Goal: Contribute content: Contribute content

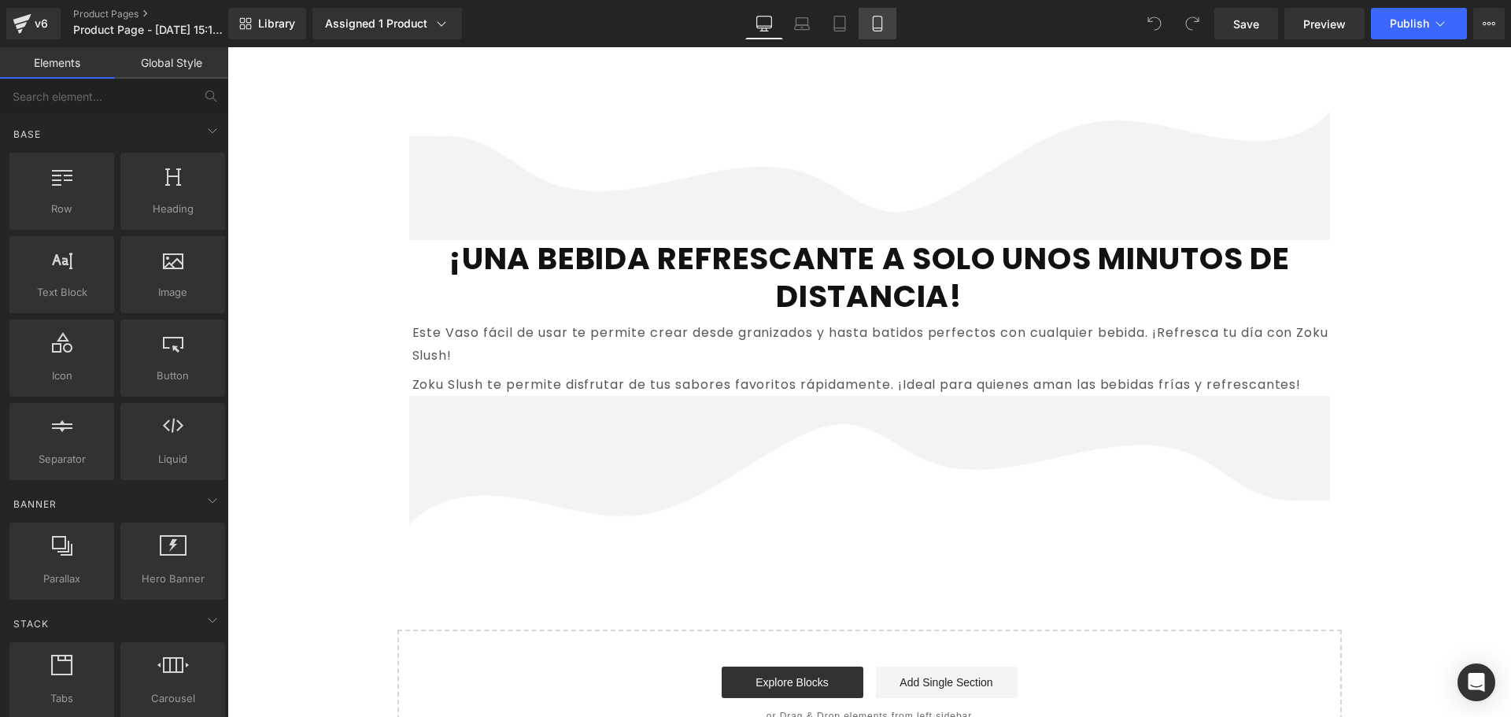
click at [871, 22] on icon at bounding box center [877, 24] width 16 height 16
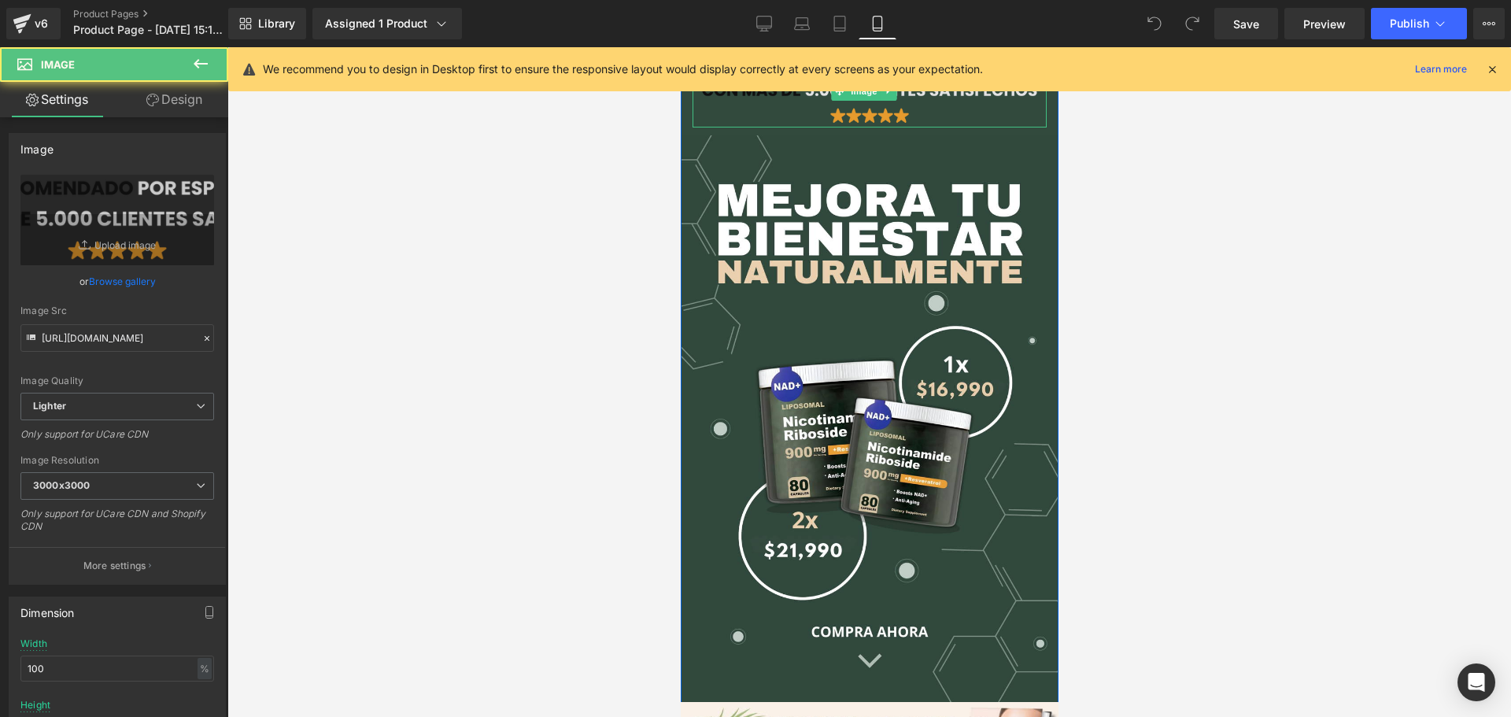
click at [905, 108] on img at bounding box center [869, 91] width 354 height 72
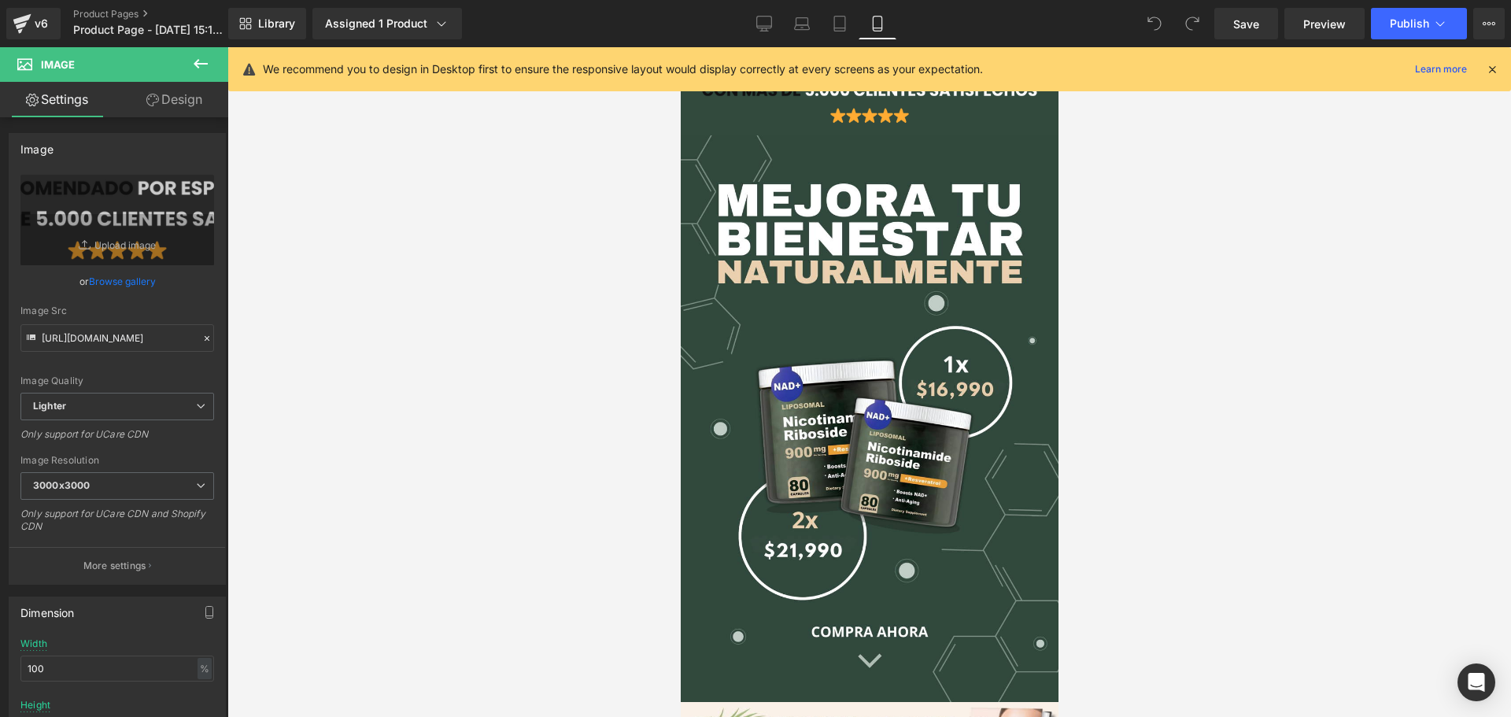
click at [1492, 65] on icon at bounding box center [1492, 69] width 14 height 14
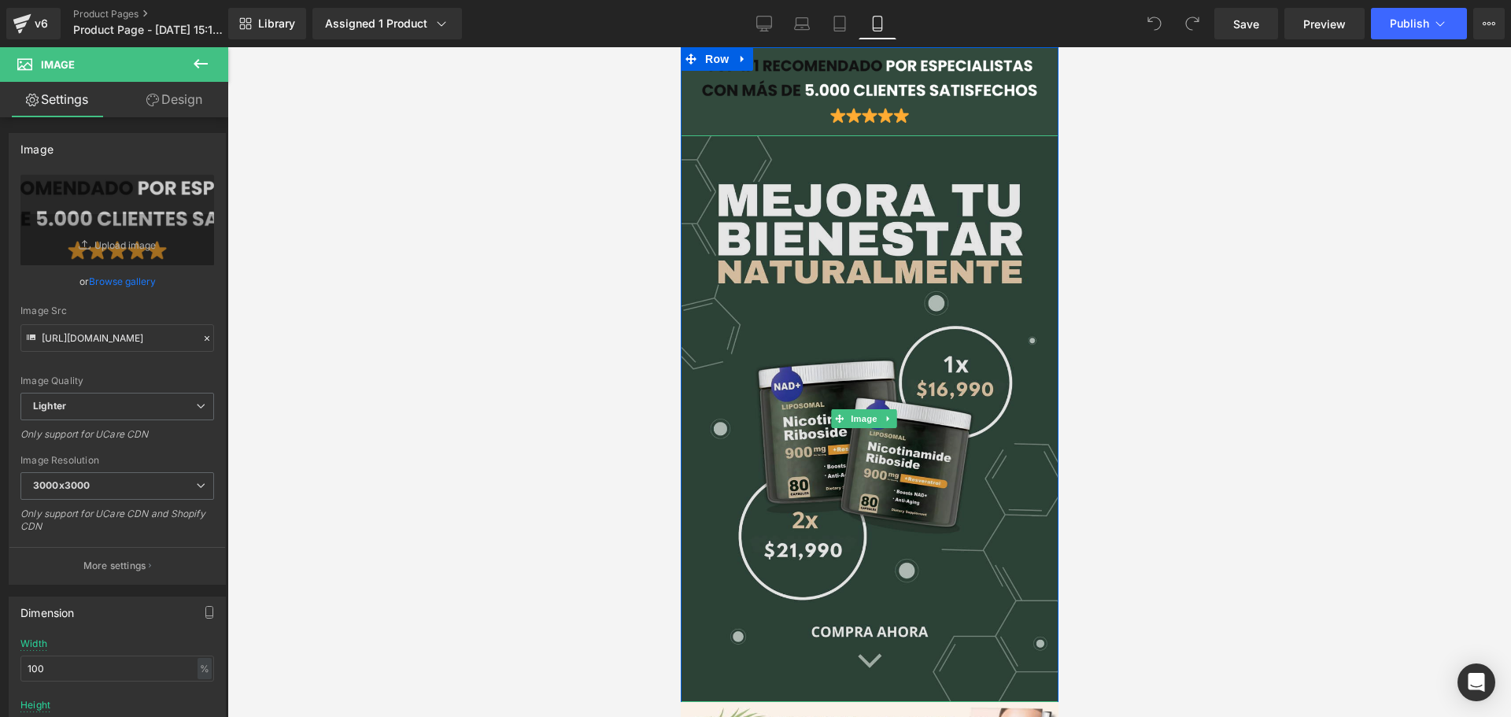
click at [898, 330] on img at bounding box center [869, 418] width 378 height 567
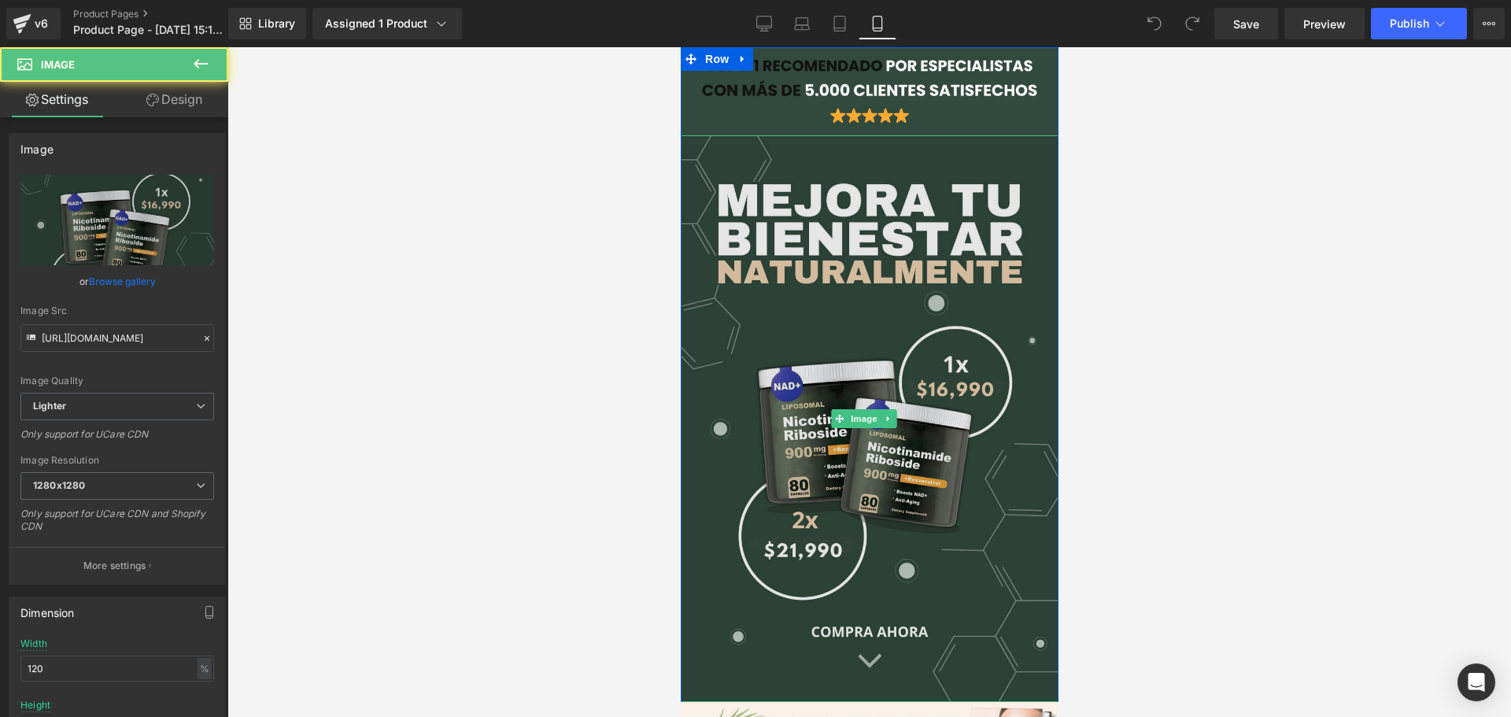
click at [945, 286] on img at bounding box center [869, 418] width 378 height 567
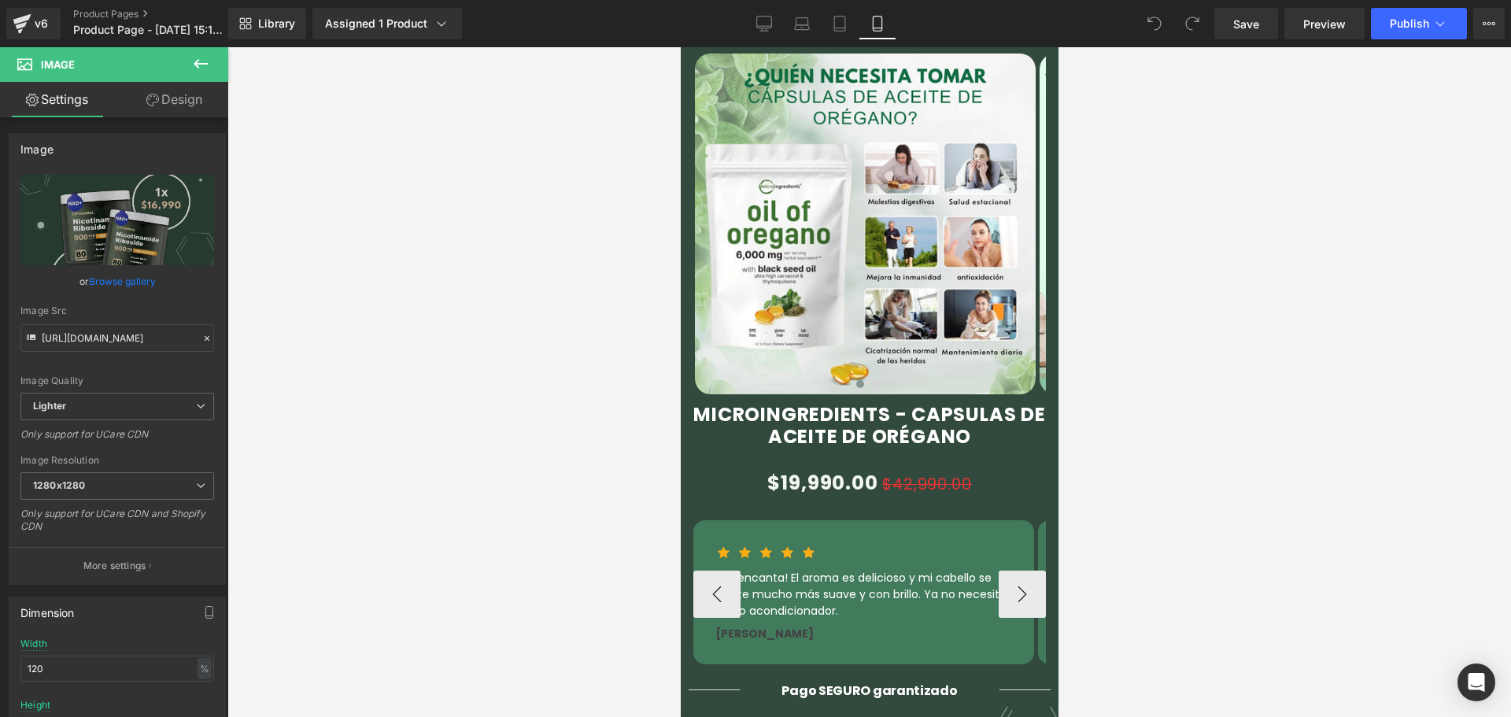
scroll to position [866, 0]
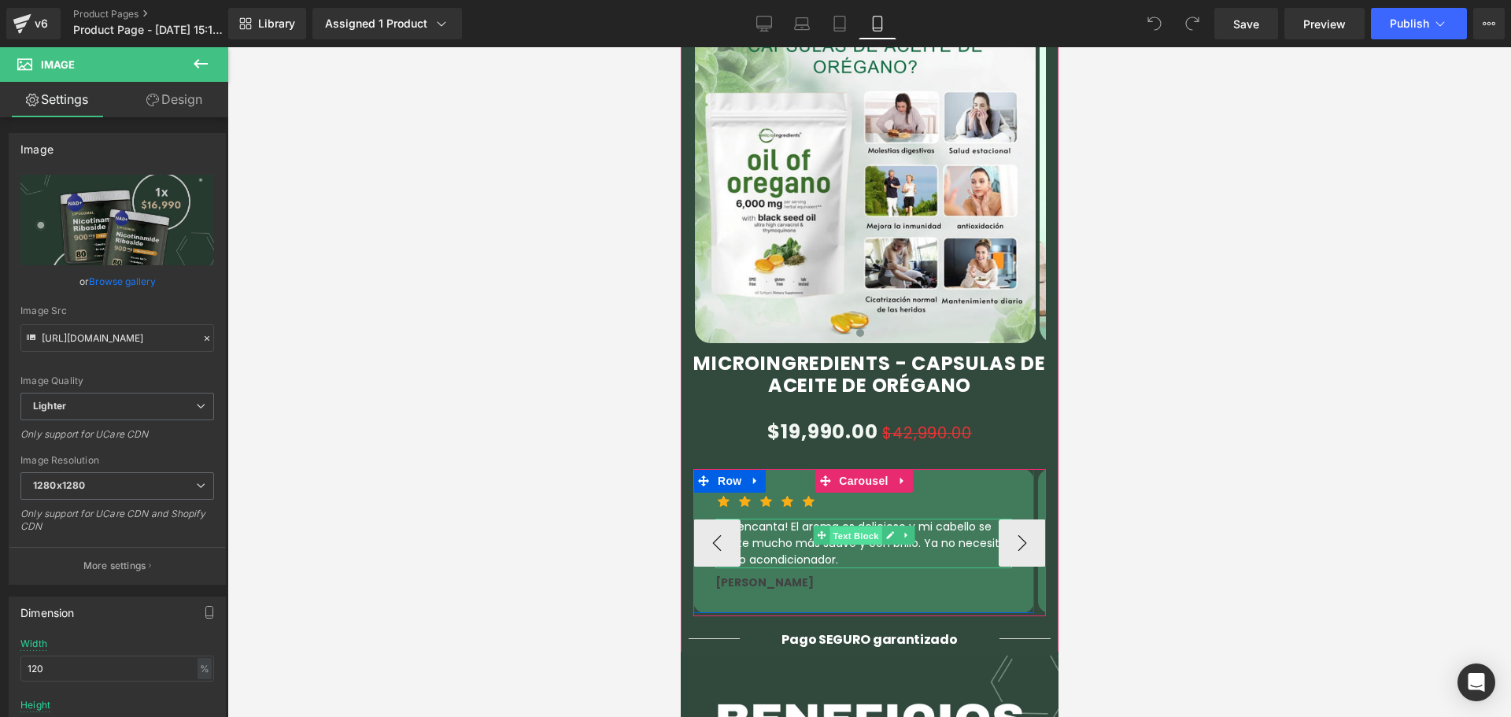
click at [843, 526] on span "Text Block" at bounding box center [855, 535] width 52 height 19
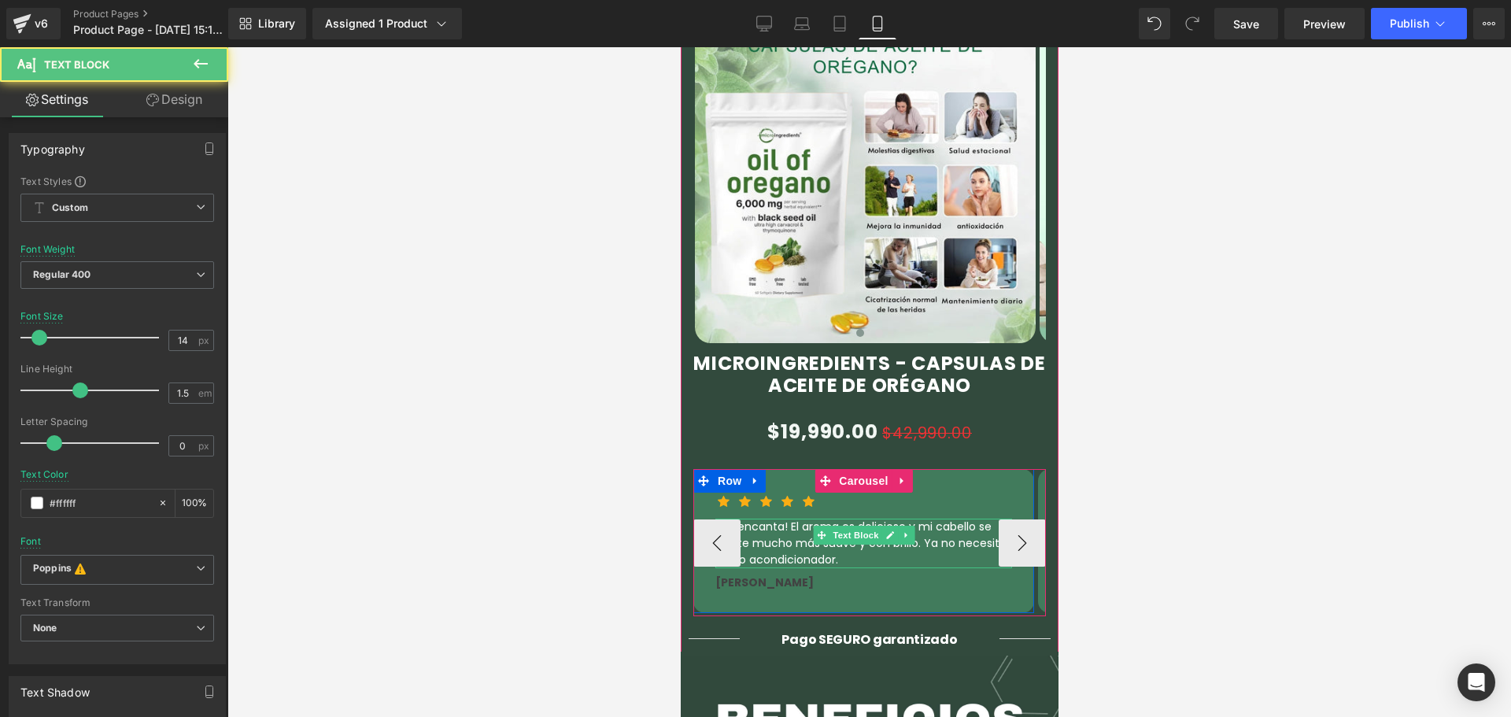
click at [798, 519] on p "¡Me encanta! El aroma es delicioso y mi cabello se siente mucho más suave y con…" at bounding box center [862, 544] width 297 height 50
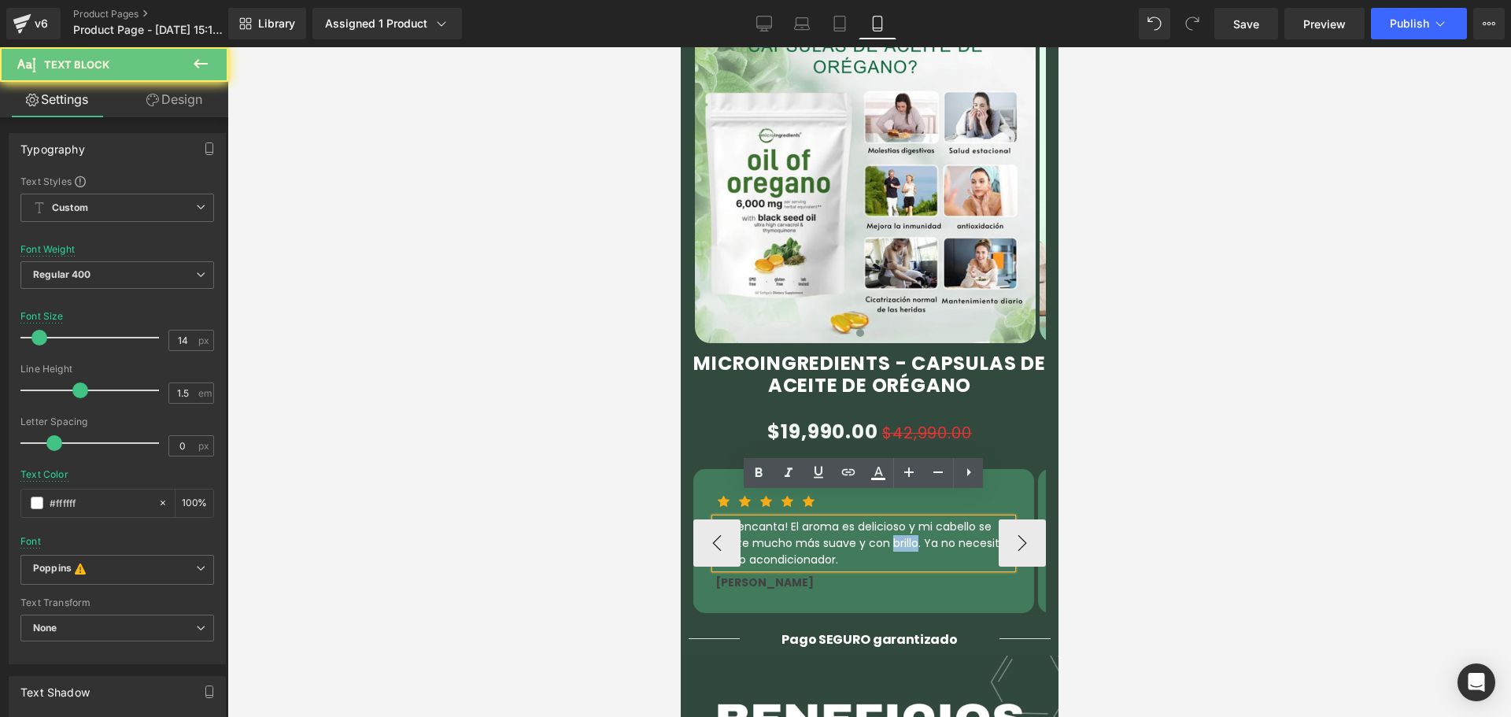
click at [798, 519] on p "¡Me encanta! El aroma es delicioso y mi cabello se siente mucho más suave y con…" at bounding box center [862, 544] width 297 height 50
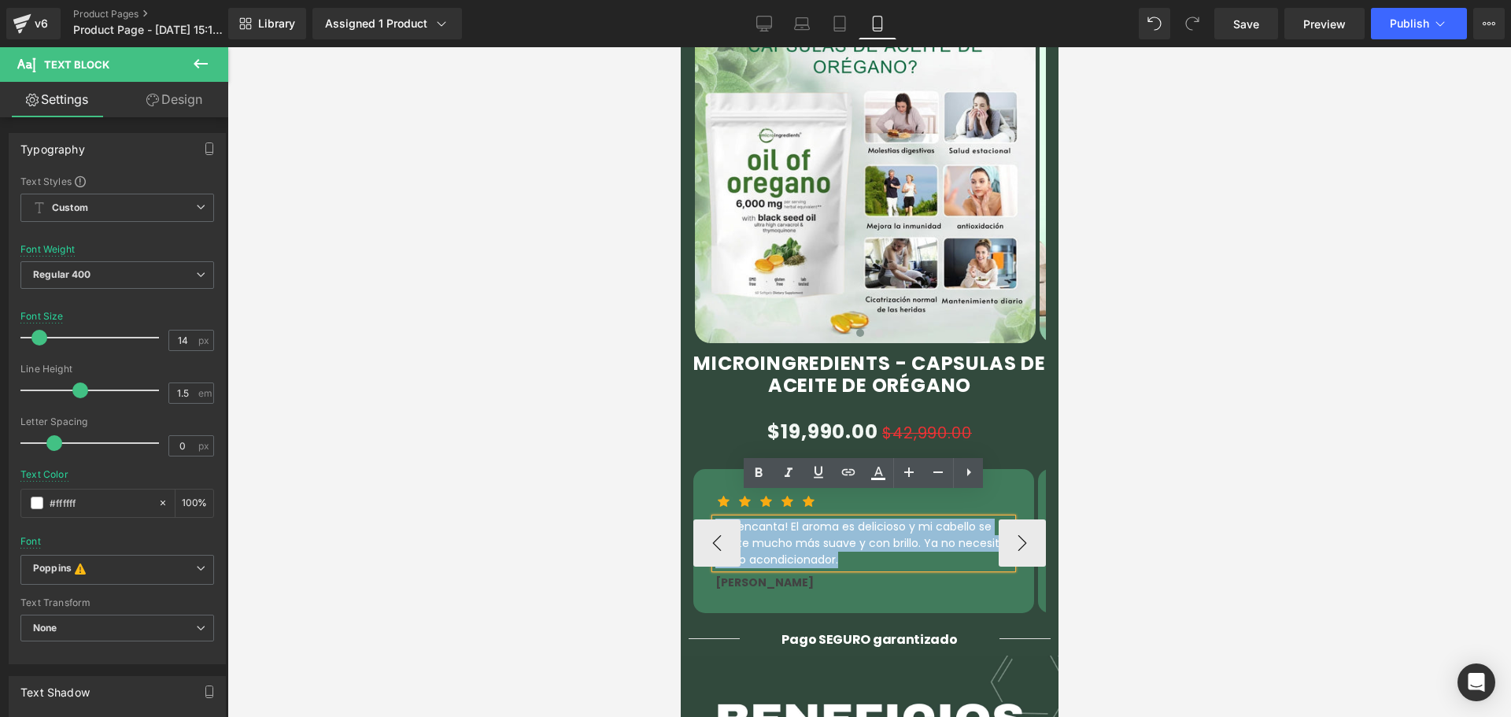
click at [798, 519] on p "¡Me encanta! El aroma es delicioso y mi cabello se siente mucho más suave y con…" at bounding box center [862, 544] width 297 height 50
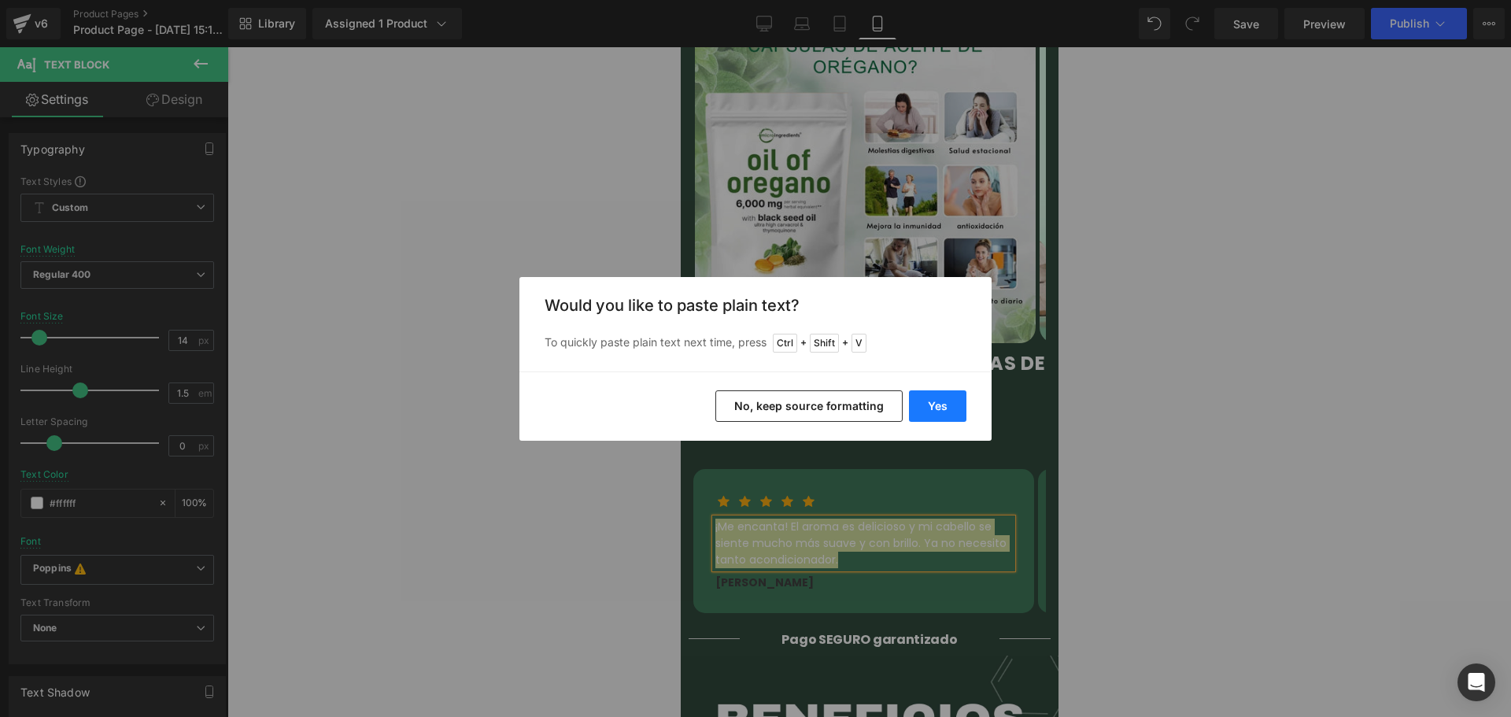
click at [951, 408] on button "Yes" at bounding box center [937, 405] width 57 height 31
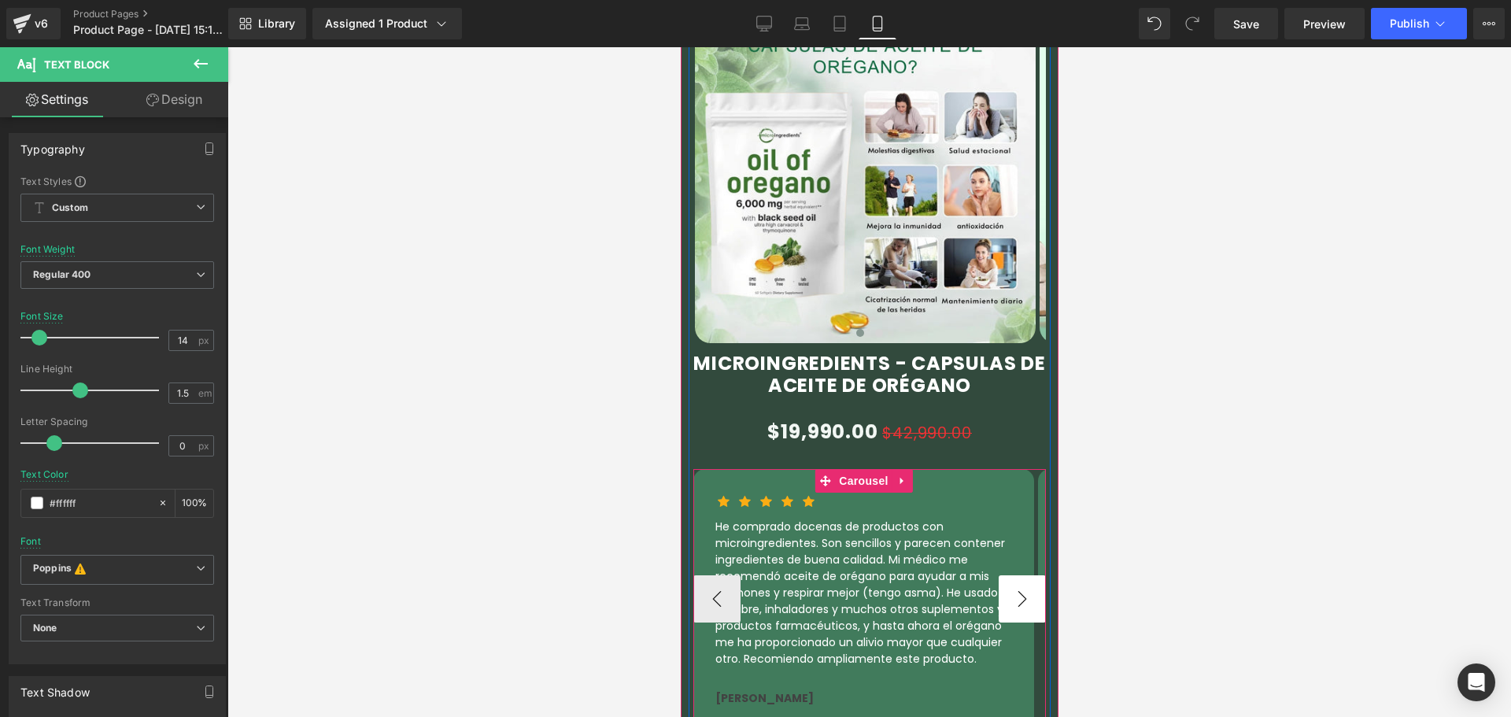
click at [1009, 575] on button "›" at bounding box center [1021, 598] width 47 height 47
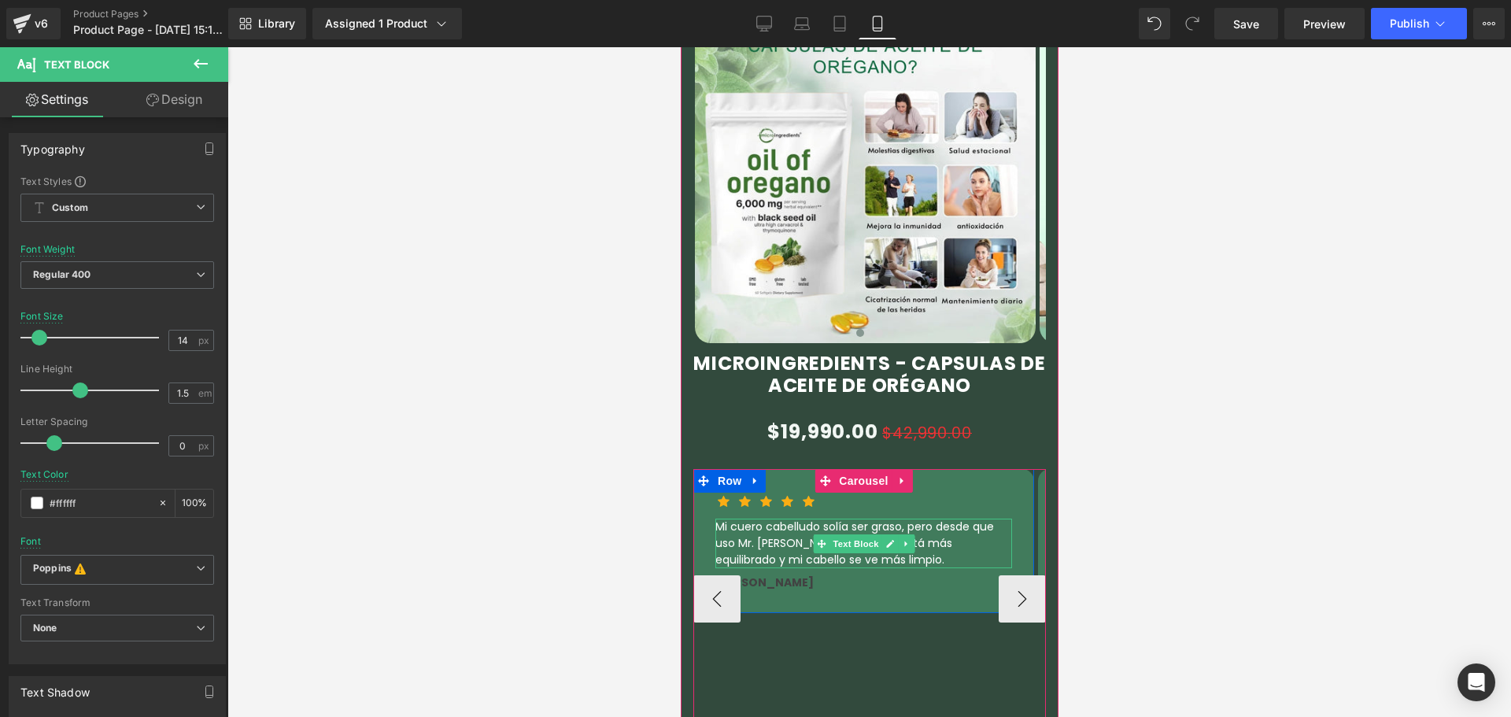
click at [821, 522] on div "Mi cuero cabelludo solía ser graso, pero desde que uso Mr. [PERSON_NAME] noto q…" at bounding box center [862, 544] width 297 height 50
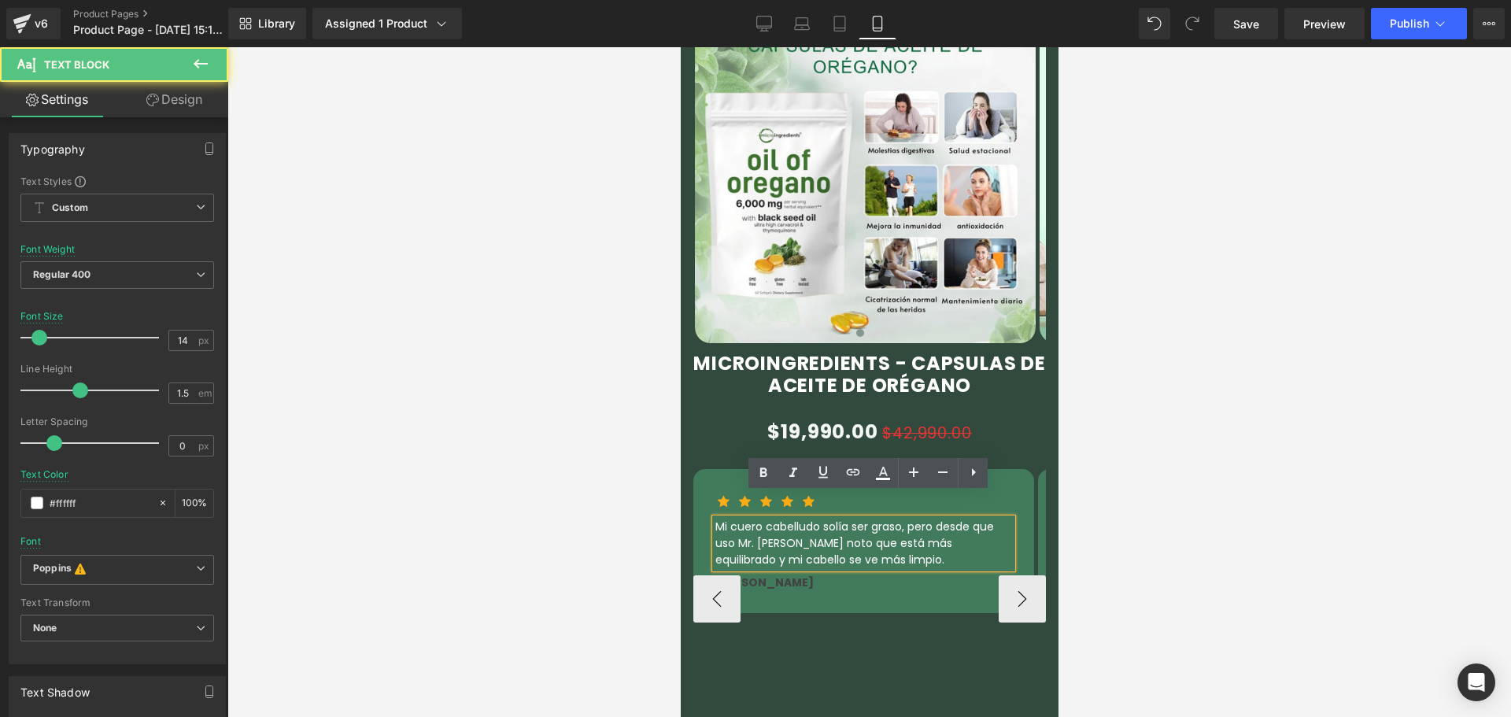
click at [784, 519] on p "Mi cuero cabelludo solía ser graso, pero desde que uso Mr. [PERSON_NAME] noto q…" at bounding box center [862, 544] width 297 height 50
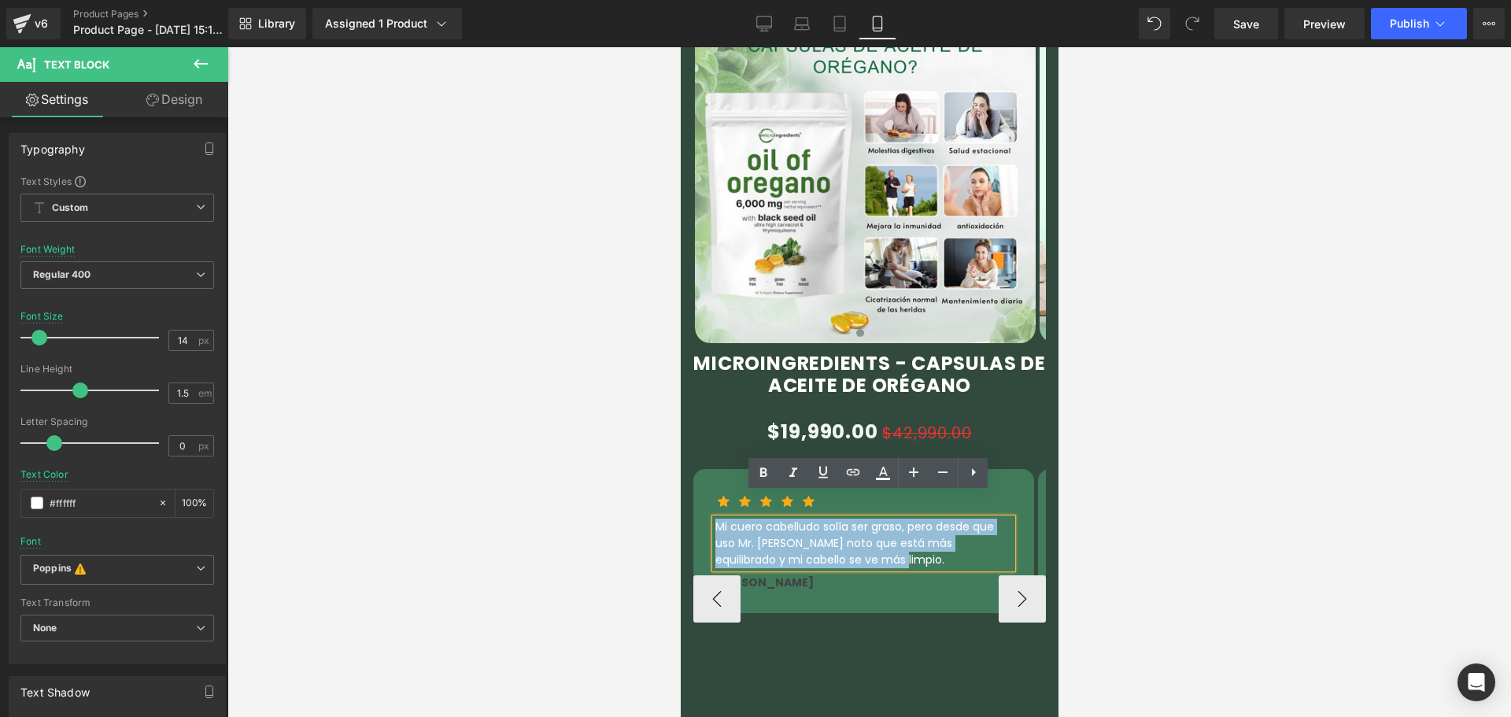
click at [795, 541] on p "Mi cuero cabelludo solía ser graso, pero desde que uso Mr. [PERSON_NAME] noto q…" at bounding box center [862, 544] width 297 height 50
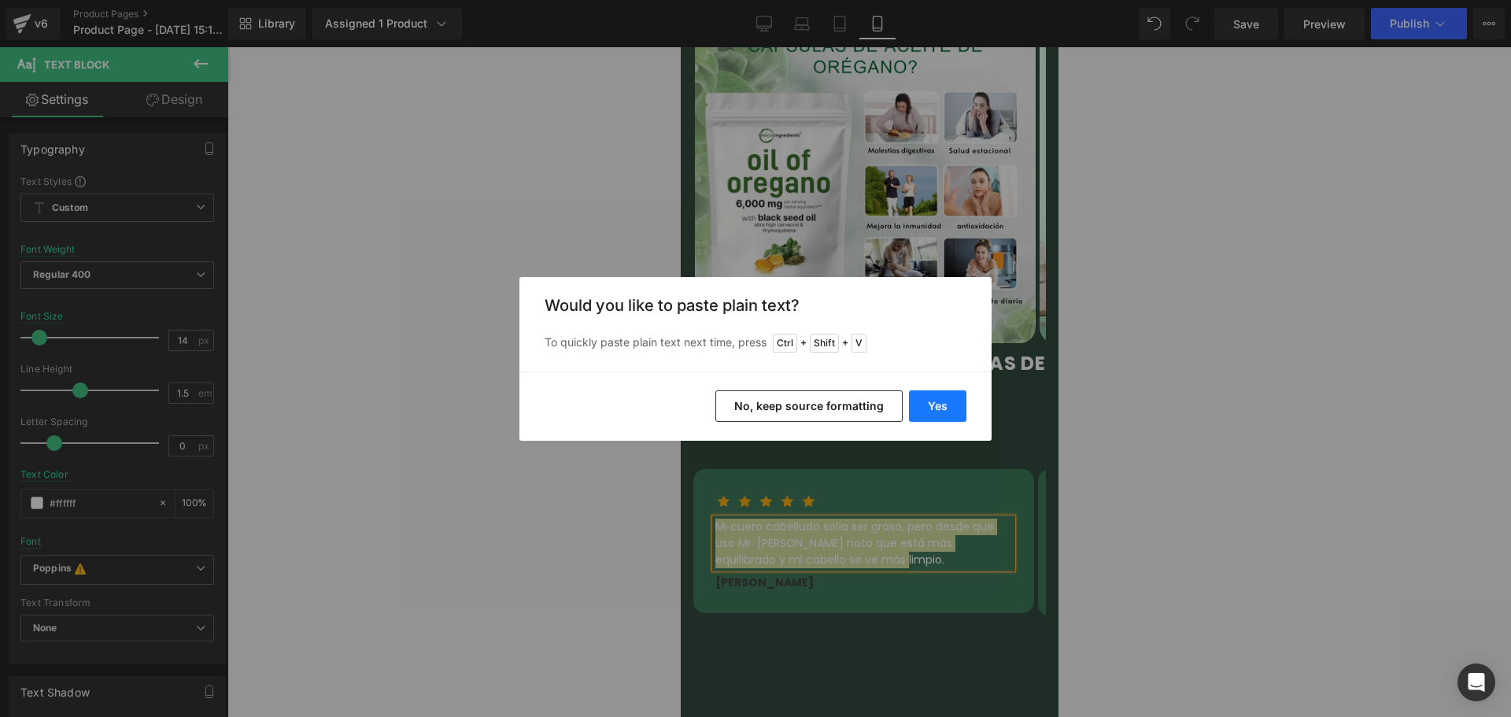
click at [939, 404] on button "Yes" at bounding box center [937, 405] width 57 height 31
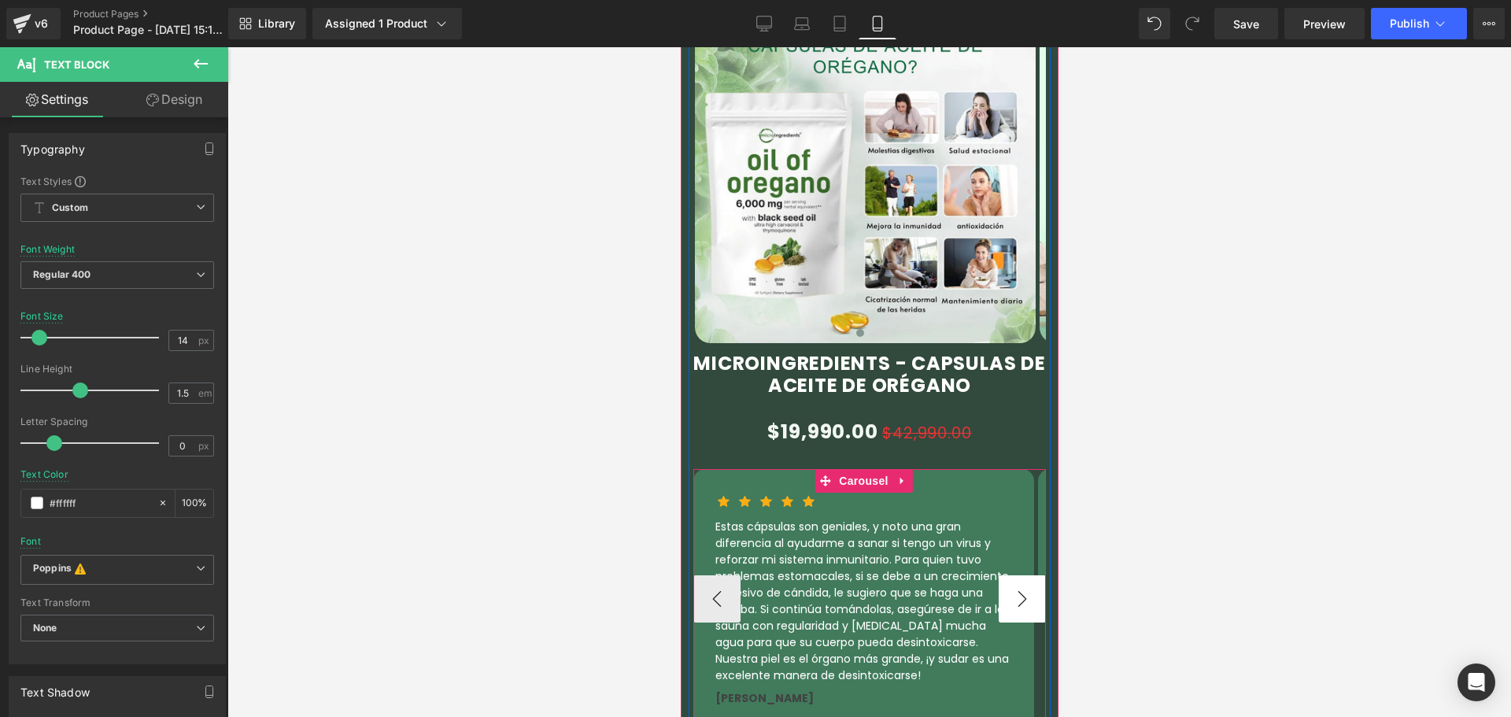
click at [1012, 575] on button "›" at bounding box center [1021, 598] width 47 height 47
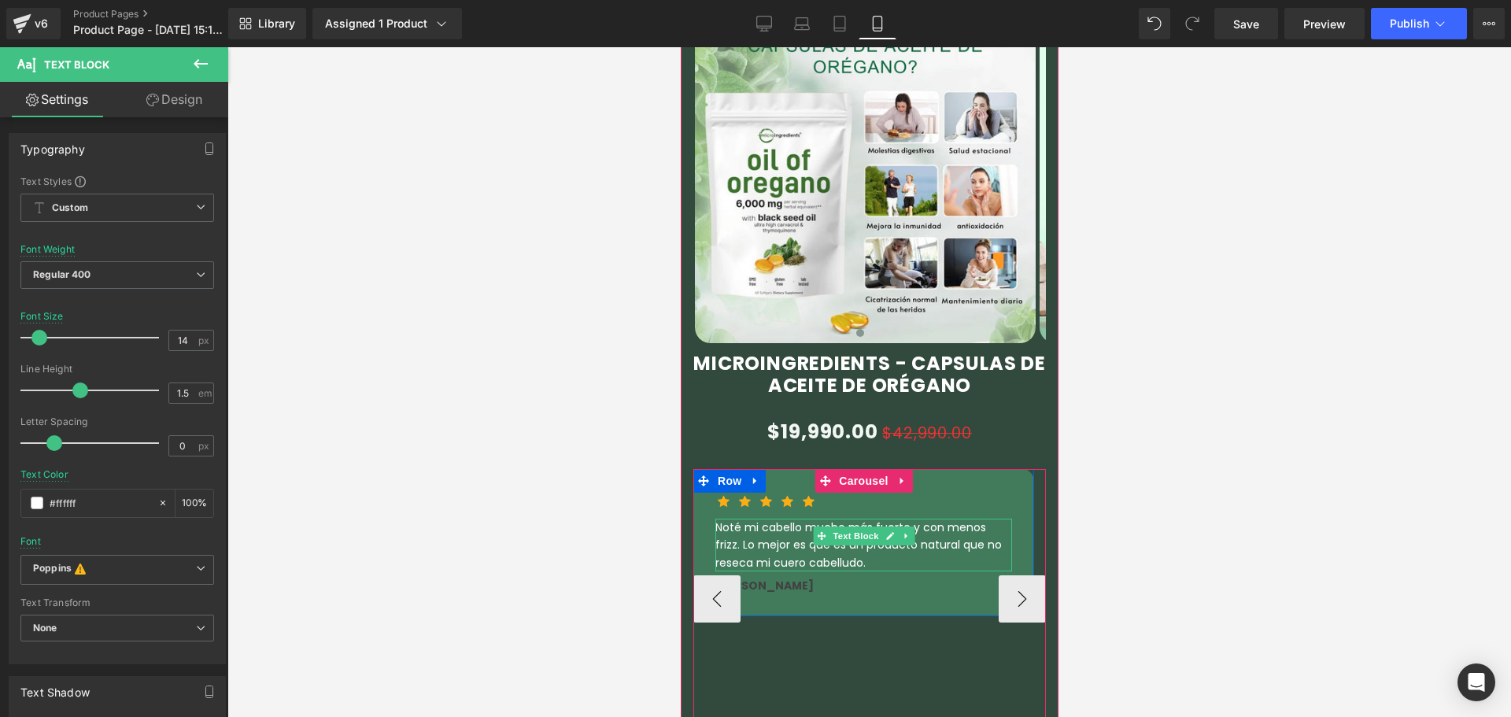
click at [782, 519] on p "Noté mi cabello mucho más fuerte y con menos frizz. Lo mejor es que es un produ…" at bounding box center [862, 545] width 297 height 53
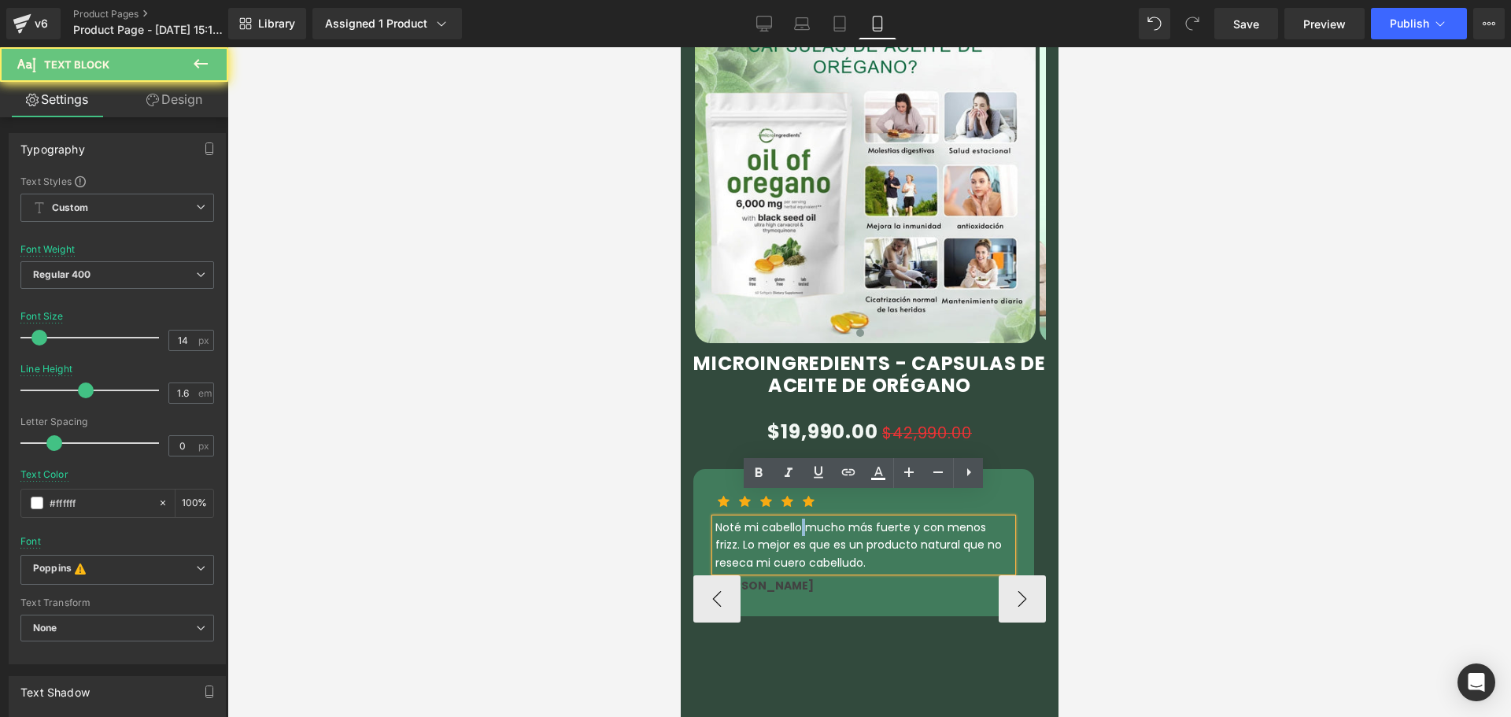
click at [782, 519] on p "Noté mi cabello mucho más fuerte y con menos frizz. Lo mejor es que es un produ…" at bounding box center [862, 545] width 297 height 53
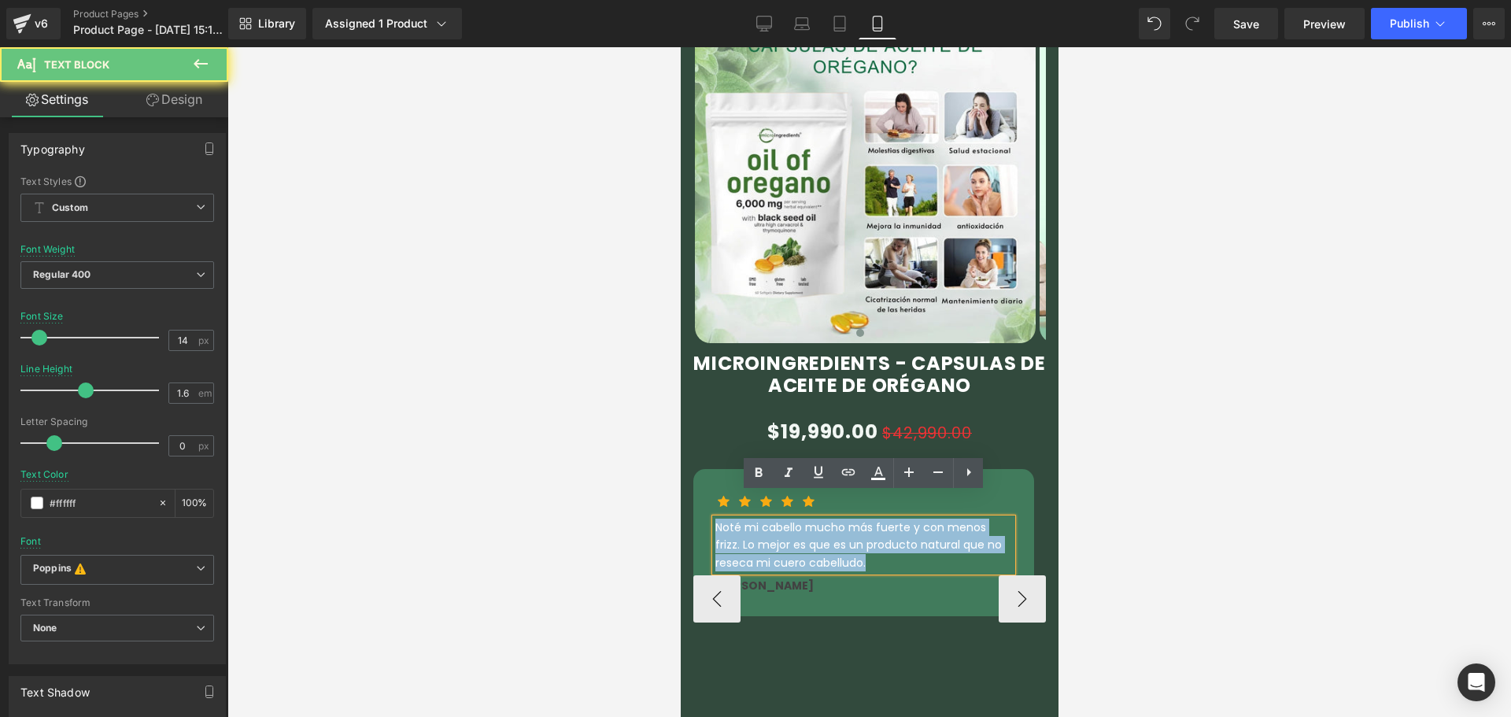
click at [782, 519] on p "Noté mi cabello mucho más fuerte y con menos frizz. Lo mejor es que es un produ…" at bounding box center [862, 545] width 297 height 53
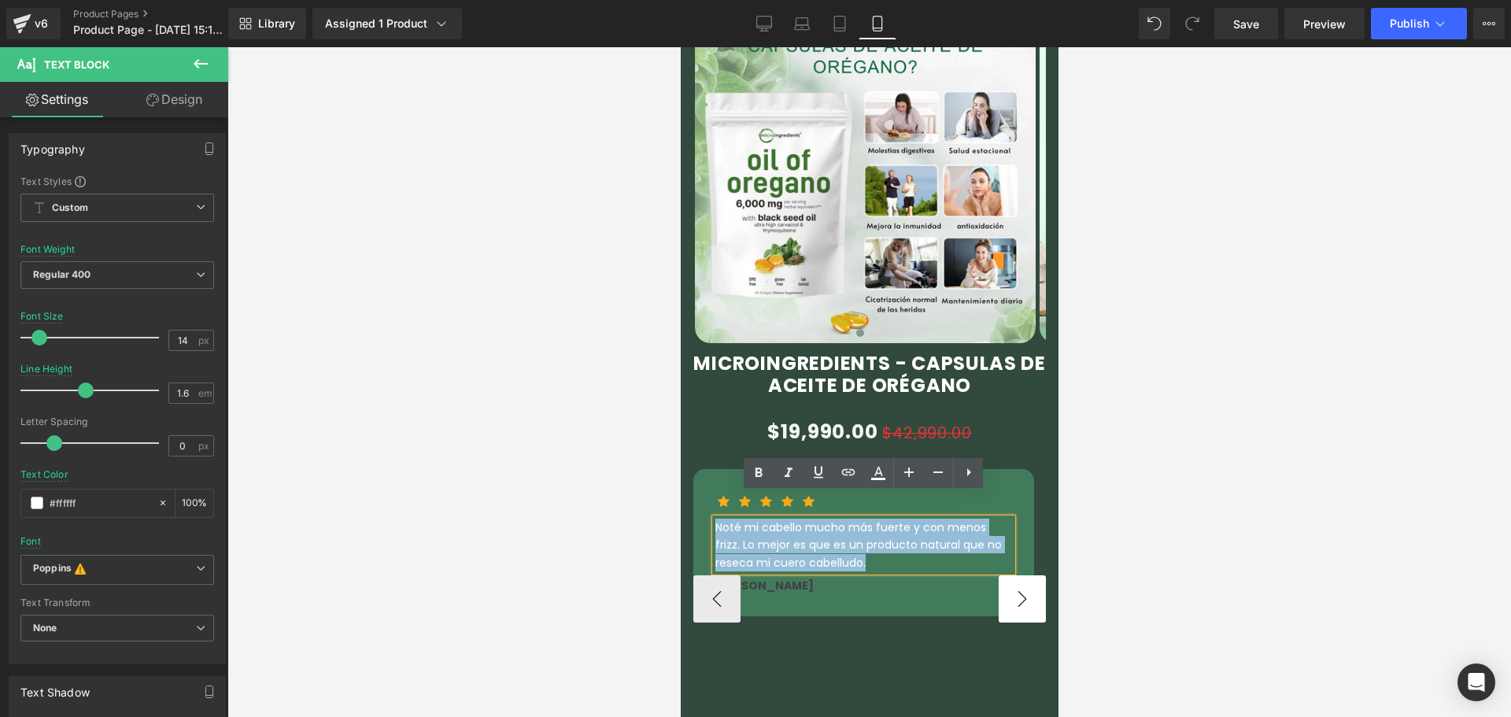
click at [1017, 575] on button "›" at bounding box center [1021, 598] width 47 height 47
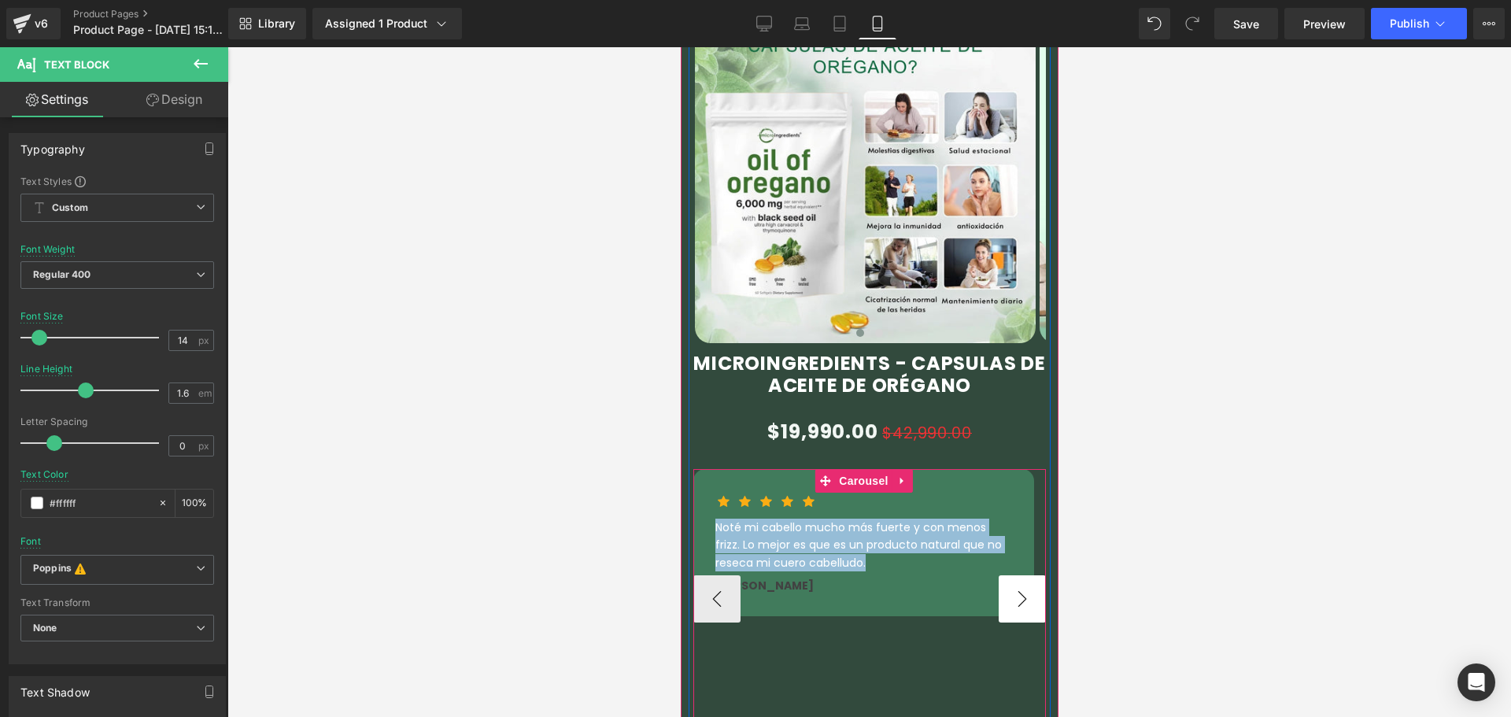
click at [1006, 575] on button "›" at bounding box center [1021, 598] width 47 height 47
click at [725, 575] on button "‹" at bounding box center [715, 598] width 47 height 47
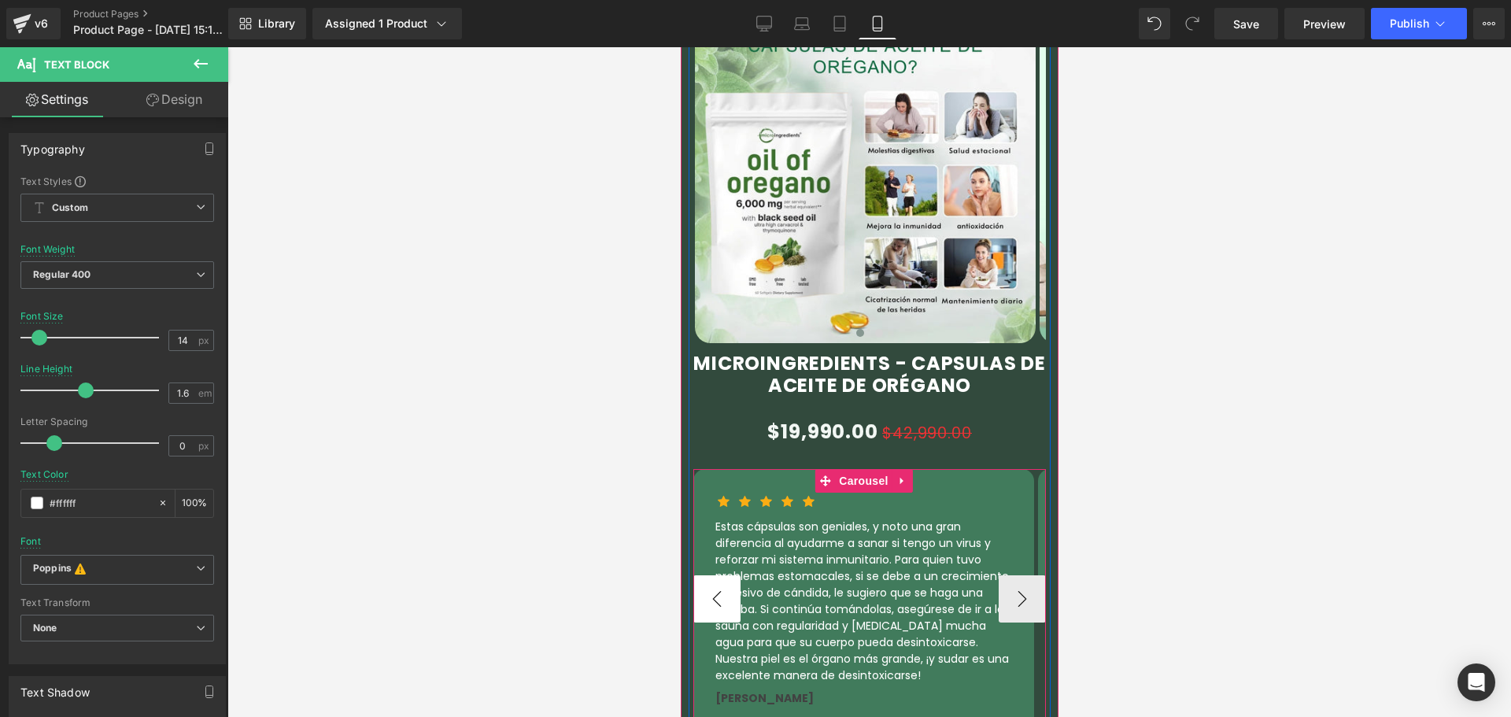
click at [725, 575] on button "‹" at bounding box center [715, 598] width 47 height 47
click at [969, 580] on p "He comprado docenas de productos con microingredientes. Son sencillos y parecen…" at bounding box center [862, 593] width 297 height 149
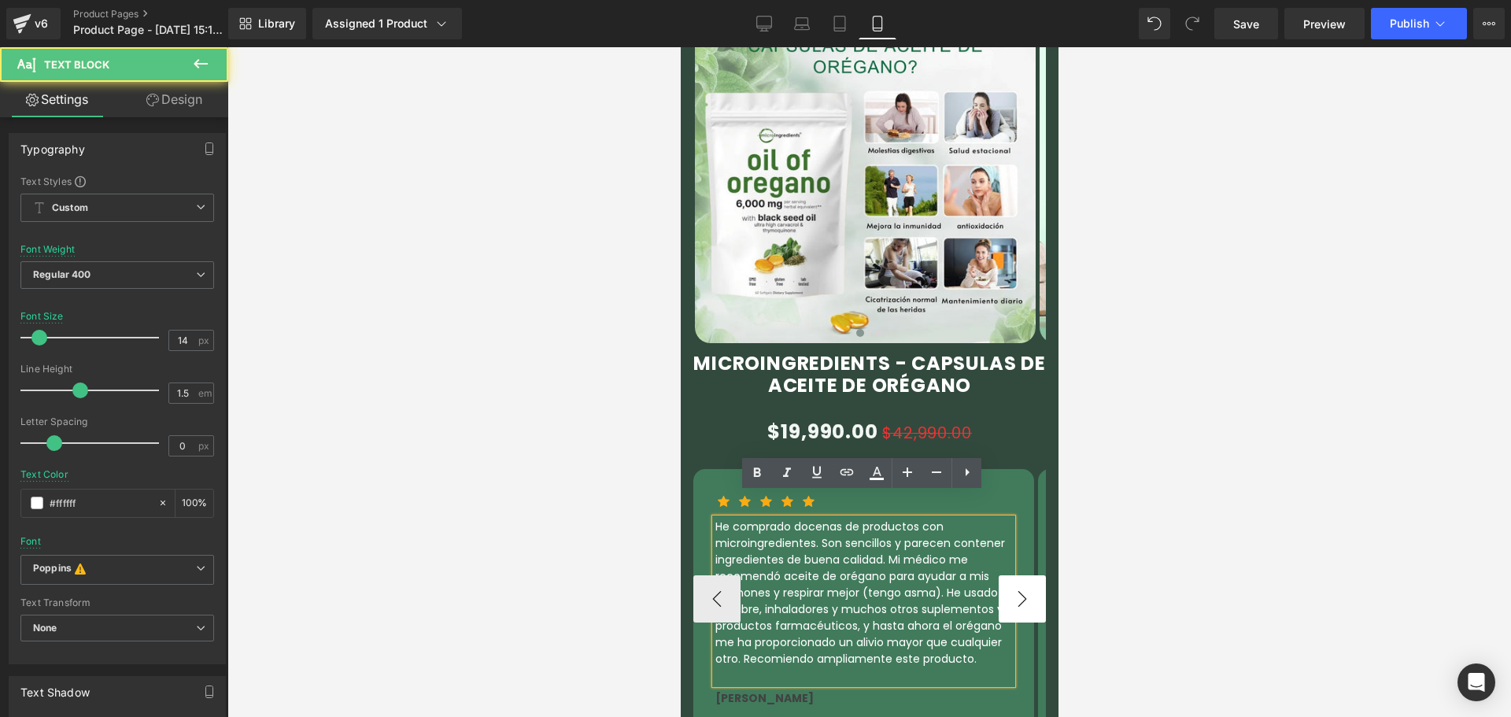
click at [1005, 578] on button "›" at bounding box center [1021, 598] width 47 height 47
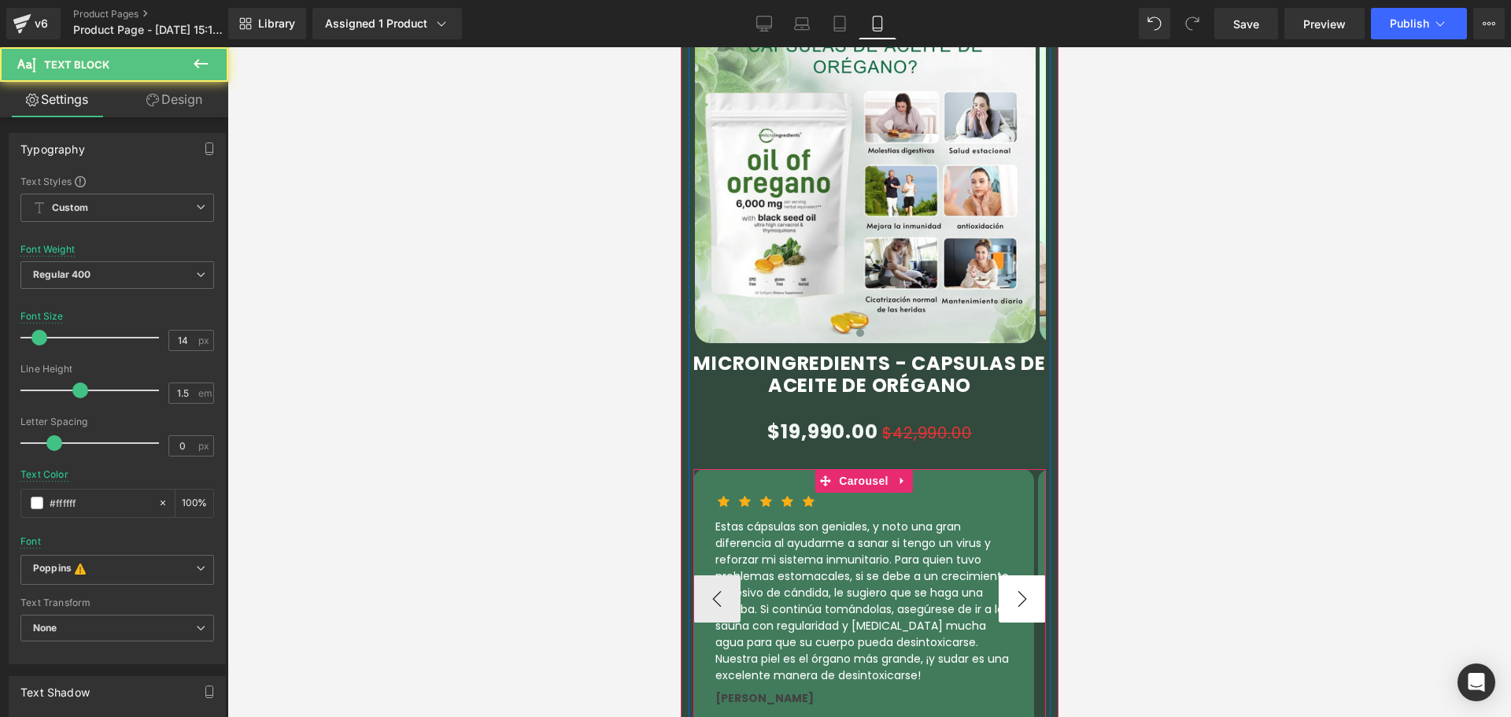
click at [1005, 578] on button "›" at bounding box center [1021, 598] width 47 height 47
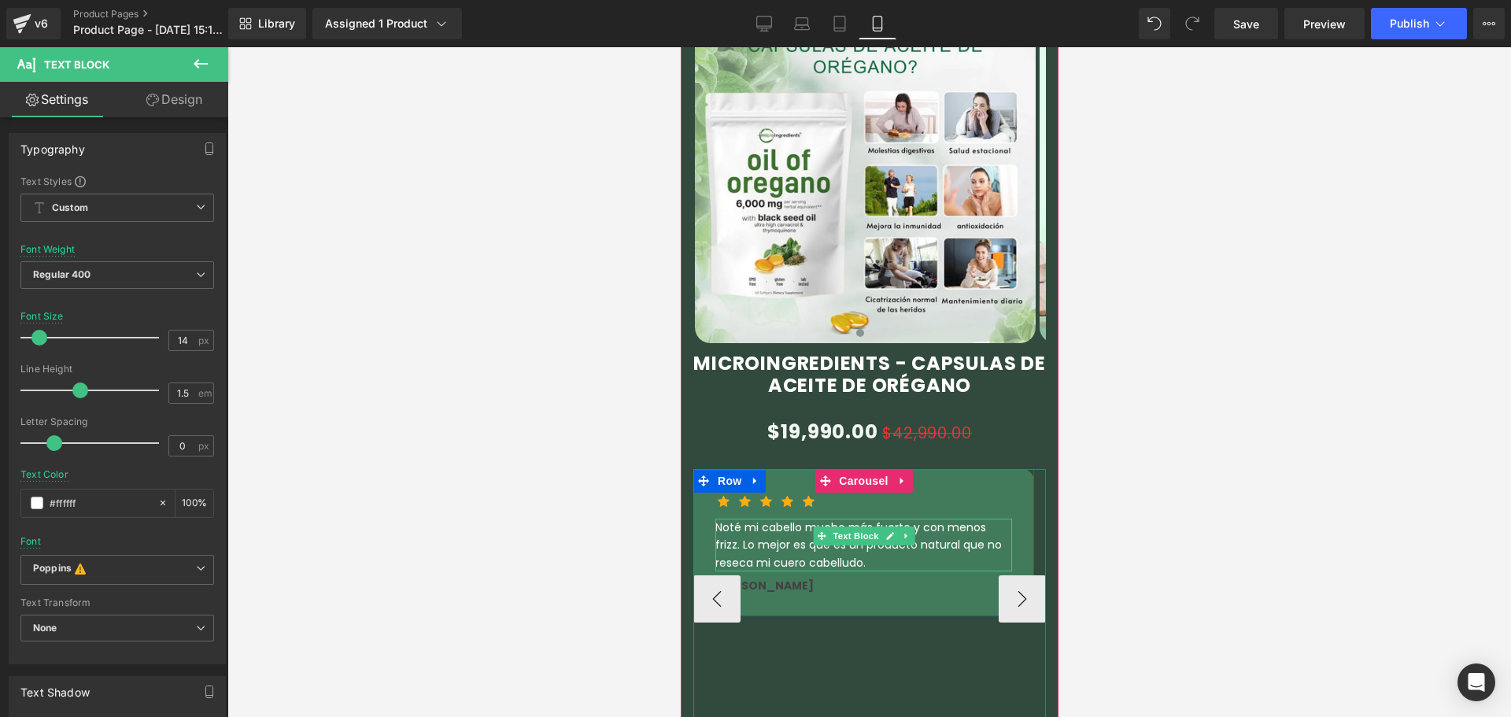
click at [809, 519] on p "Noté mi cabello mucho más fuerte y con menos frizz. Lo mejor es que es un produ…" at bounding box center [862, 545] width 297 height 53
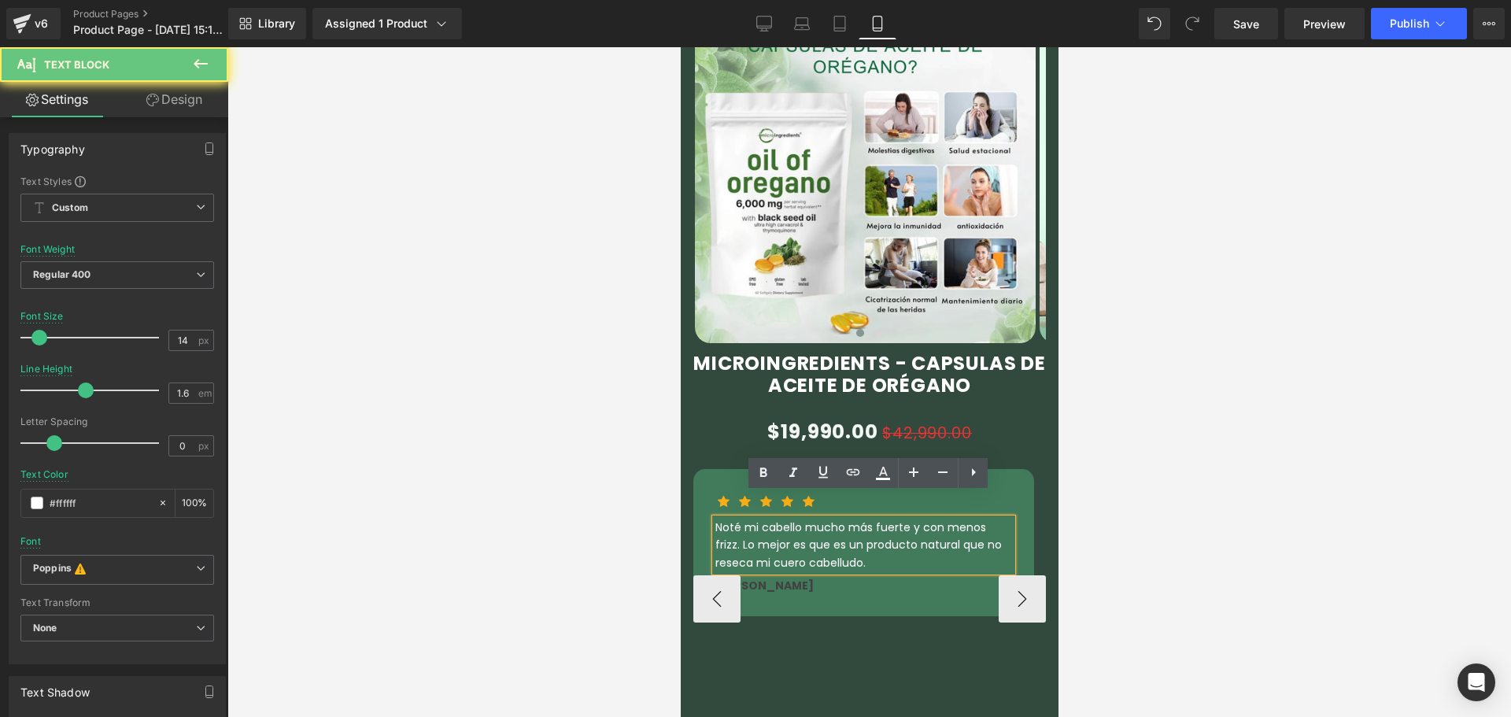
click at [779, 519] on p "Noté mi cabello mucho más fuerte y con menos frizz. Lo mejor es que es un produ…" at bounding box center [862, 545] width 297 height 53
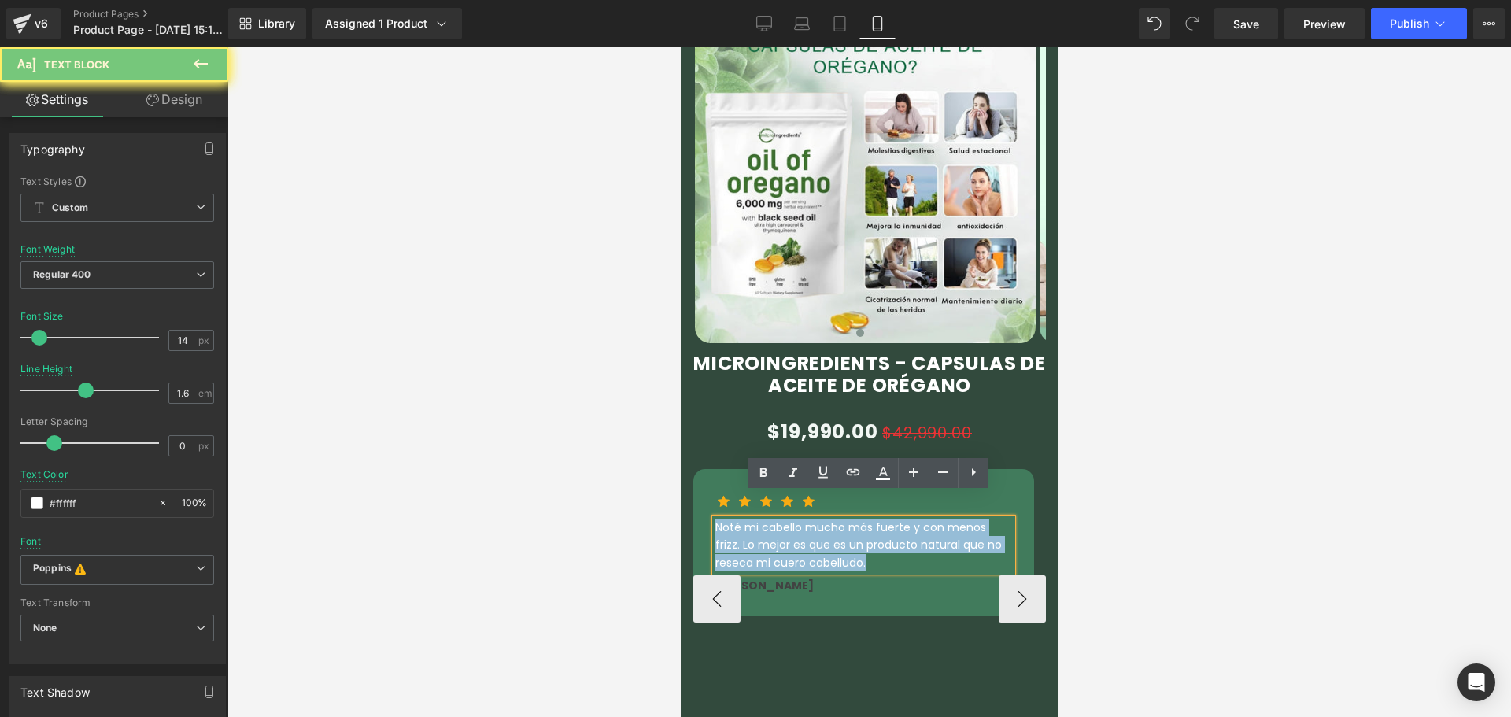
click at [779, 519] on p "Noté mi cabello mucho más fuerte y con menos frizz. Lo mejor es que es un produ…" at bounding box center [862, 545] width 297 height 53
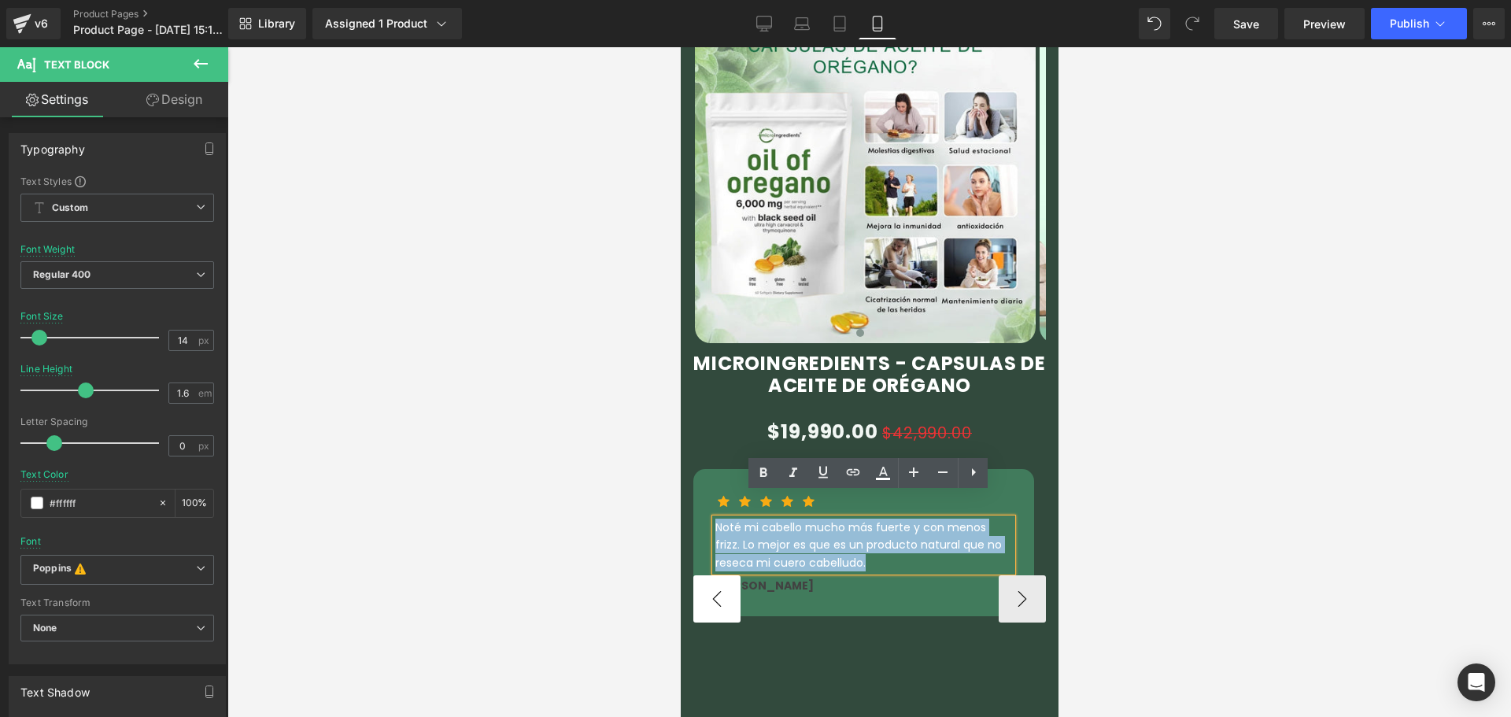
click at [706, 575] on button "‹" at bounding box center [715, 598] width 47 height 47
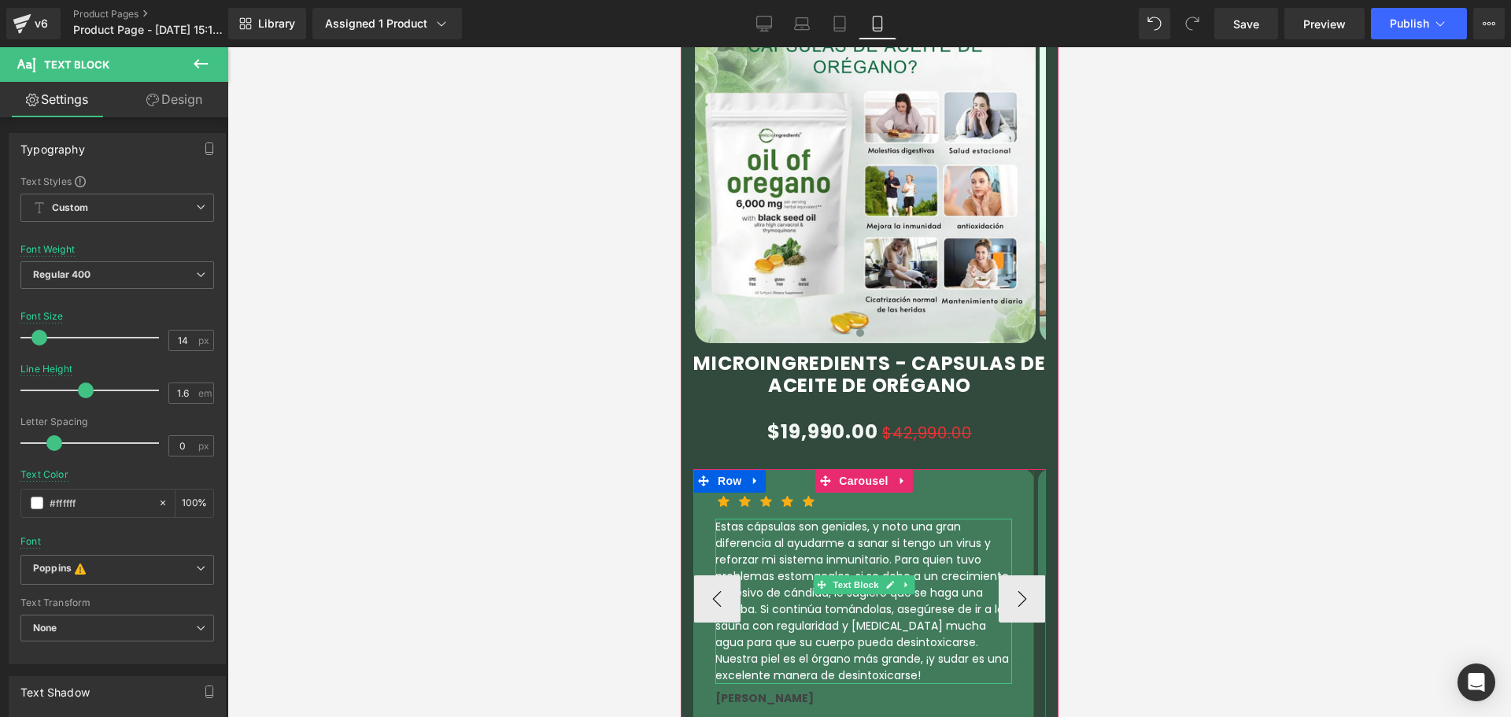
click at [696, 589] on div "Icon Icon Icon Icon Icon Icon List Hoz Text Block [PERSON_NAME] Text Block Row …" at bounding box center [868, 599] width 353 height 260
click at [714, 578] on button "‹" at bounding box center [715, 598] width 47 height 47
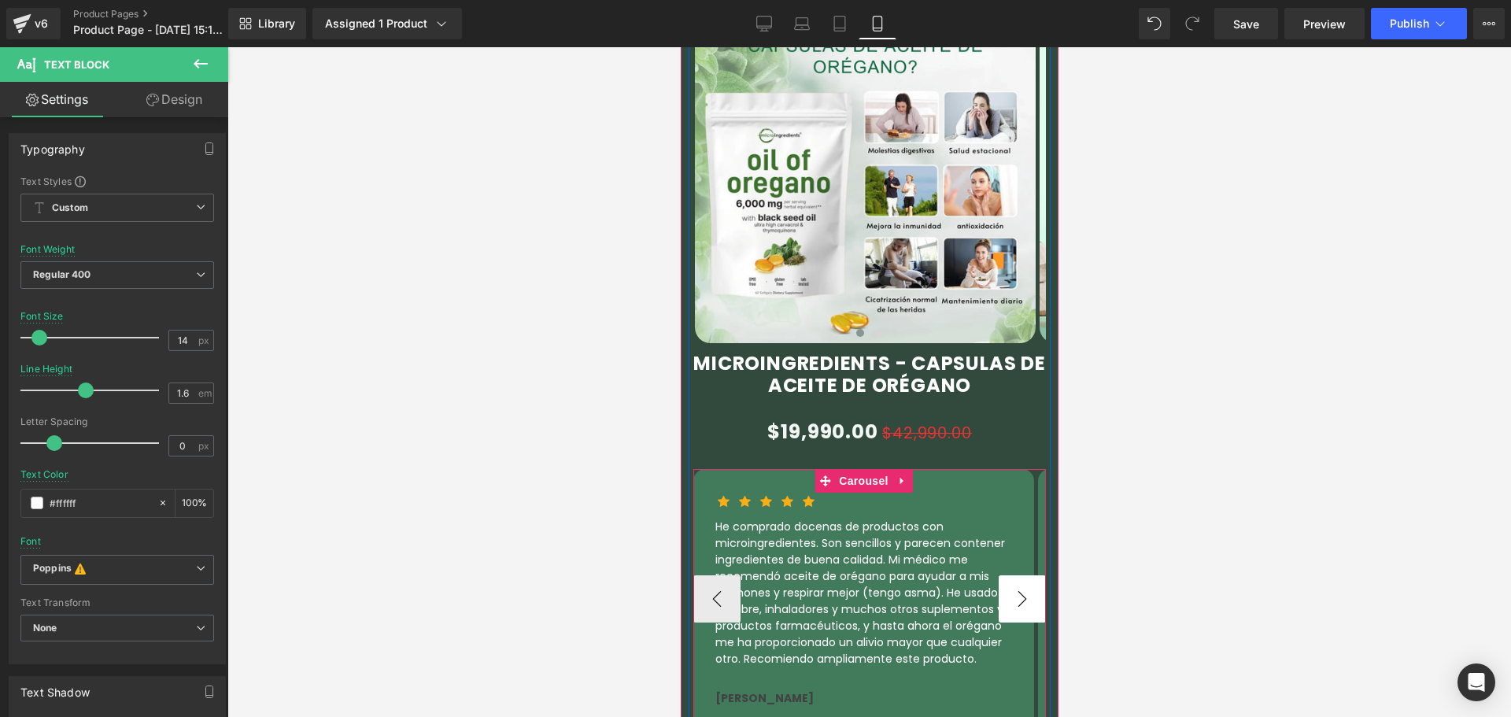
click at [1010, 575] on button "›" at bounding box center [1021, 598] width 47 height 47
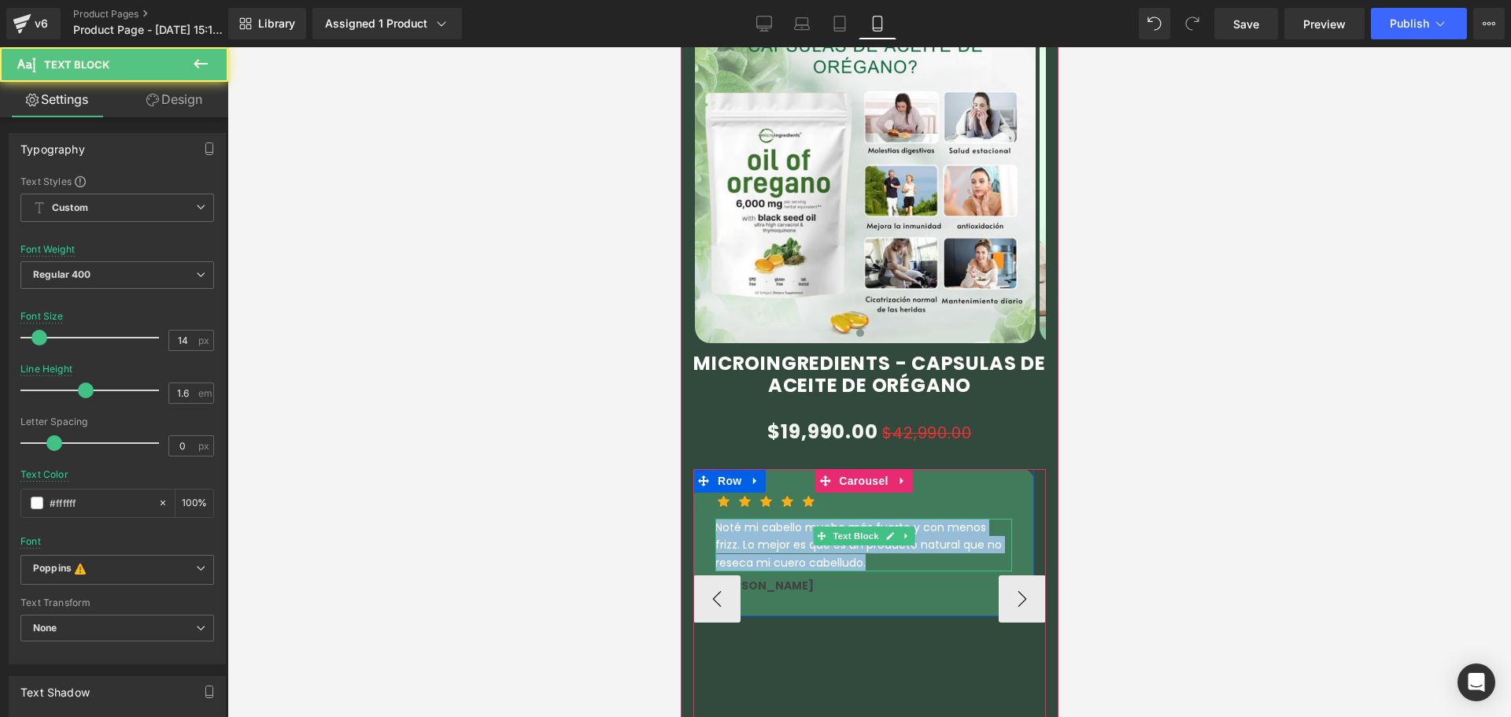
click at [754, 519] on p "Noté mi cabello mucho más fuerte y con menos frizz. Lo mejor es que es un produ…" at bounding box center [862, 545] width 297 height 53
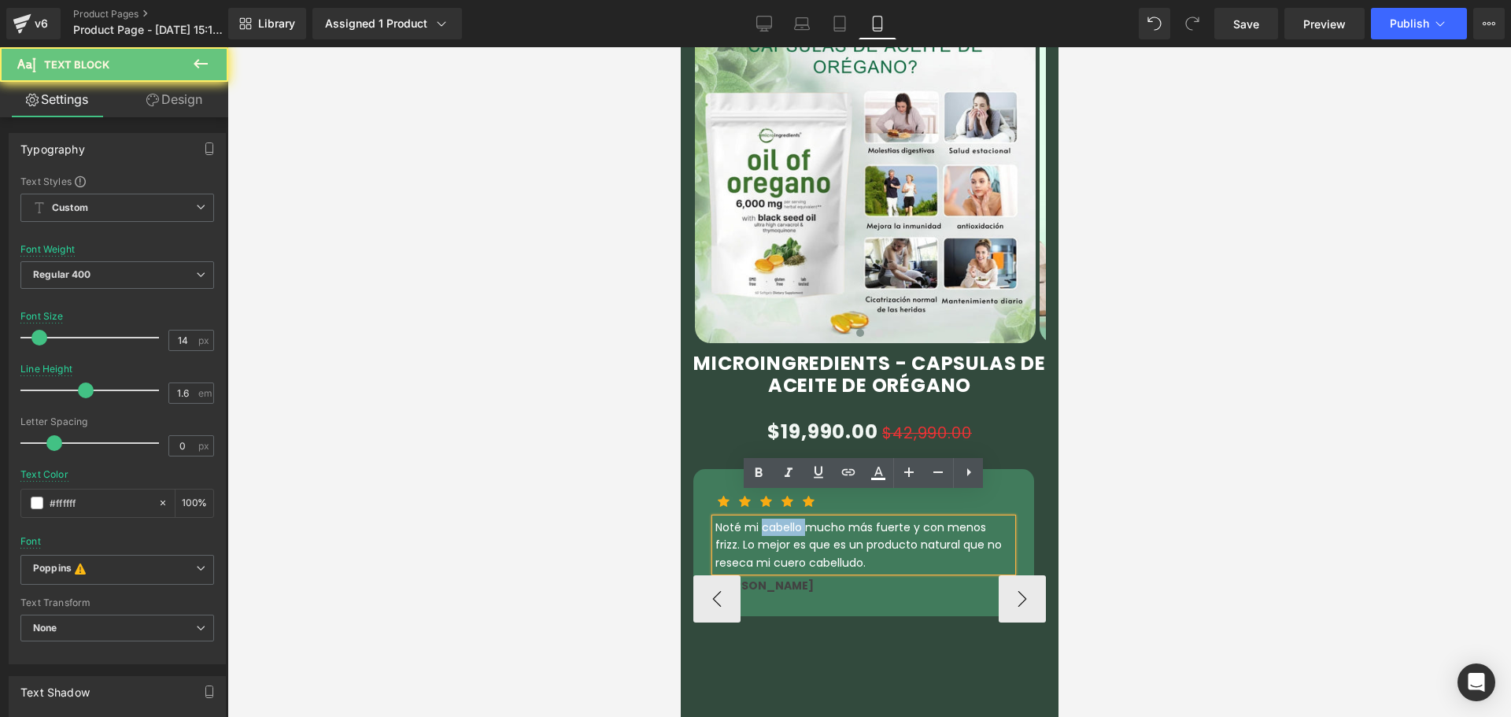
click at [754, 519] on p "Noté mi cabello mucho más fuerte y con menos frizz. Lo mejor es que es un produ…" at bounding box center [862, 545] width 297 height 53
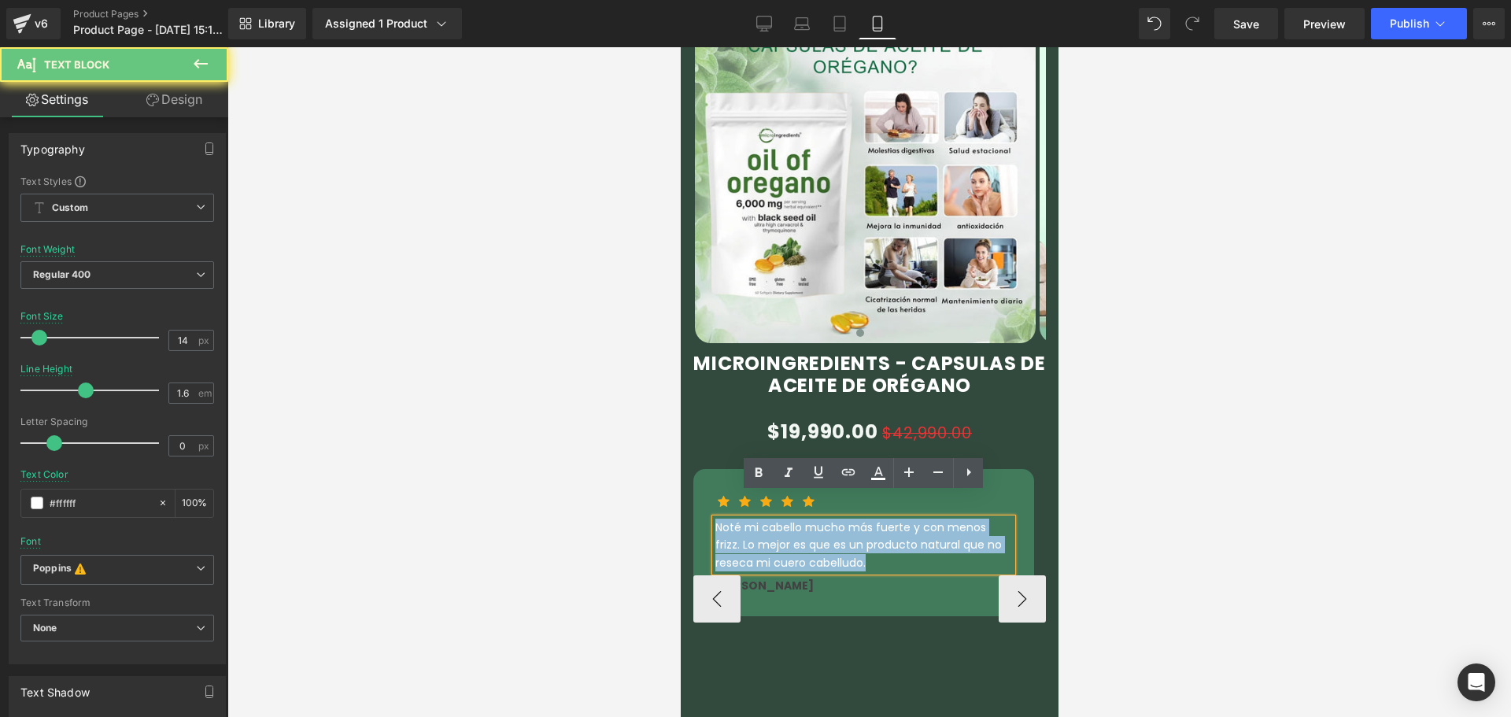
click at [754, 519] on p "Noté mi cabello mucho más fuerte y con menos frizz. Lo mejor es que es un produ…" at bounding box center [862, 545] width 297 height 53
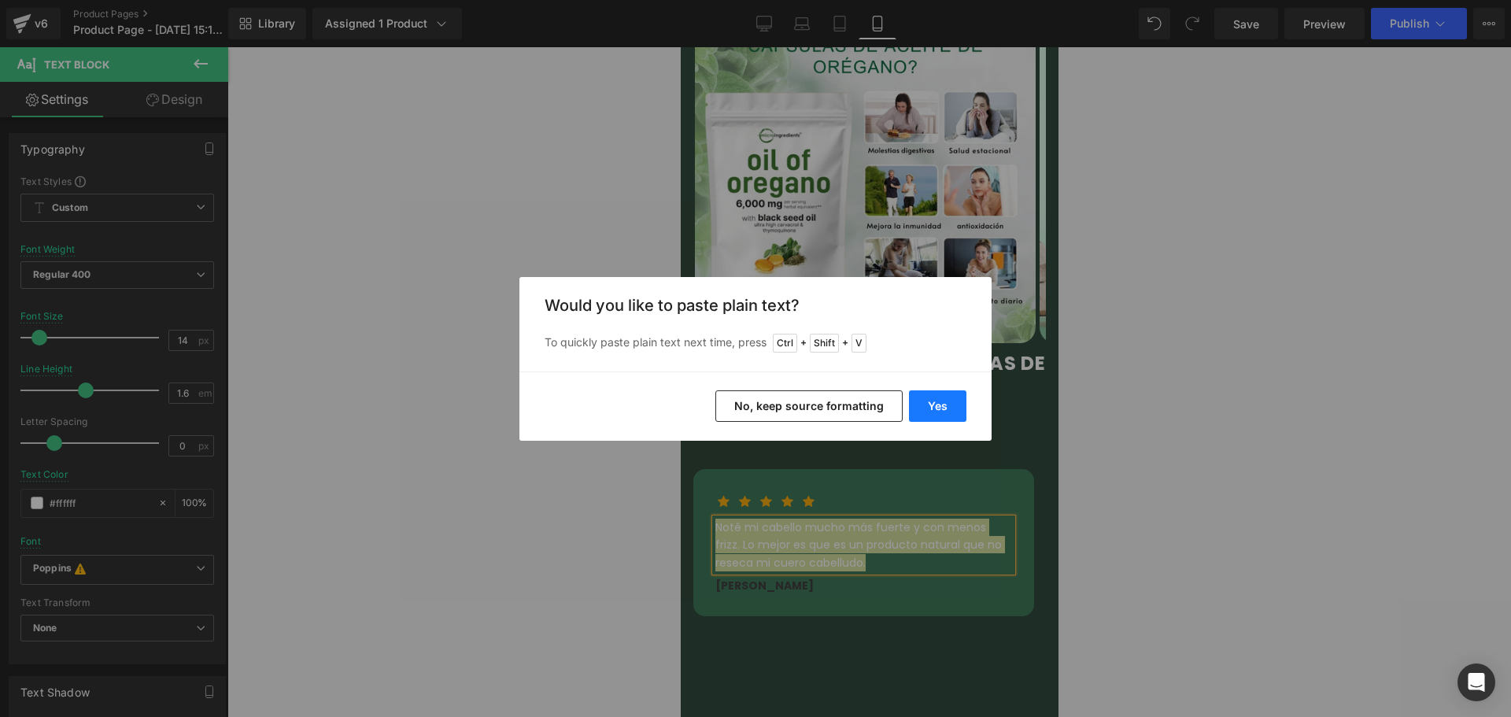
click at [928, 406] on button "Yes" at bounding box center [937, 405] width 57 height 31
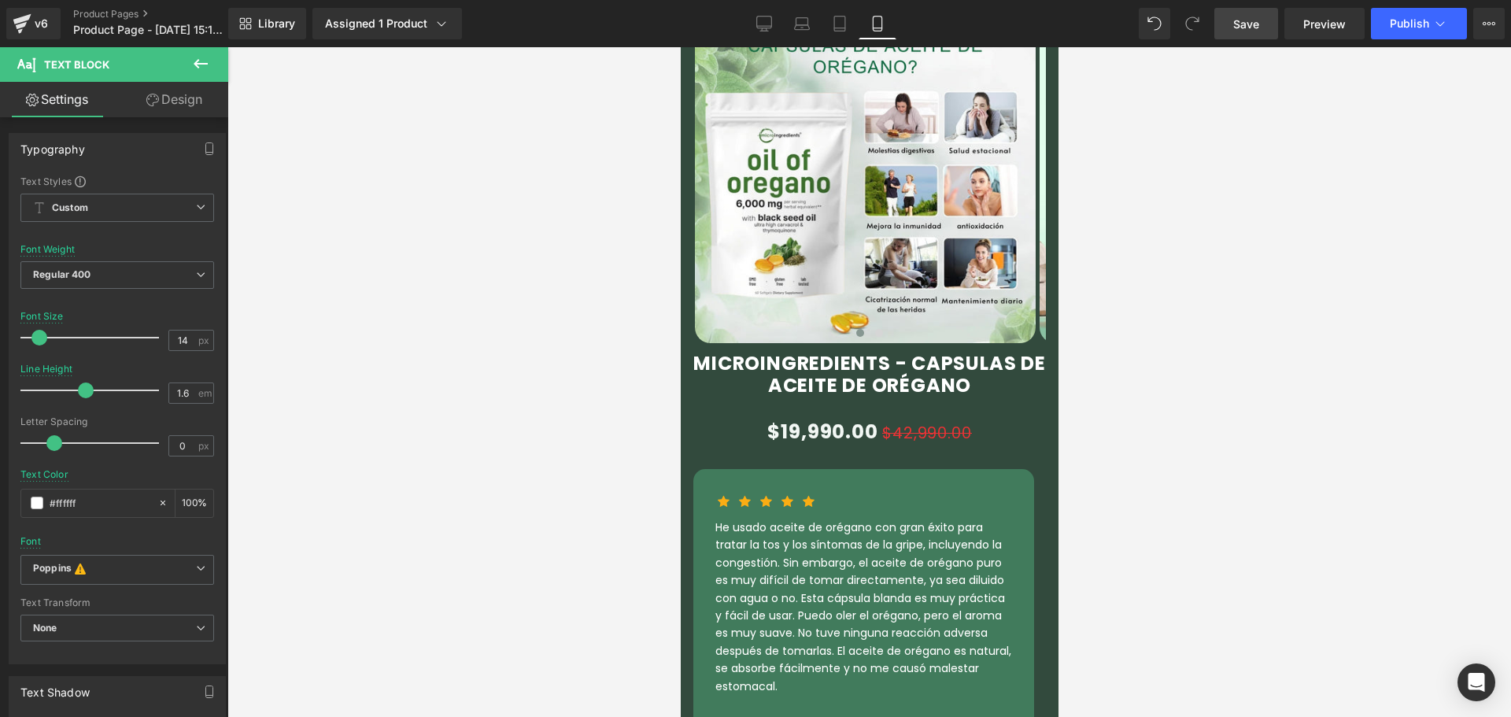
click at [1246, 31] on span "Save" at bounding box center [1246, 24] width 26 height 17
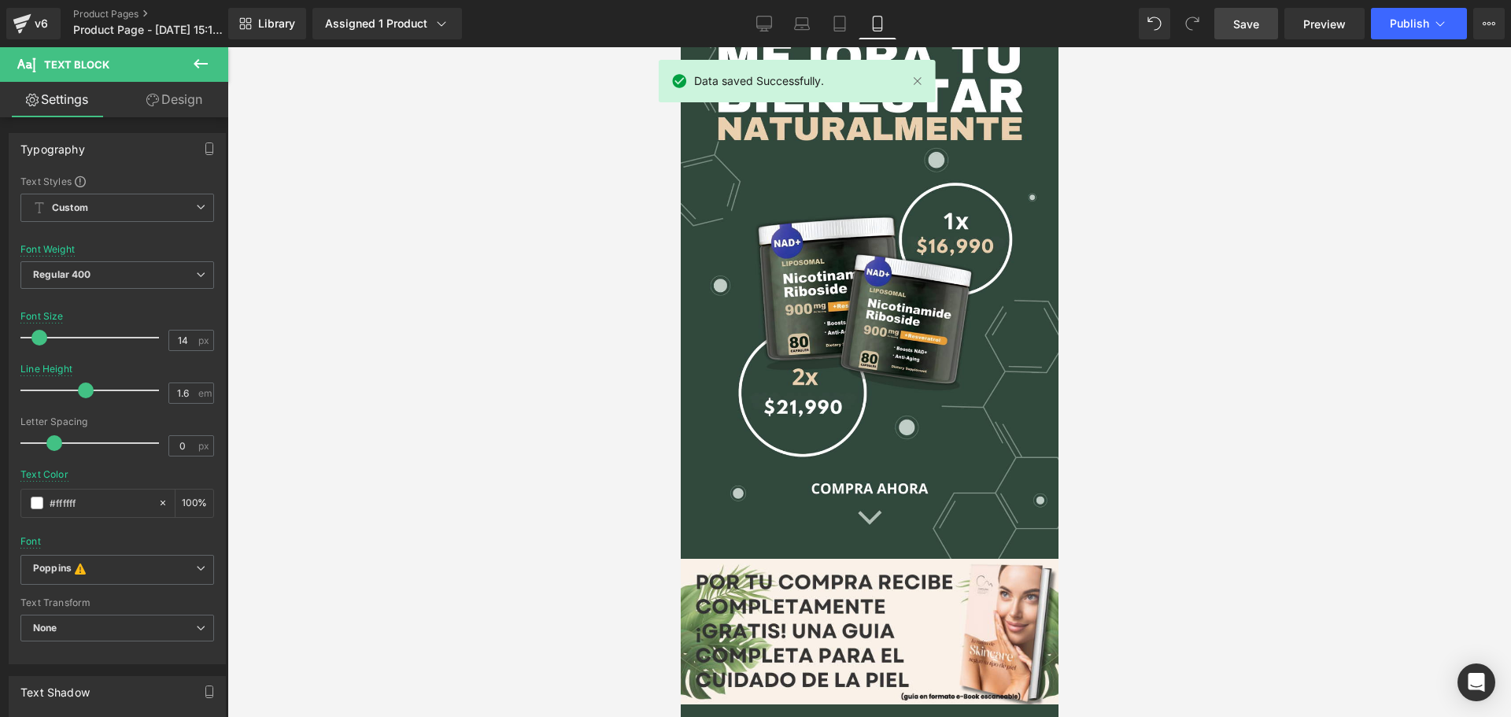
scroll to position [79, 0]
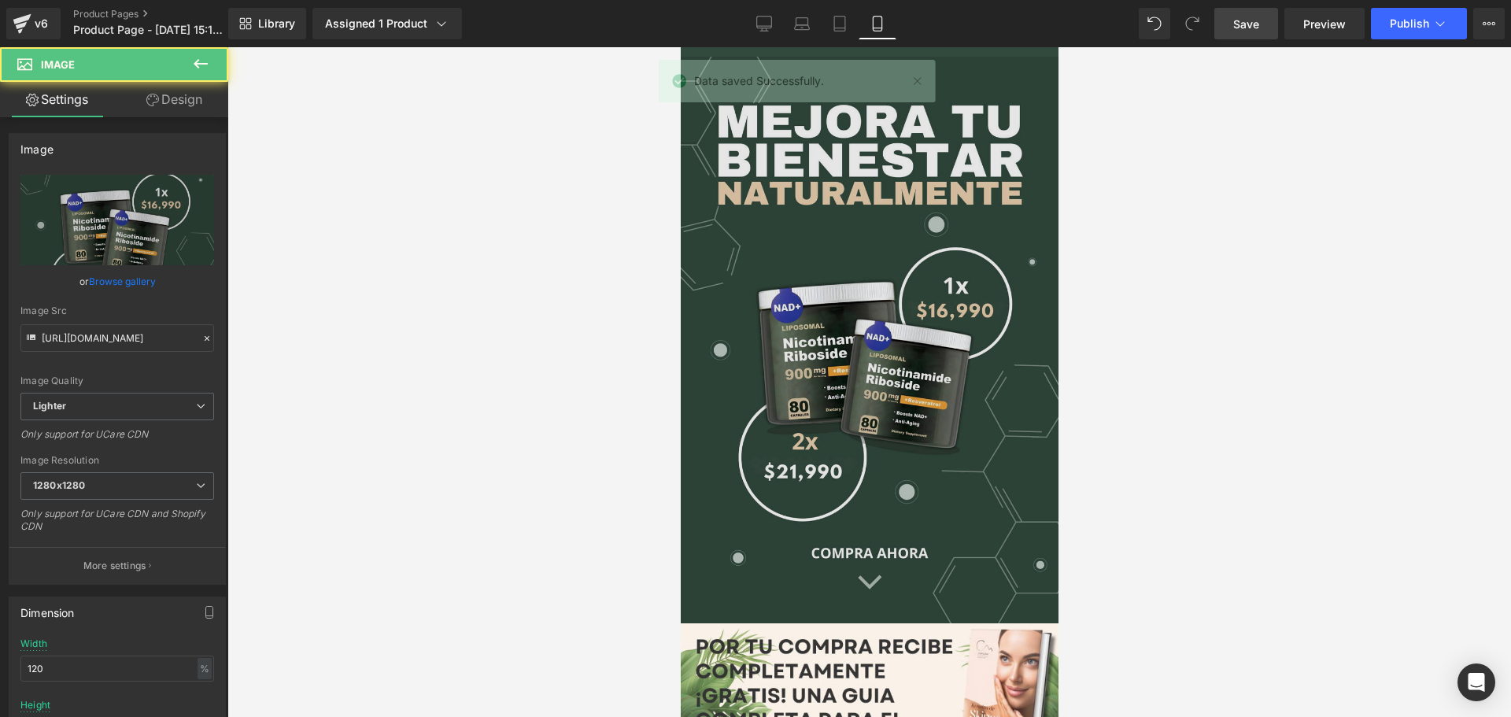
click at [850, 268] on img at bounding box center [869, 340] width 378 height 567
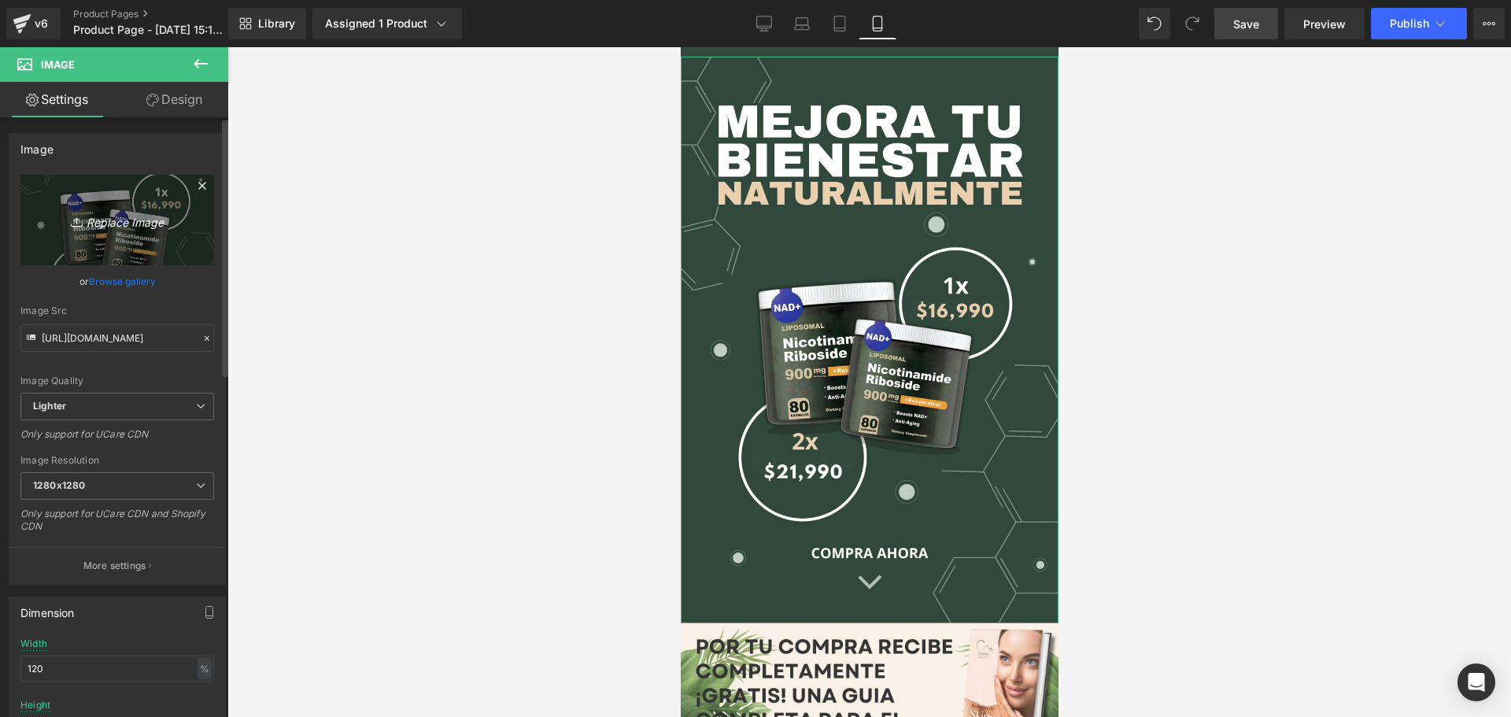
click at [120, 221] on icon "Replace Image" at bounding box center [117, 220] width 126 height 20
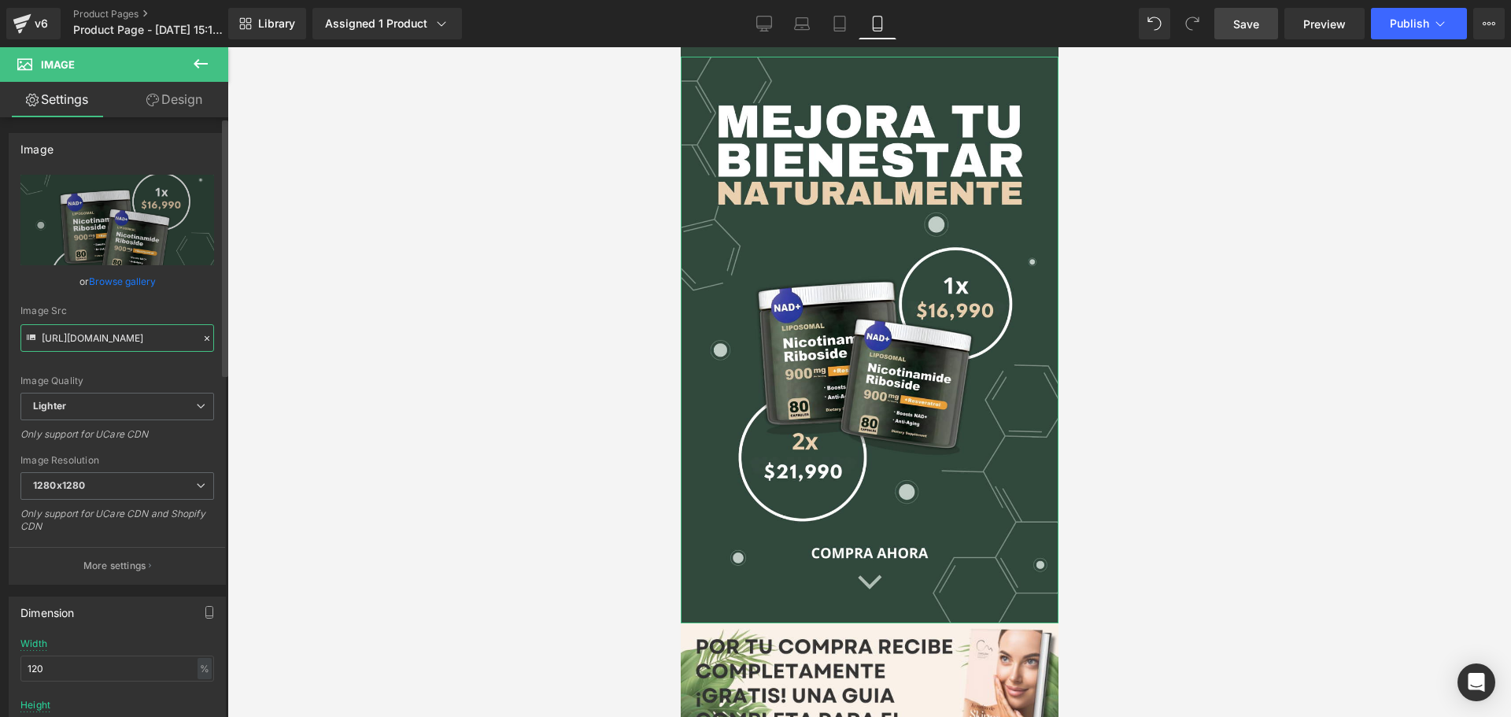
click at [153, 338] on input "[URL][DOMAIN_NAME]" at bounding box center [117, 338] width 194 height 28
click at [153, 404] on span "Lighter" at bounding box center [117, 407] width 194 height 28
click at [144, 404] on span "Lighter" at bounding box center [113, 407] width 187 height 28
click at [135, 341] on input "[URL][DOMAIN_NAME]" at bounding box center [117, 338] width 194 height 28
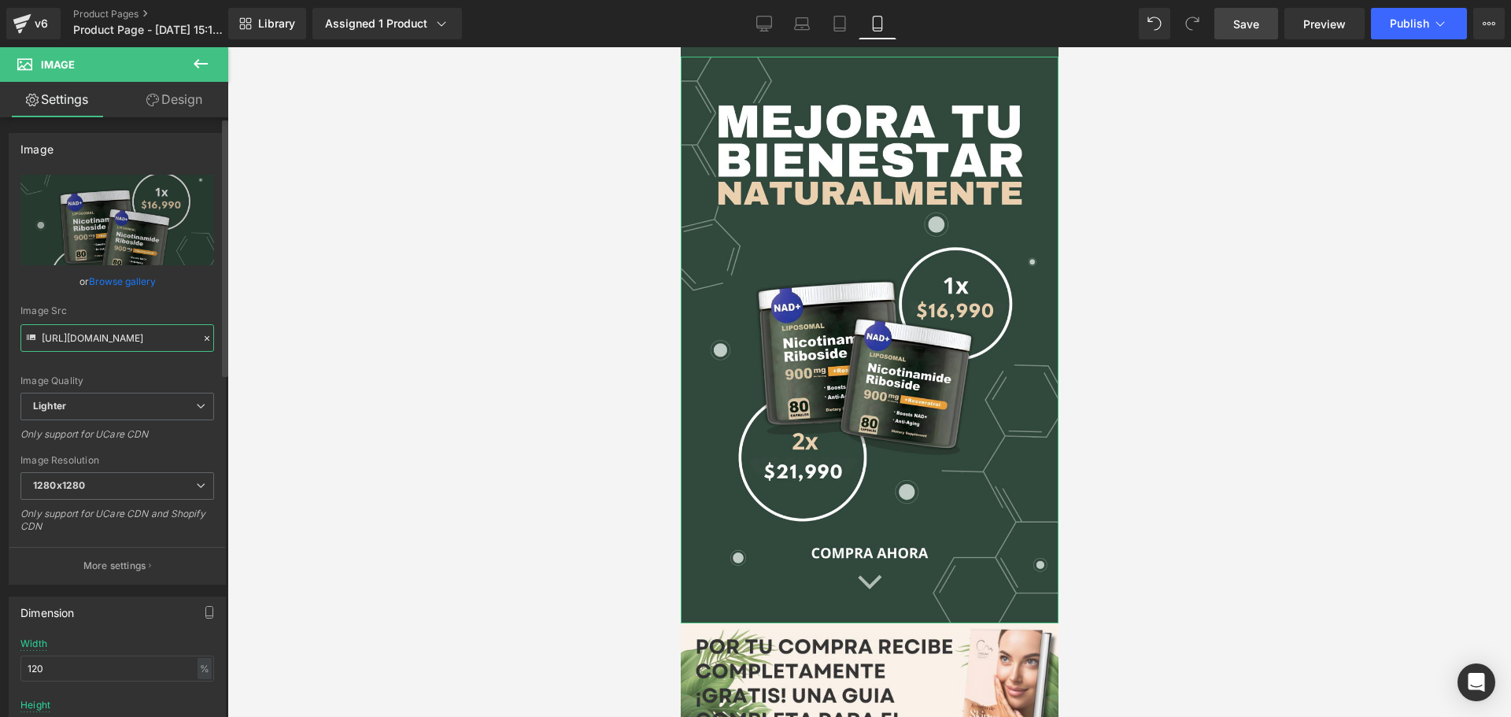
click at [135, 341] on input "[URL][DOMAIN_NAME]" at bounding box center [117, 338] width 194 height 28
paste input "[DOMAIN_NAME]/cdn/shop/files/12.jpg?v=1750184707&width=823"
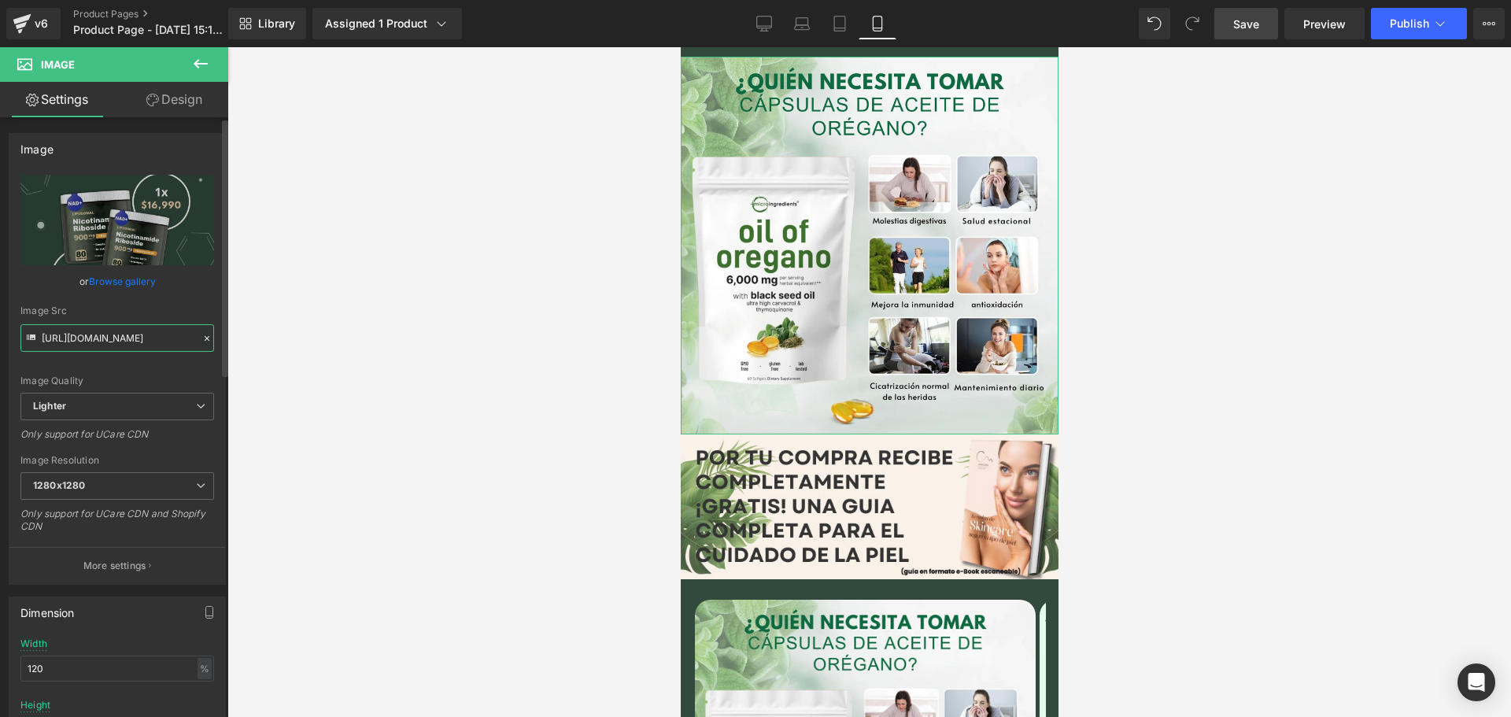
type input "[URL][DOMAIN_NAME]"
click at [136, 360] on div "Image Quality Lighter Lightest Lighter Lighter Lightest Only support for UCare …" at bounding box center [117, 284] width 194 height 218
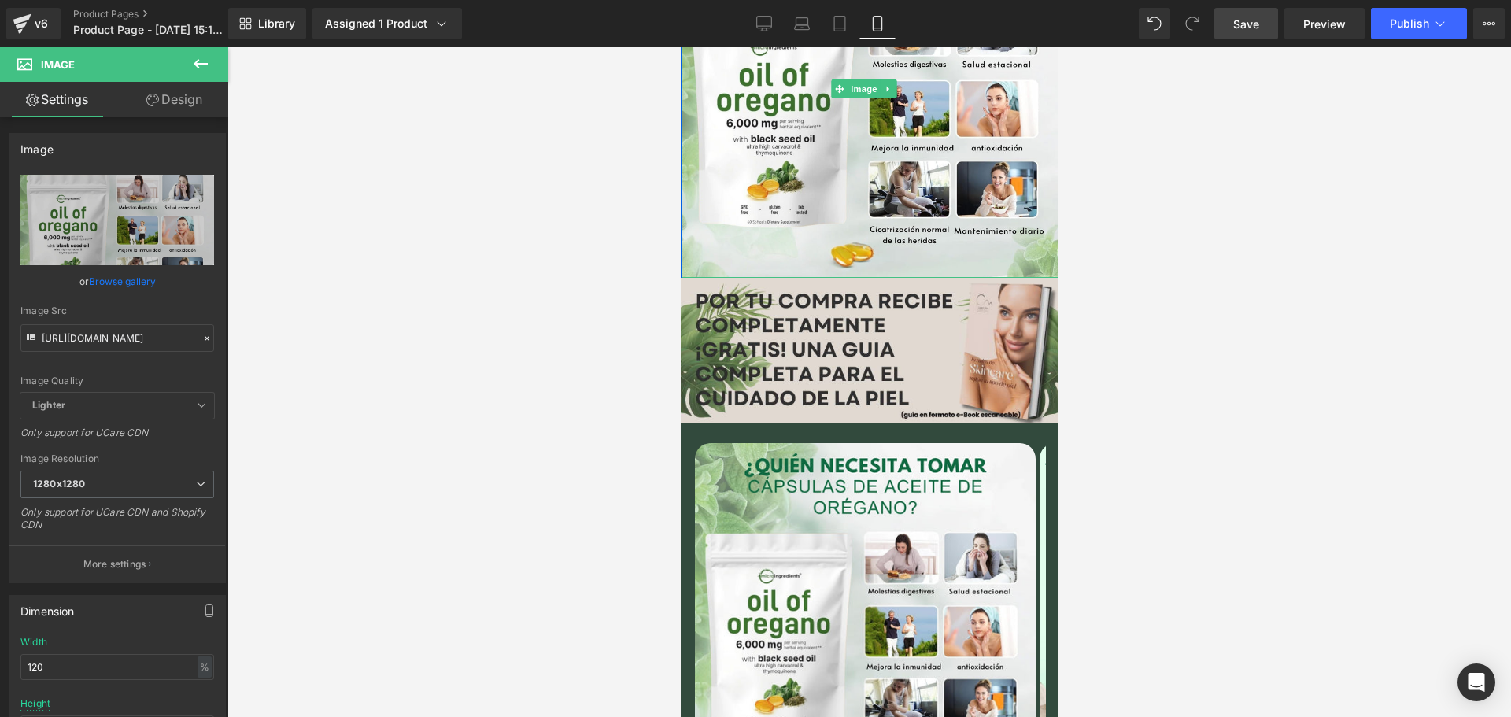
scroll to position [236, 0]
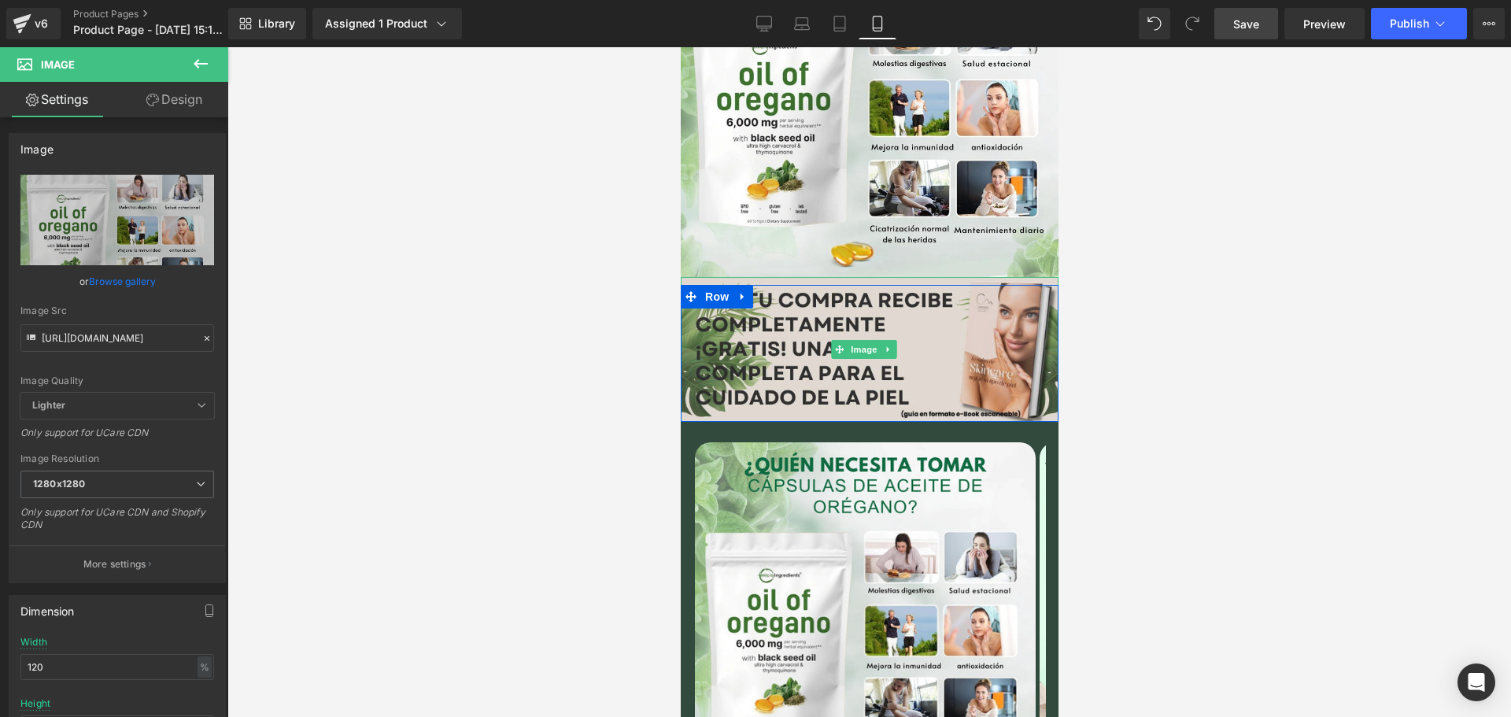
click at [927, 314] on img at bounding box center [869, 350] width 378 height 146
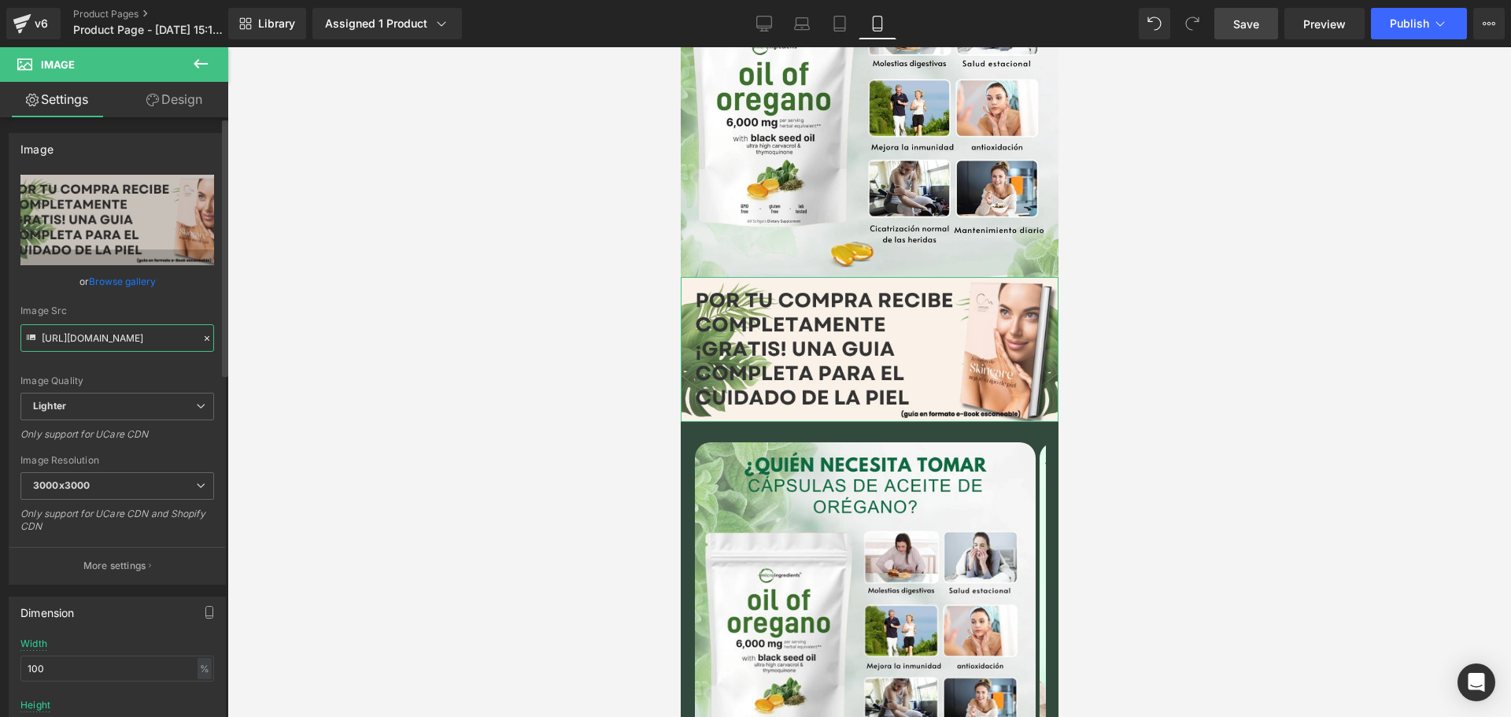
click at [109, 345] on input "[URL][DOMAIN_NAME]" at bounding box center [117, 338] width 194 height 28
click at [116, 345] on input "[URL][DOMAIN_NAME]" at bounding box center [117, 338] width 194 height 28
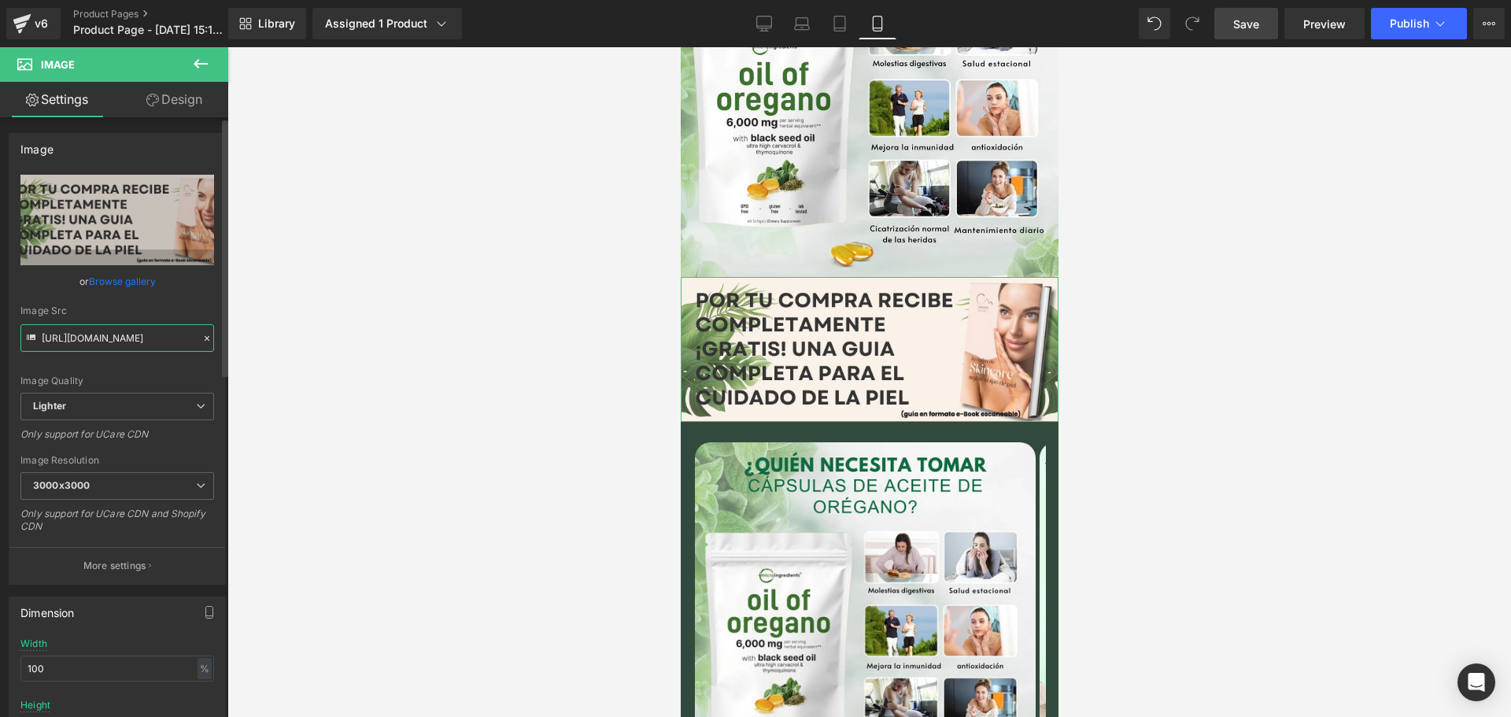
paste input "[DOMAIN_NAME]/cdn/shop/files/El_aliado_perfecto_para_un_pelaje_suave_y_brillant…"
type input "[URL][DOMAIN_NAME]"
click at [123, 373] on div "Image Quality Lighter Lightest Lighter Lighter Lightest Only support for UCare …" at bounding box center [117, 284] width 194 height 218
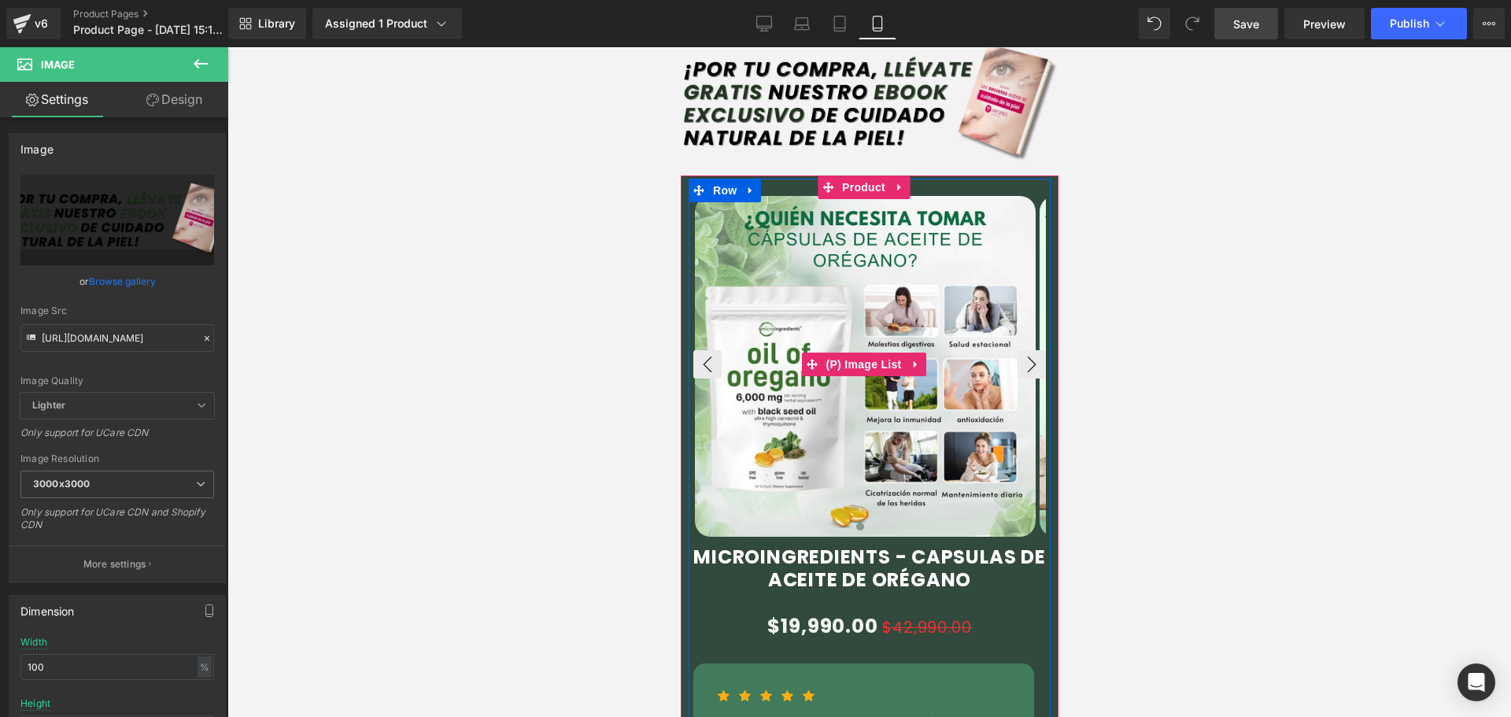
scroll to position [472, 0]
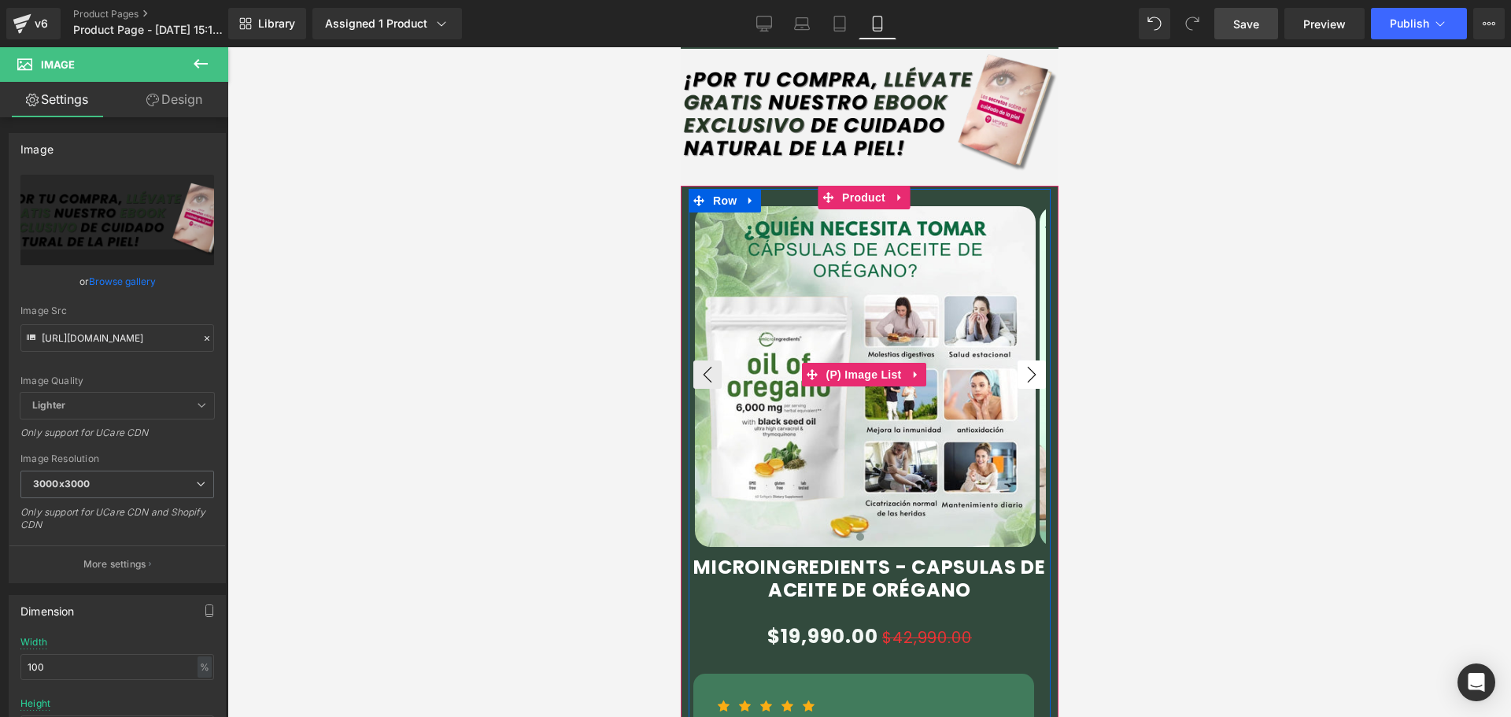
click at [1017, 360] on button "›" at bounding box center [1031, 374] width 28 height 28
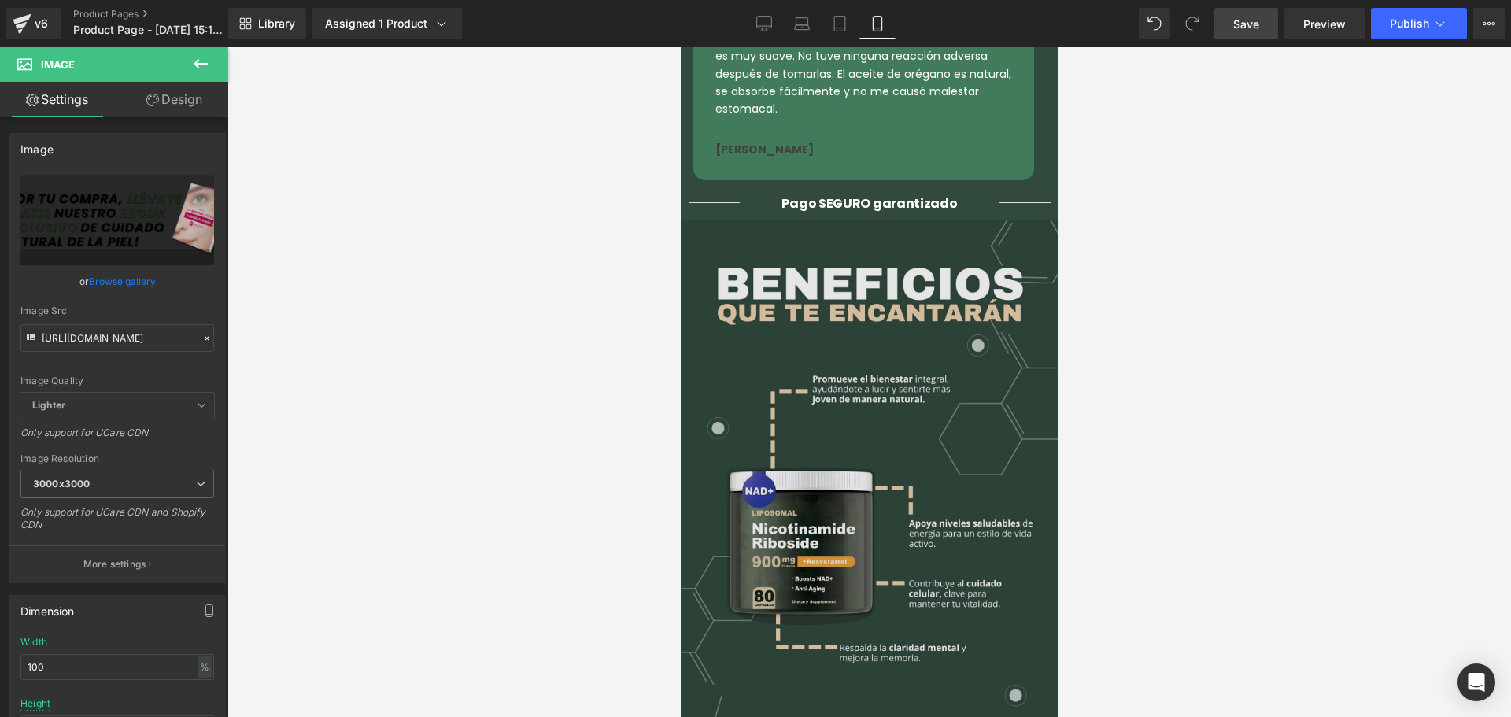
scroll to position [1259, 0]
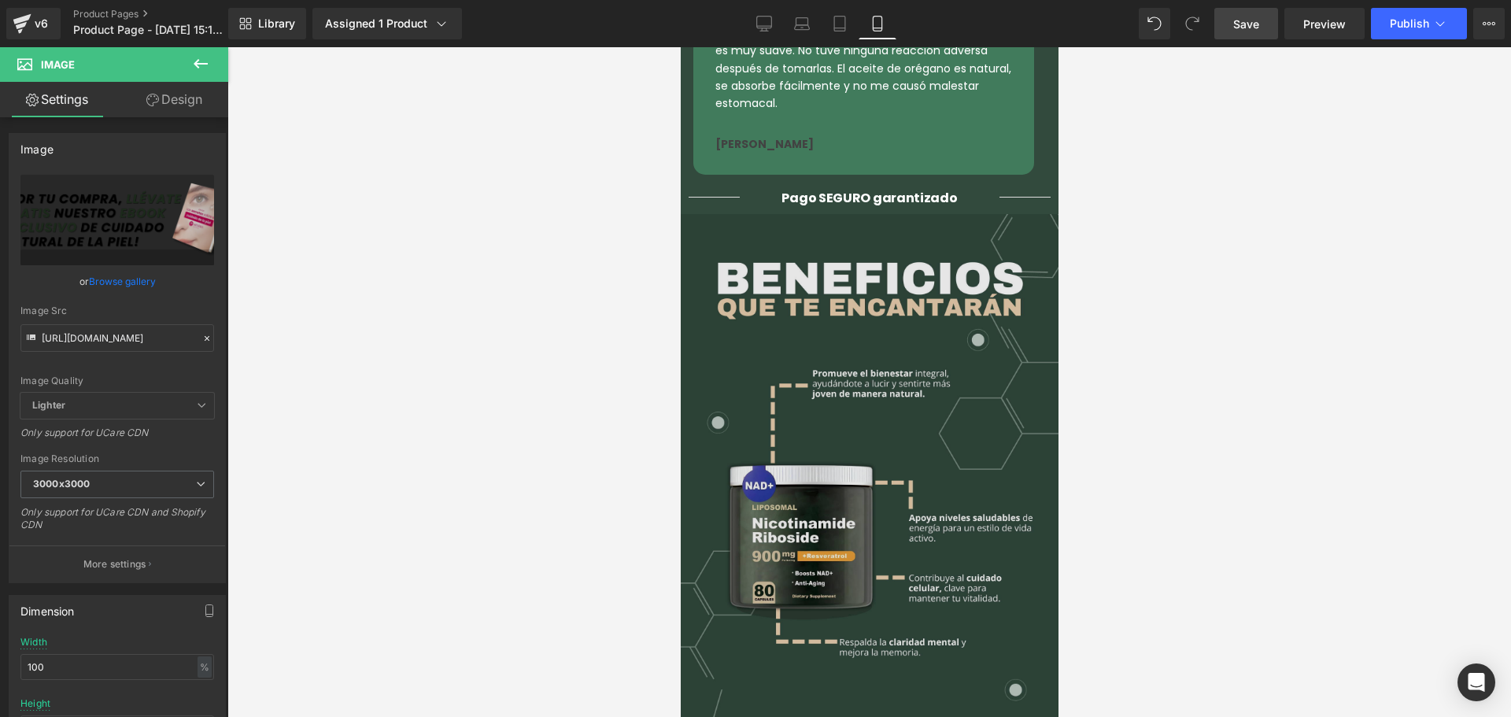
click at [949, 403] on img at bounding box center [869, 497] width 378 height 567
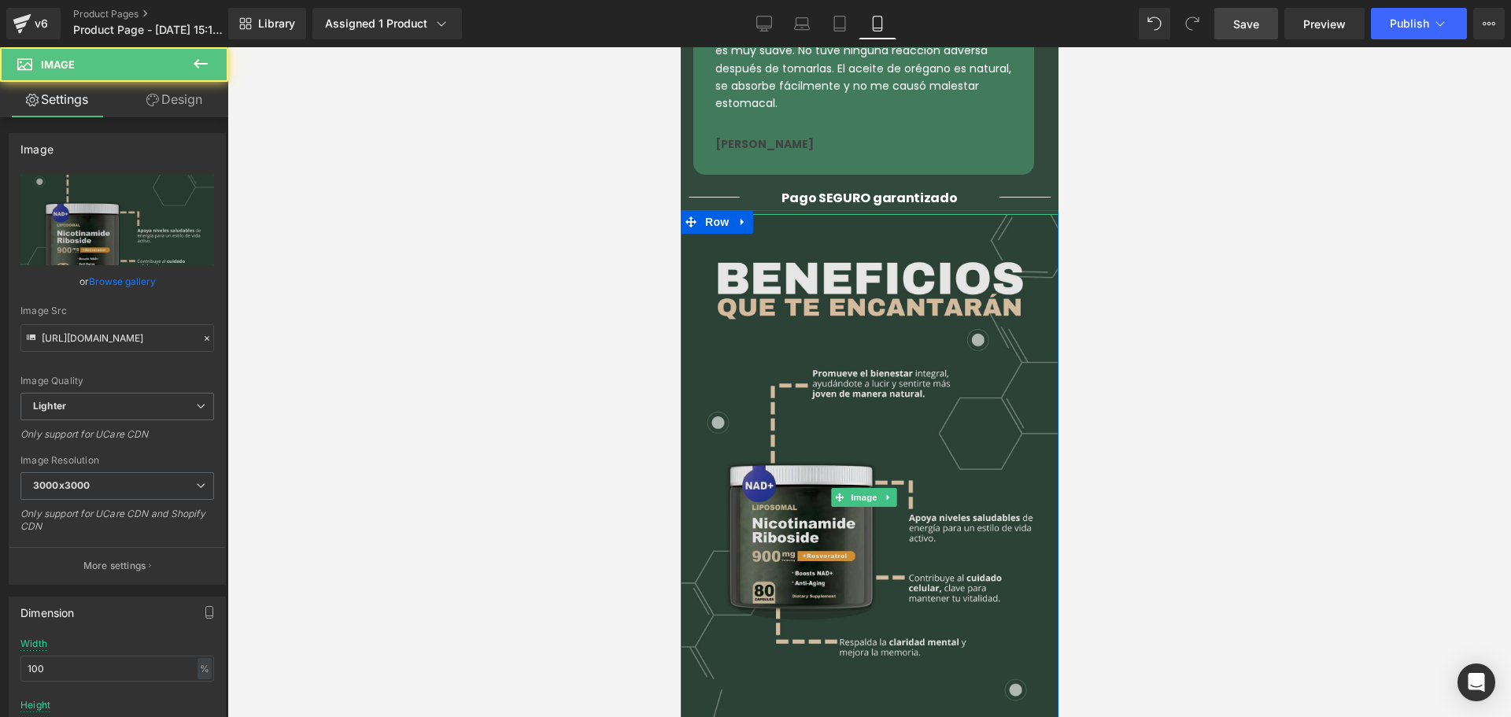
click at [825, 323] on img at bounding box center [869, 497] width 378 height 567
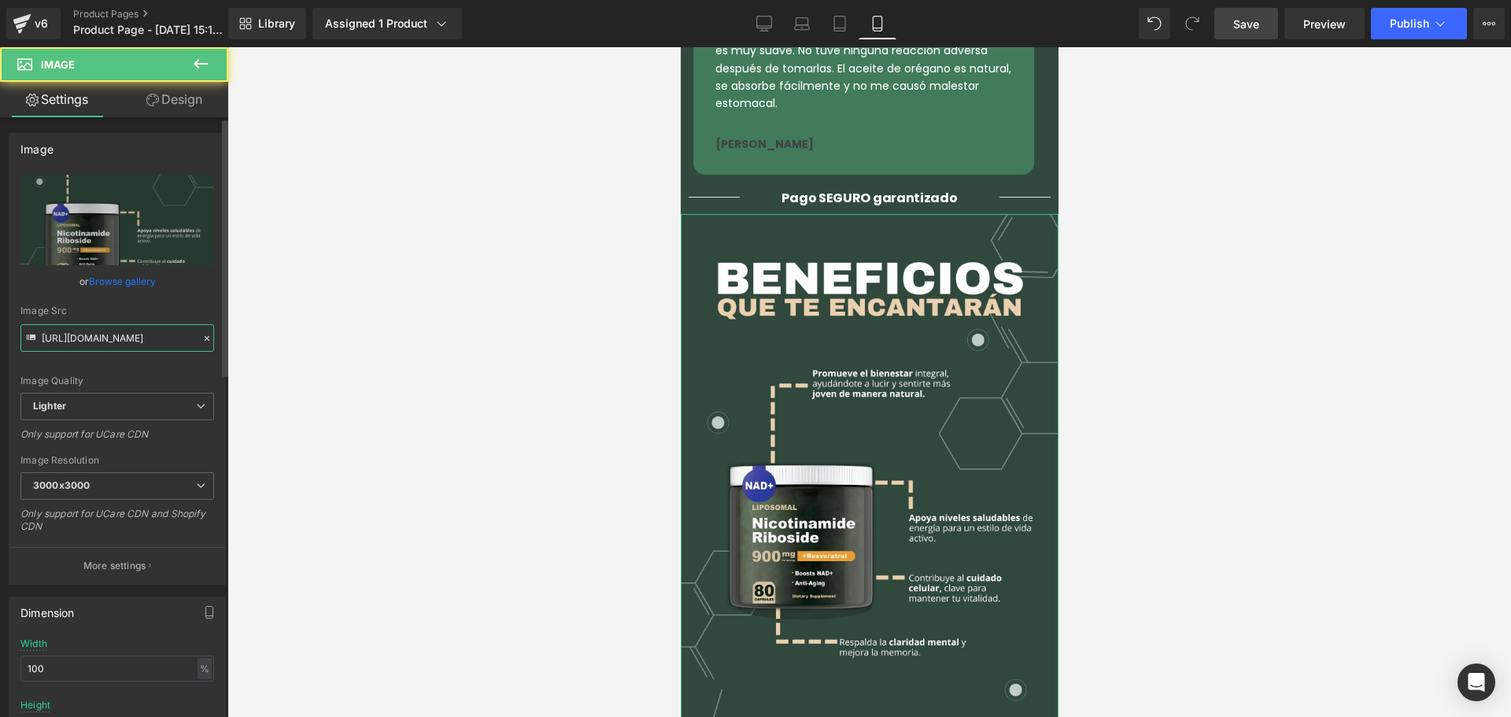
click at [98, 346] on input "[URL][DOMAIN_NAME]" at bounding box center [117, 338] width 194 height 28
paste input "a6ff64e2-926c-41c0-ad69-84073e13e21d"
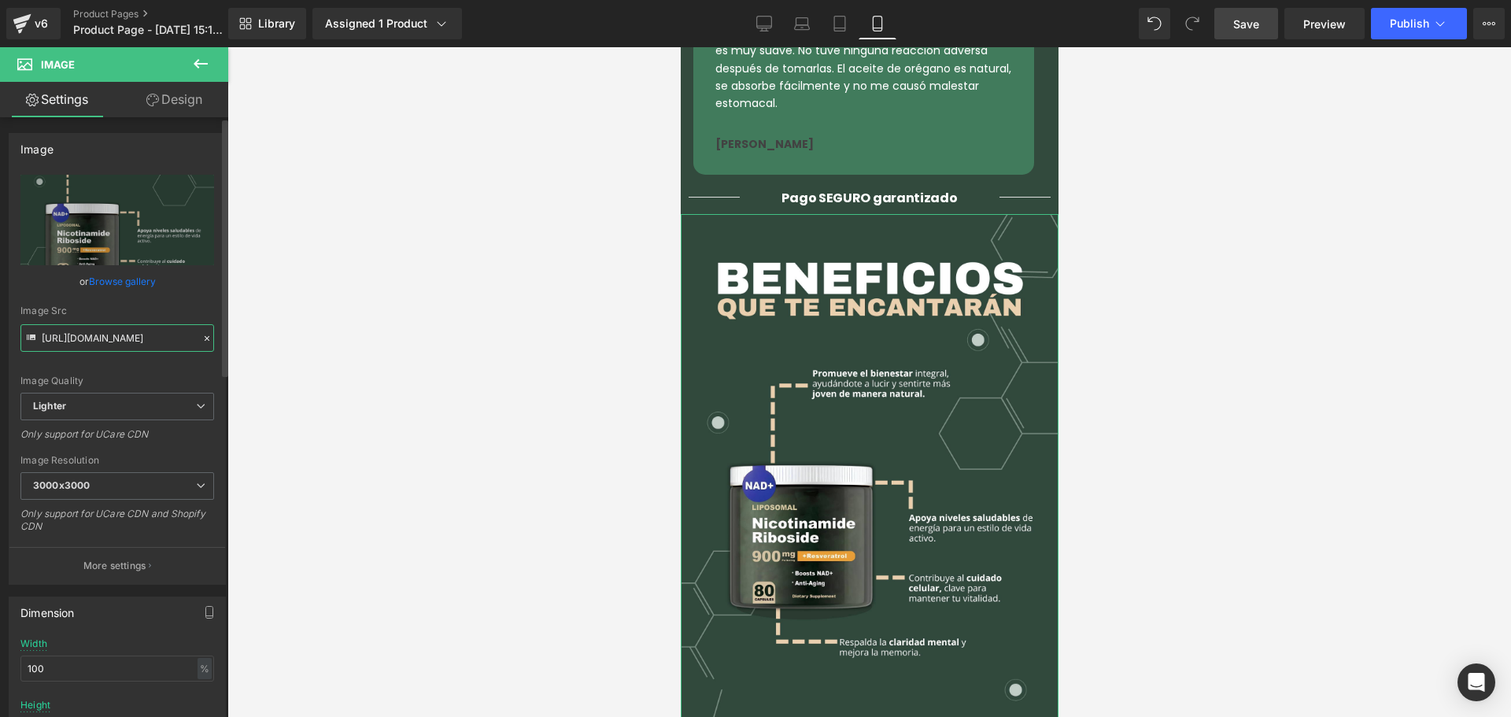
type input "[URL][DOMAIN_NAME]"
click at [149, 375] on div "Image Quality Lighter Lightest Lighter Lighter Lightest Only support for UCare …" at bounding box center [117, 284] width 194 height 218
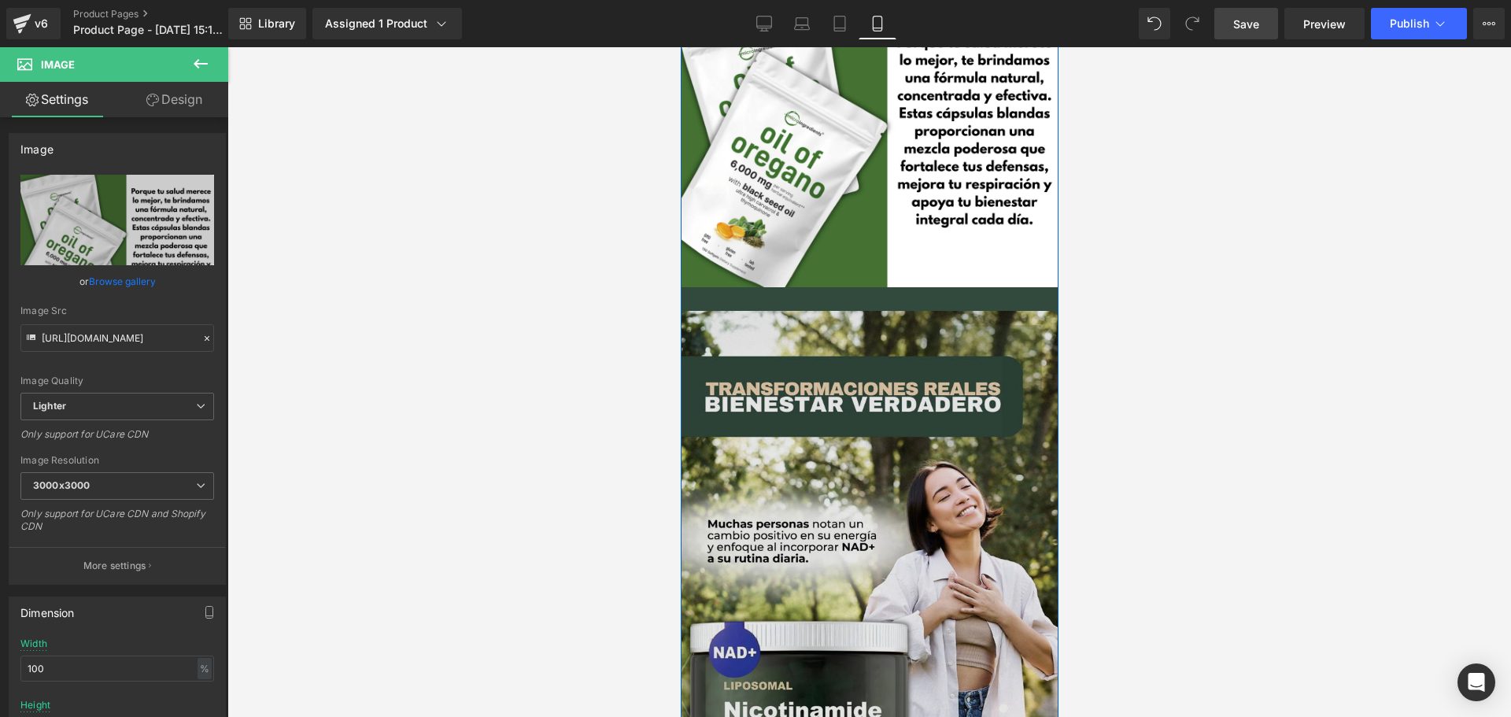
scroll to position [1574, 0]
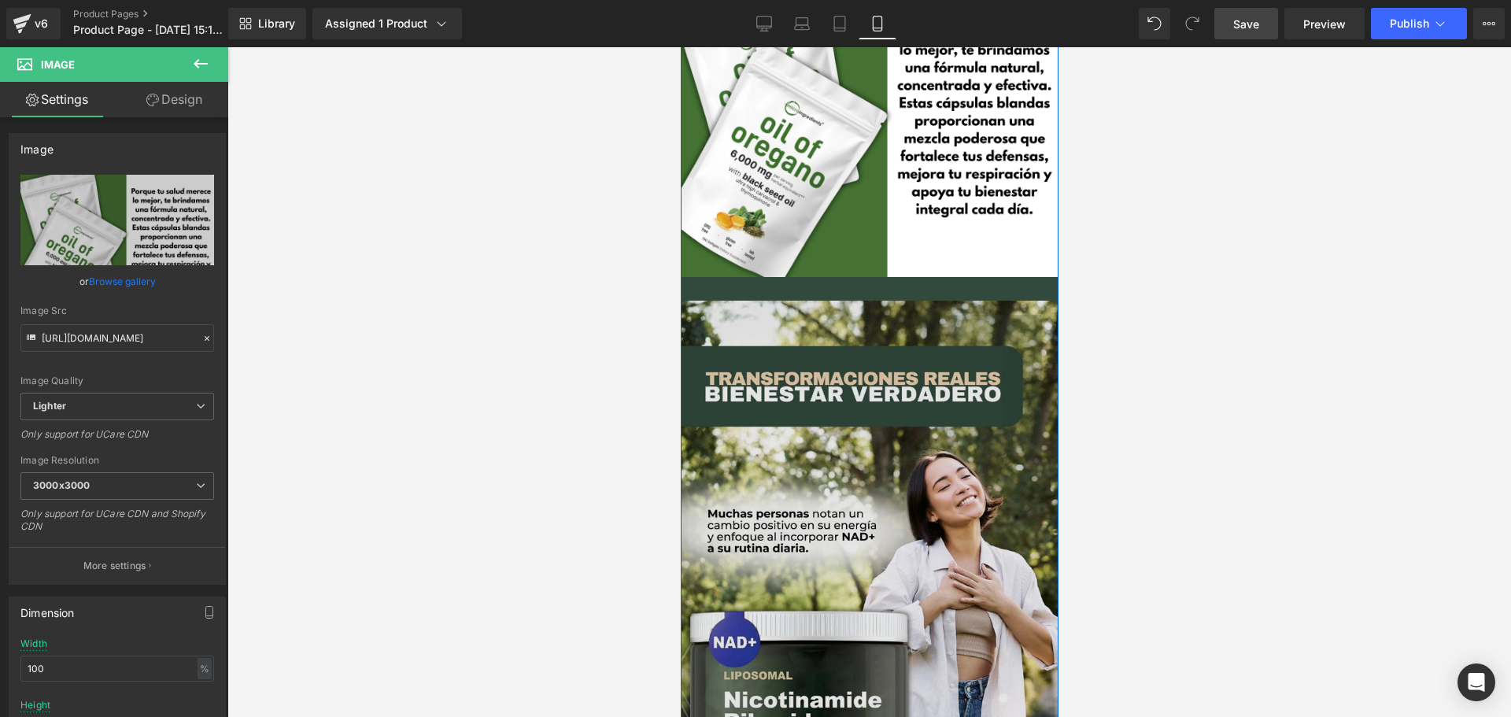
click at [801, 417] on img at bounding box center [869, 584] width 378 height 567
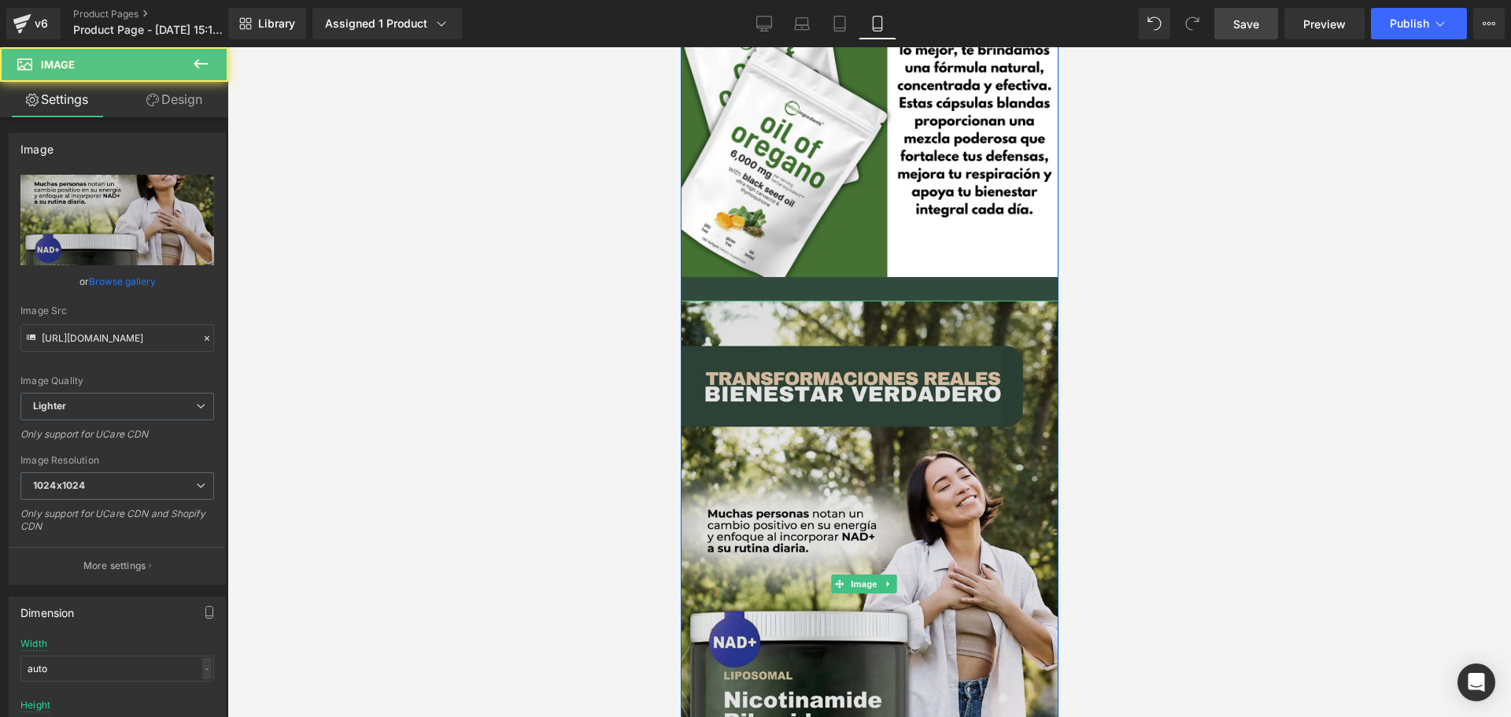
click at [840, 345] on img at bounding box center [869, 584] width 378 height 567
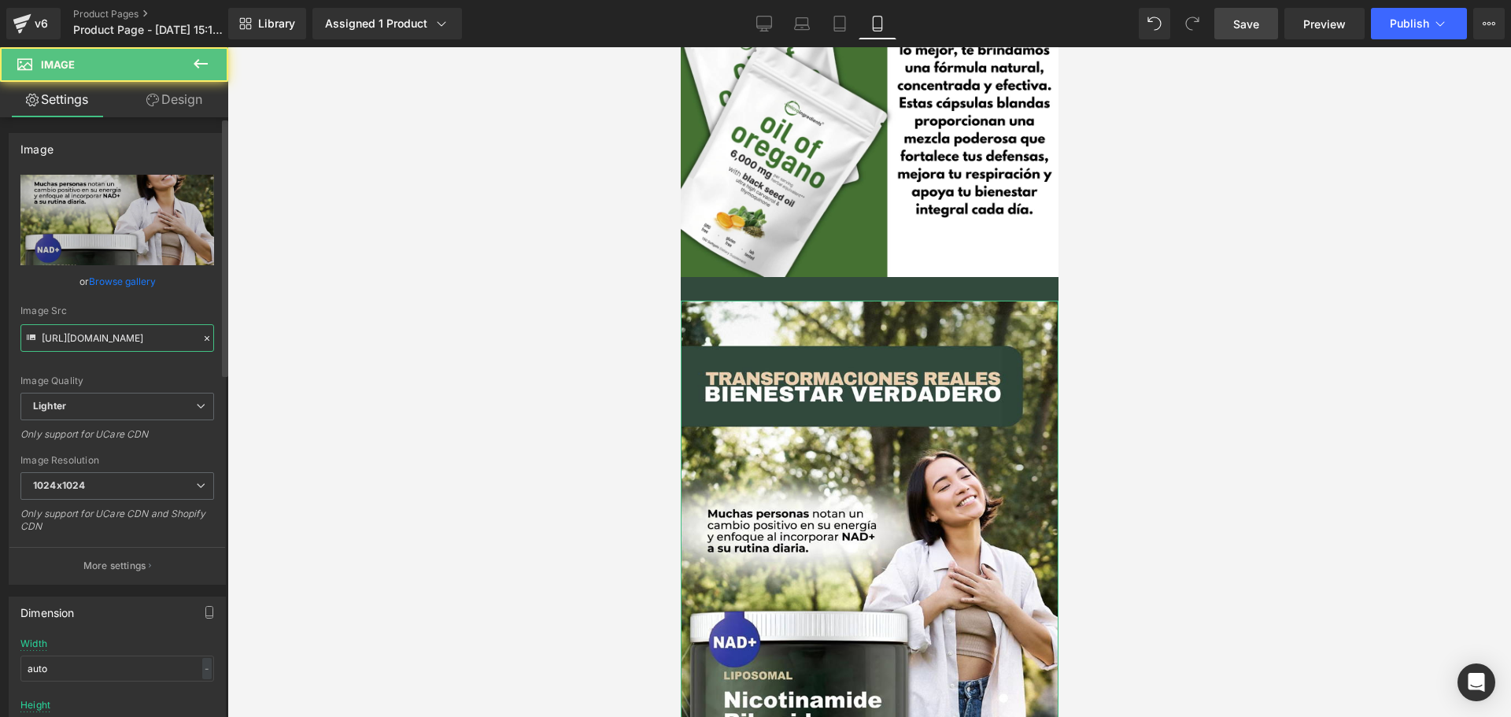
click at [125, 343] on input "[URL][DOMAIN_NAME]" at bounding box center [117, 338] width 194 height 28
click at [124, 343] on input "[URL][DOMAIN_NAME]" at bounding box center [117, 338] width 194 height 28
paste input "[DOMAIN_NAME]/cdn/shop/files/gif_1_54d25dd3-ee74-40c2-823e-c36f58c130ea.gif?v=1…"
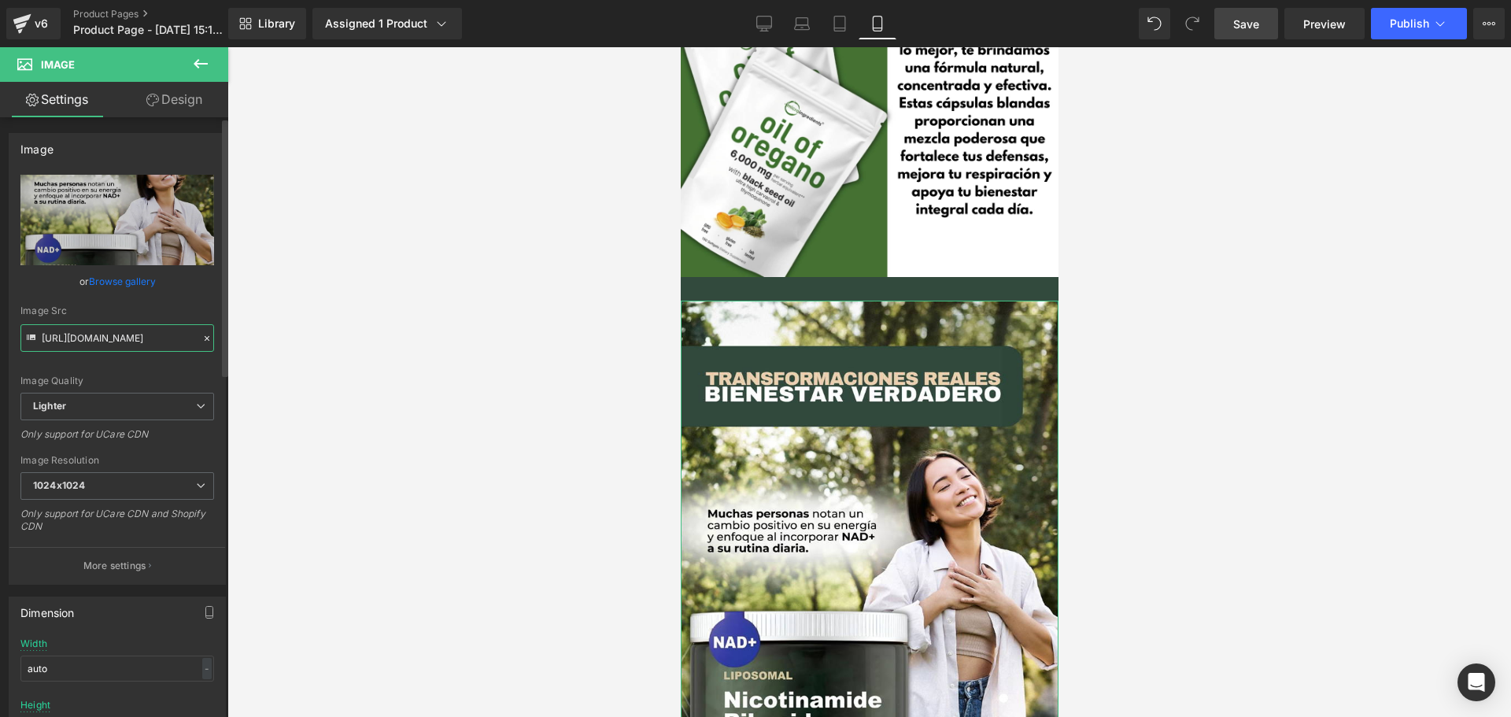
type input "[URL][DOMAIN_NAME]"
click at [133, 369] on div "Image Quality Lighter Lightest Lighter Lighter Lightest Only support for UCare …" at bounding box center [117, 284] width 194 height 218
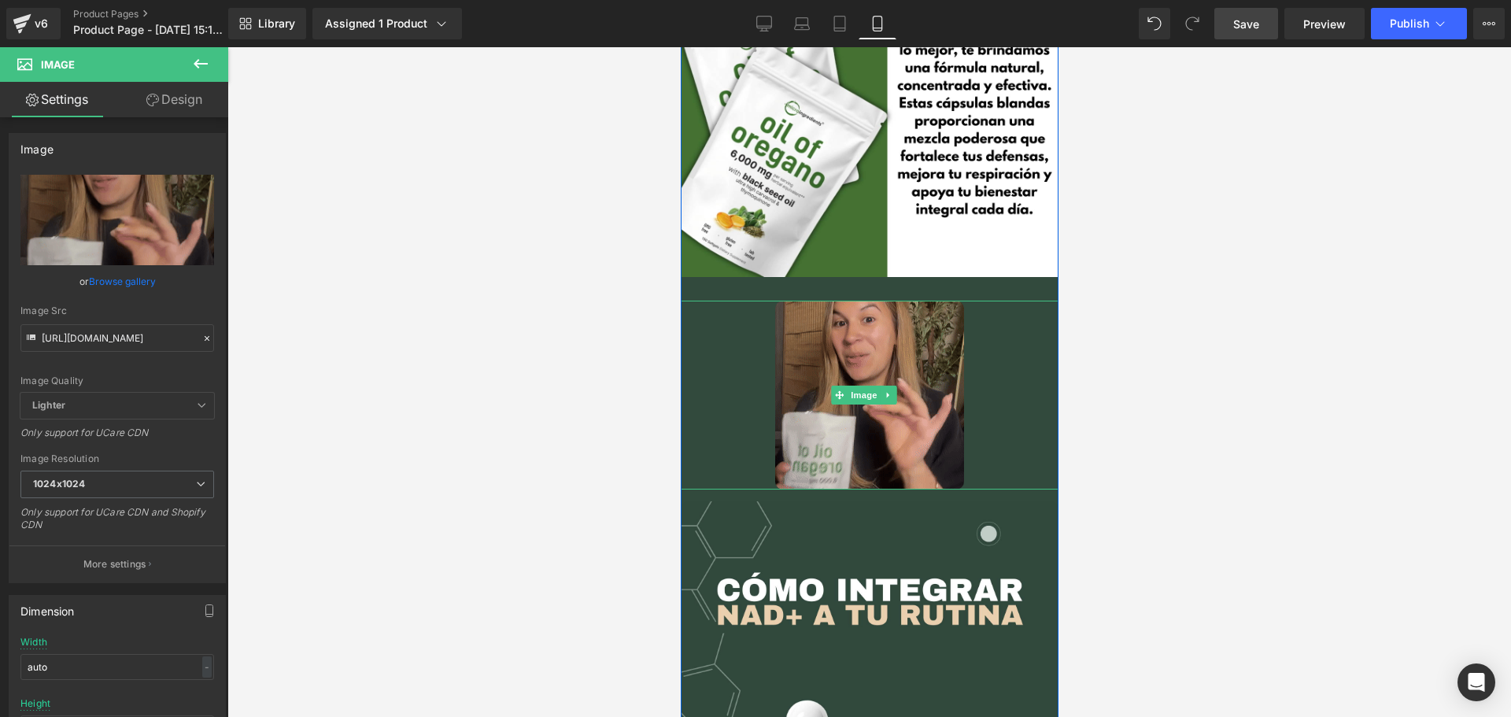
click at [816, 337] on img at bounding box center [868, 395] width 189 height 189
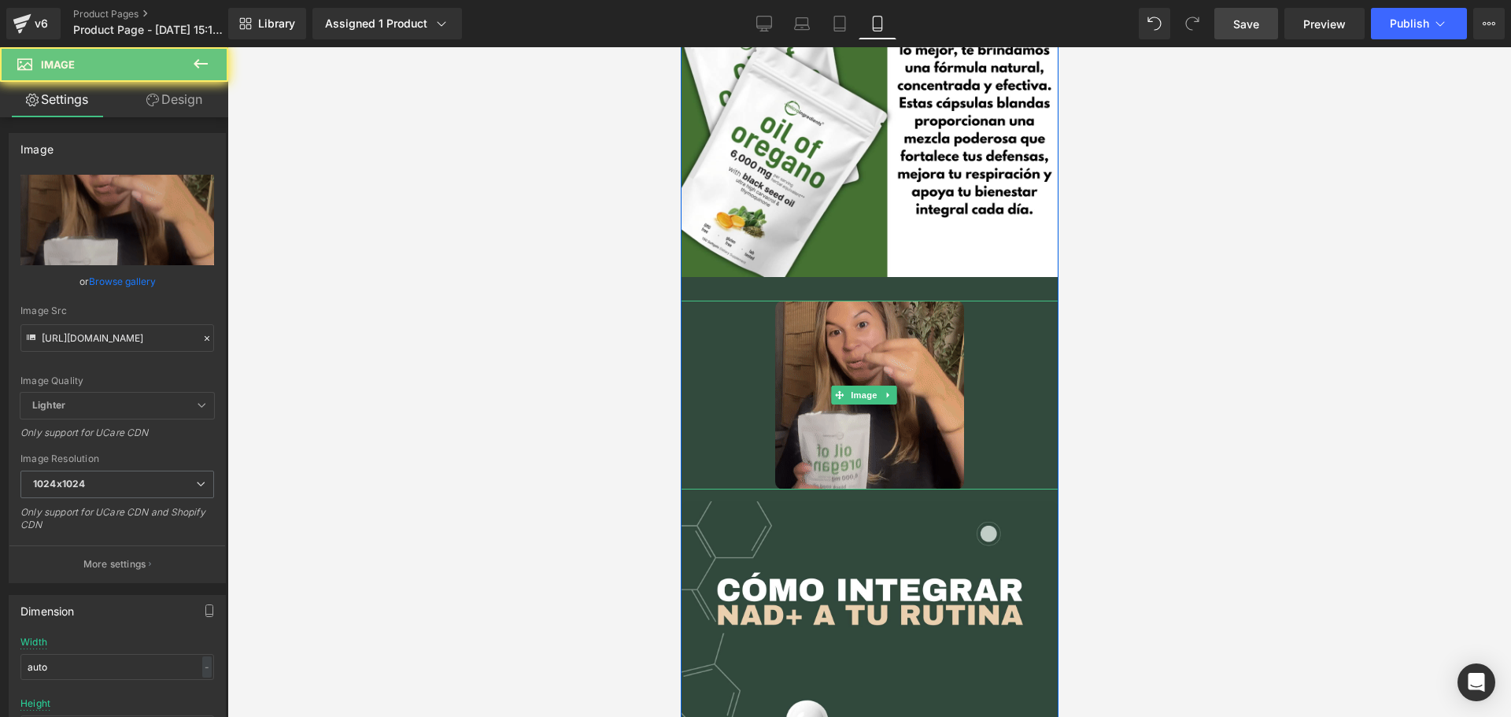
click at [810, 338] on img at bounding box center [868, 395] width 189 height 189
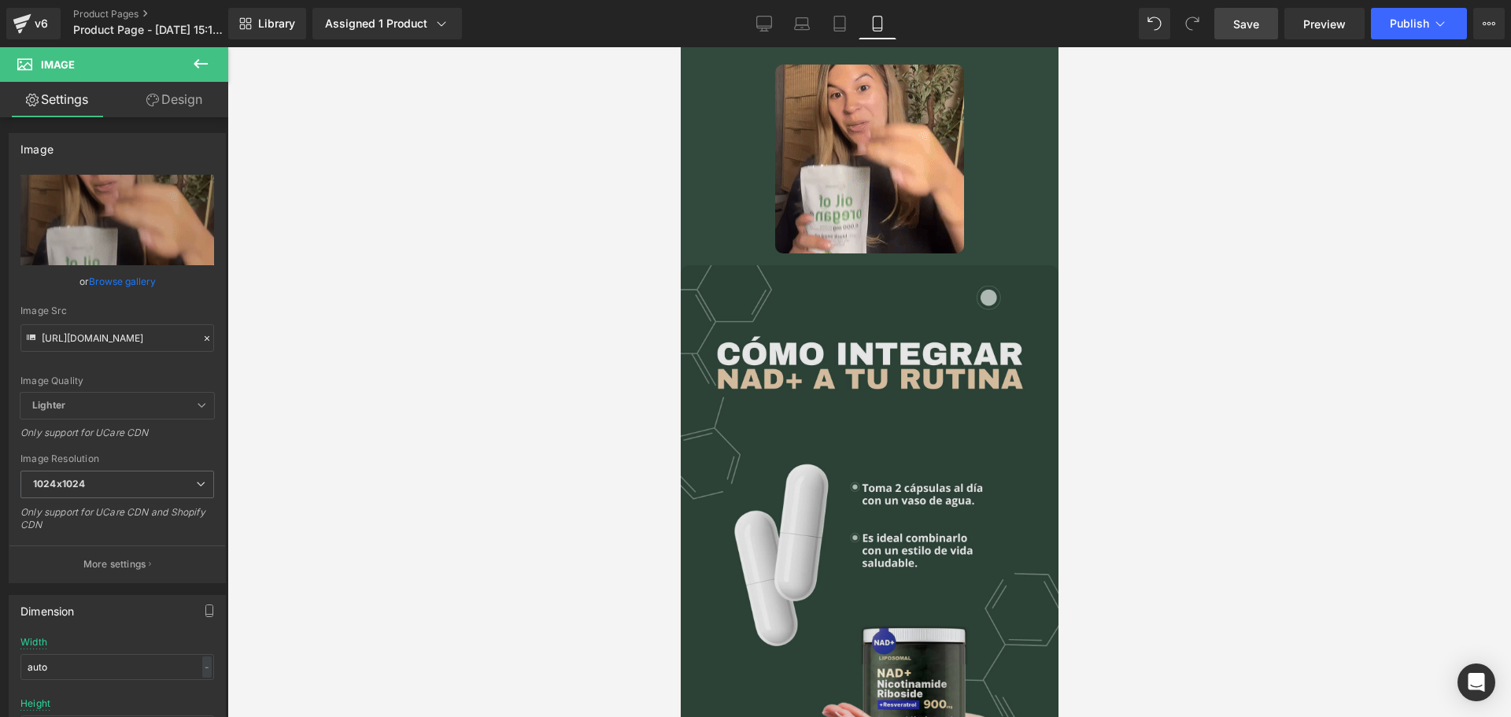
scroll to position [1574, 0]
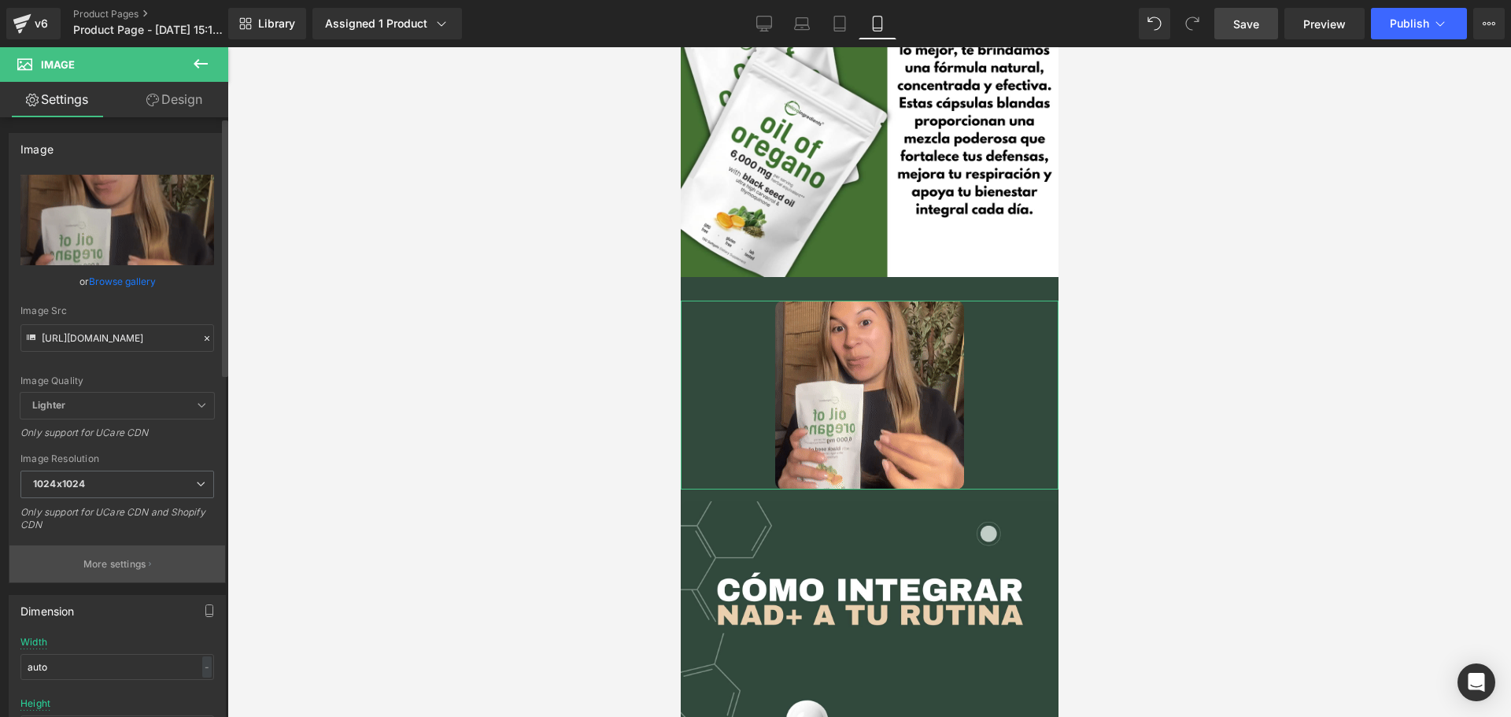
click at [149, 562] on icon "button" at bounding box center [150, 564] width 2 height 4
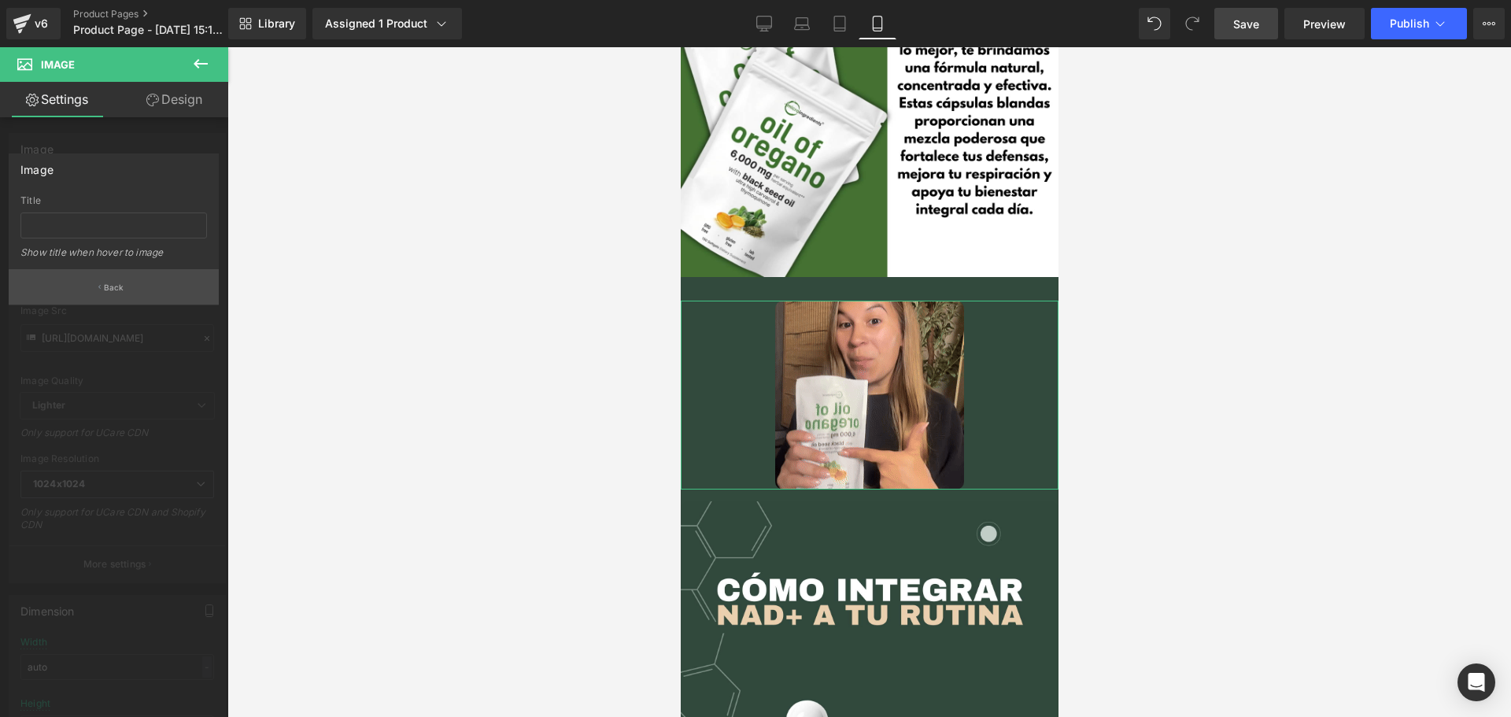
click at [113, 284] on p "Back" at bounding box center [114, 288] width 20 height 12
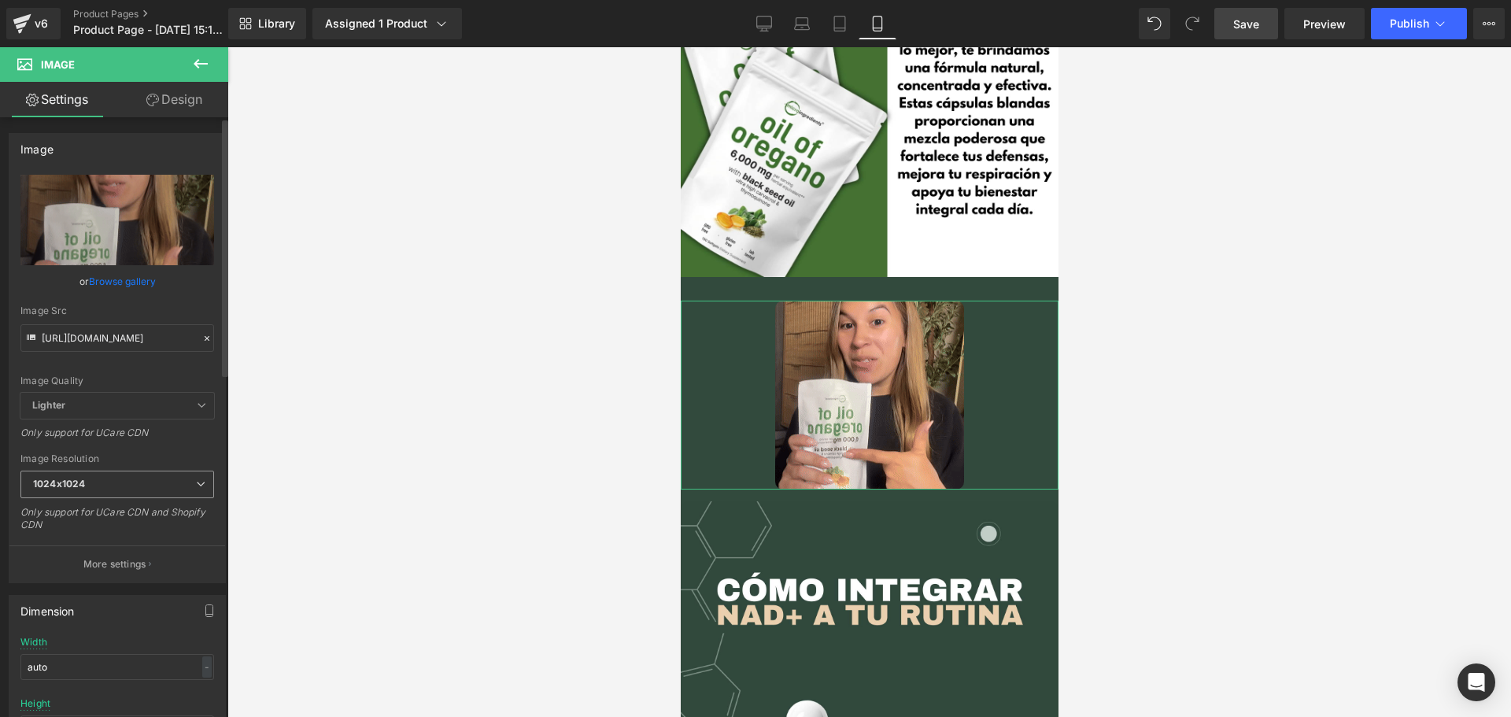
click at [158, 485] on span "1024x1024" at bounding box center [117, 485] width 194 height 28
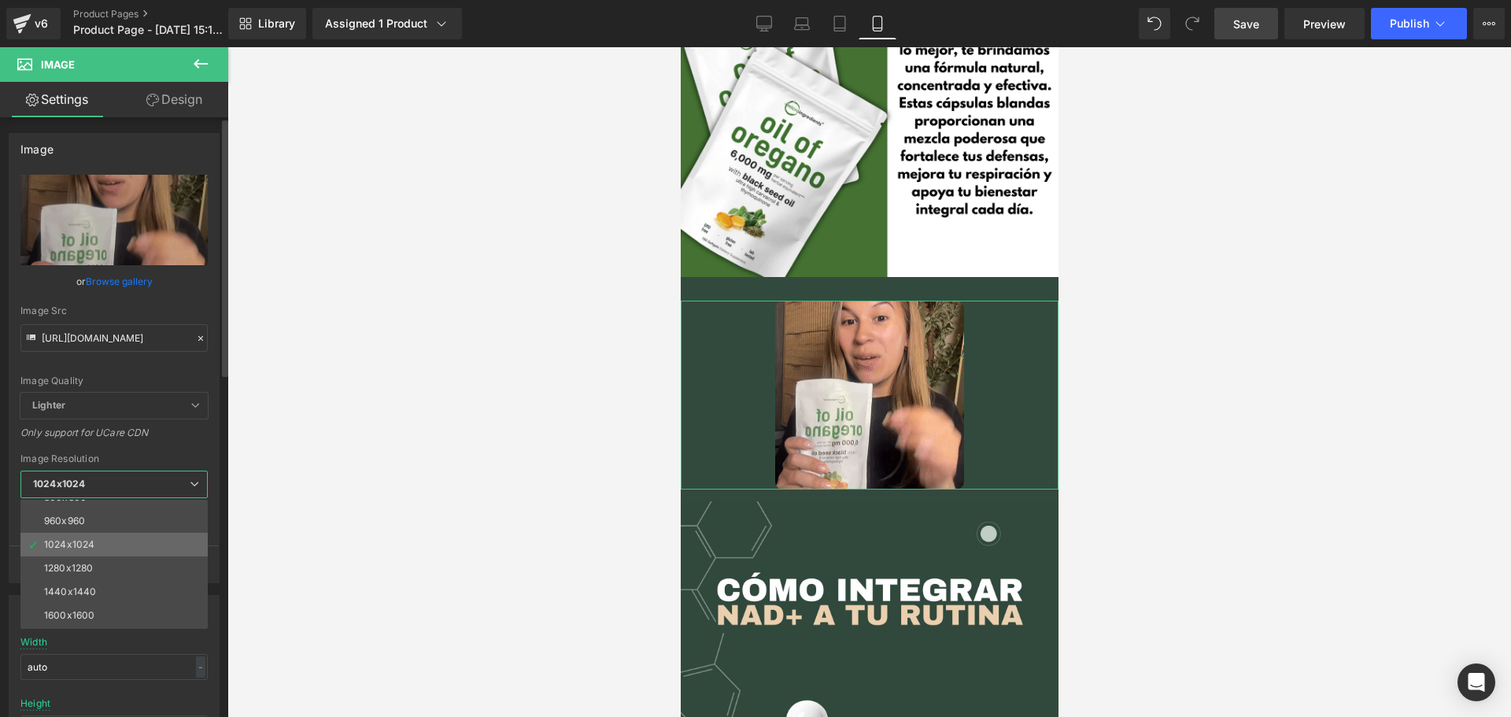
scroll to position [146, 0]
click at [93, 574] on div "1280x1280" at bounding box center [68, 577] width 49 height 11
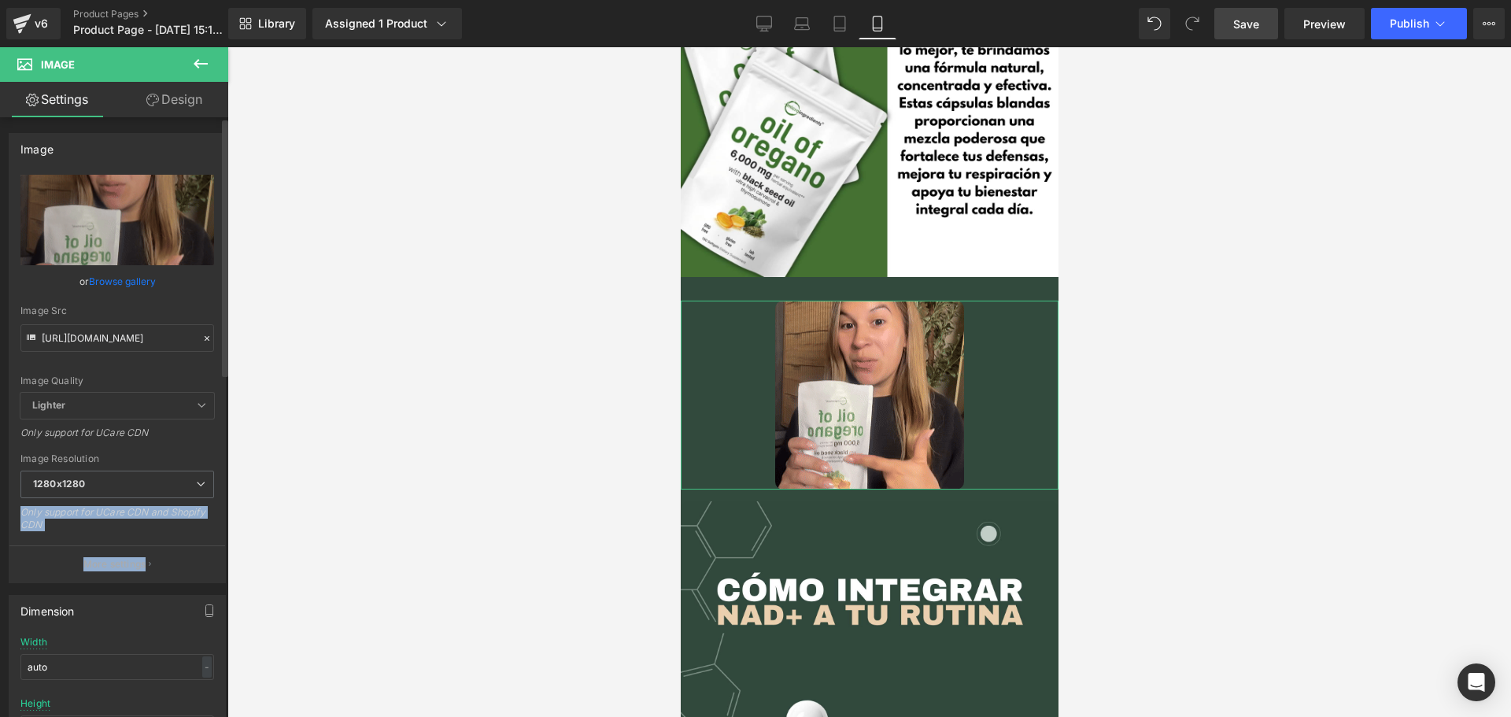
click at [175, 453] on div "[URL][DOMAIN_NAME] Replace Image Upload image or Browse gallery Image Src [URL]…" at bounding box center [117, 379] width 216 height 408
click at [158, 486] on span "1280x1280" at bounding box center [117, 485] width 194 height 28
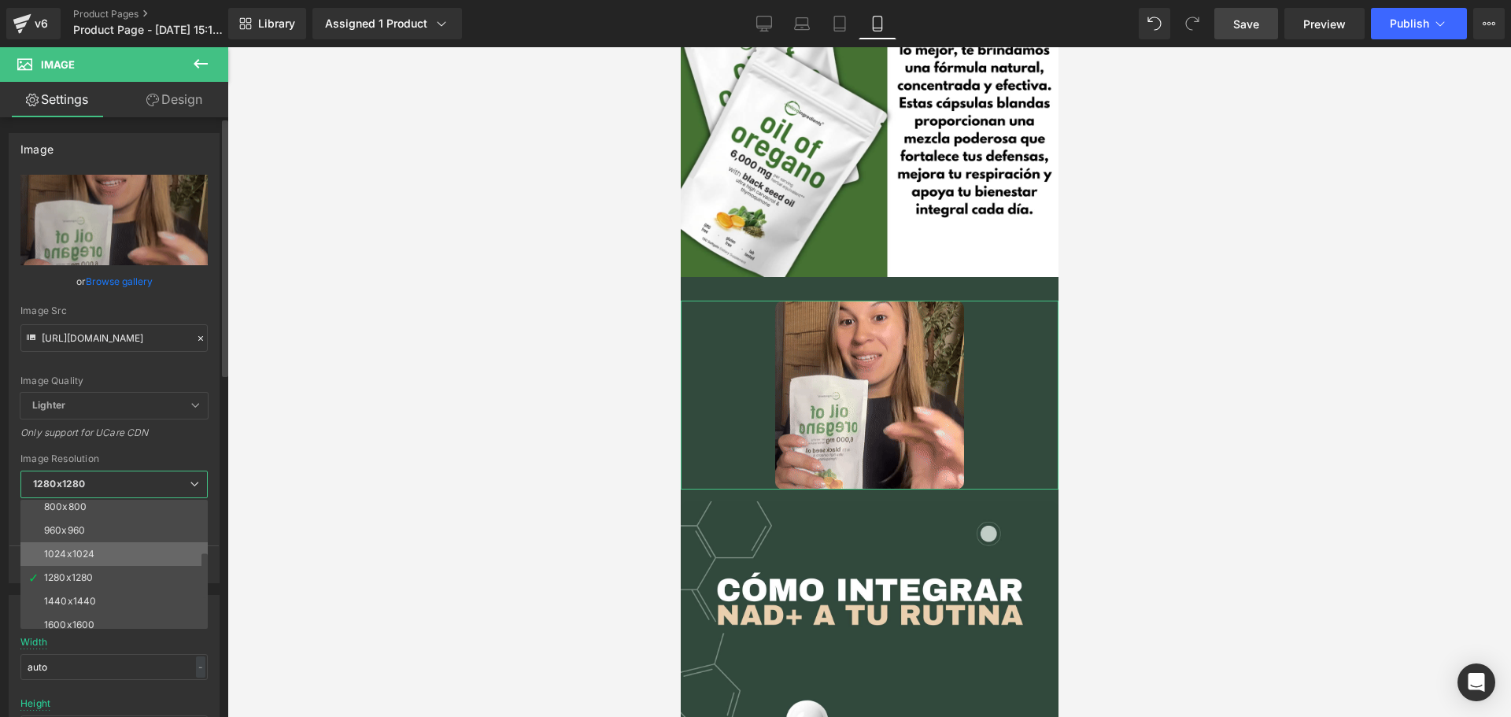
click at [110, 544] on li "1024x1024" at bounding box center [117, 554] width 194 height 24
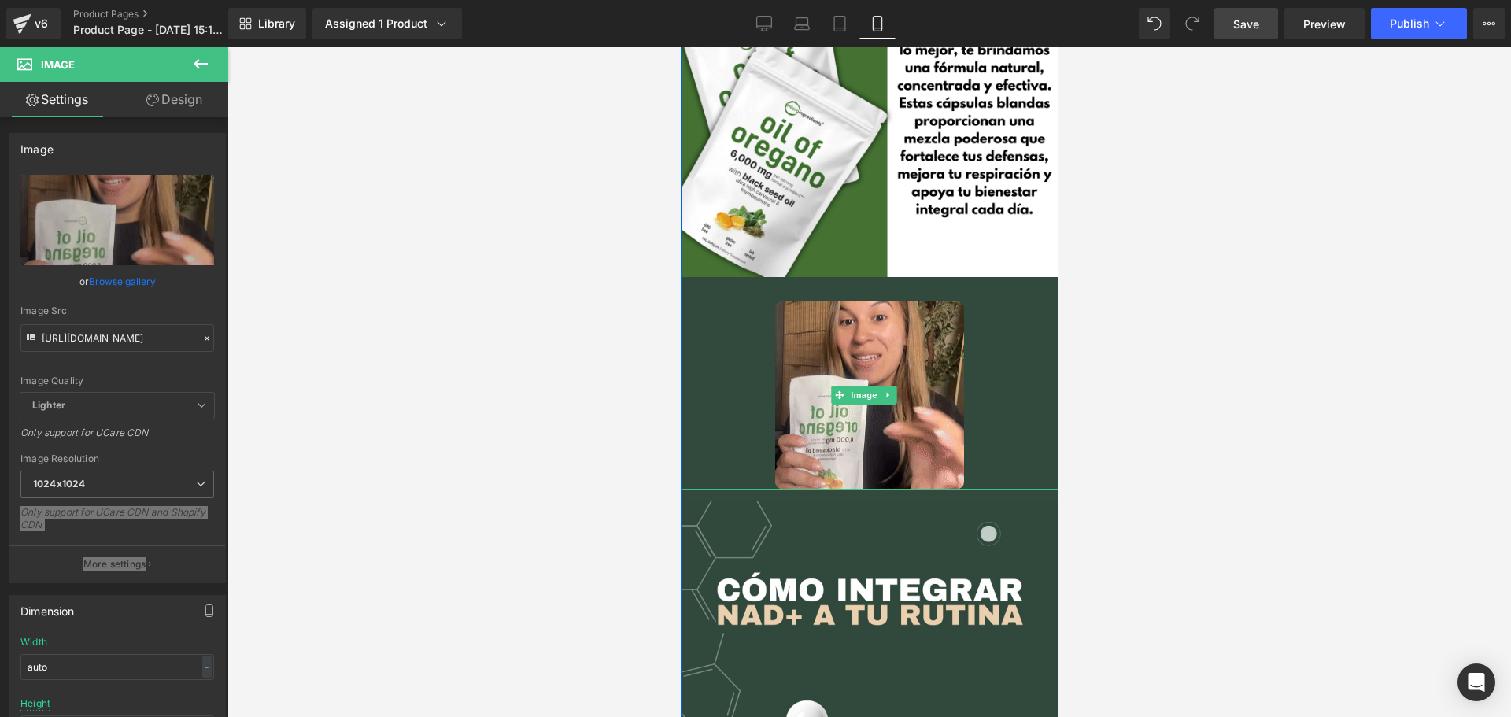
click at [976, 375] on div at bounding box center [869, 395] width 378 height 189
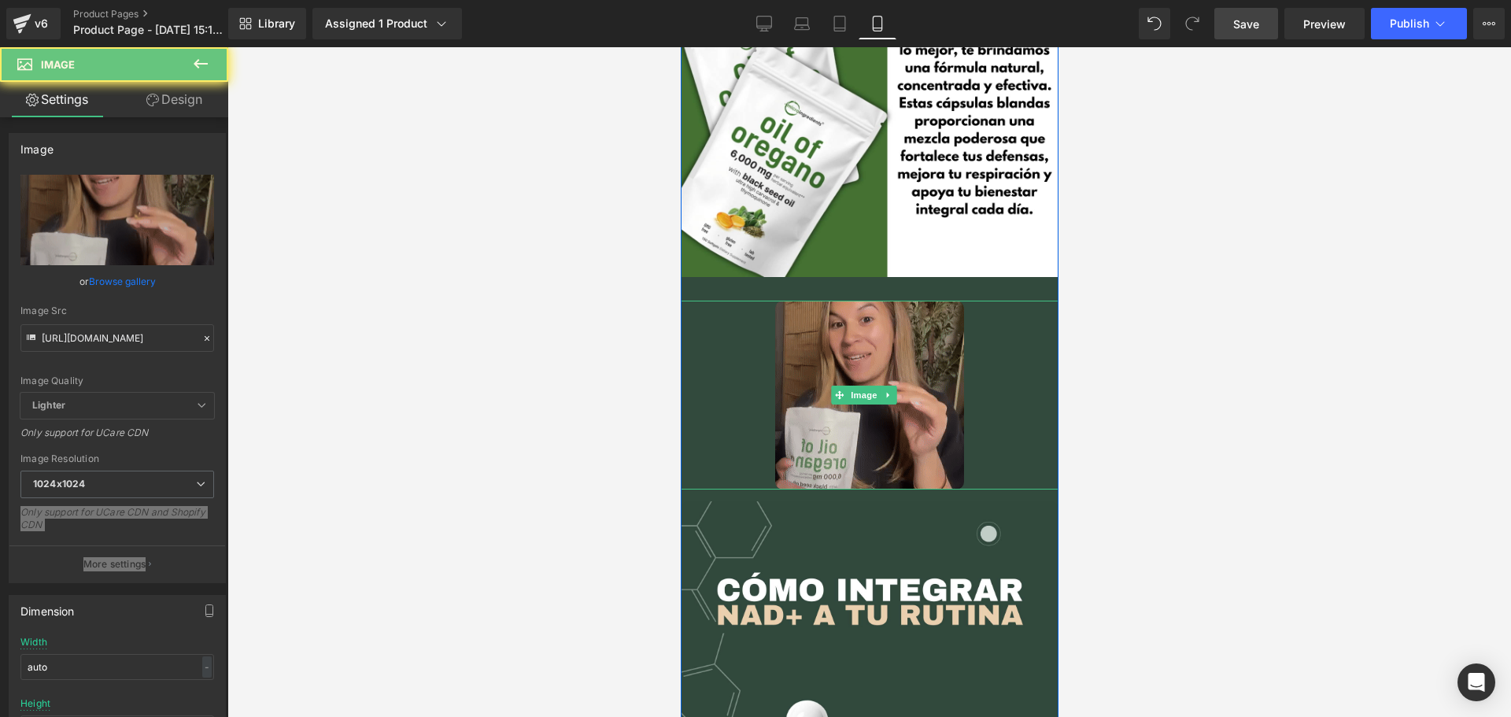
click at [934, 369] on img at bounding box center [868, 395] width 189 height 189
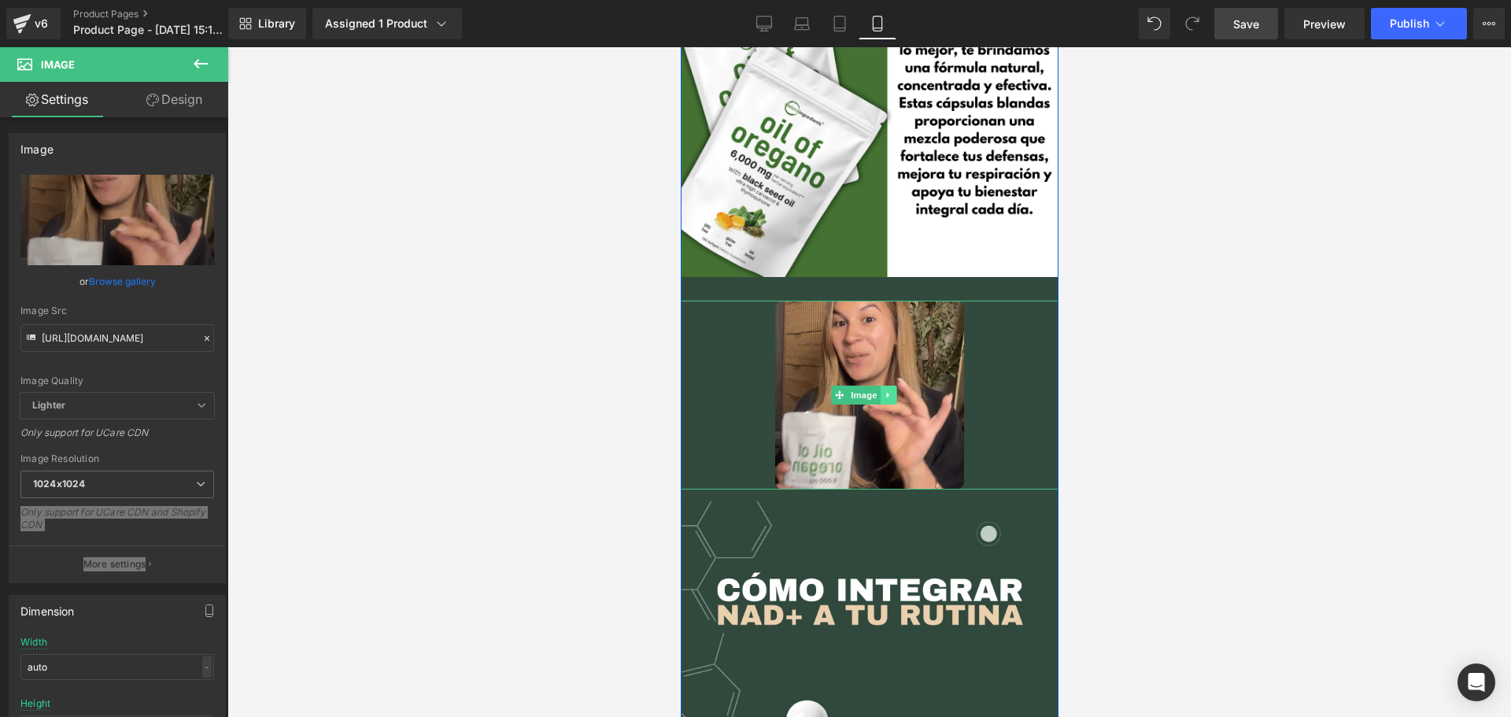
click at [887, 390] on icon at bounding box center [887, 394] width 9 height 9
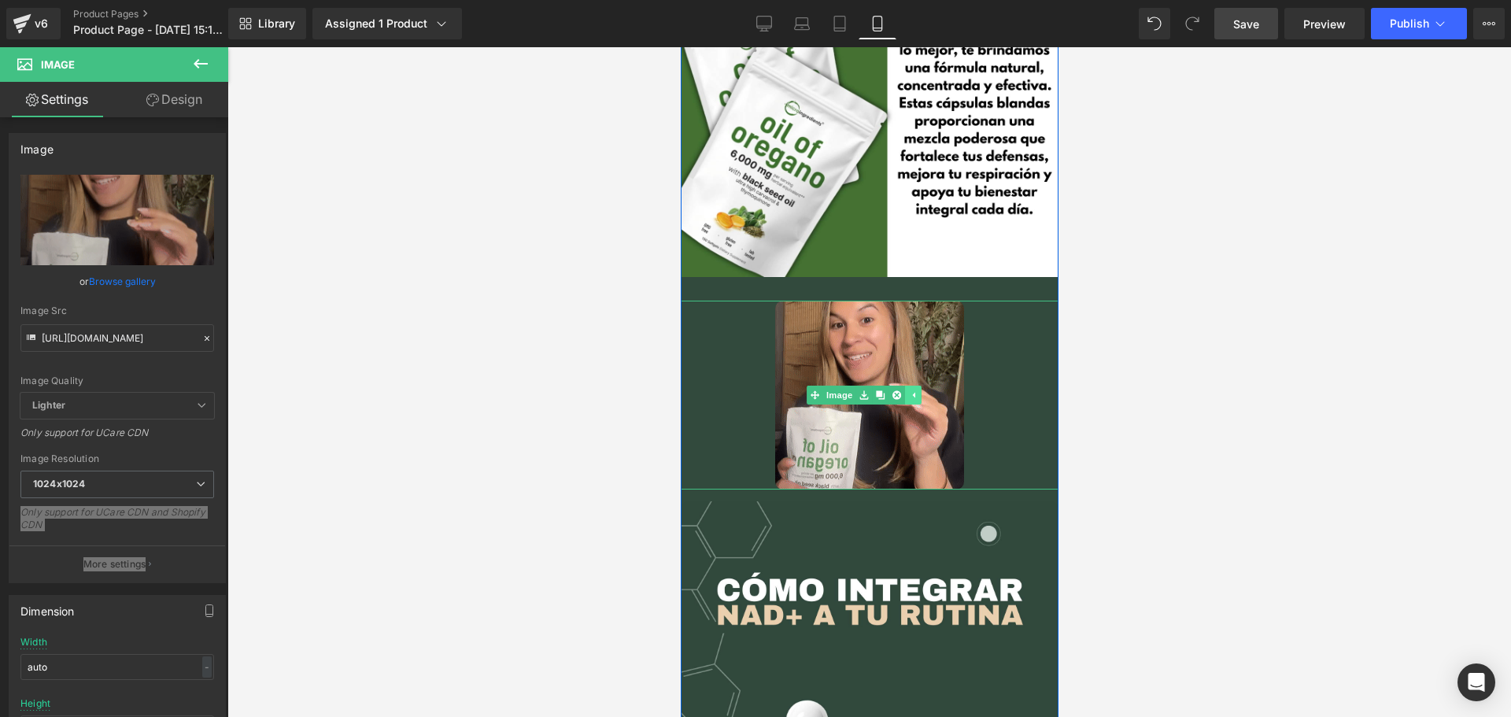
click at [913, 393] on icon at bounding box center [912, 396] width 2 height 6
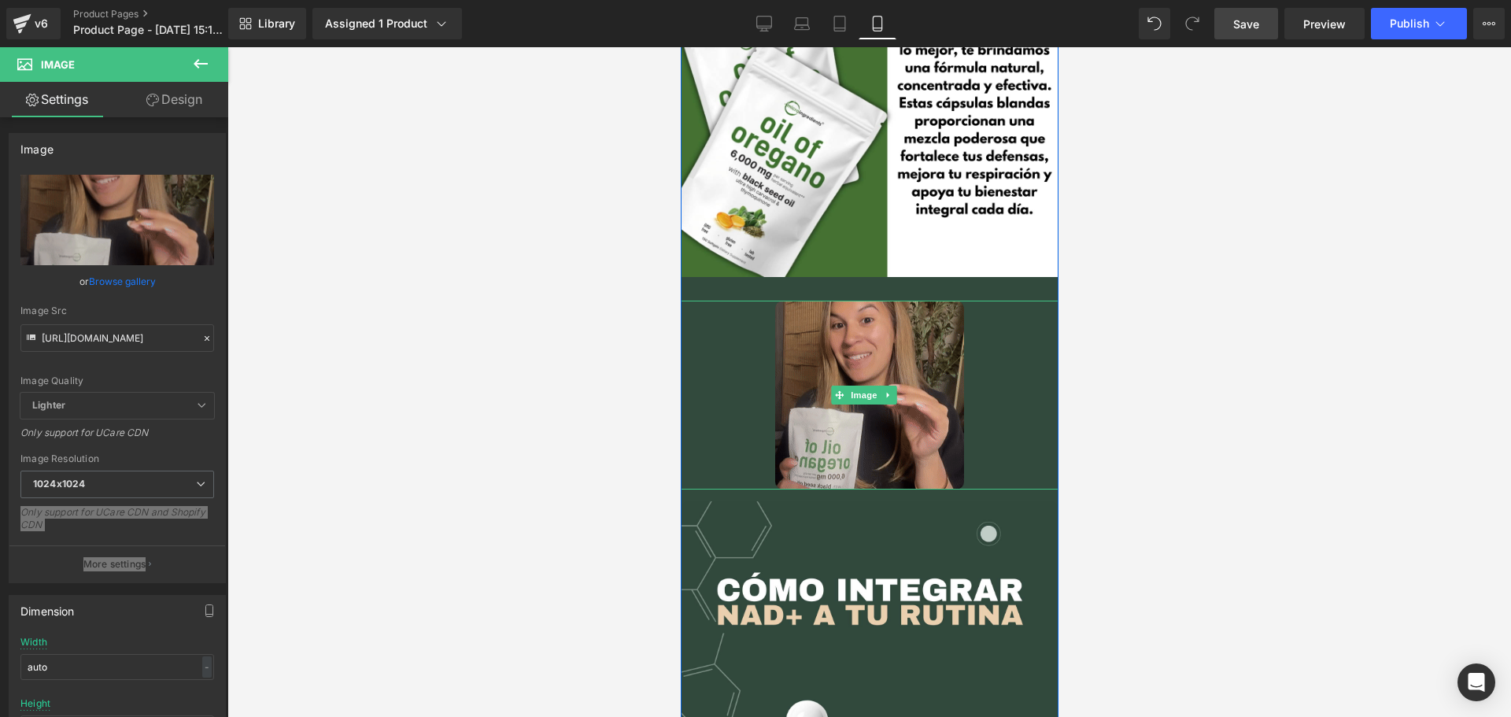
click at [933, 322] on img at bounding box center [868, 395] width 189 height 189
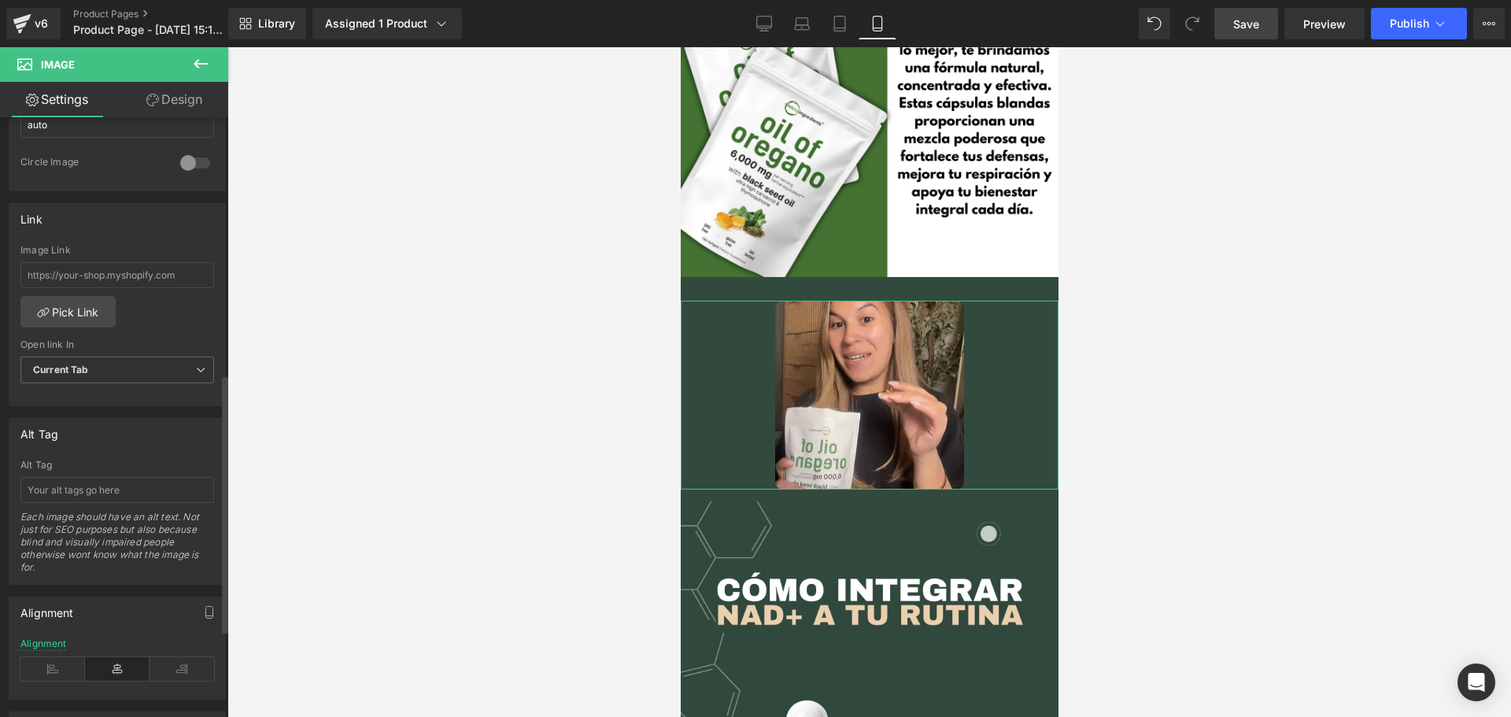
scroll to position [796, 0]
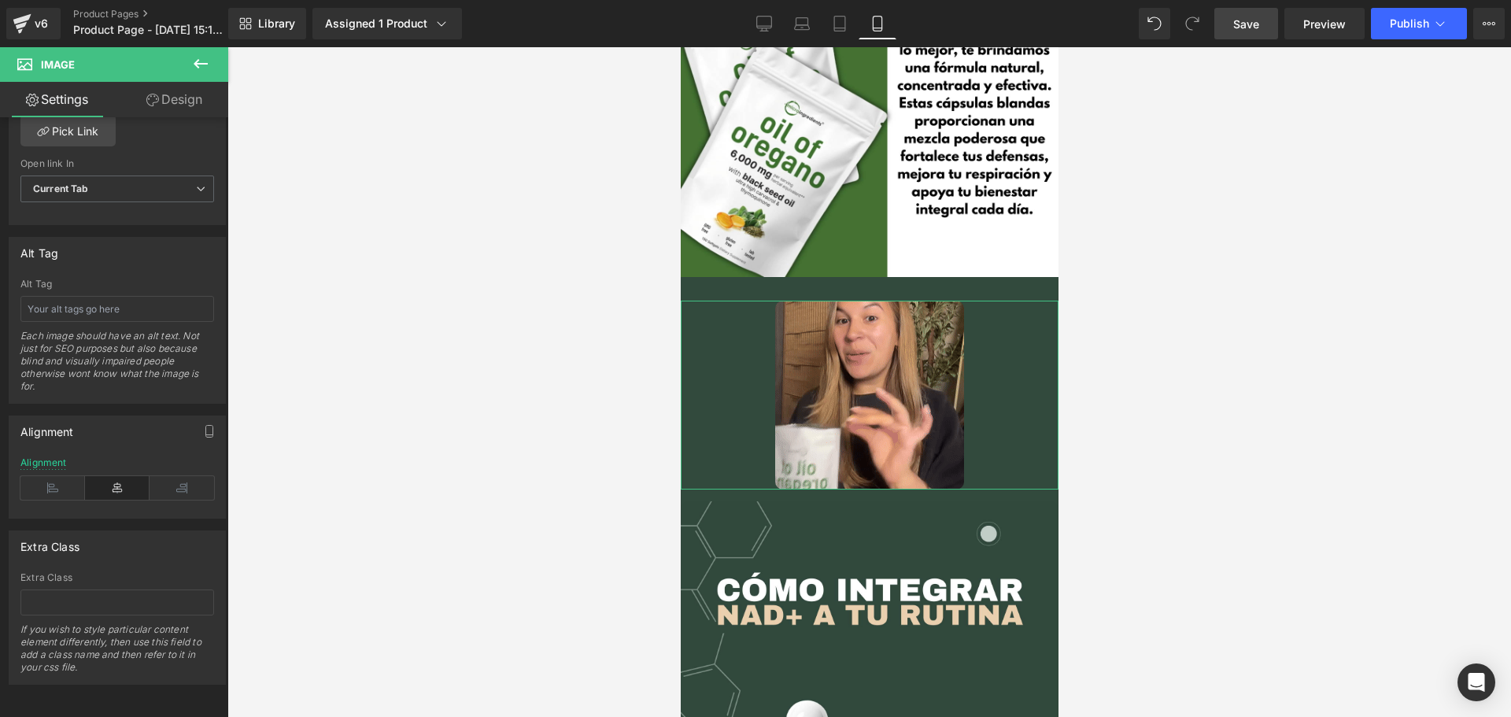
click at [153, 102] on icon at bounding box center [152, 100] width 13 height 13
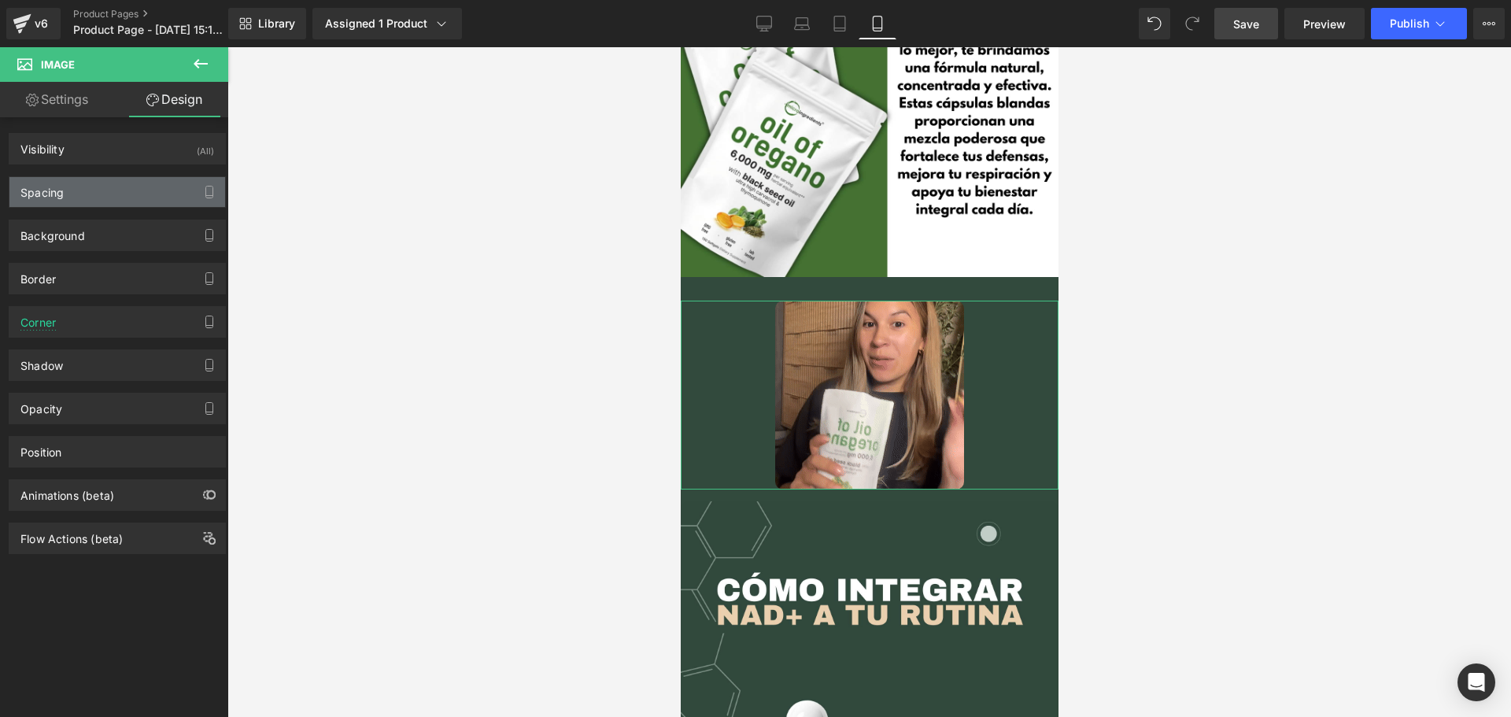
click at [118, 180] on div "Spacing" at bounding box center [117, 192] width 216 height 30
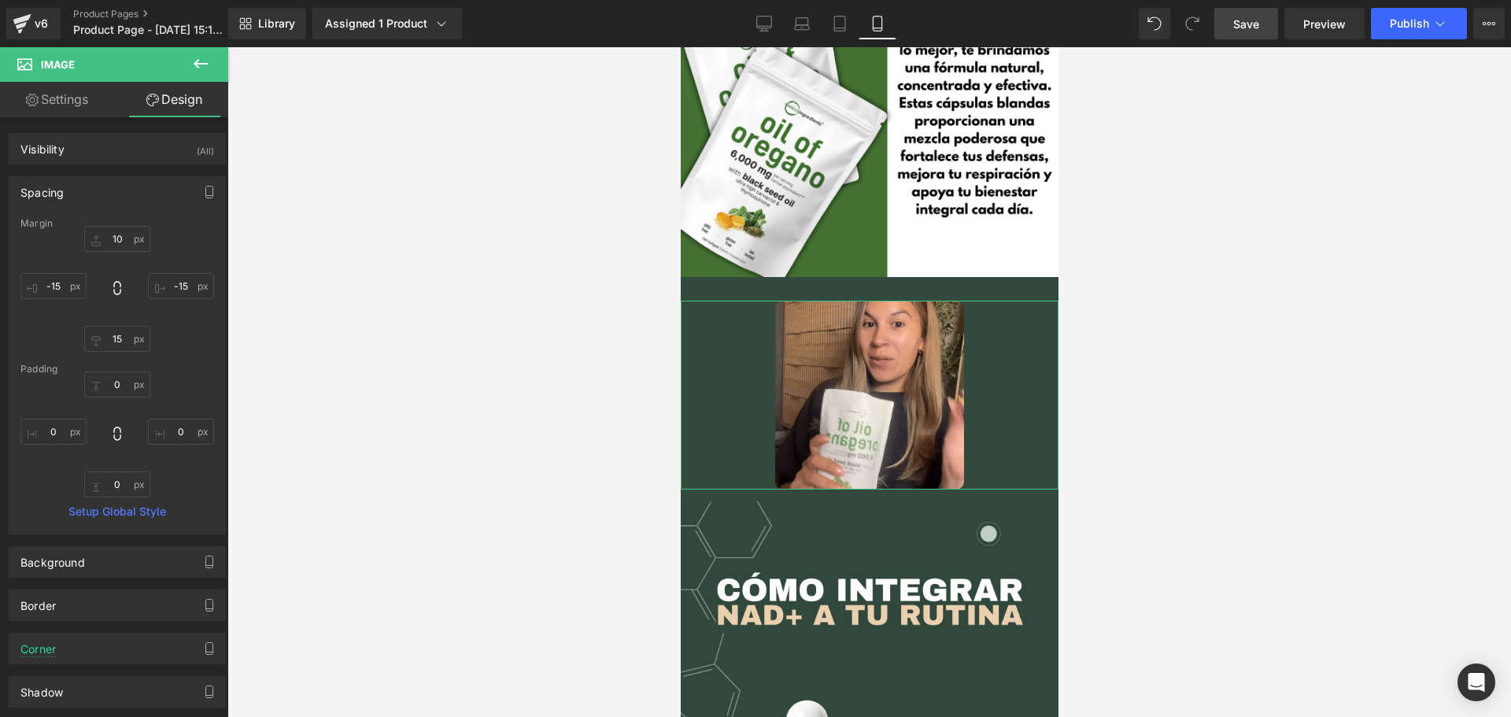
click at [107, 182] on div "Spacing" at bounding box center [117, 192] width 216 height 30
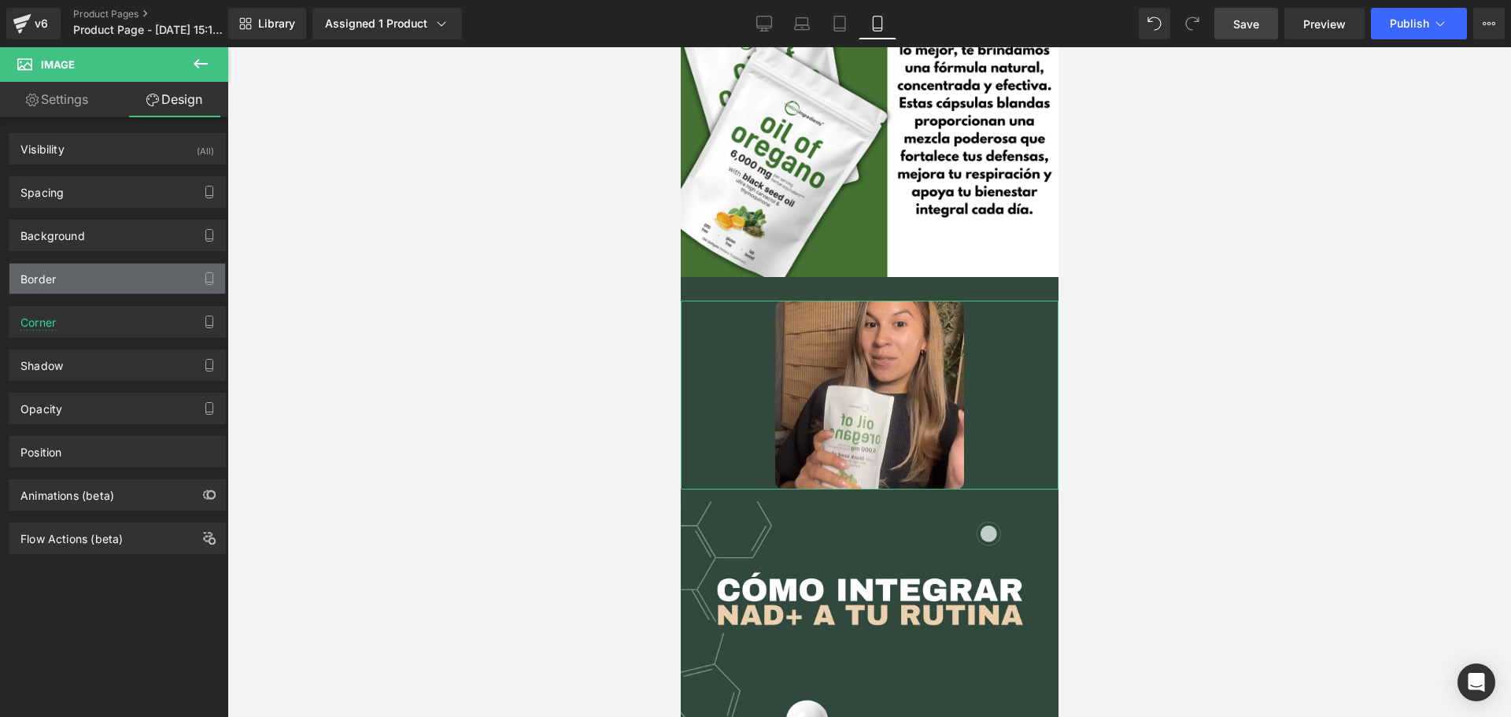
click at [78, 287] on div "Border" at bounding box center [117, 279] width 216 height 30
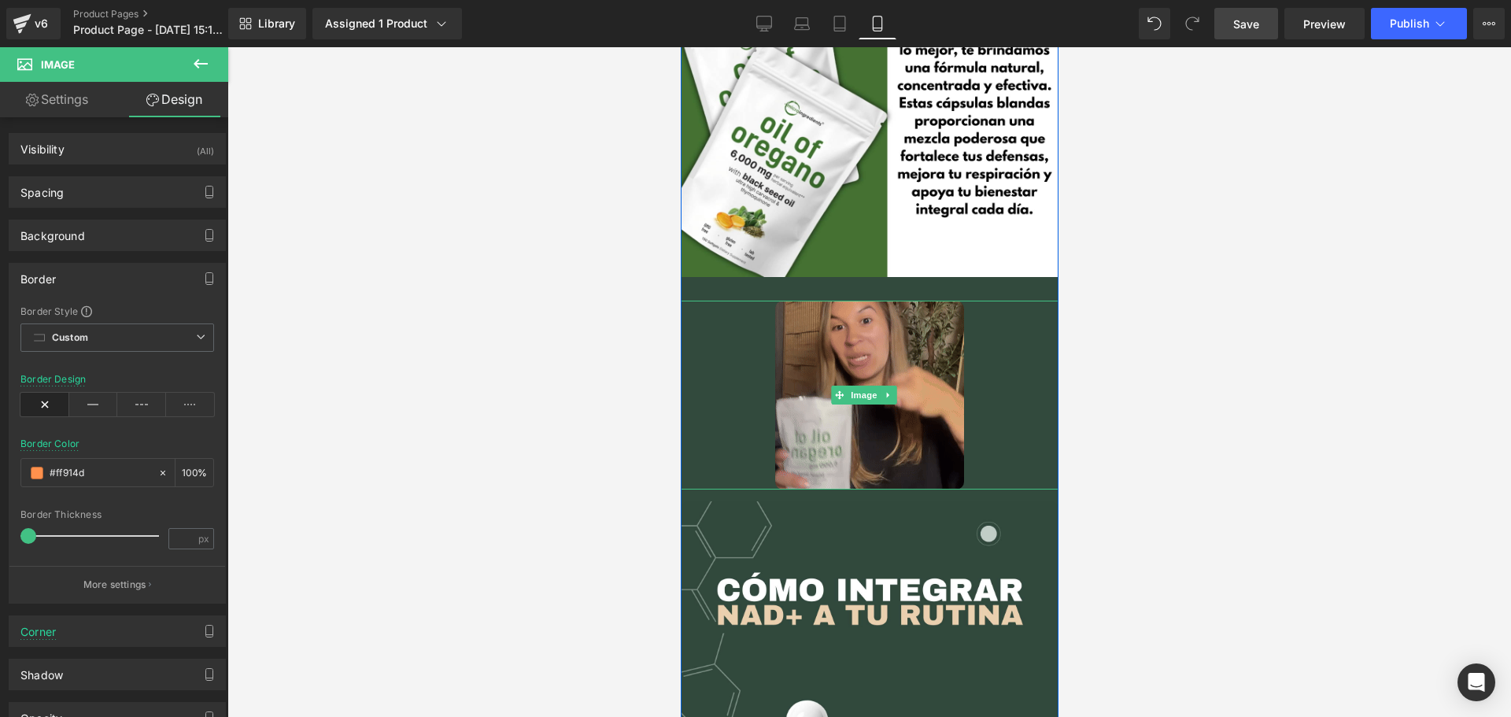
click at [840, 301] on img at bounding box center [868, 395] width 189 height 189
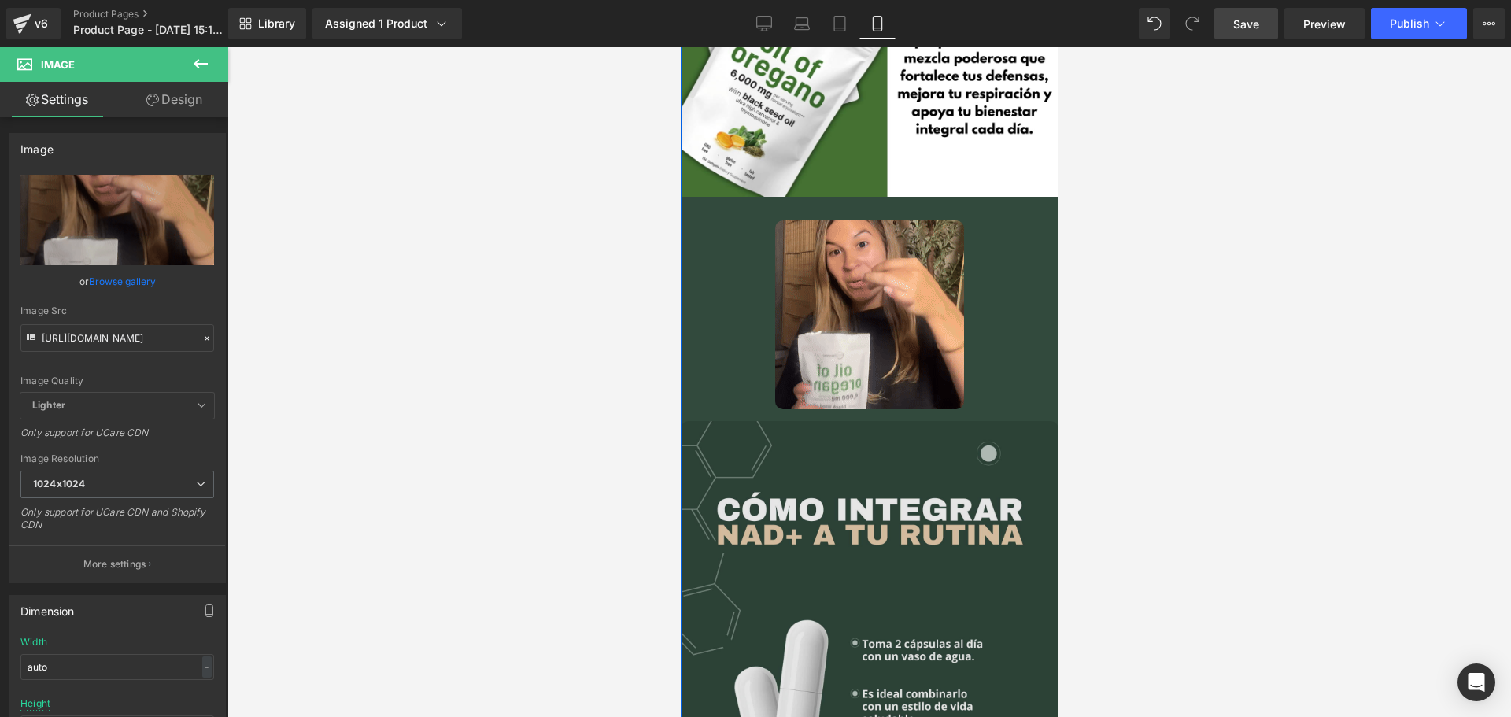
scroll to position [1731, 0]
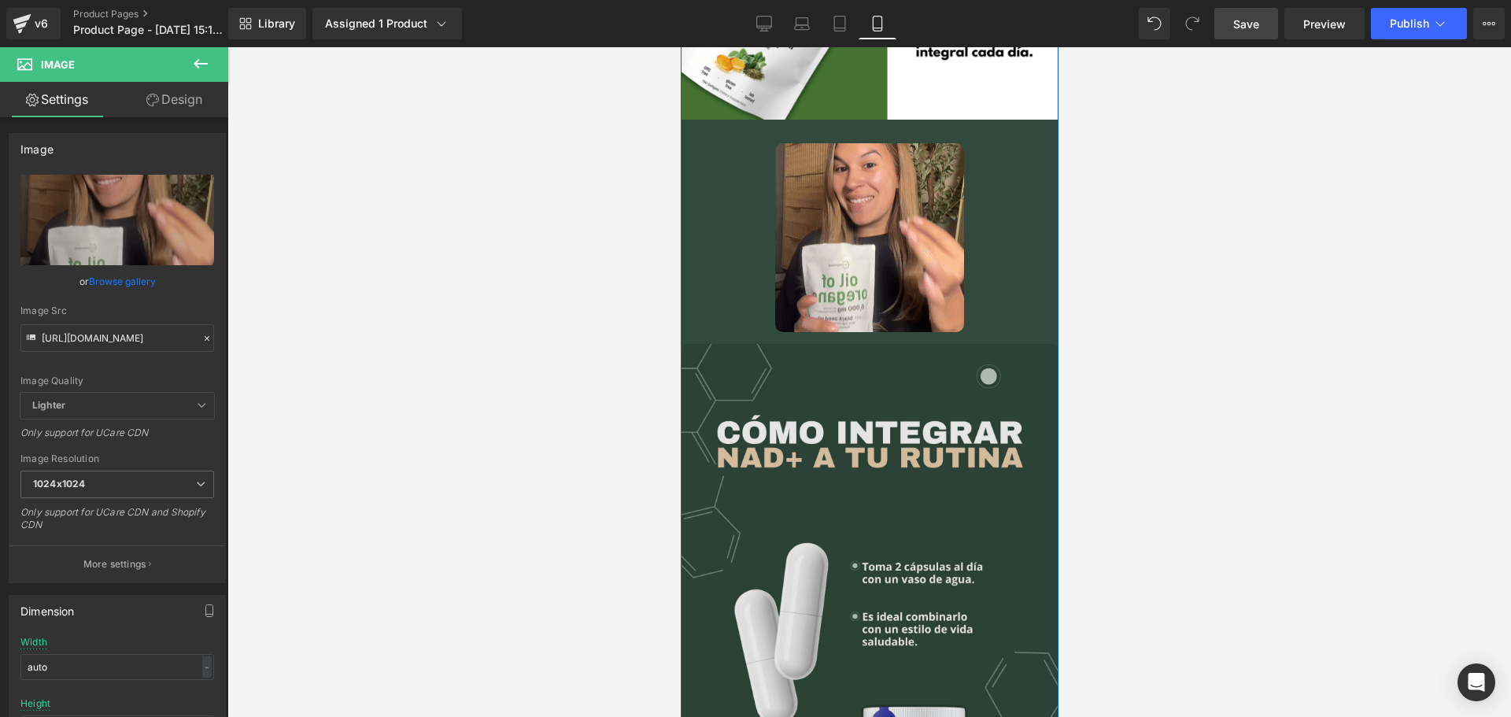
click at [927, 438] on img at bounding box center [869, 627] width 378 height 567
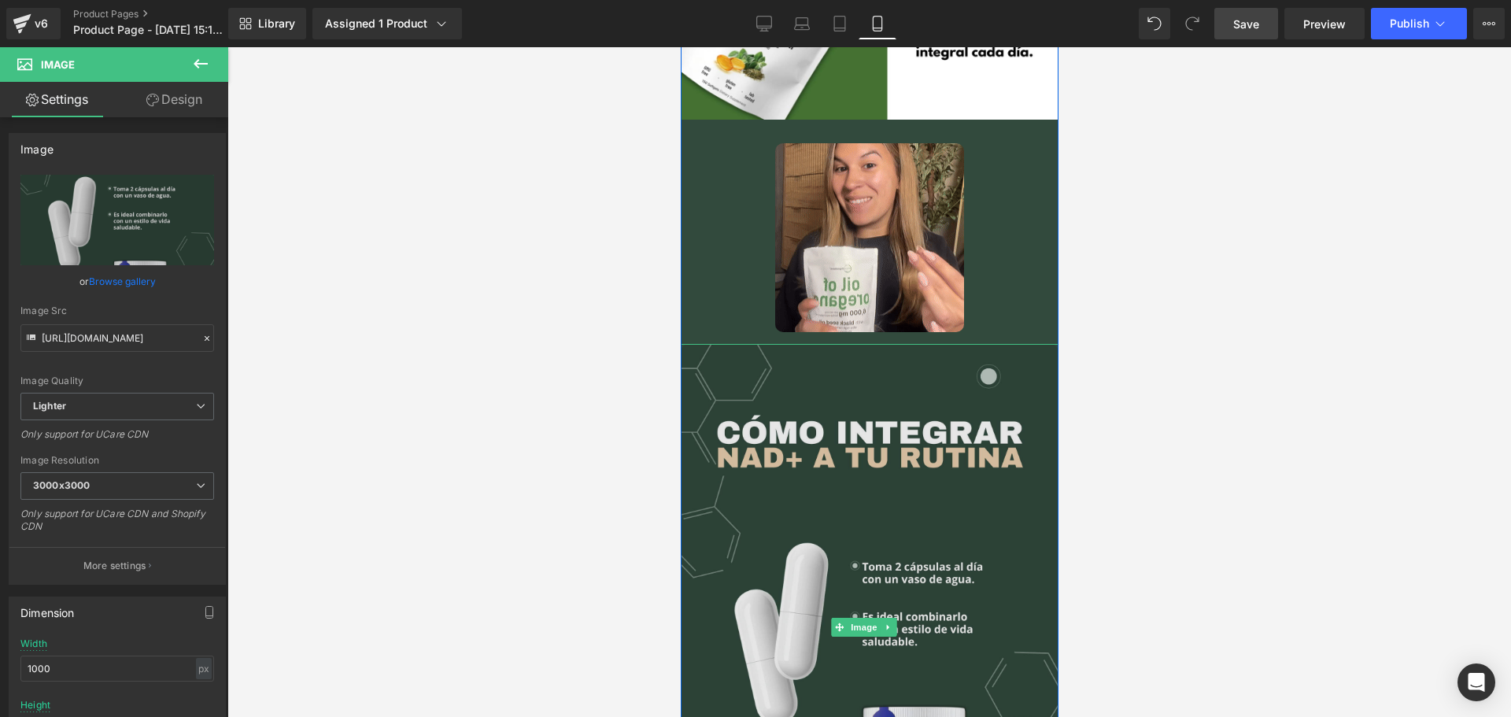
click at [875, 453] on img at bounding box center [869, 627] width 378 height 567
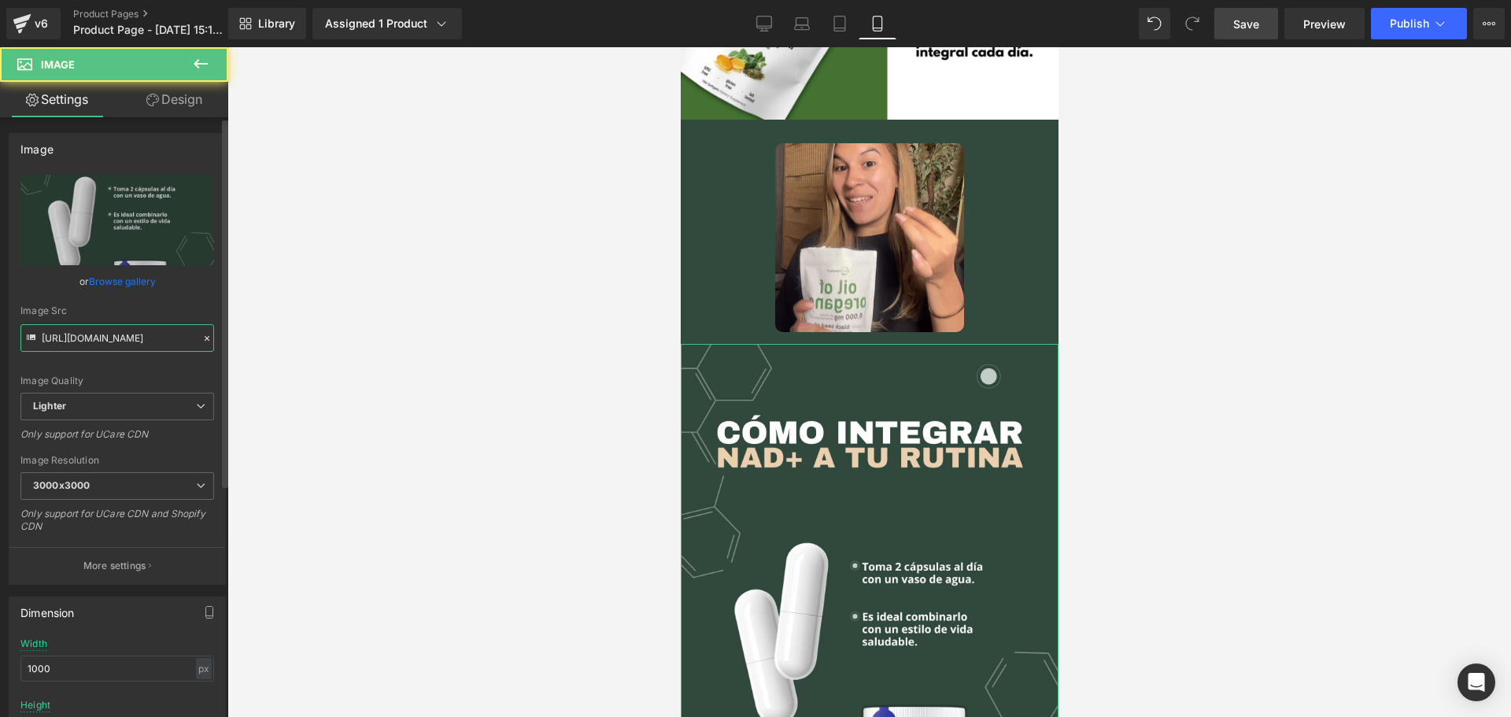
click at [115, 350] on input "[URL][DOMAIN_NAME]" at bounding box center [117, 338] width 194 height 28
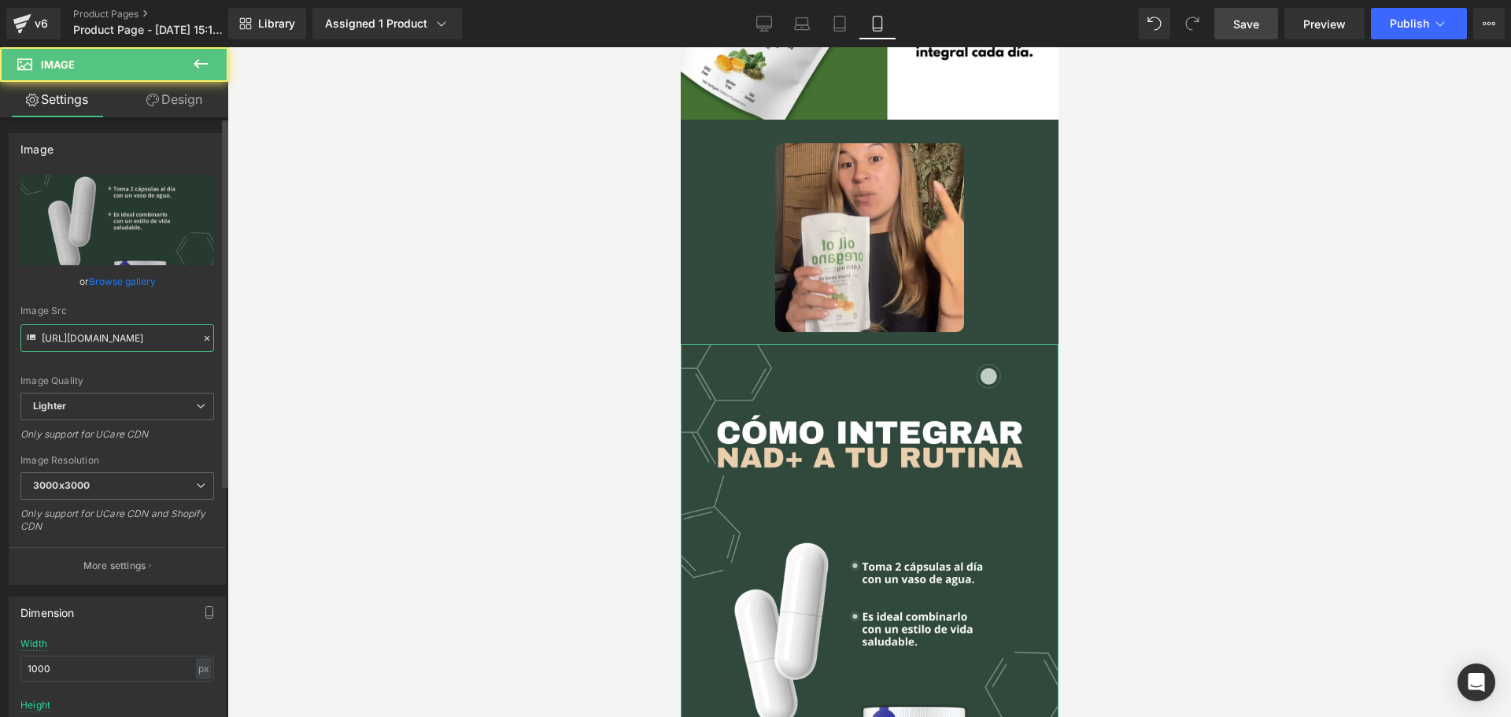
click at [115, 350] on input "[URL][DOMAIN_NAME]" at bounding box center [117, 338] width 194 height 28
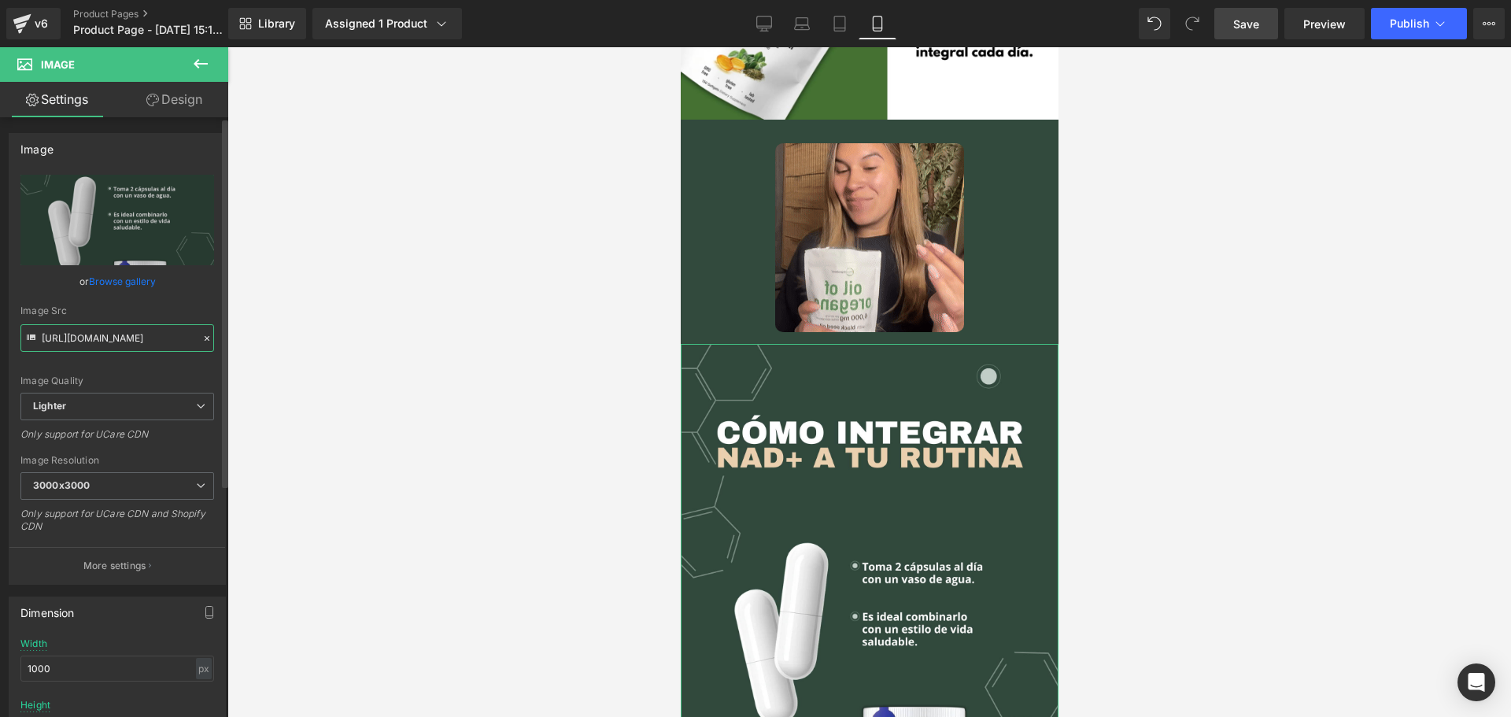
click at [115, 350] on input "[URL][DOMAIN_NAME]" at bounding box center [117, 338] width 194 height 28
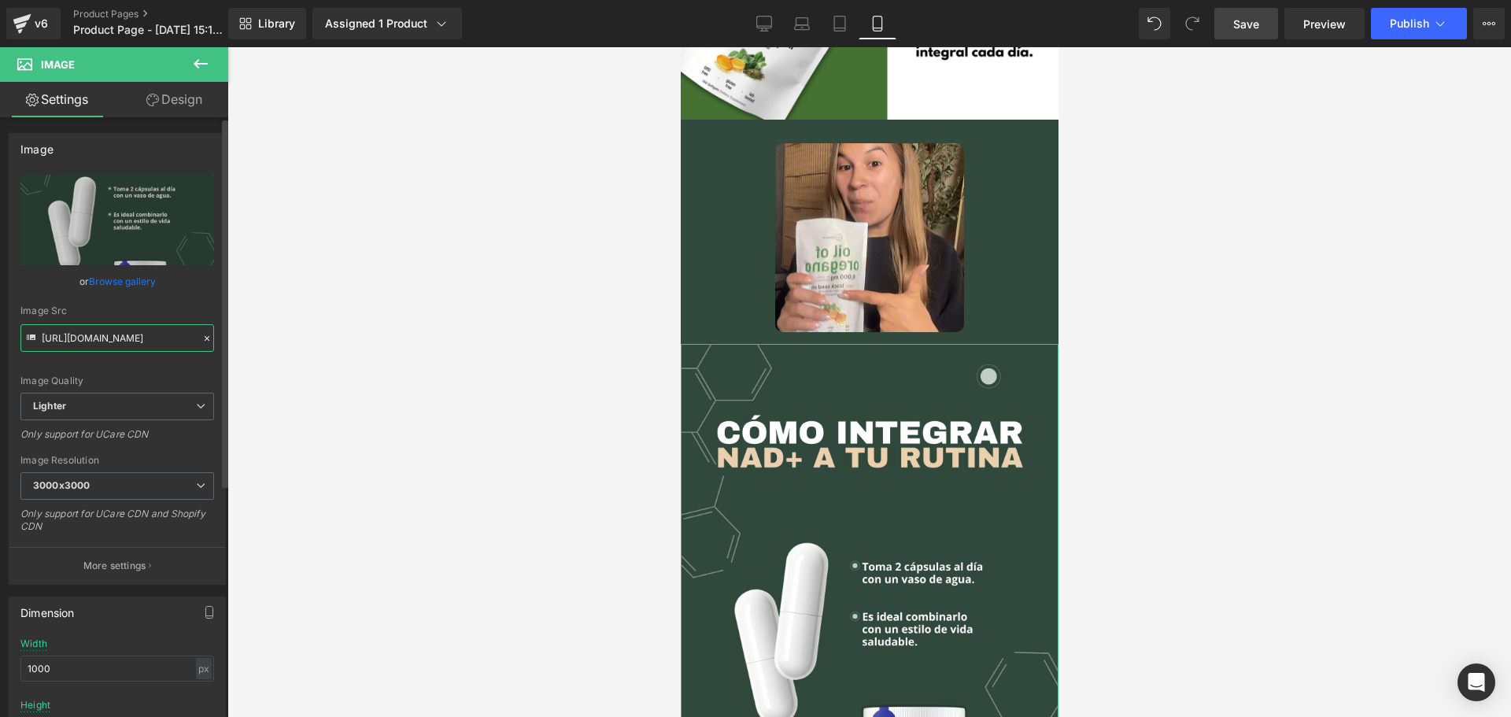
paste input "[DOMAIN_NAME]/cdn/shop/files/Captura_de_pantalla_2025-07-21_100240.jpg?v=175310…"
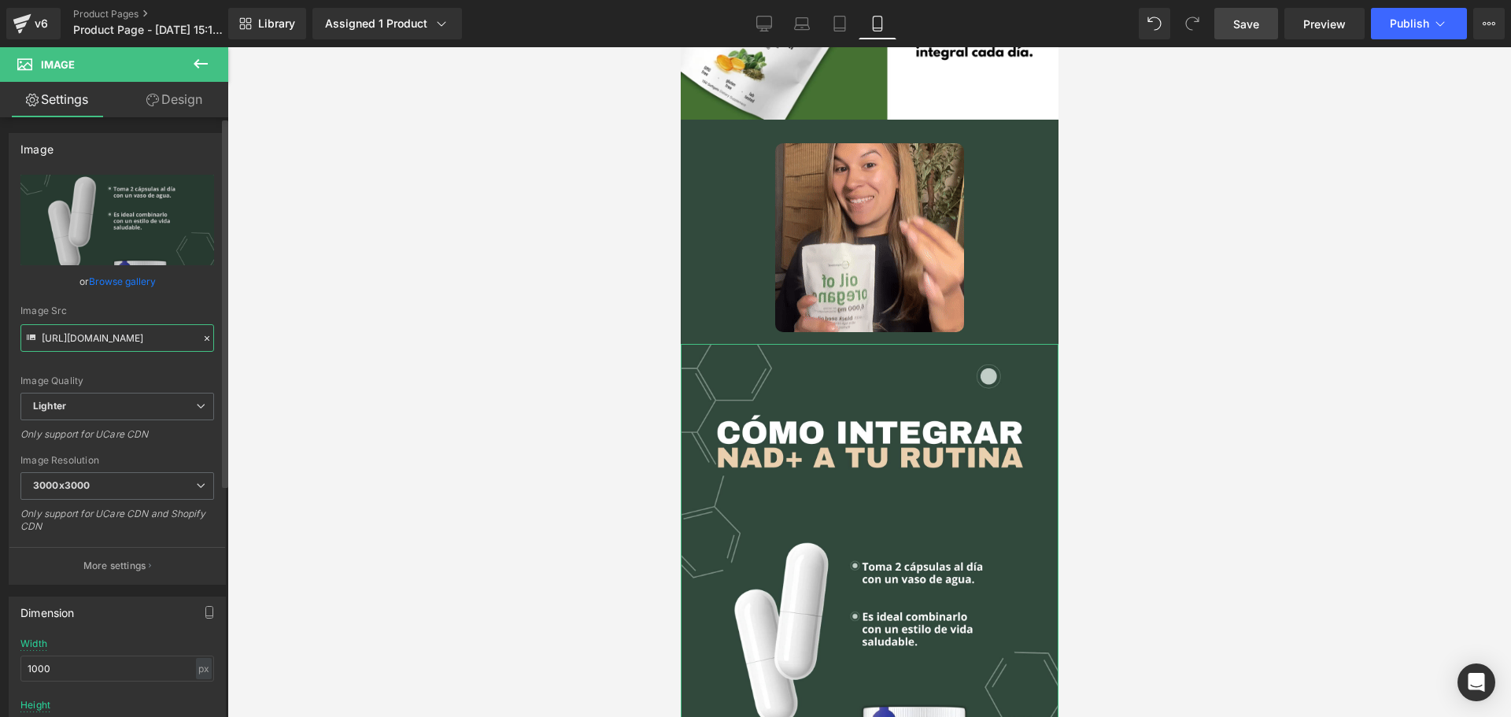
scroll to position [0, 335]
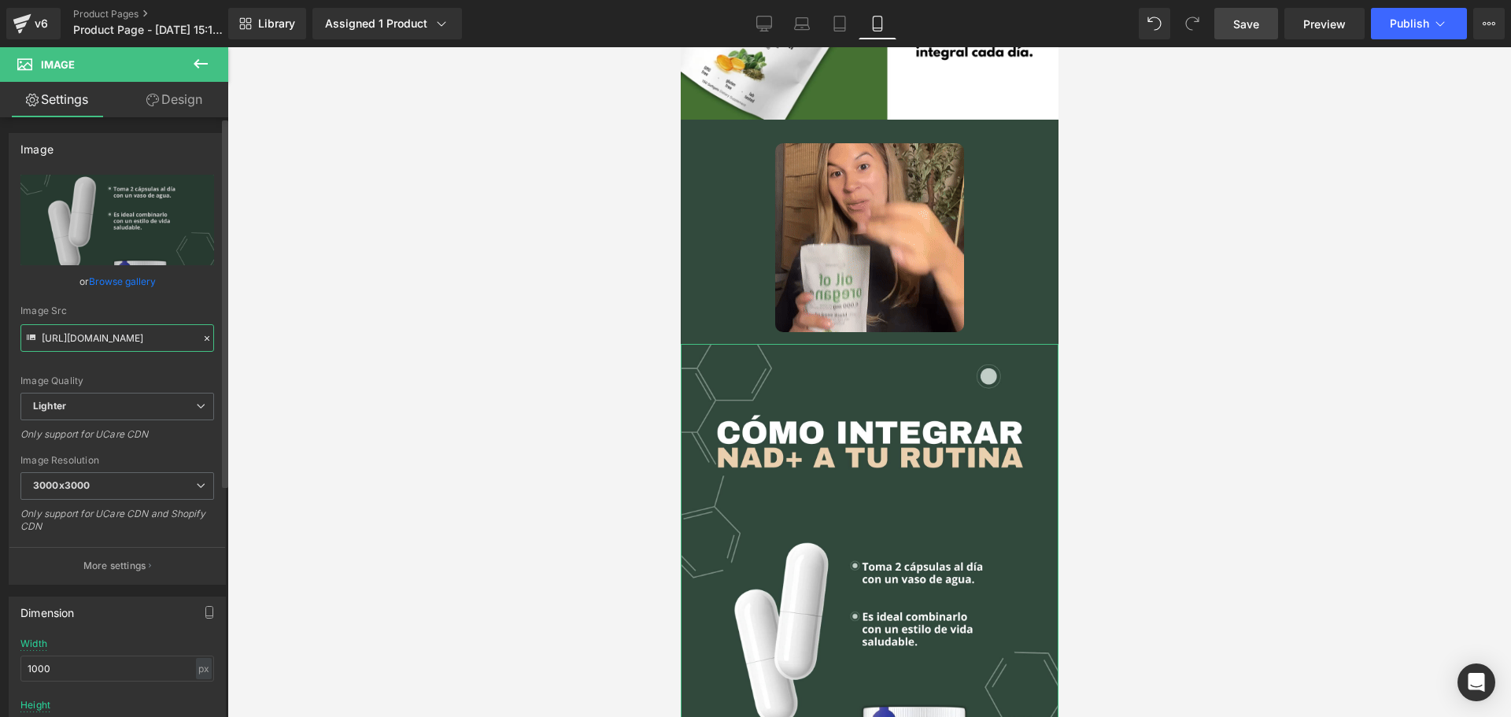
type input "[URL][DOMAIN_NAME]"
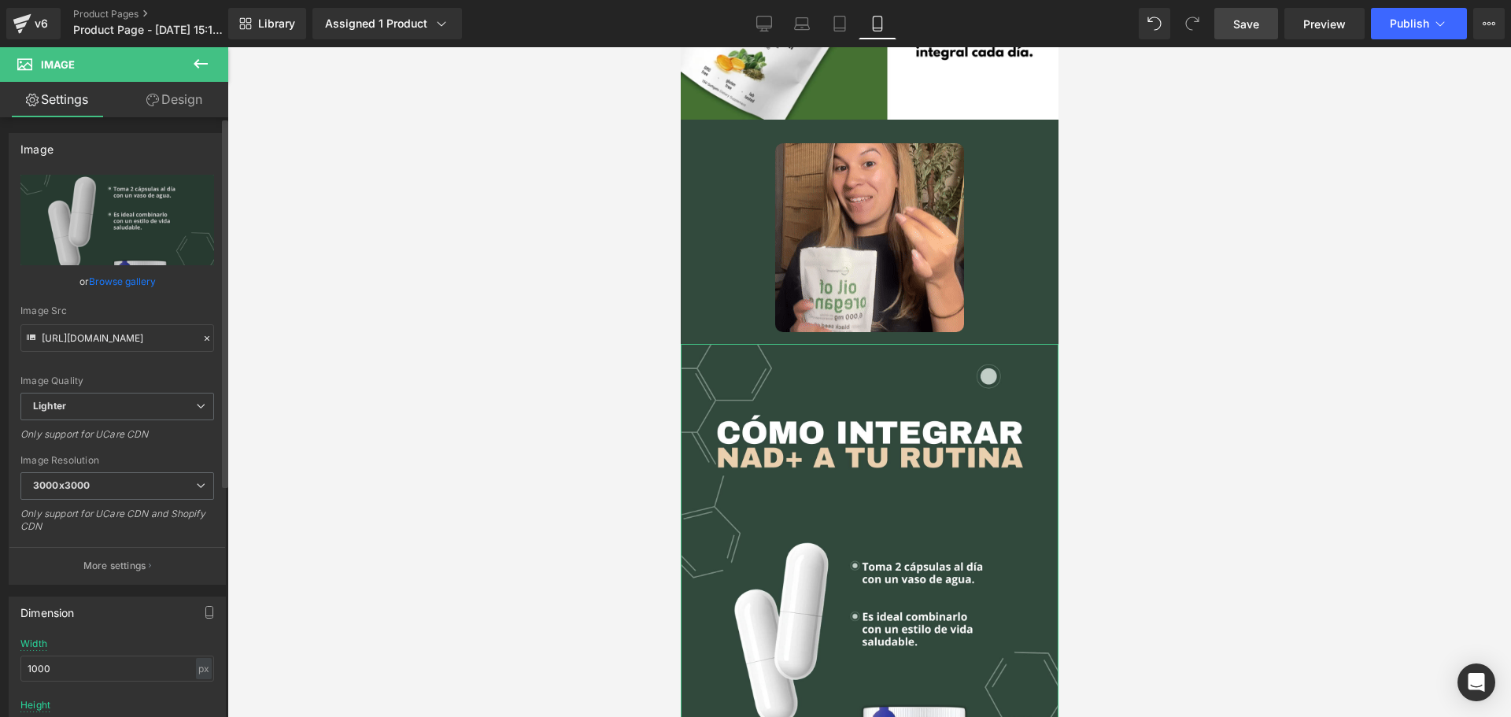
scroll to position [0, 0]
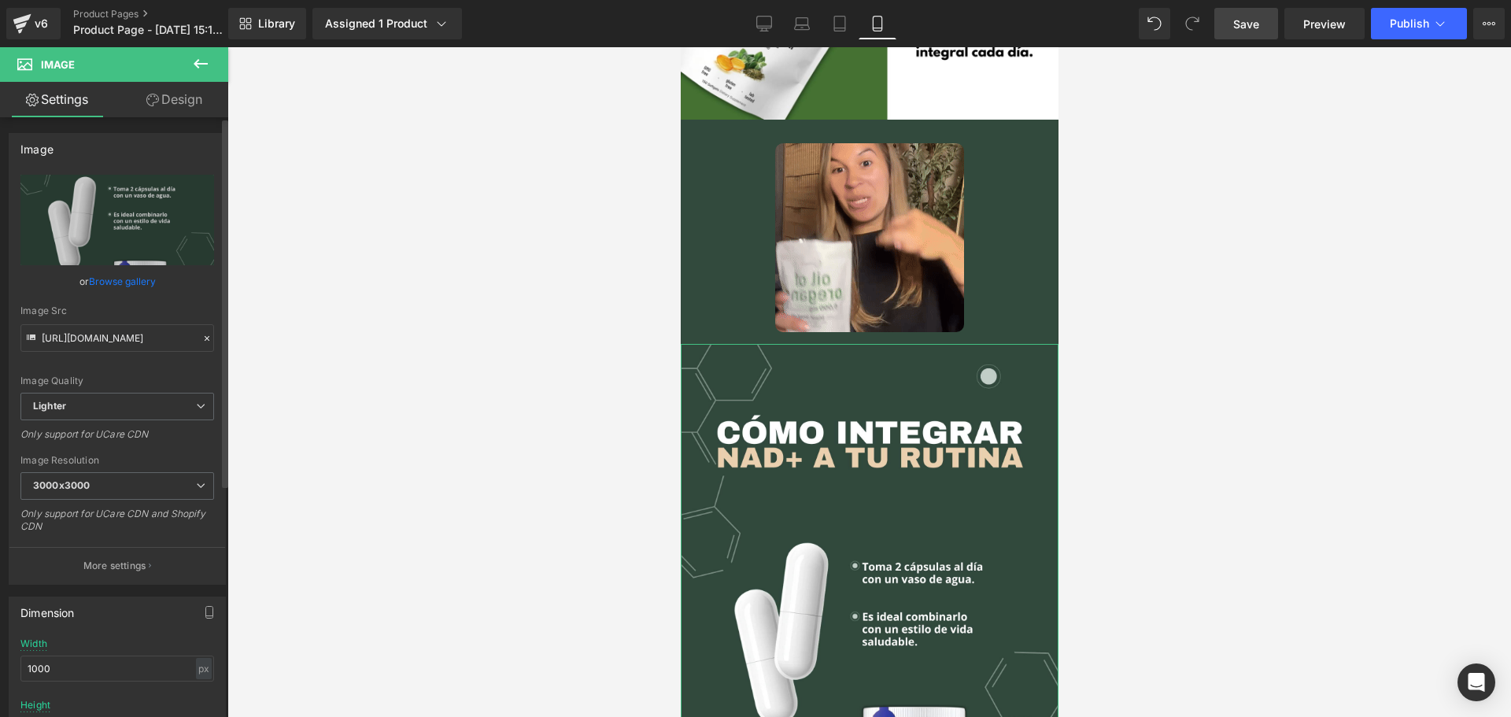
click at [127, 377] on div "Image Quality" at bounding box center [117, 380] width 194 height 11
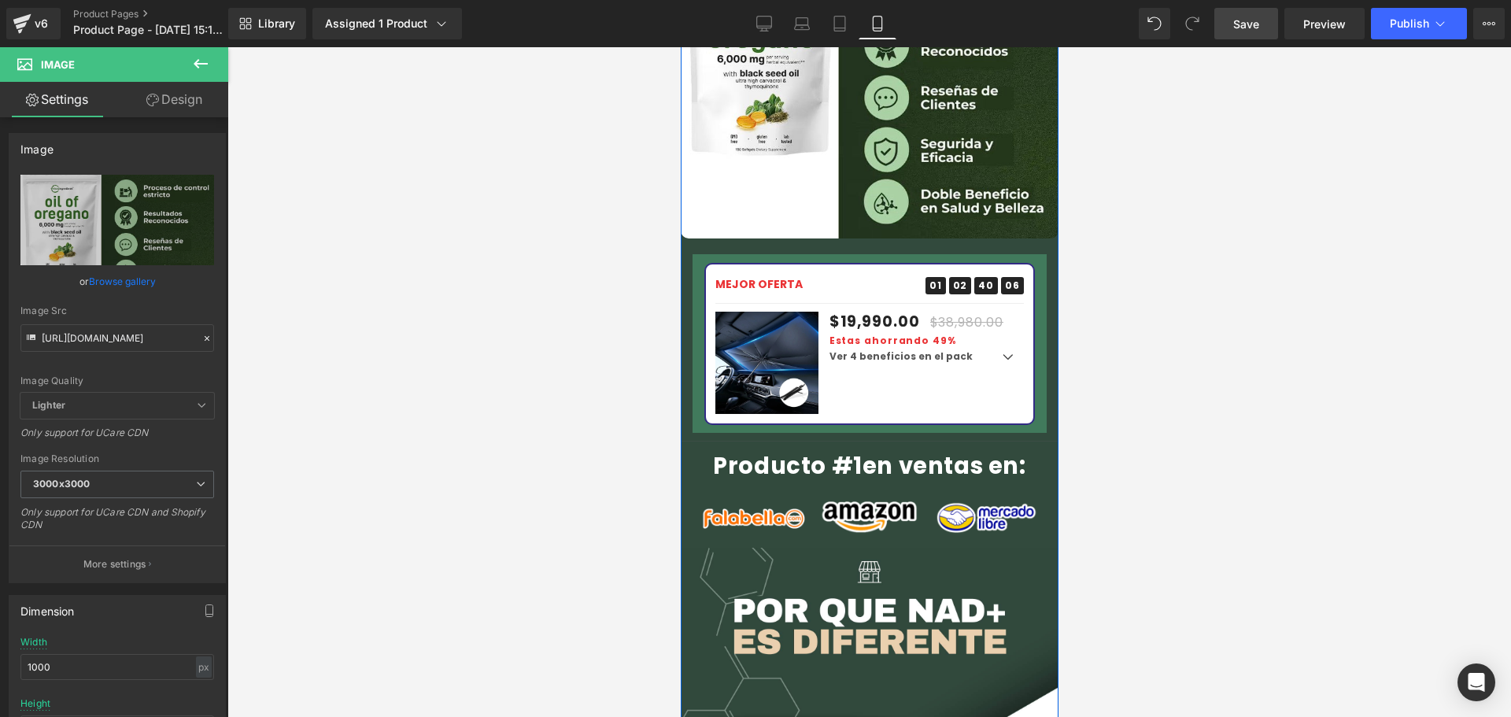
scroll to position [2203, 0]
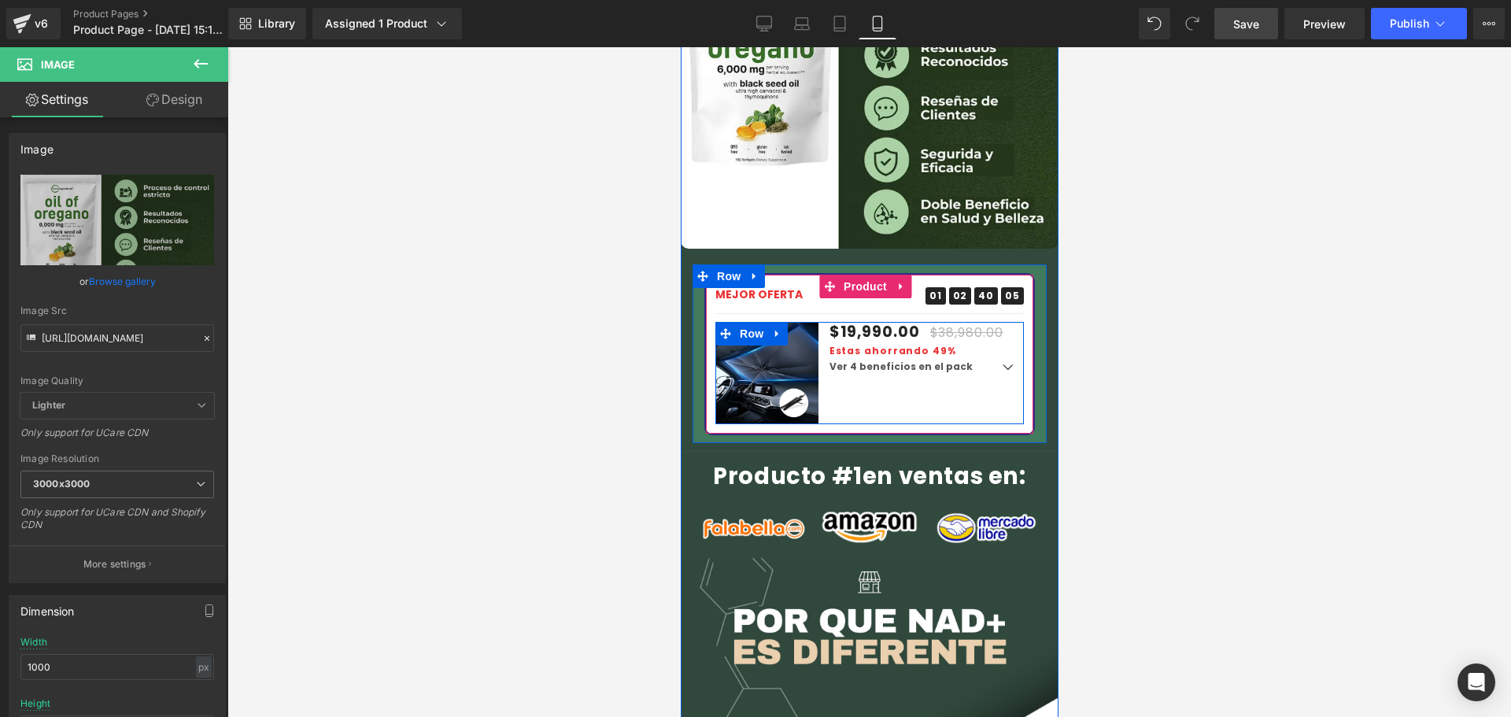
click at [970, 322] on div "Sale Off (P) Image $19,990.00 $38,980.00 Estas ahorrando 49% (P) Price Ver 4 be…" at bounding box center [868, 373] width 308 height 103
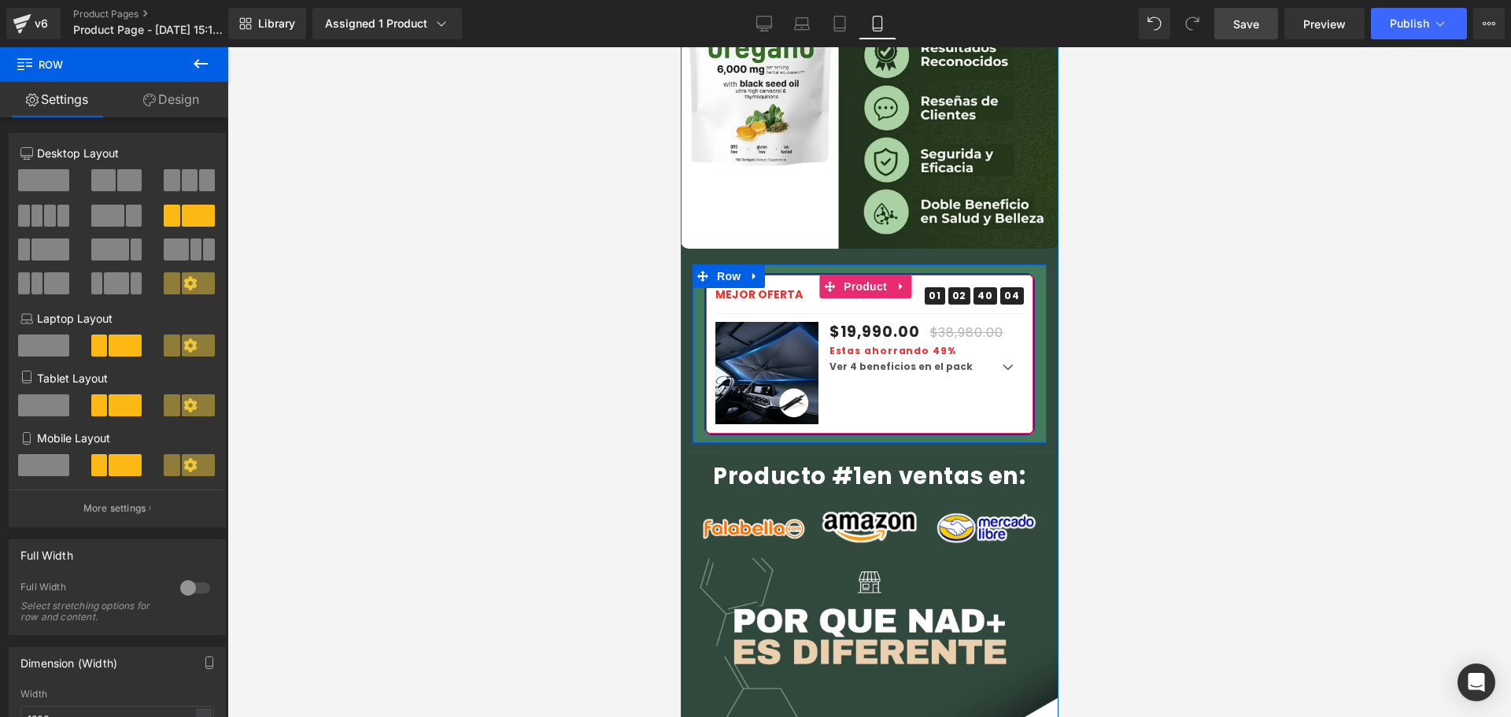
click at [907, 275] on link at bounding box center [900, 287] width 20 height 24
click at [839, 275] on span "Product" at bounding box center [864, 287] width 51 height 24
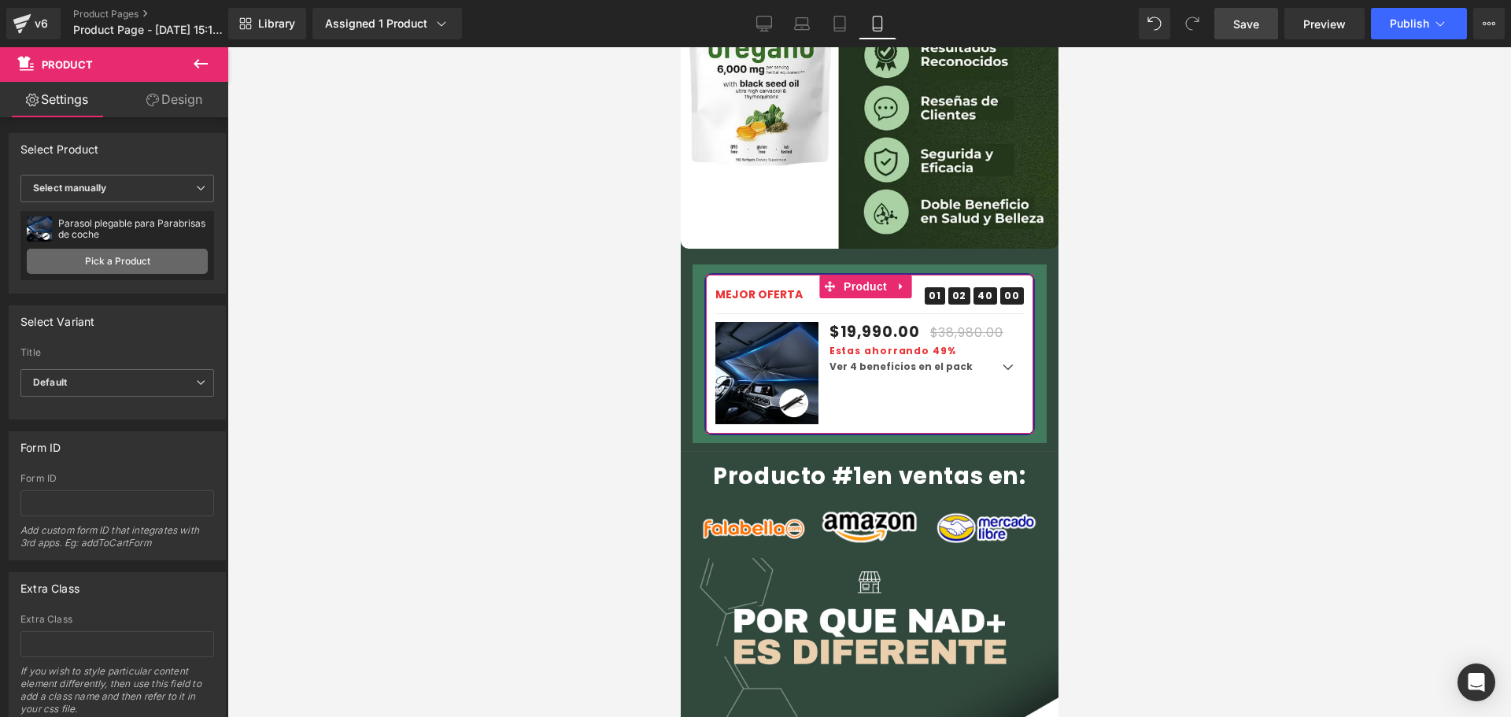
click at [94, 260] on link "Pick a Product" at bounding box center [117, 261] width 181 height 25
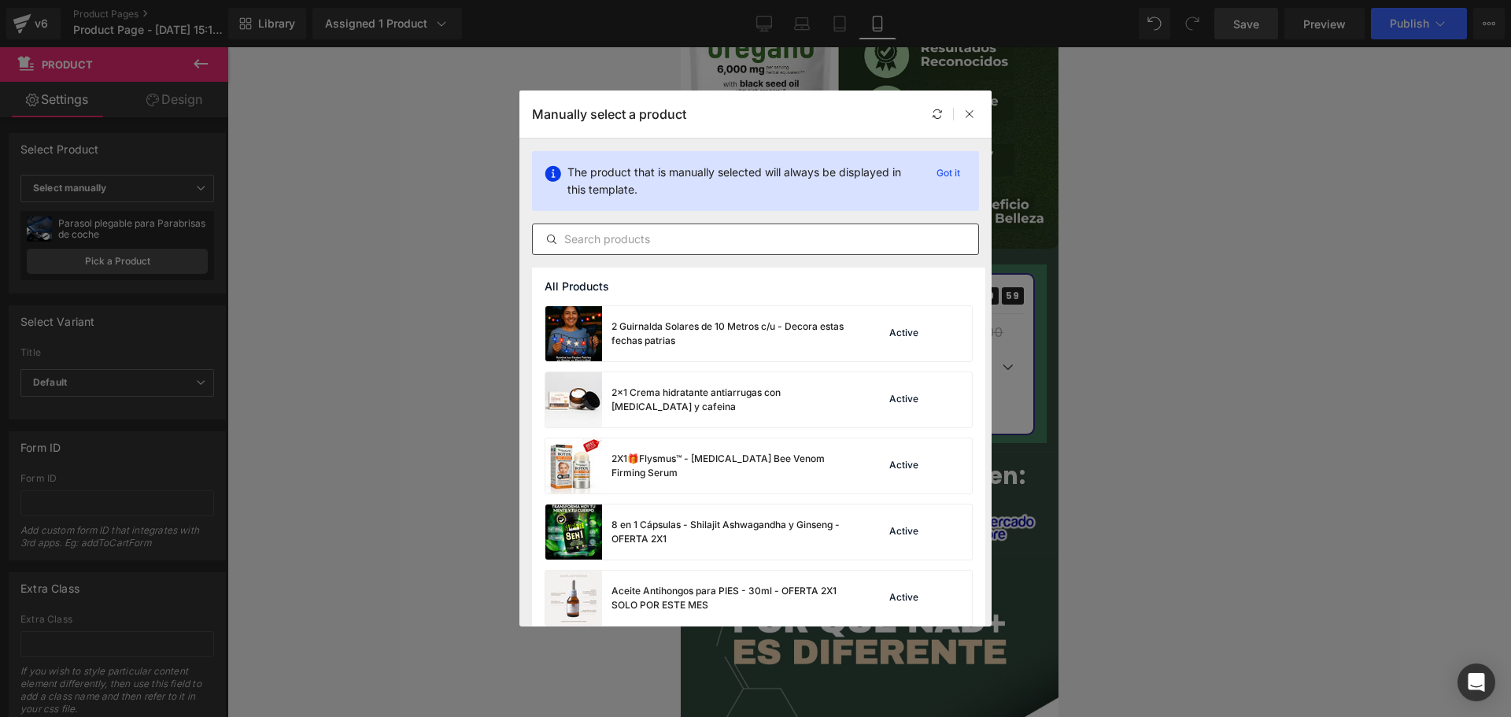
click at [671, 242] on input "text" at bounding box center [755, 239] width 445 height 19
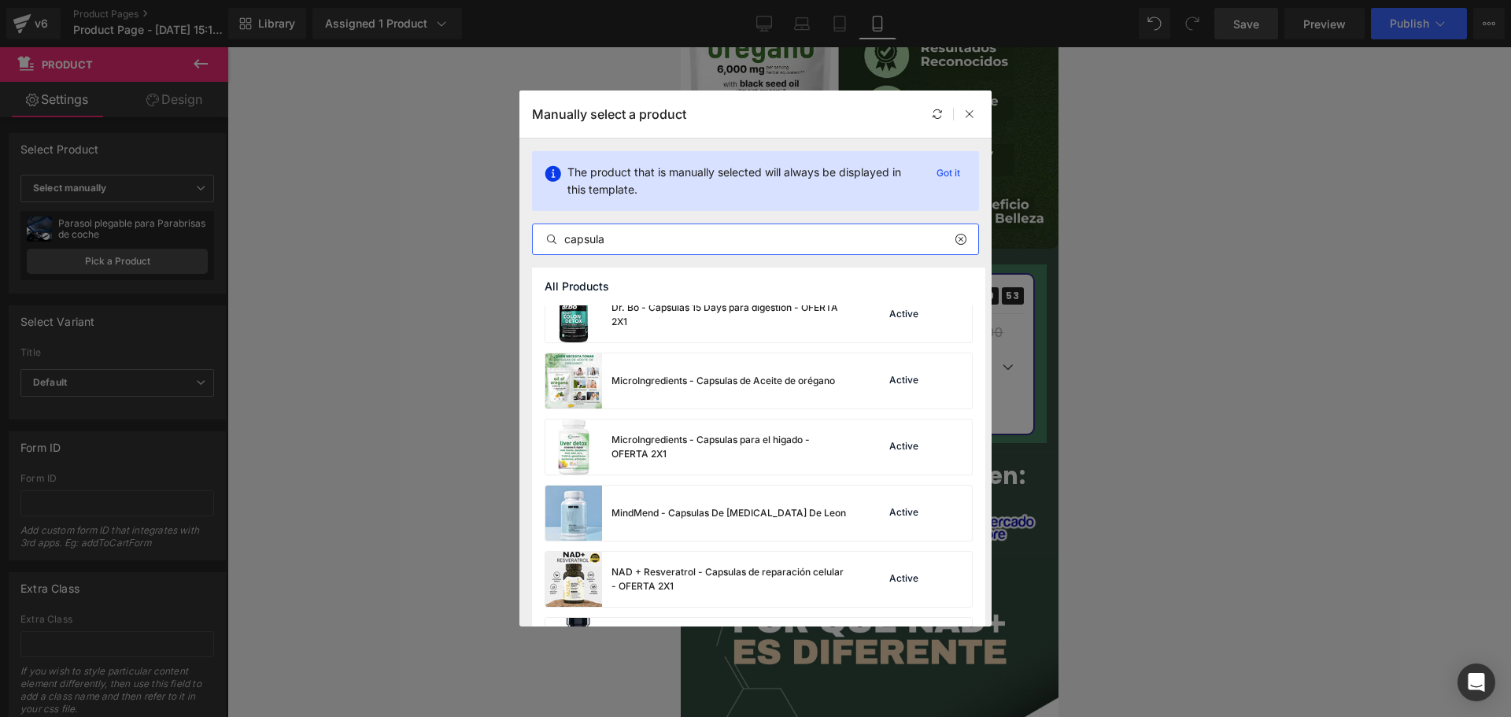
scroll to position [472, 0]
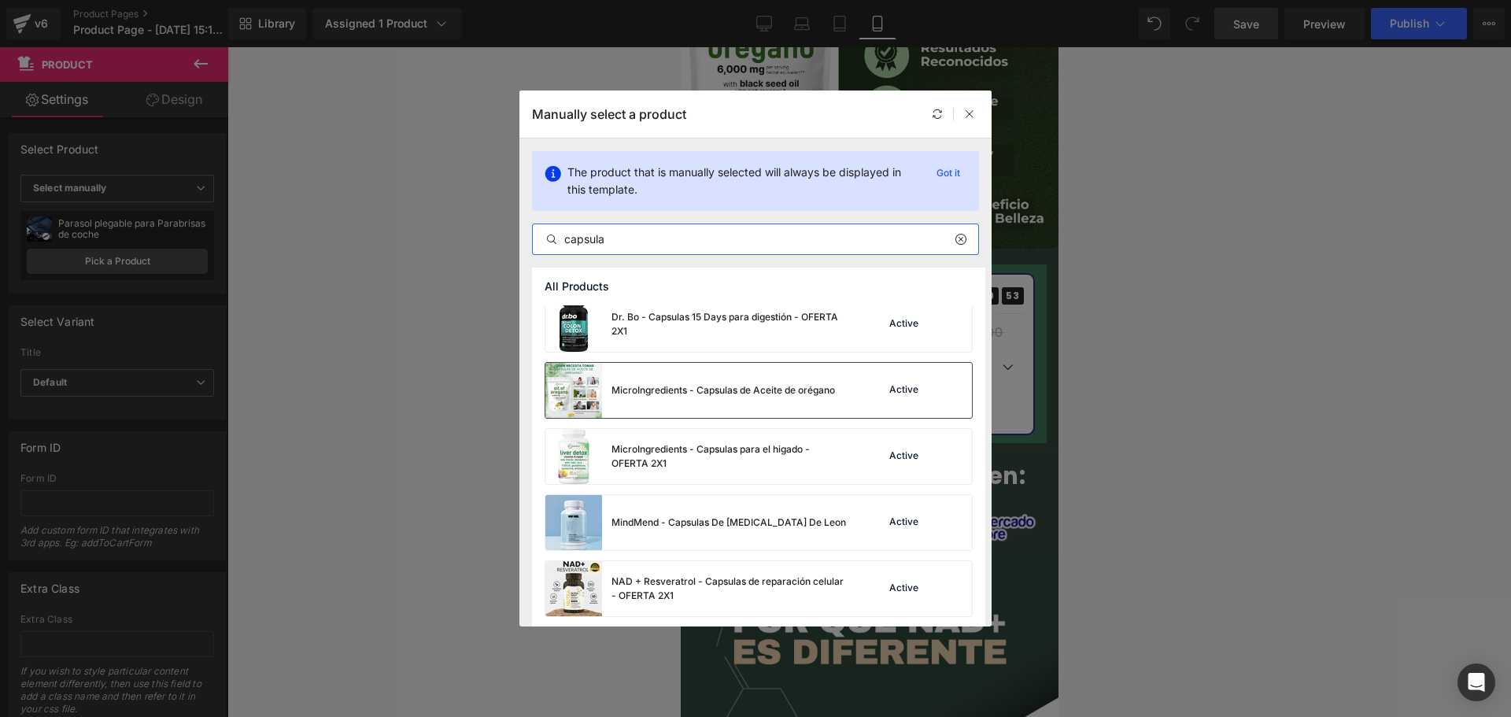
type input "capsula"
click at [717, 405] on div "MicroIngredients - Capsulas de Aceite de orégano" at bounding box center [690, 390] width 290 height 55
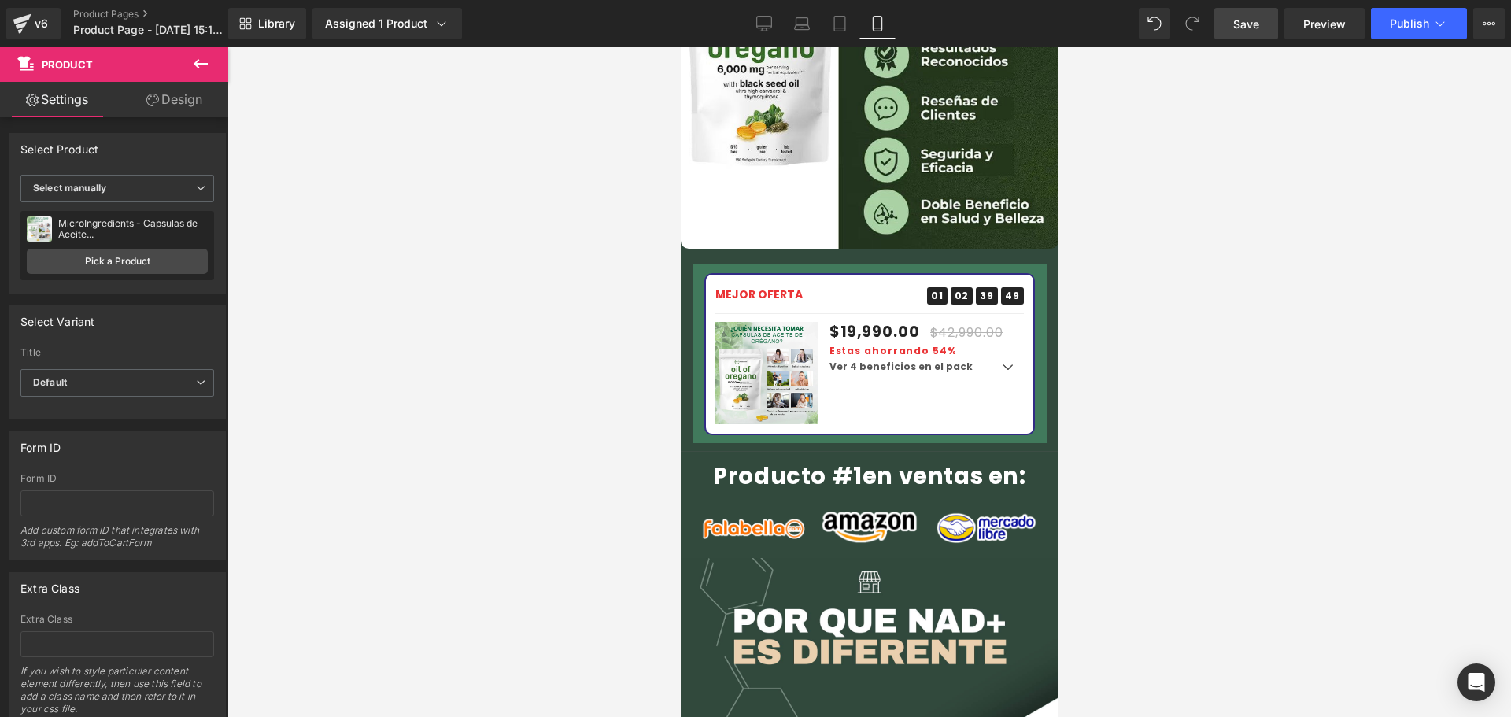
click at [1257, 24] on span "Save" at bounding box center [1246, 24] width 26 height 17
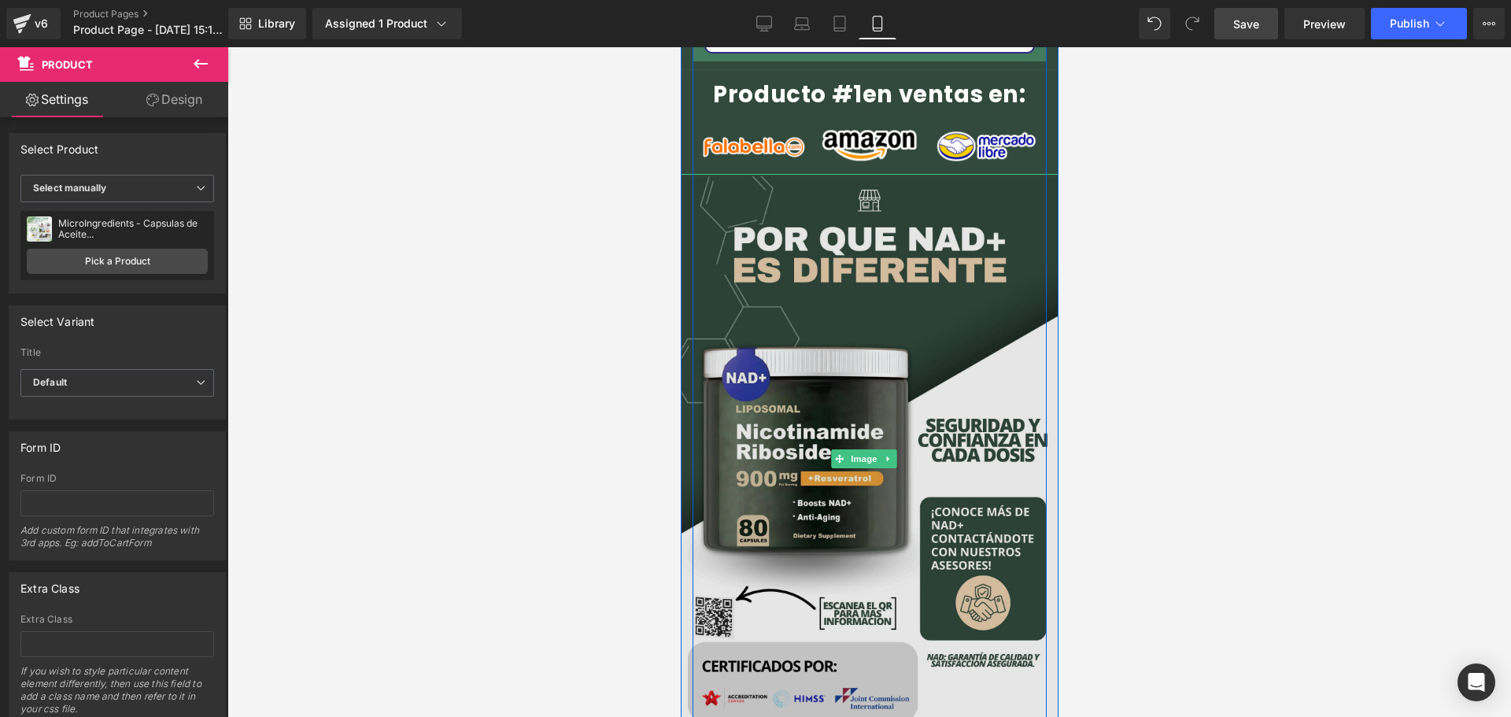
scroll to position [2597, 0]
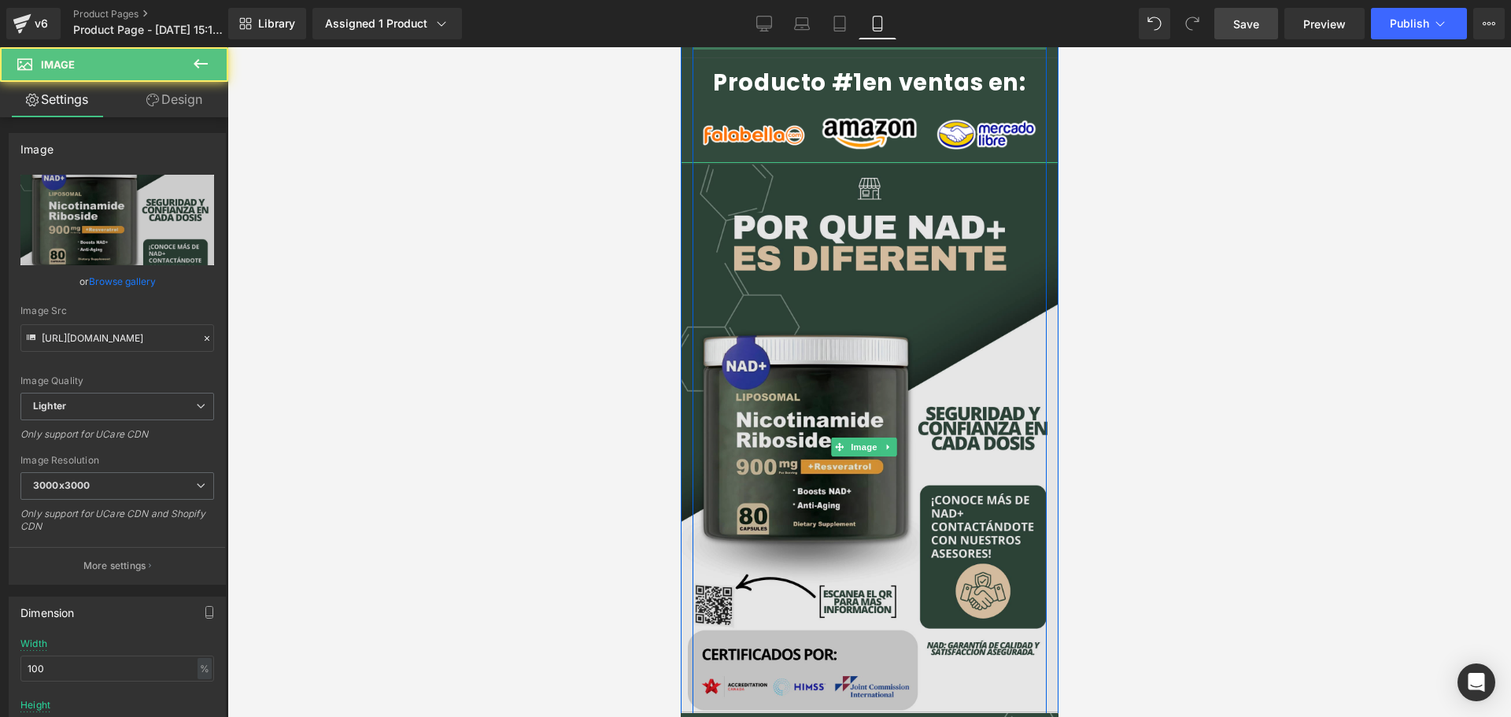
click at [975, 385] on img at bounding box center [869, 447] width 378 height 567
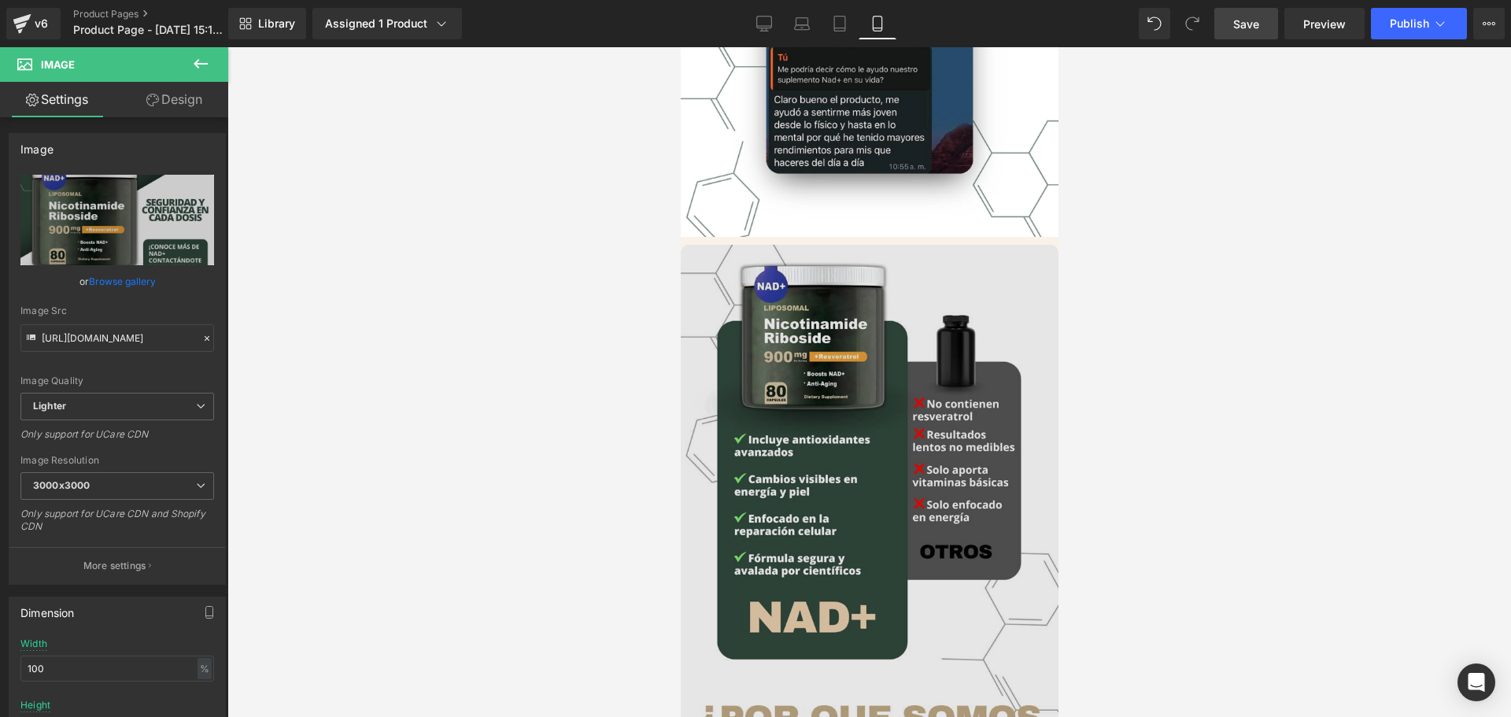
scroll to position [4170, 0]
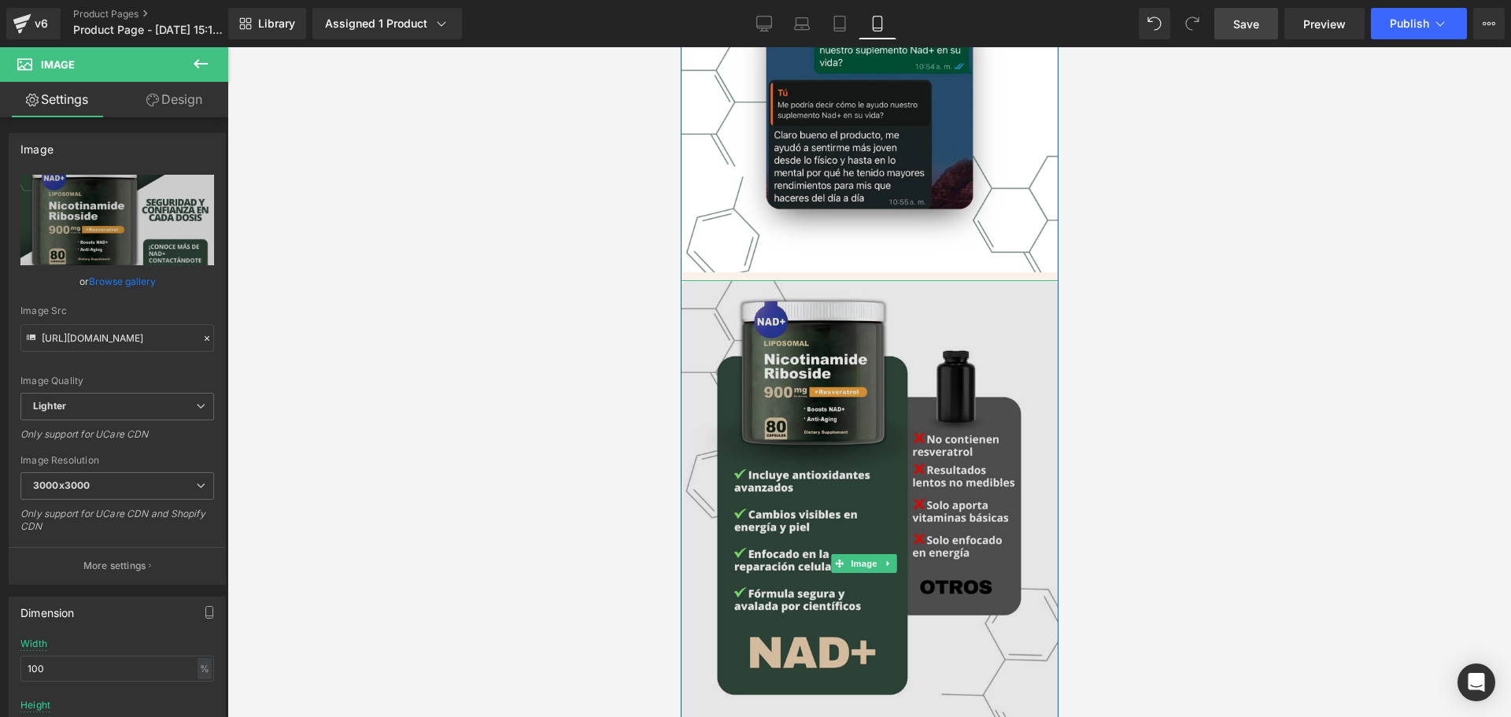
click at [906, 302] on img at bounding box center [869, 563] width 378 height 567
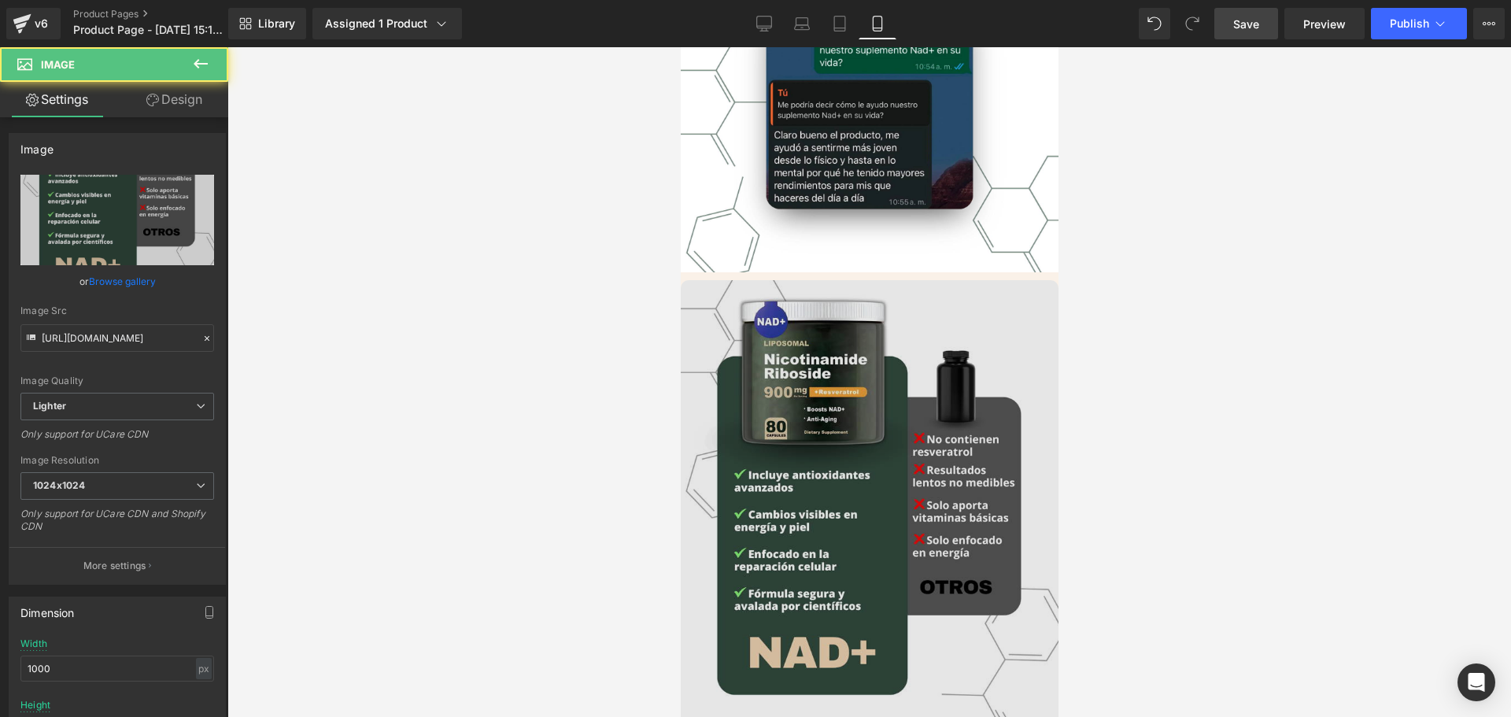
click at [821, 377] on img at bounding box center [869, 563] width 378 height 567
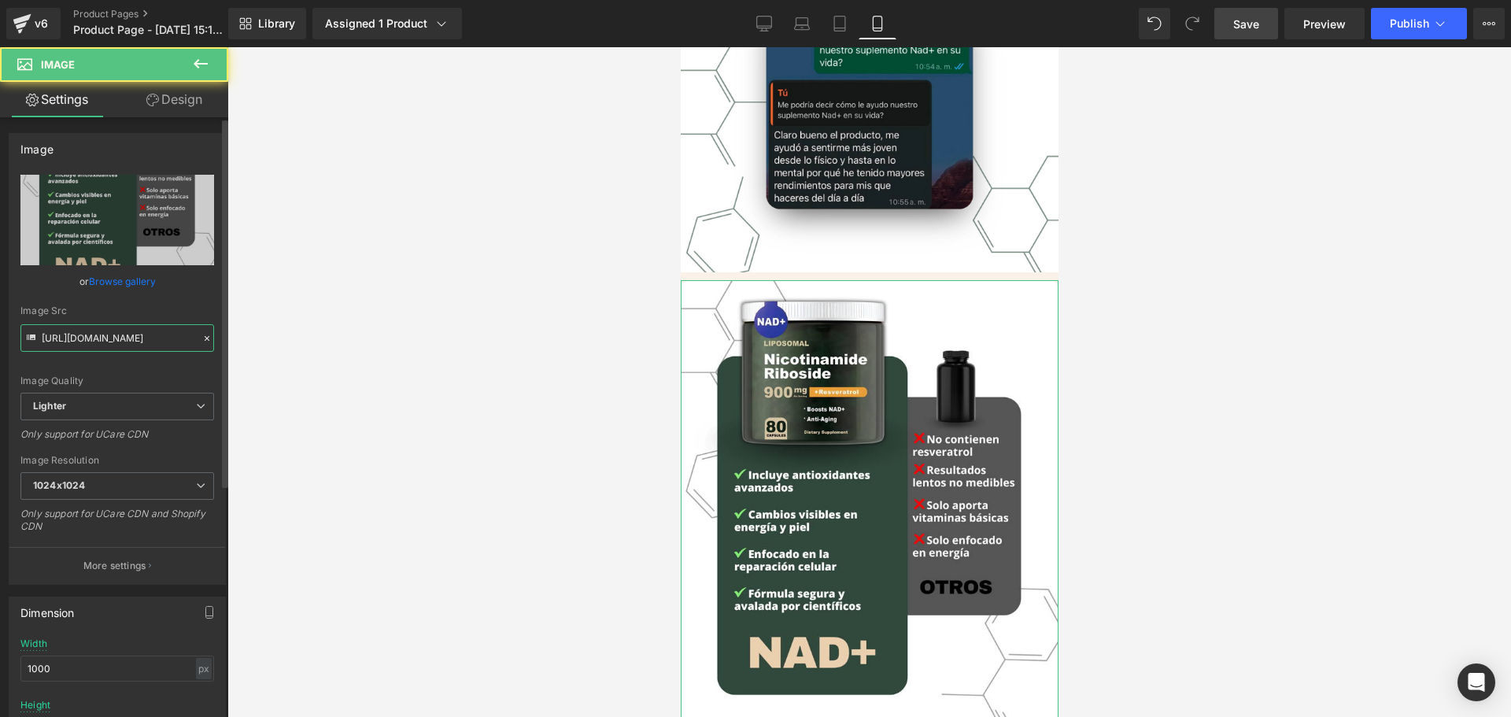
click at [93, 336] on input "[URL][DOMAIN_NAME]" at bounding box center [117, 338] width 194 height 28
paste input "[DOMAIN_NAME]/cdn/shop/files/imagen_4_Lentes_17.webp?v=1753106668&width=1500"
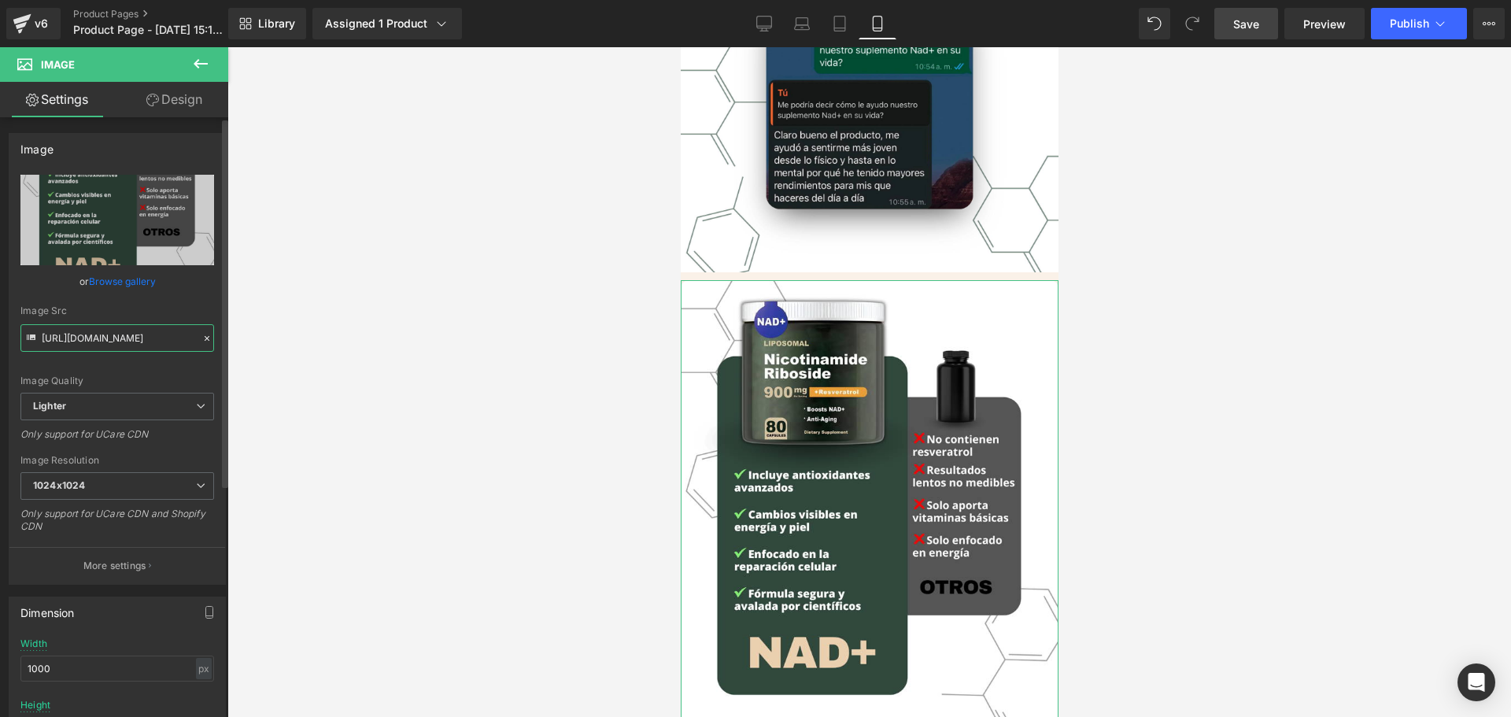
type input "[URL][DOMAIN_NAME]"
click at [128, 371] on div "Image Quality Lighter Lightest Lighter Lighter Lightest Only support for UCare …" at bounding box center [117, 284] width 194 height 218
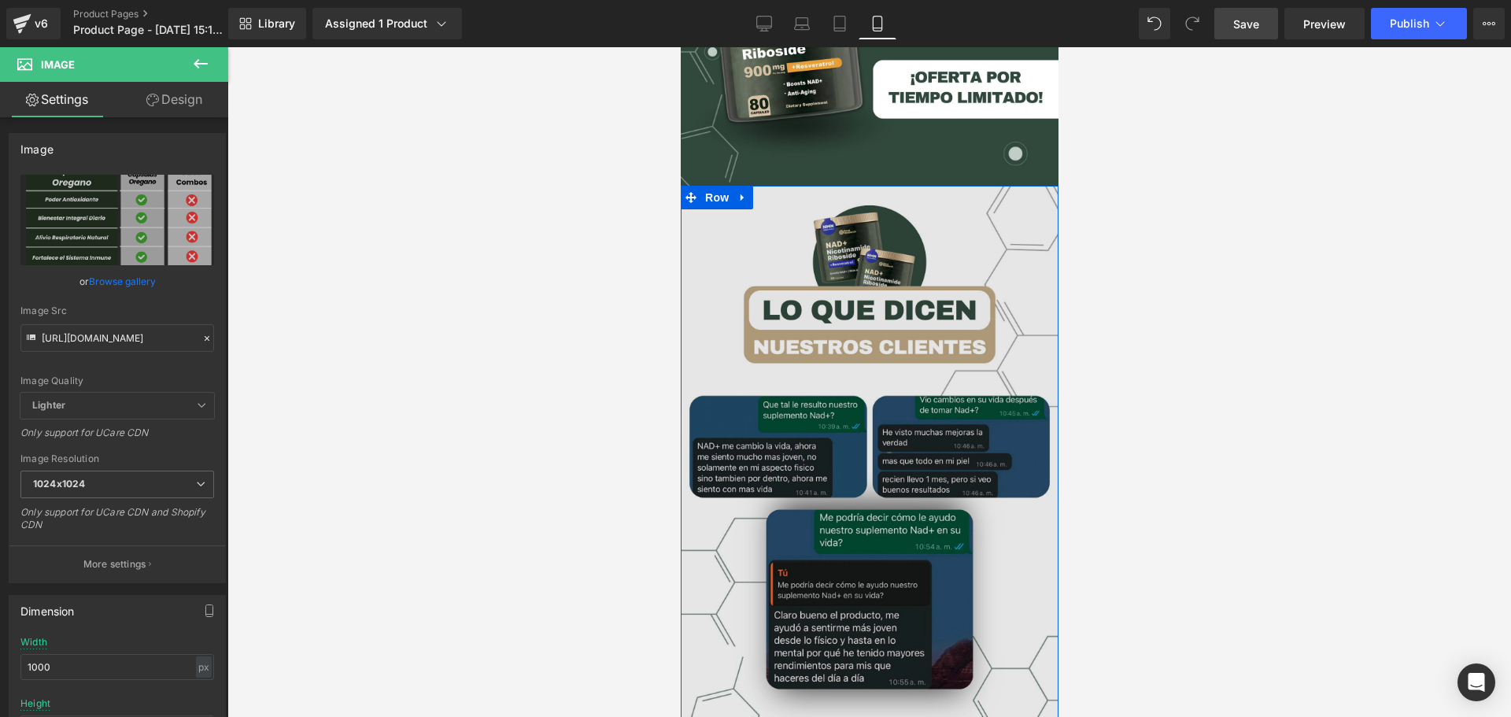
scroll to position [3698, 0]
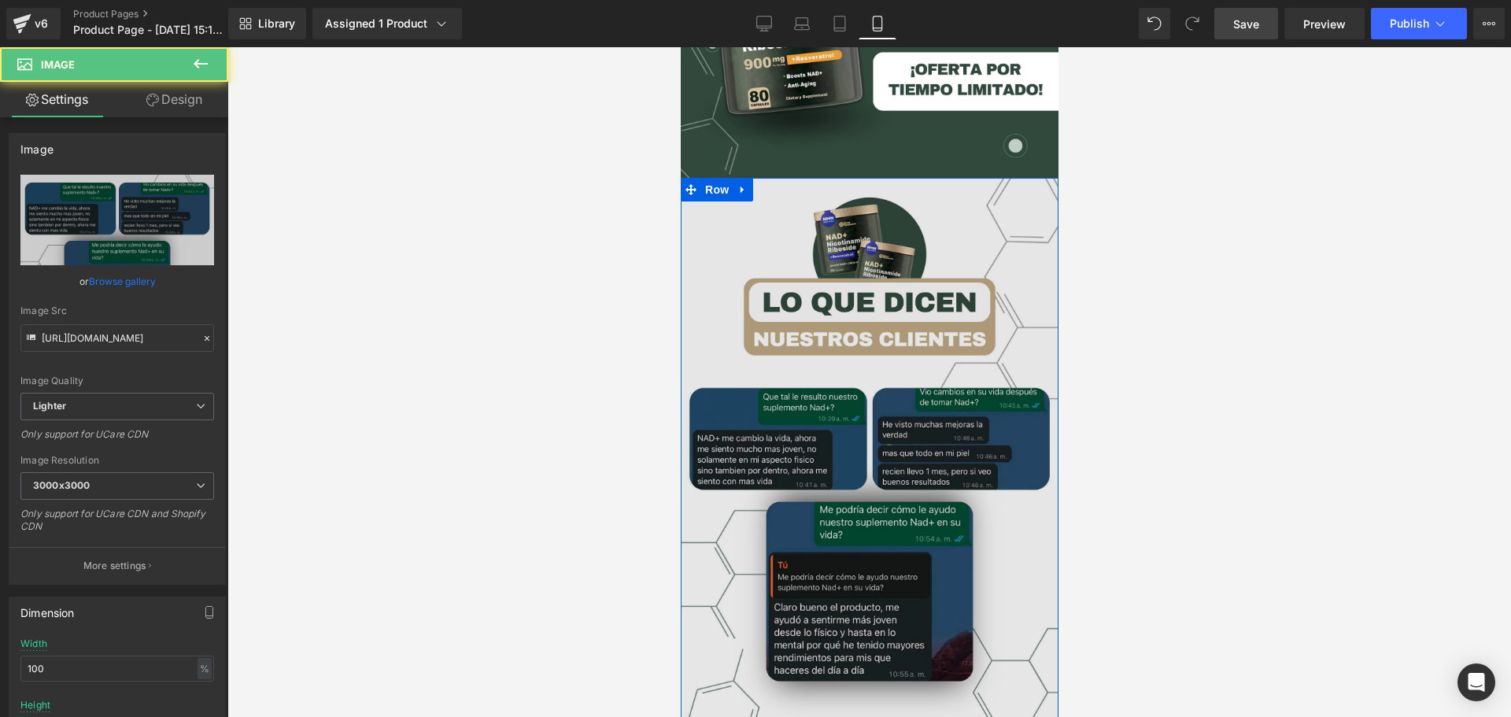
click at [954, 367] on img at bounding box center [869, 461] width 378 height 567
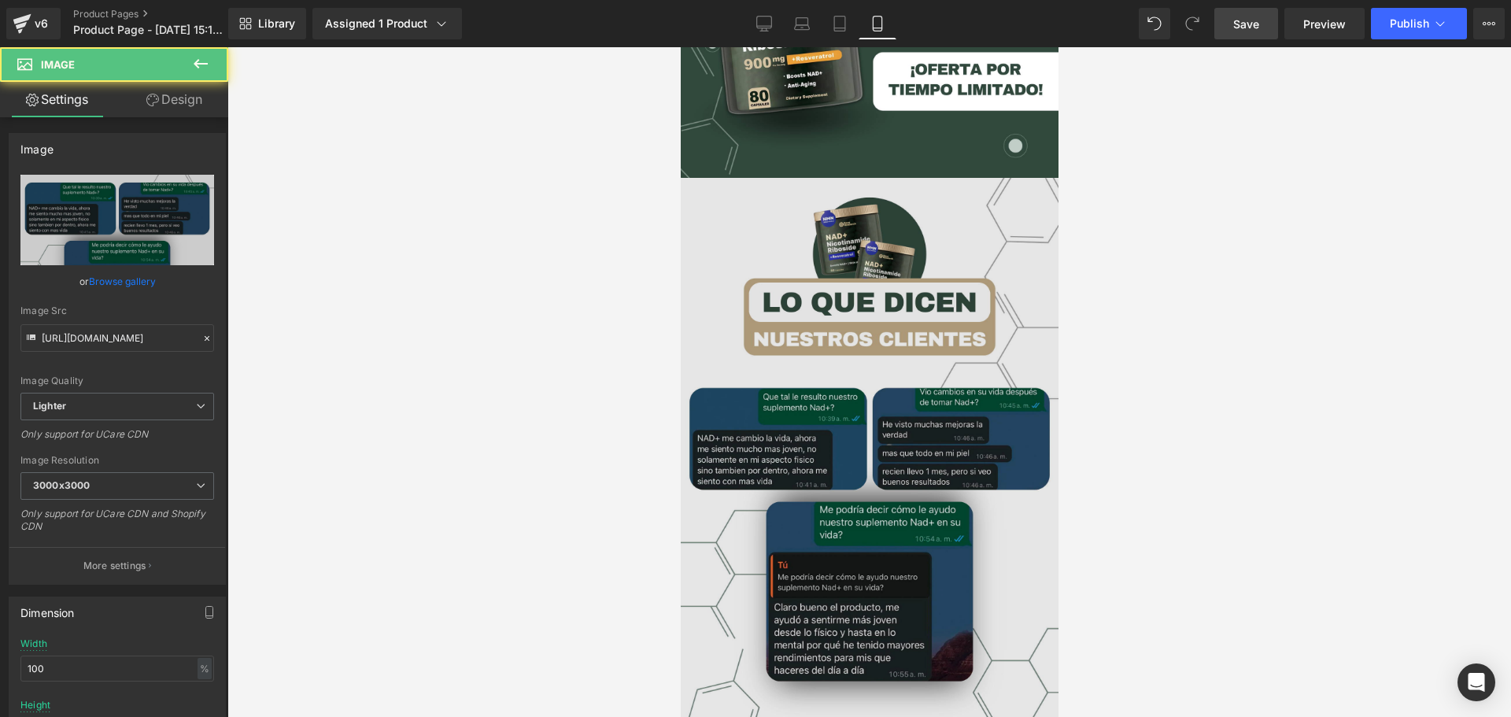
click at [855, 316] on img at bounding box center [869, 461] width 378 height 567
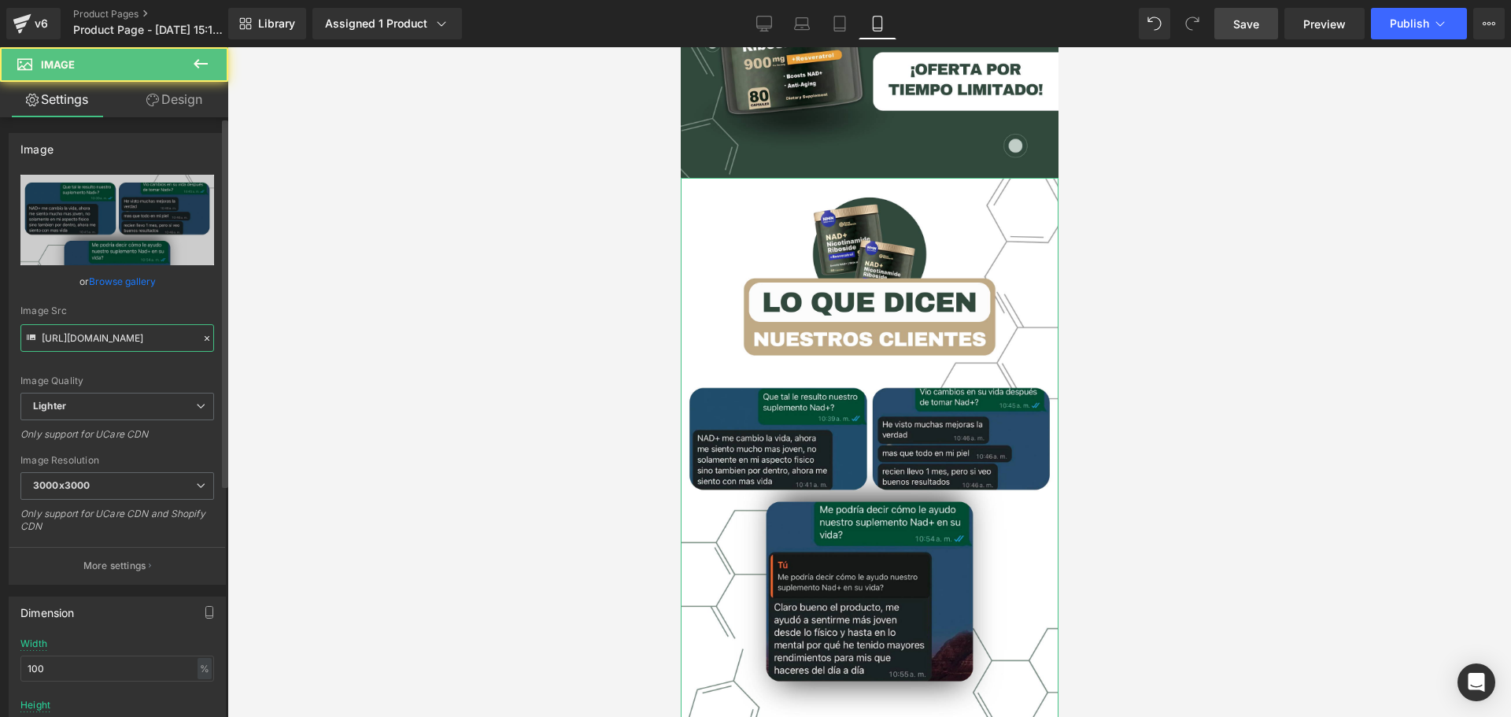
click at [93, 338] on input "[URL][DOMAIN_NAME]" at bounding box center [117, 338] width 194 height 28
click at [93, 337] on input "[URL][DOMAIN_NAME]" at bounding box center [117, 338] width 194 height 28
paste input "03111ffd-c8b4-48e7-bdd1-21d06fa328d3/-/format/auto/-/preview/3000x3000/-/qualit…"
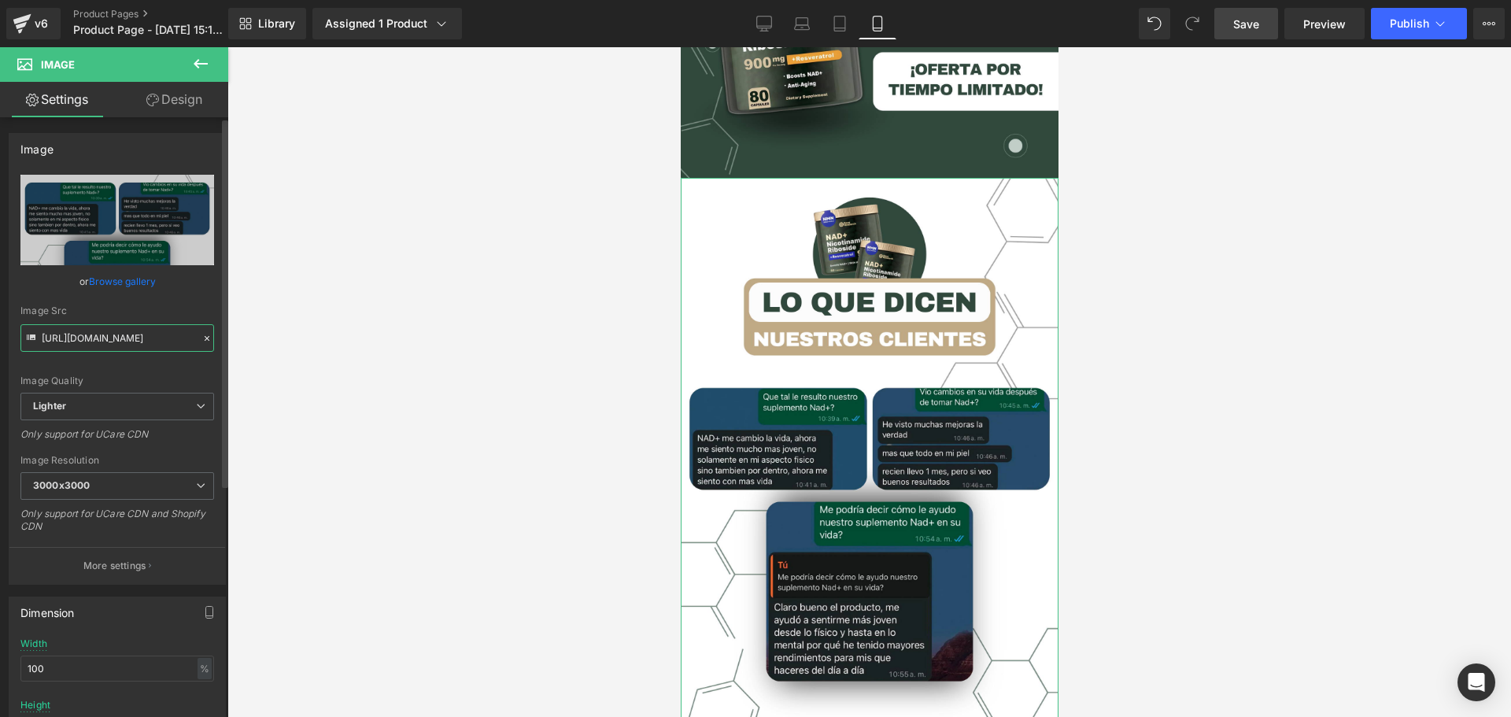
type input "[URL][DOMAIN_NAME]"
click at [154, 364] on div "Image Quality Lighter Lightest Lighter Lighter Lightest Only support for UCare …" at bounding box center [117, 284] width 194 height 218
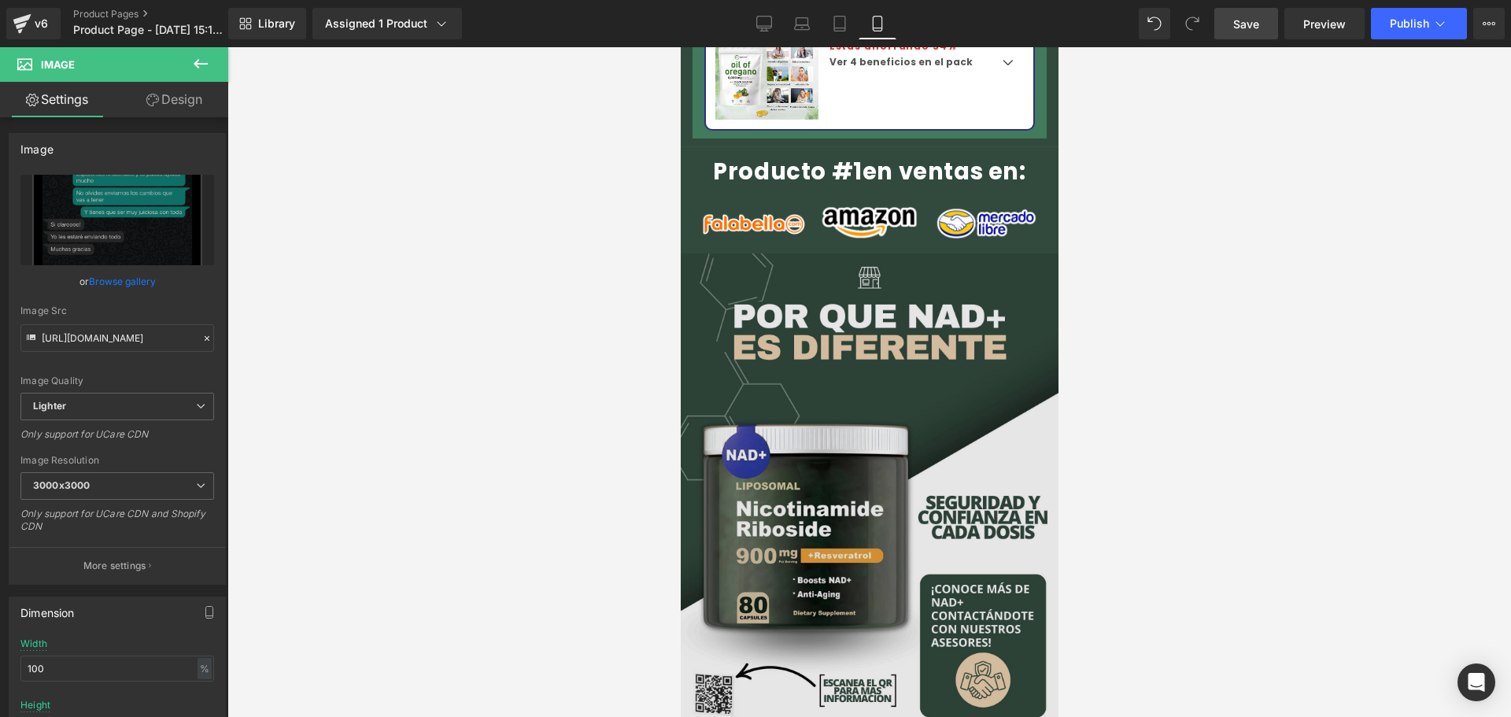
scroll to position [2518, 0]
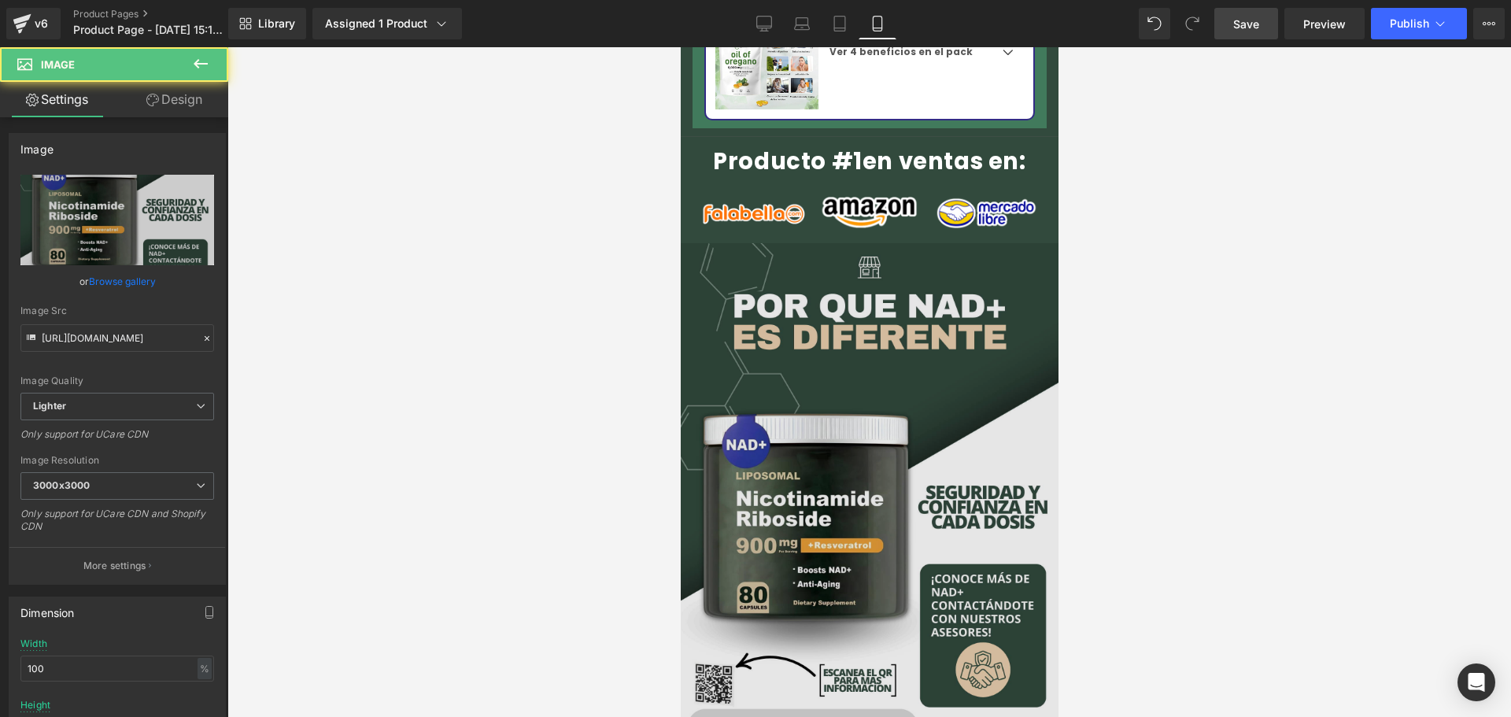
click at [865, 401] on img at bounding box center [869, 526] width 378 height 567
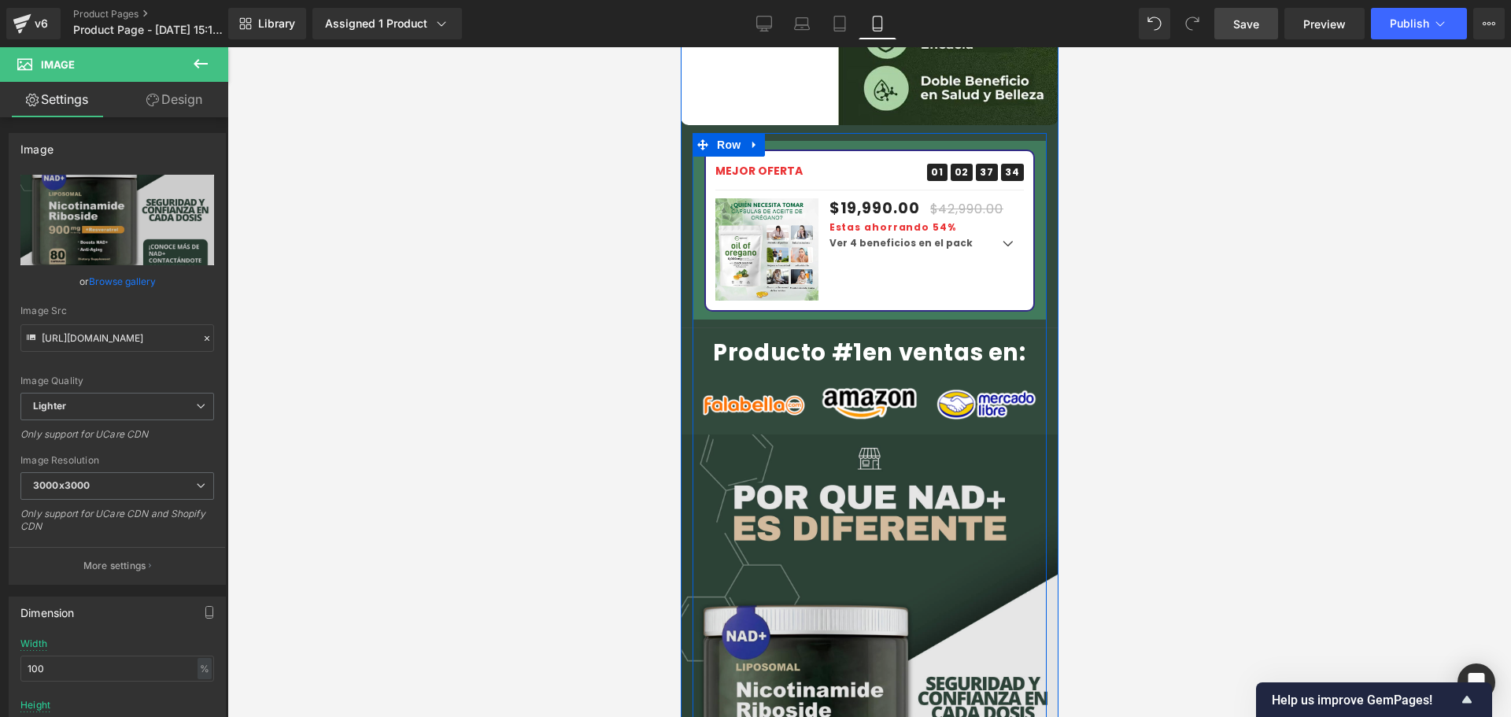
scroll to position [2361, 0]
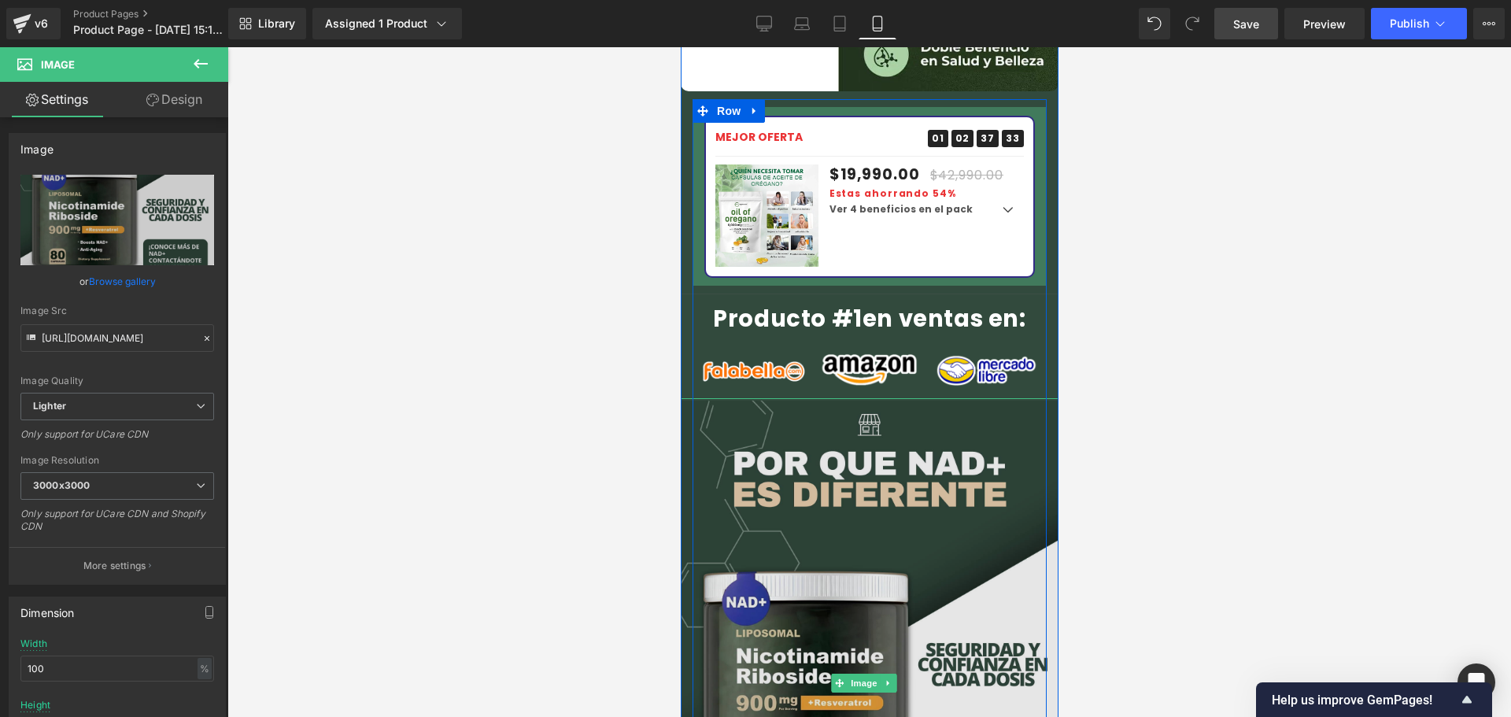
click at [855, 481] on img at bounding box center [869, 684] width 378 height 567
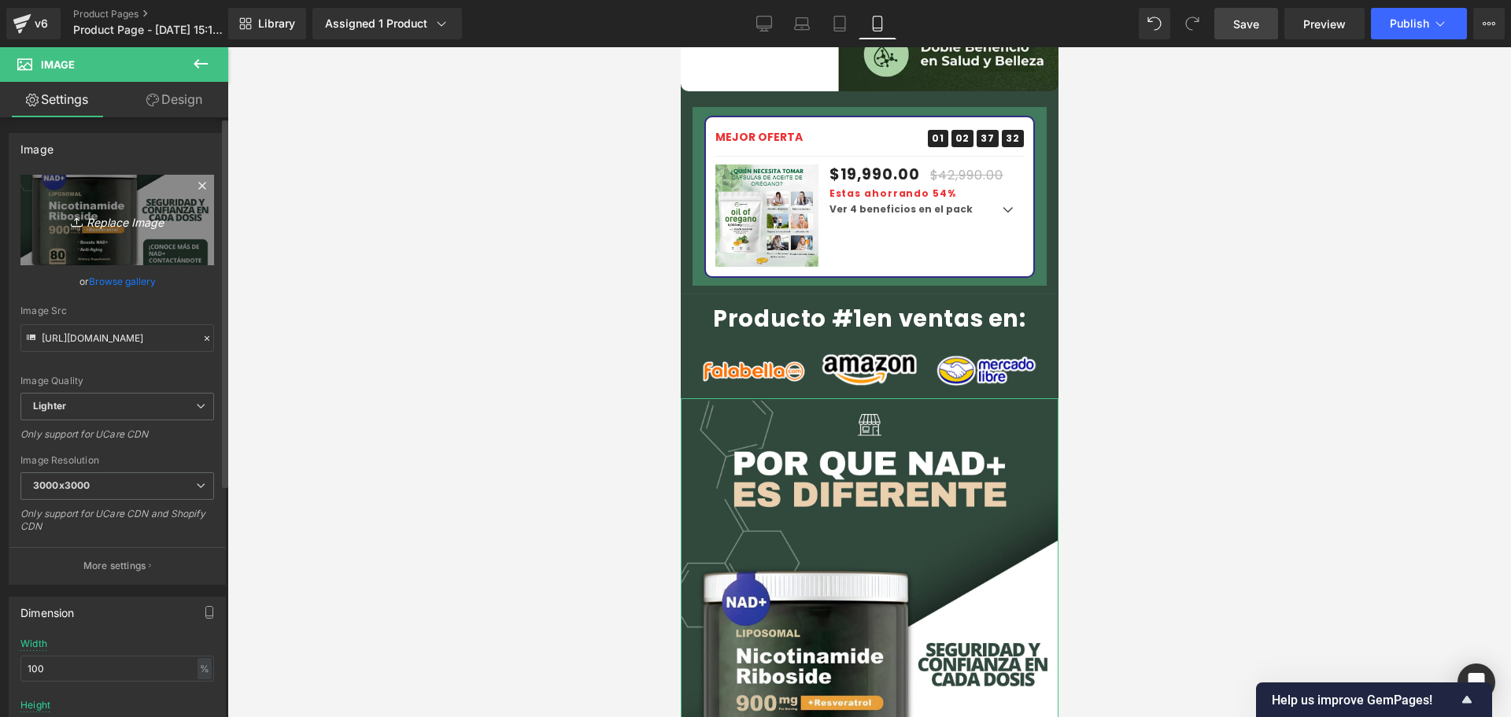
click at [116, 221] on icon "Replace Image" at bounding box center [117, 220] width 126 height 20
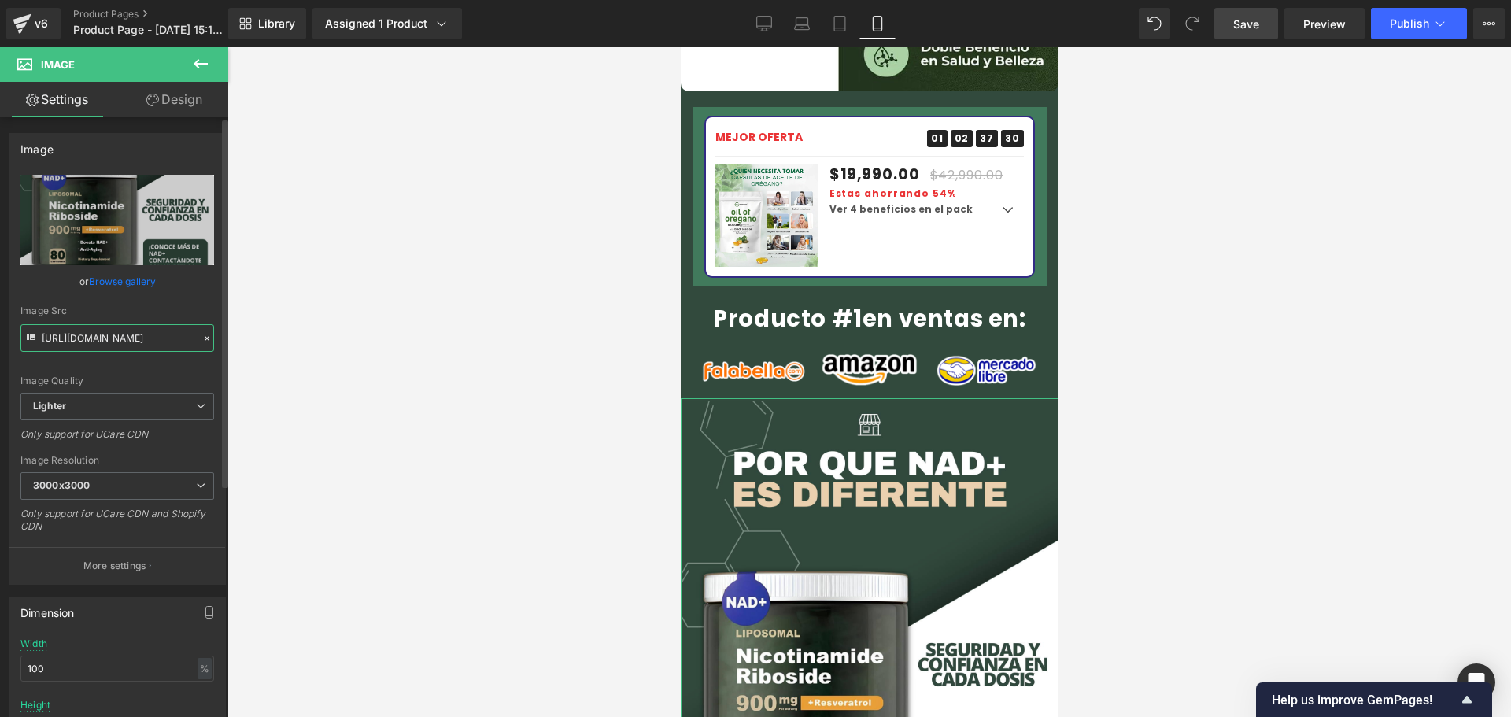
click at [149, 342] on input "[URL][DOMAIN_NAME]" at bounding box center [117, 338] width 194 height 28
paste input "cdcc0880-20a9-482d-a5f2-8ef3d1ba5e30/-/format/auto/-/preview/1280x1280/-/qualit…"
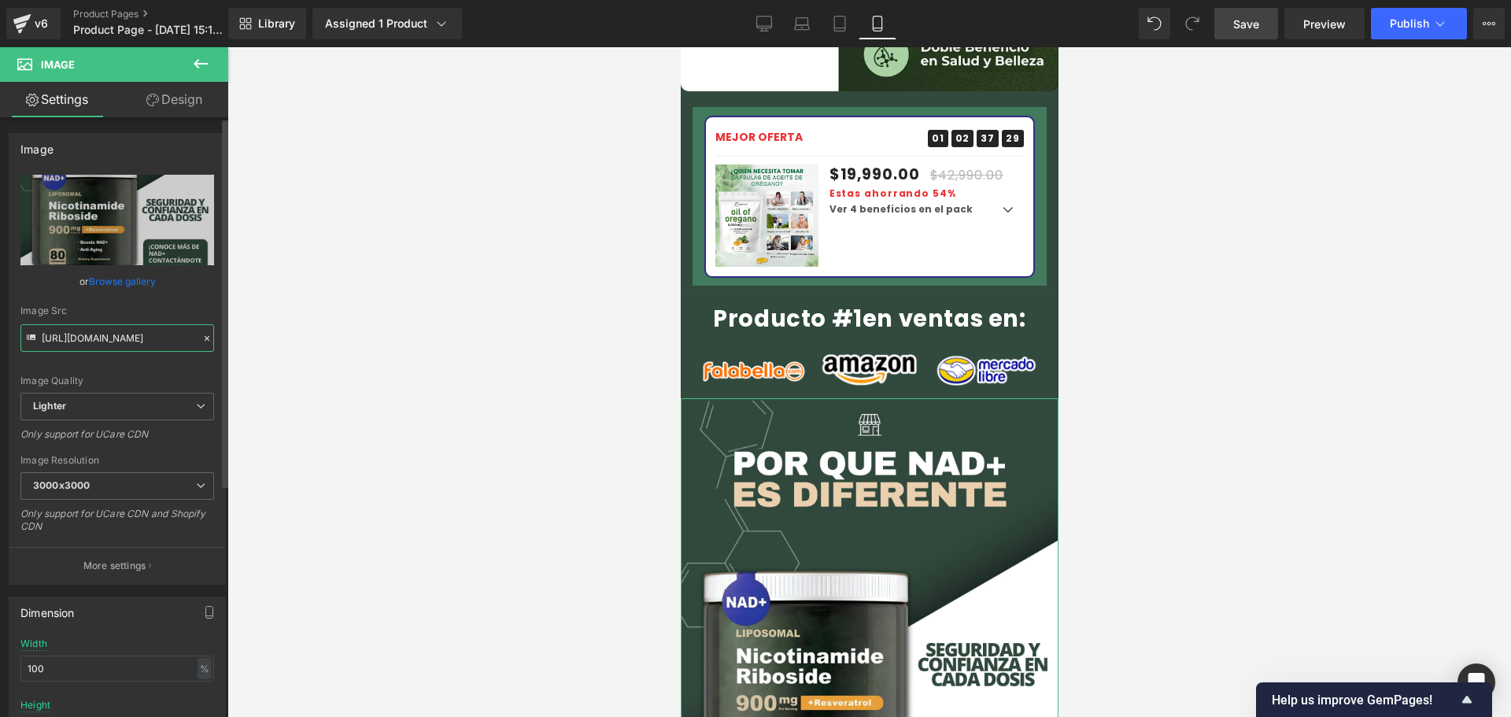
type input "[URL][DOMAIN_NAME]"
click at [158, 369] on div "Image Quality Lighter Lightest Lighter Lighter Lightest Only support for UCare …" at bounding box center [117, 284] width 194 height 218
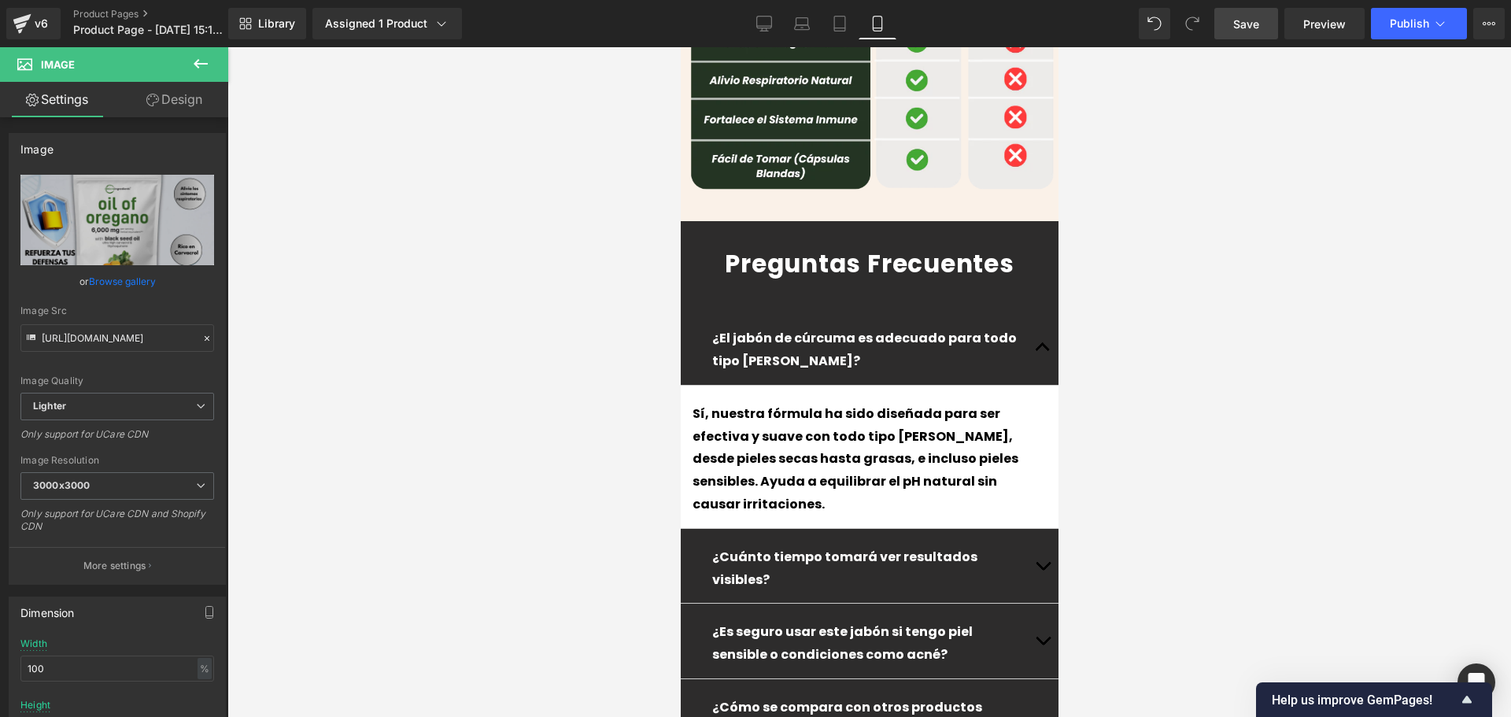
scroll to position [4485, 0]
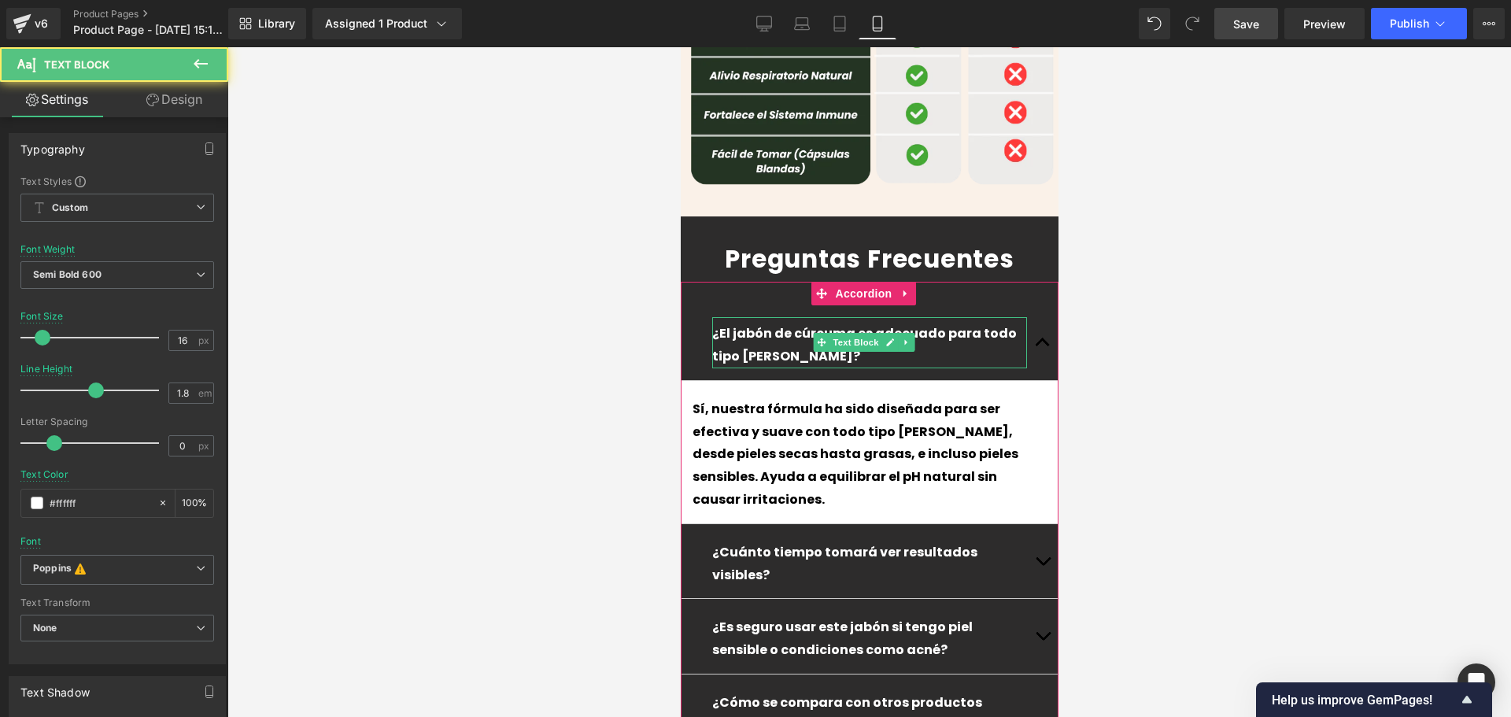
click at [765, 323] on p "¿El jabón de cúrcuma es adecuado para todo tipo [PERSON_NAME]?" at bounding box center [868, 346] width 315 height 46
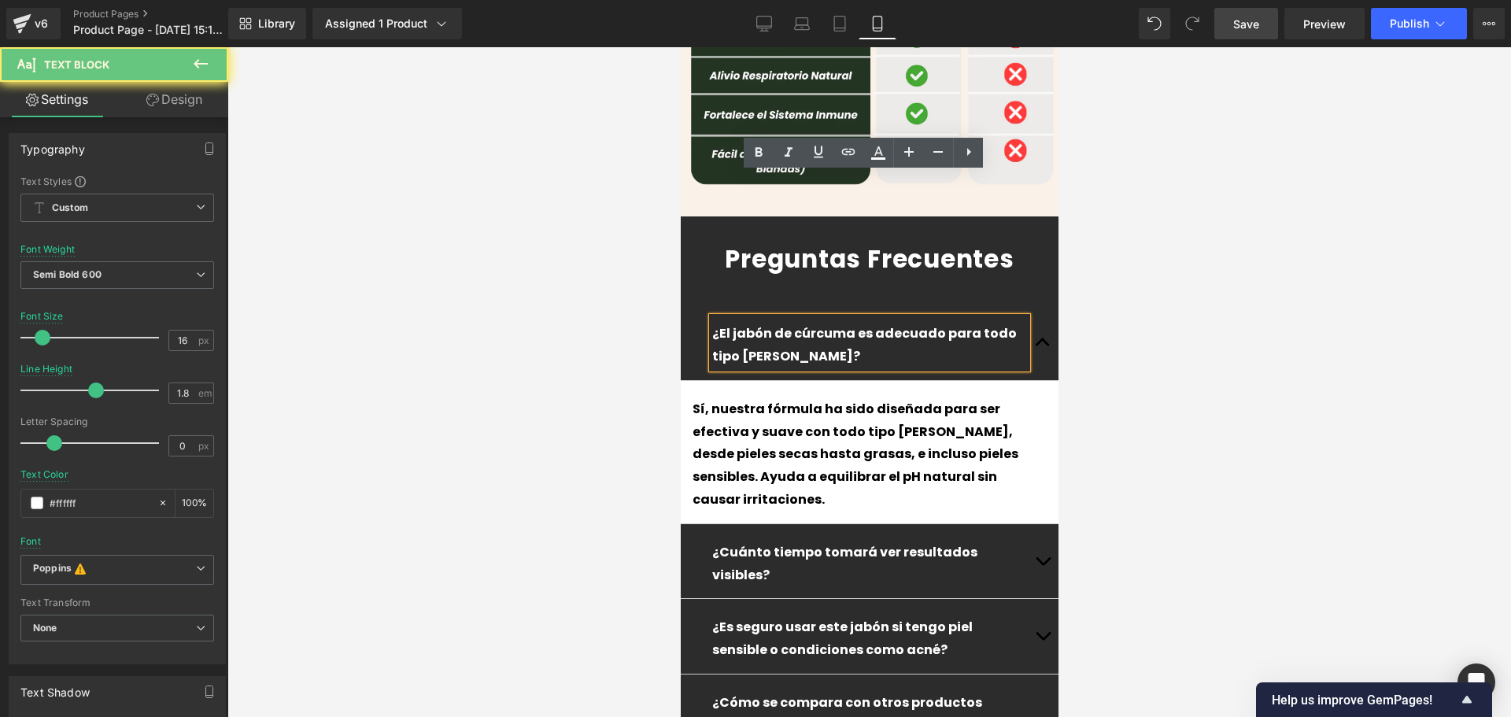
click at [765, 323] on p "¿El jabón de cúrcuma es adecuado para todo tipo [PERSON_NAME]?" at bounding box center [868, 346] width 315 height 46
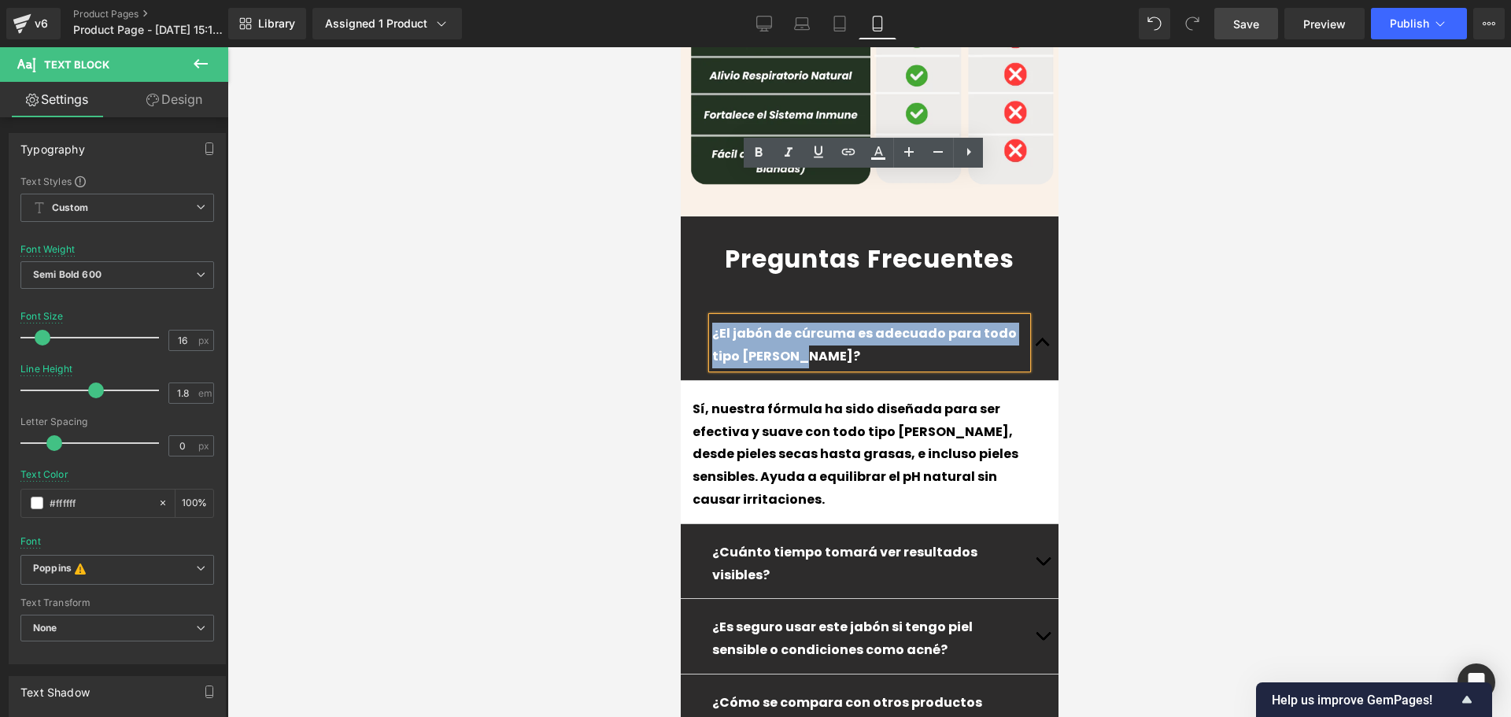
click at [765, 323] on p "¿El jabón de cúrcuma es adecuado para todo tipo [PERSON_NAME]?" at bounding box center [868, 346] width 315 height 46
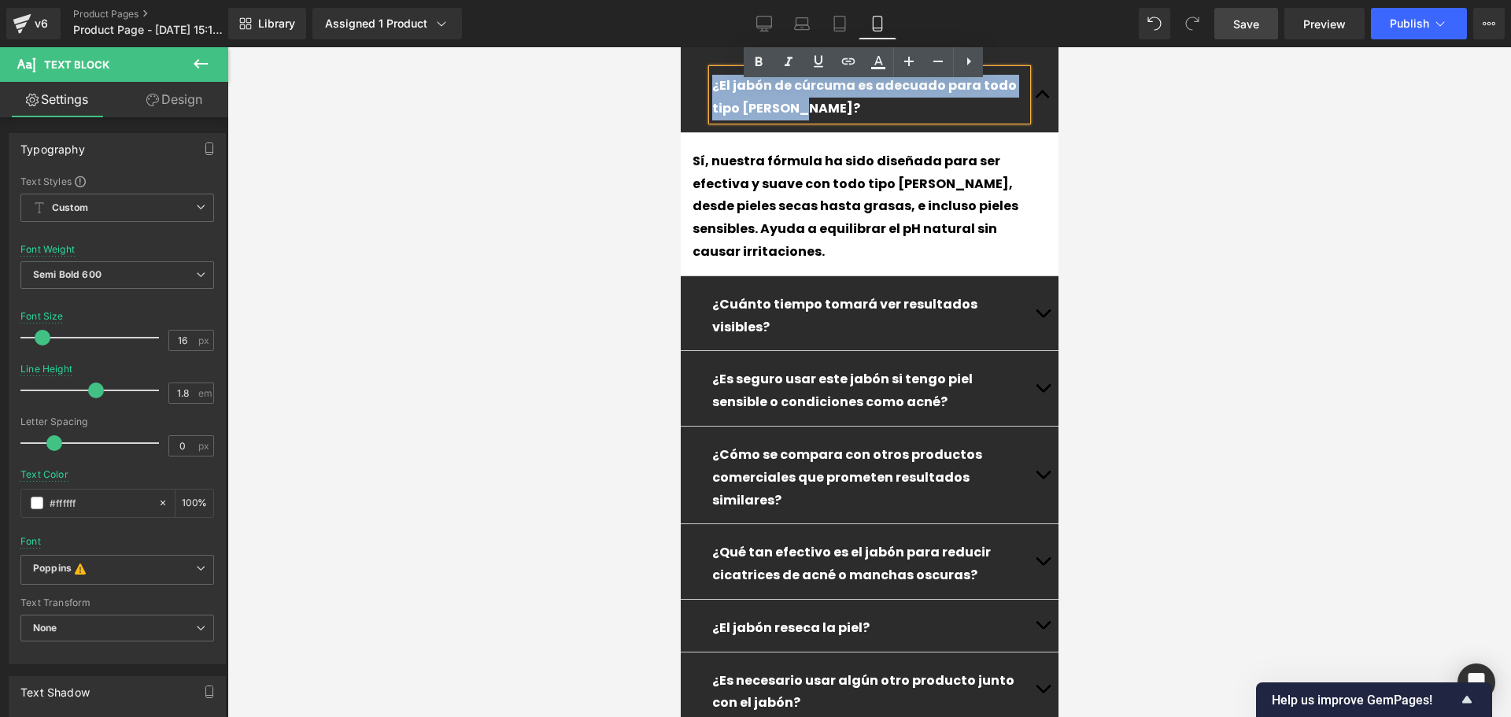
scroll to position [4721, 0]
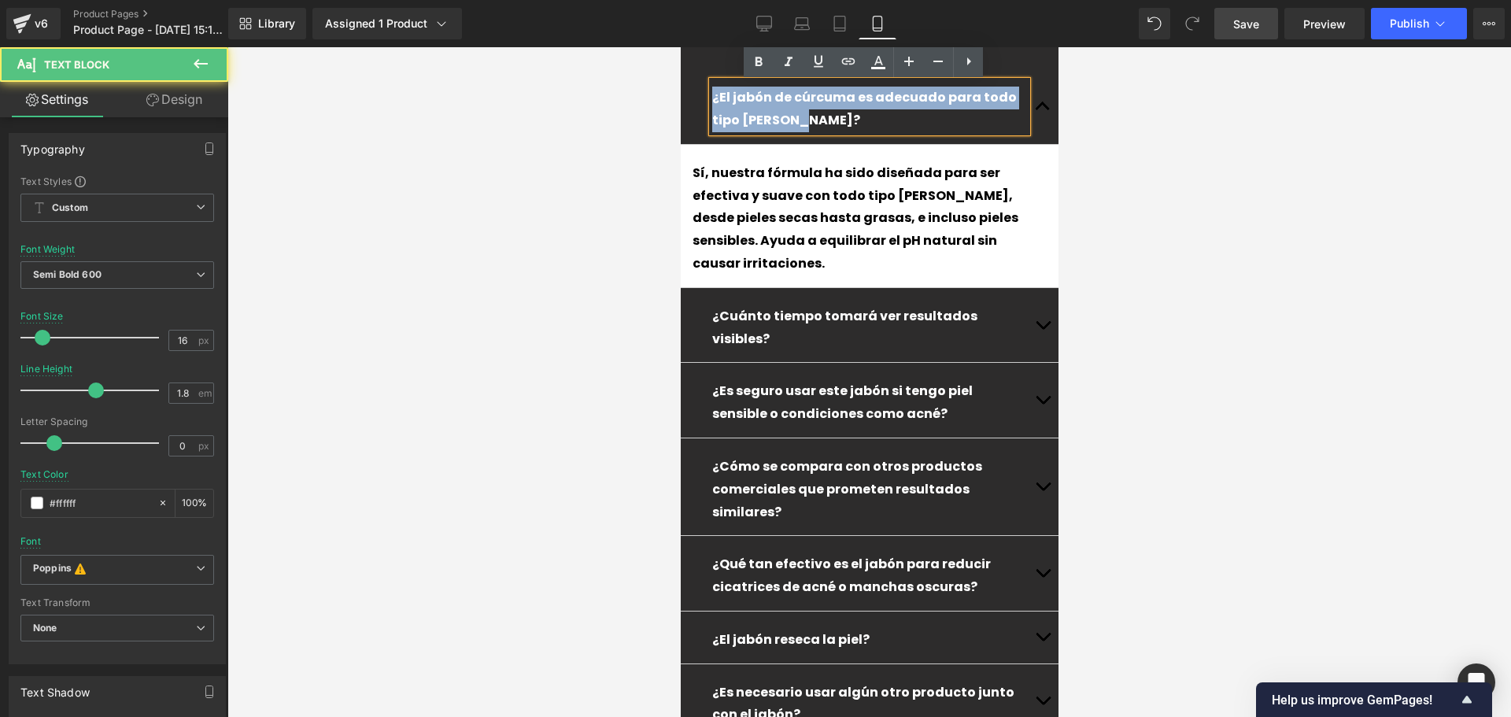
click at [946, 629] on p "¿El jabón reseca la piel?" at bounding box center [868, 640] width 315 height 23
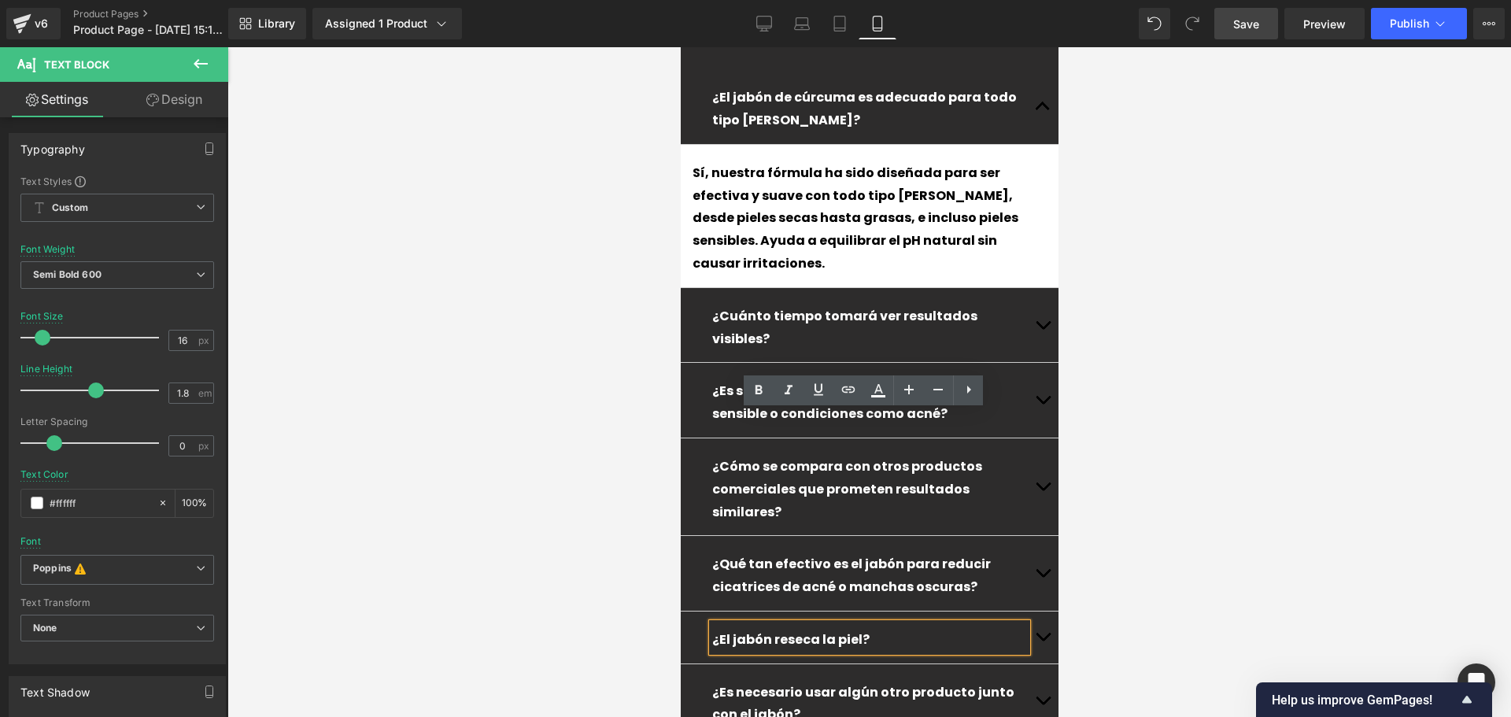
click at [1026, 611] on button "button" at bounding box center [1041, 637] width 31 height 52
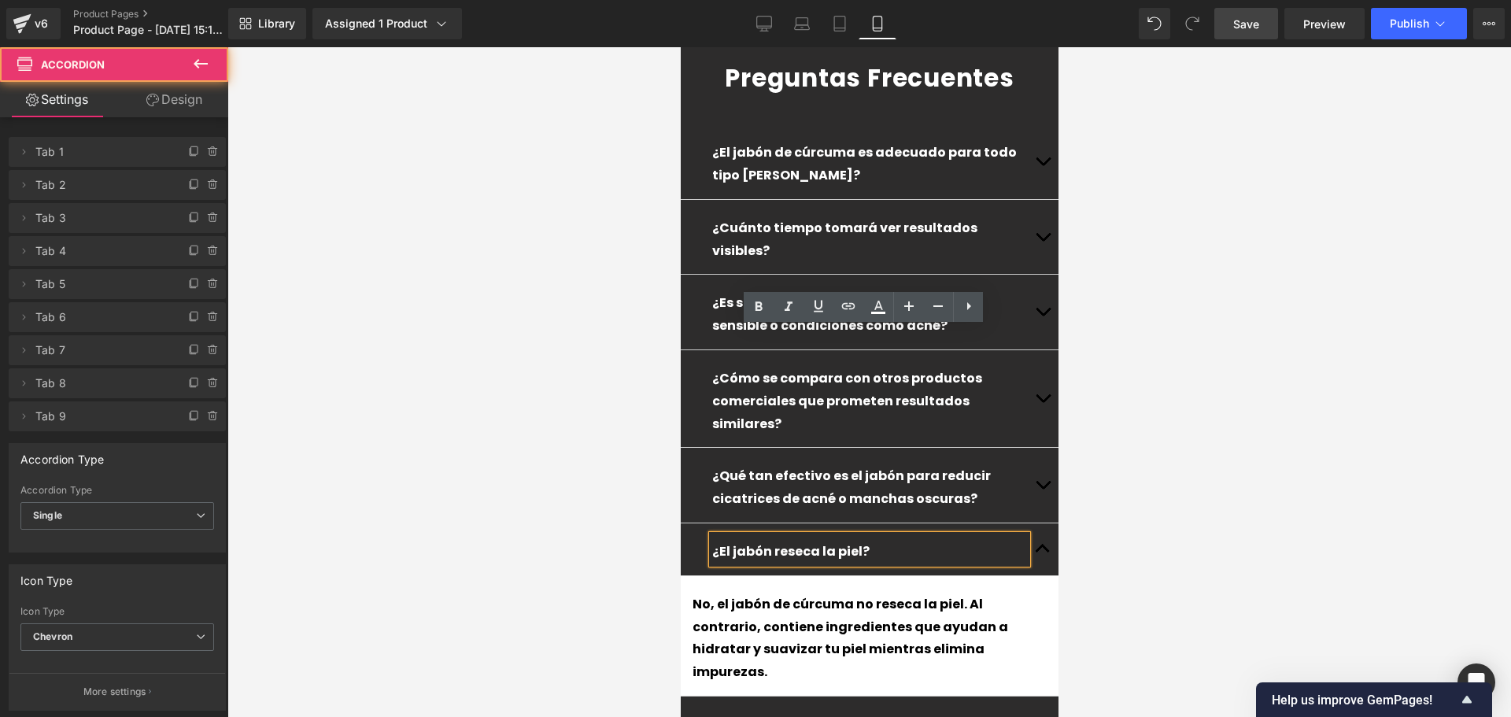
scroll to position [4601, 0]
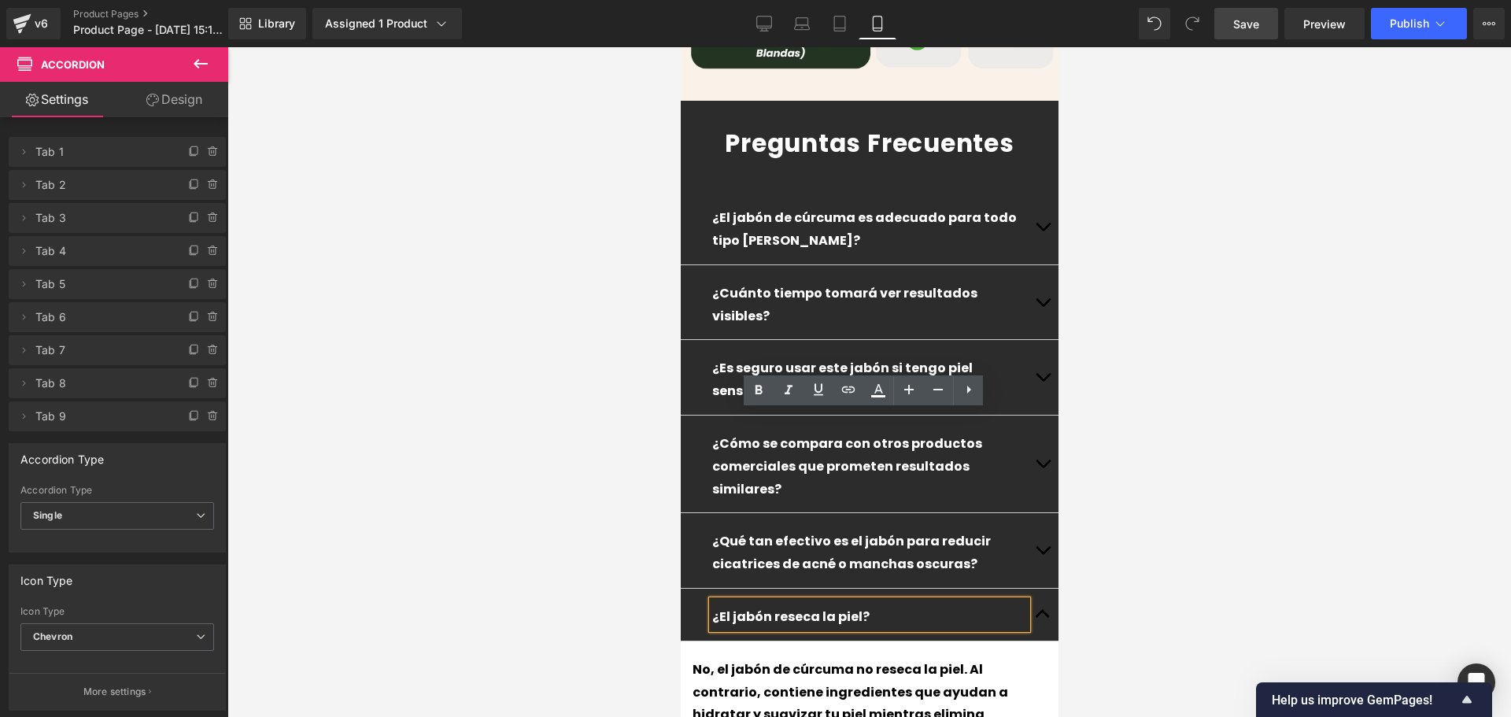
click at [687, 589] on div "¿El jabón reseca la piel? Text Block" at bounding box center [869, 615] width 378 height 53
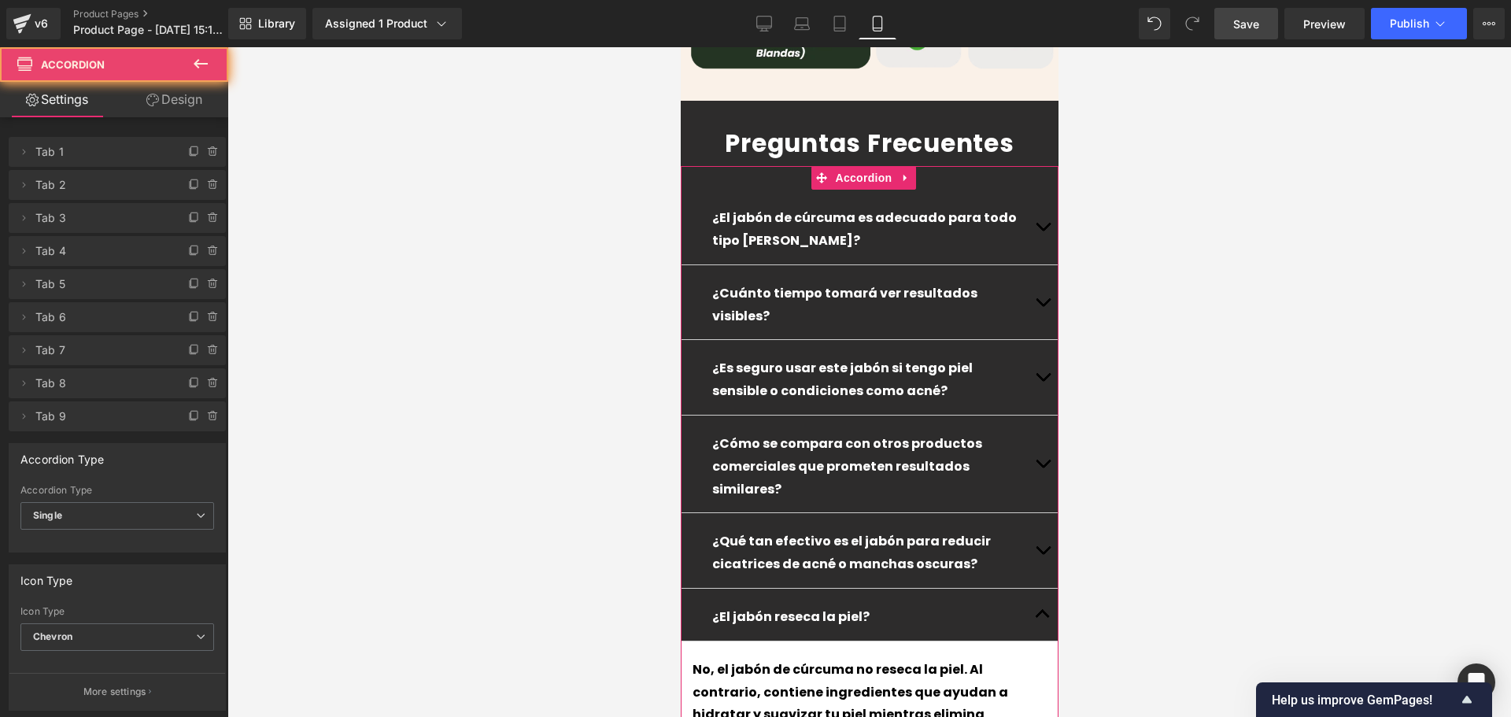
click at [1029, 589] on button "button" at bounding box center [1041, 615] width 31 height 52
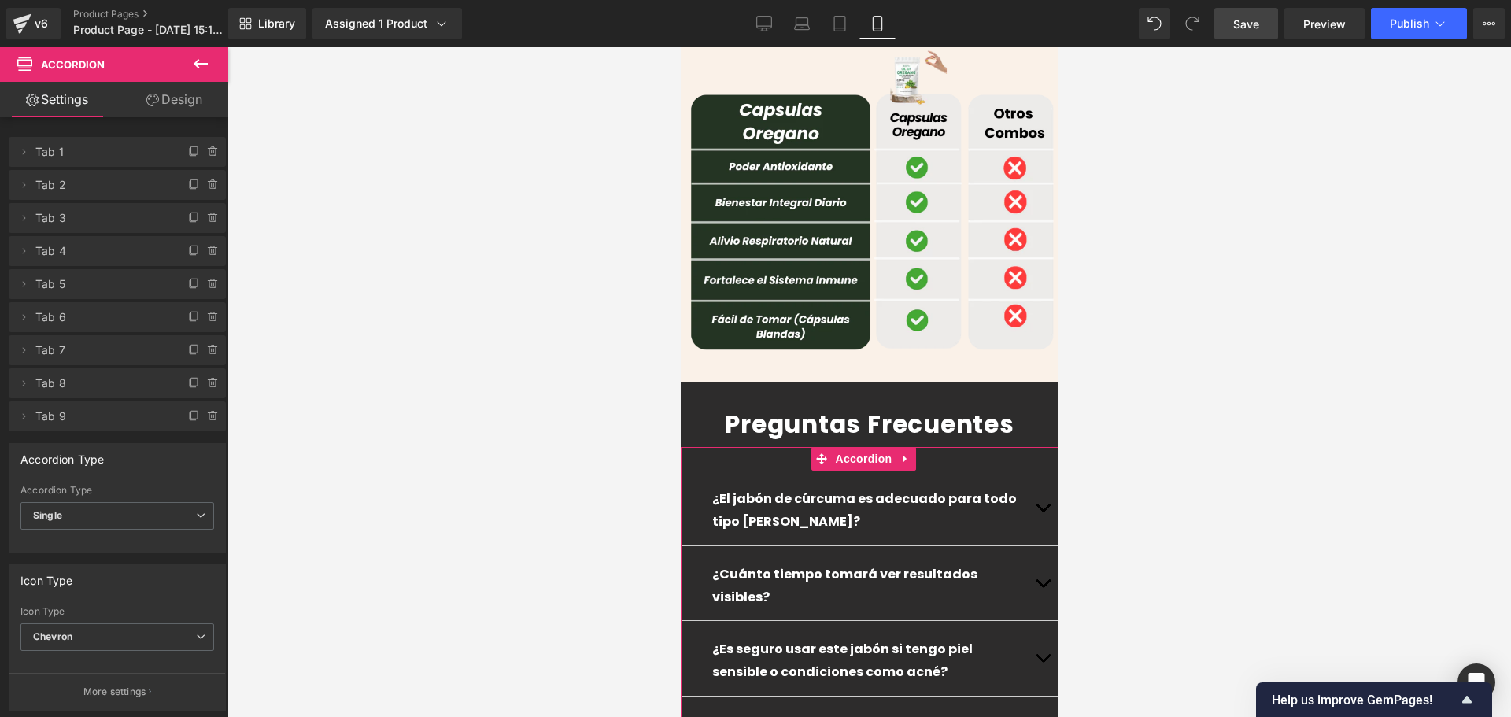
scroll to position [4286, 0]
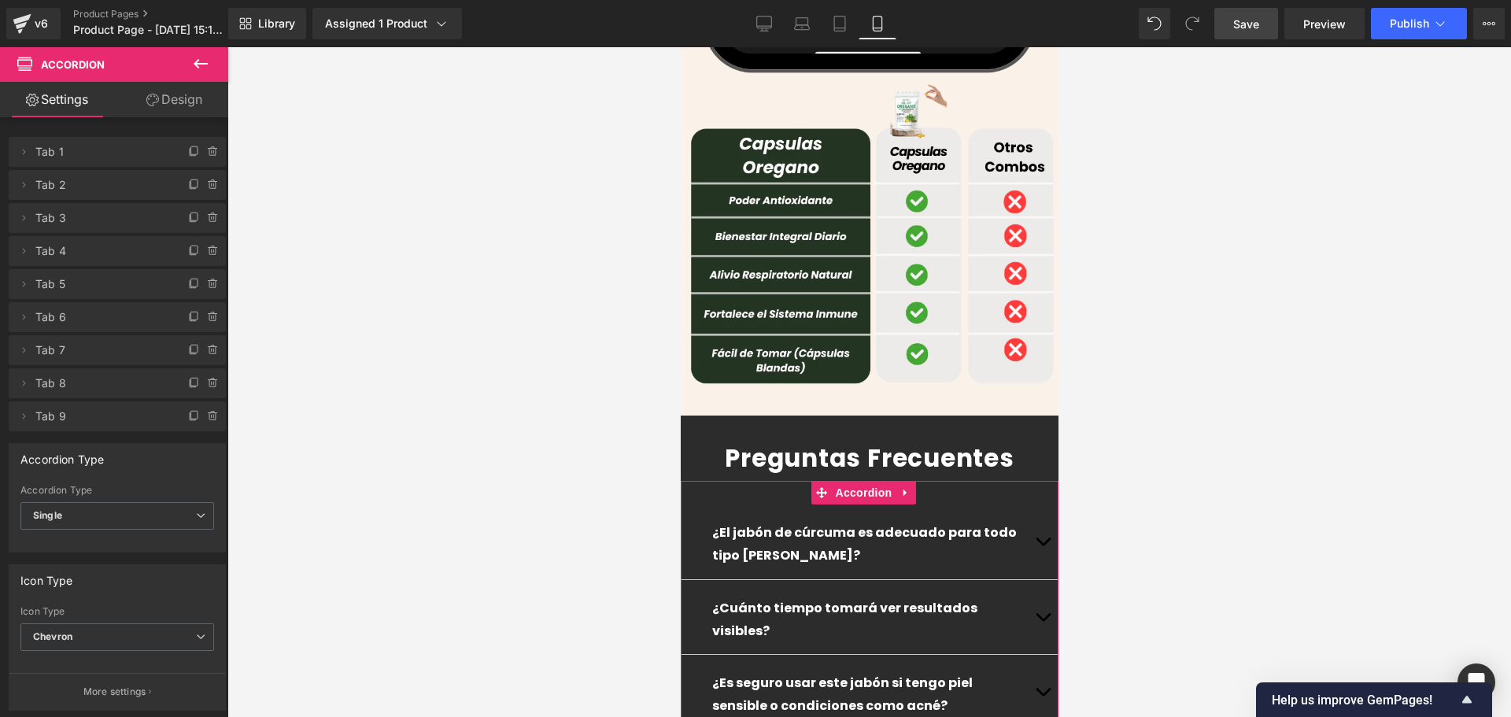
click at [980, 522] on p "¿El jabón de cúrcuma es adecuado para todo tipo [PERSON_NAME]?" at bounding box center [868, 545] width 315 height 46
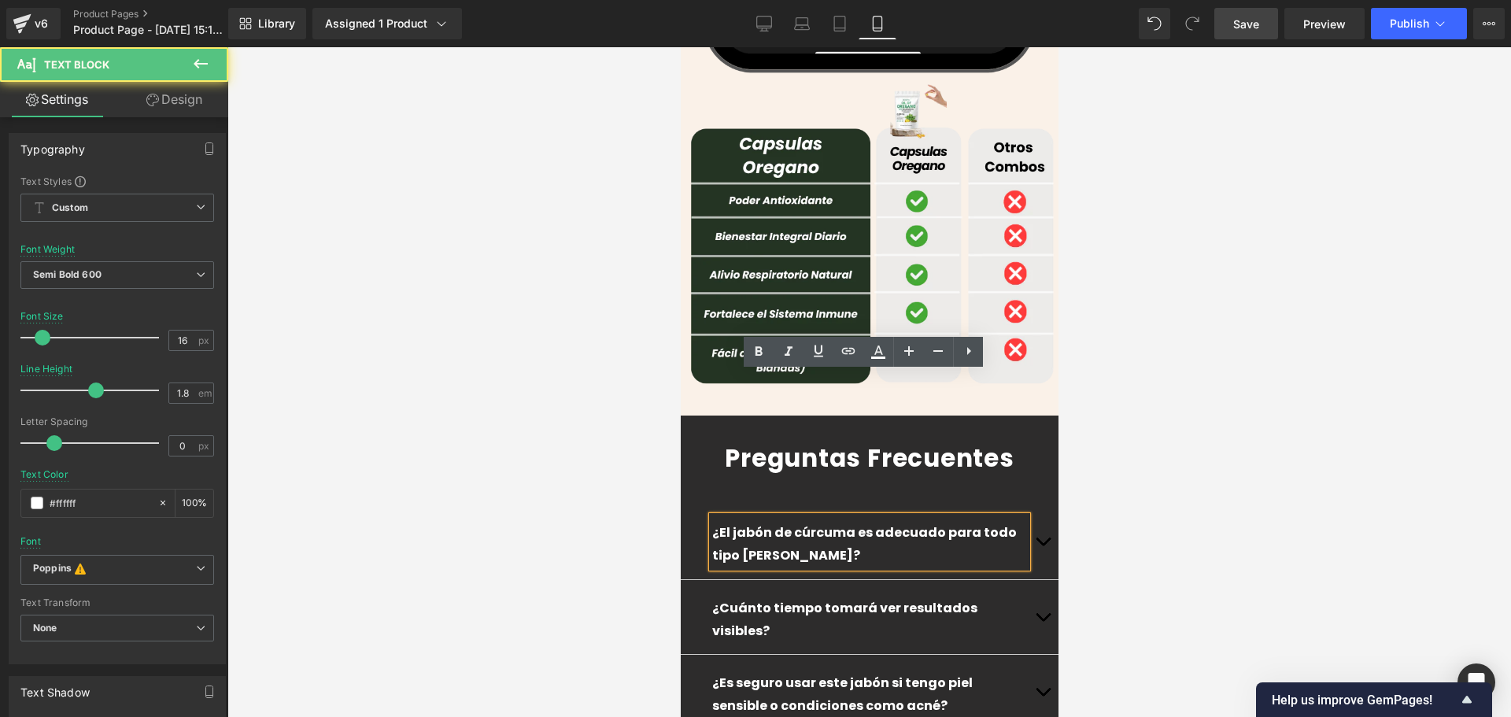
click at [1032, 504] on button "button" at bounding box center [1041, 541] width 31 height 75
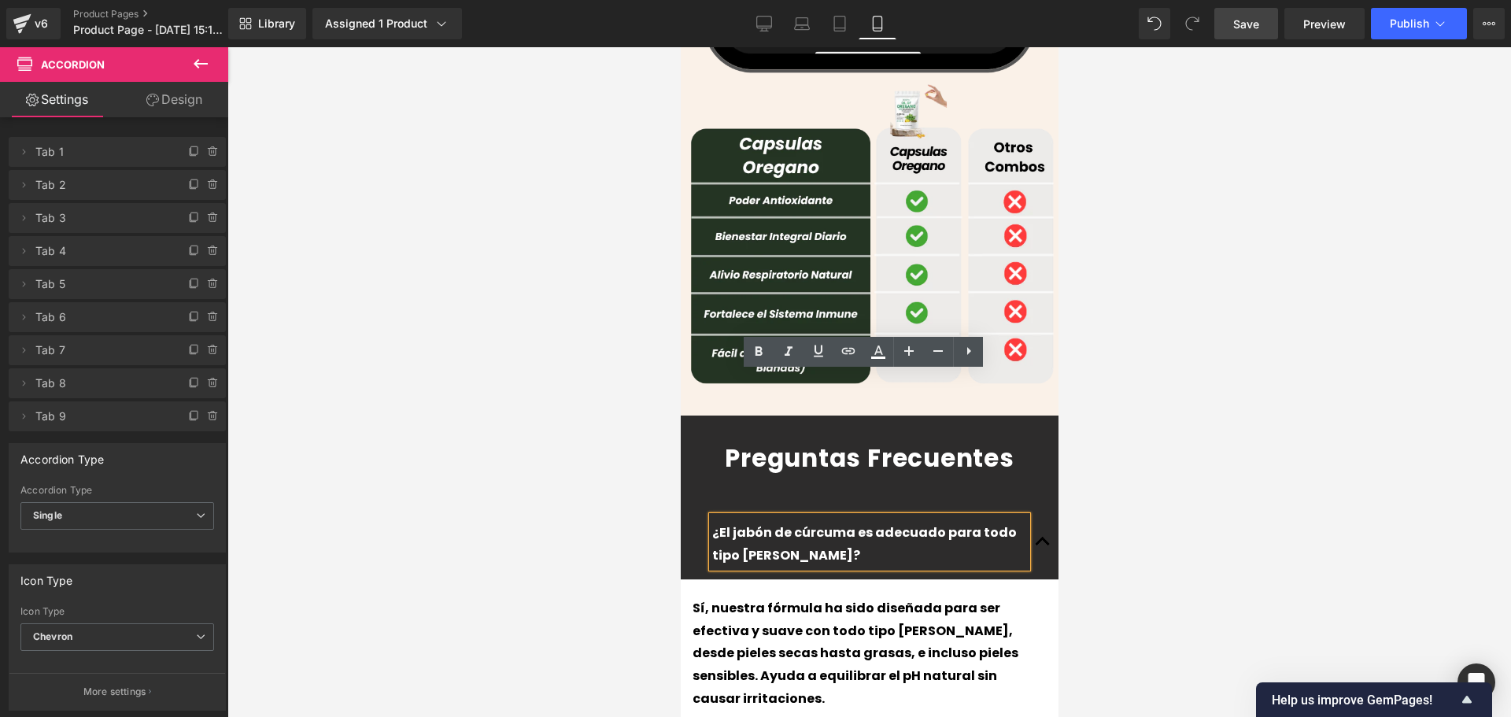
click at [815, 522] on p "¿El jabón de cúrcuma es adecuado para todo tipo [PERSON_NAME]?" at bounding box center [868, 545] width 315 height 46
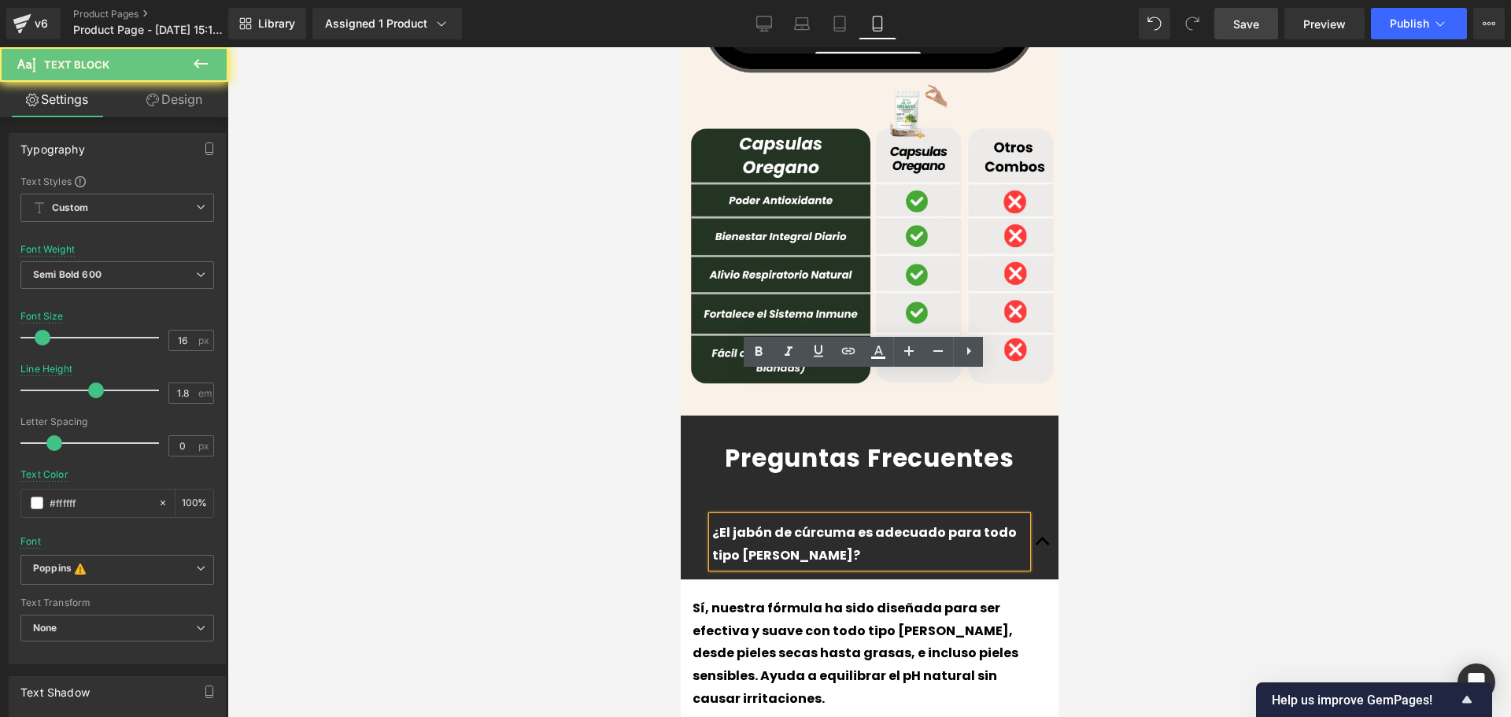
click at [815, 522] on p "¿El jabón de cúrcuma es adecuado para todo tipo [PERSON_NAME]?" at bounding box center [868, 545] width 315 height 46
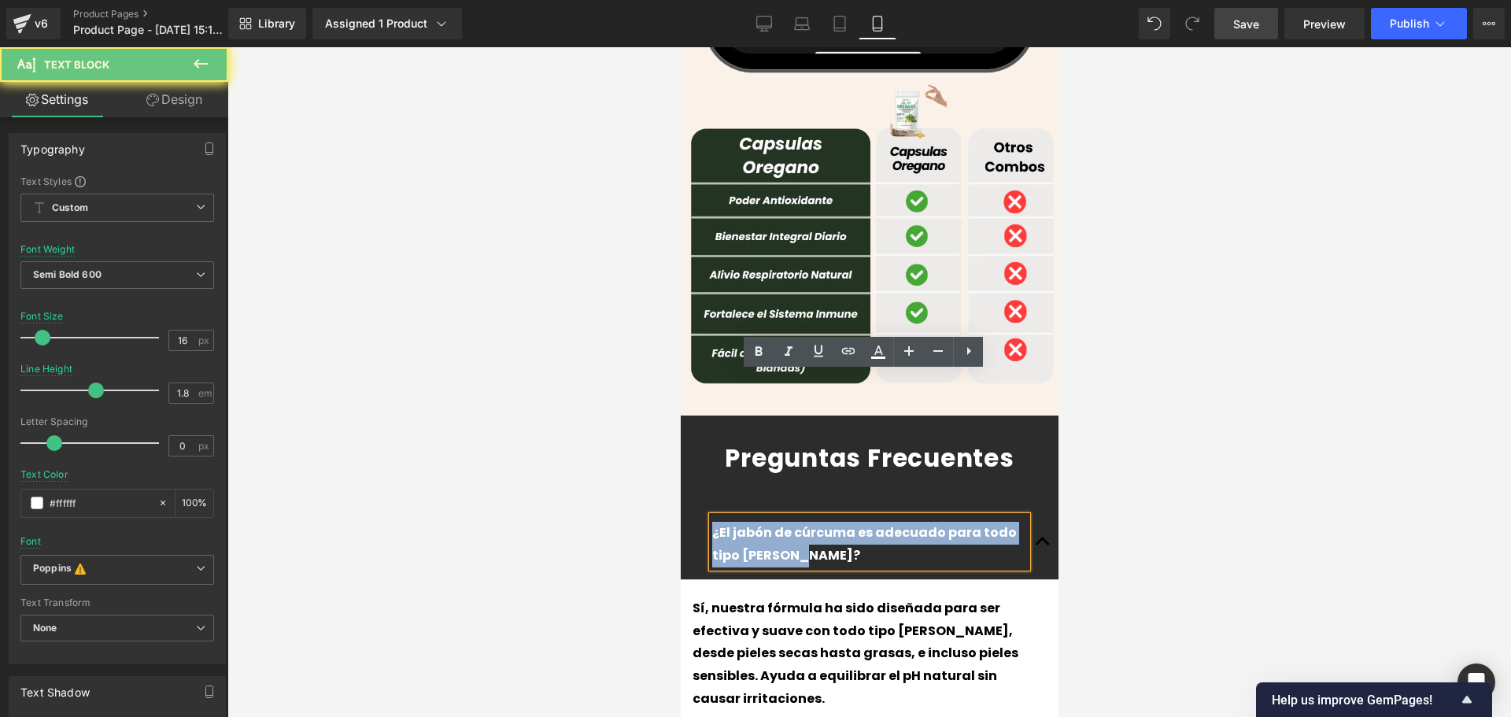
click at [815, 522] on p "¿El jabón de cúrcuma es adecuado para todo tipo [PERSON_NAME]?" at bounding box center [868, 545] width 315 height 46
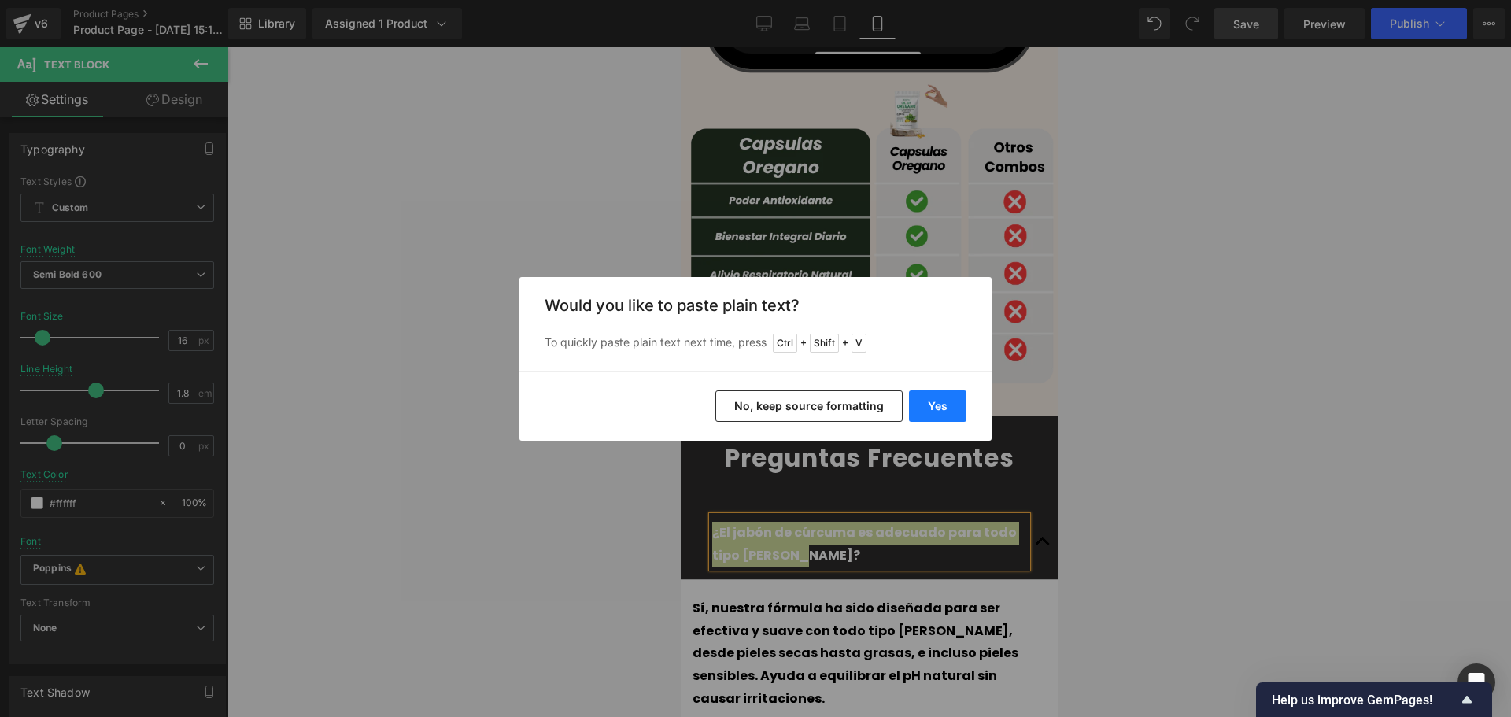
click at [951, 399] on button "Yes" at bounding box center [937, 405] width 57 height 31
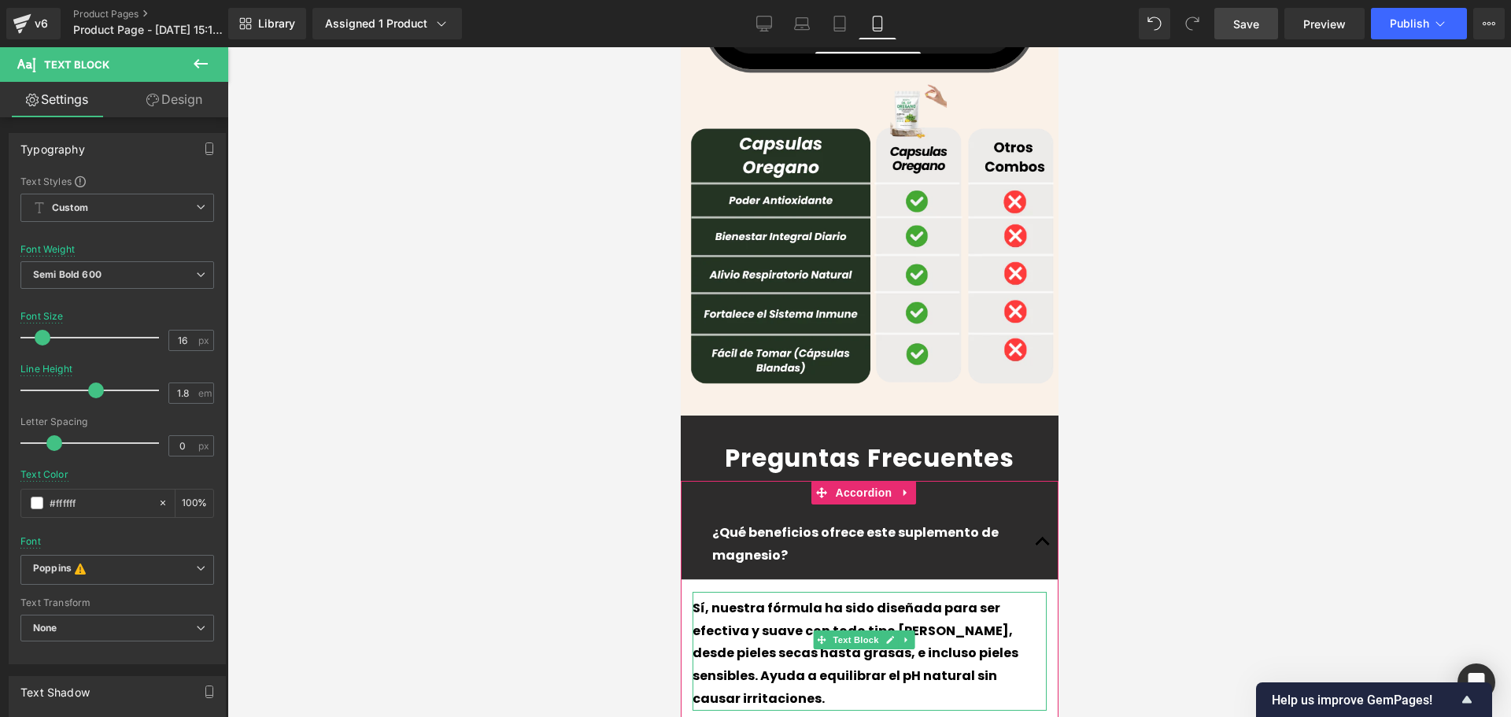
click at [751, 597] on p "Sí, nuestra fórmula ha sido diseñada para ser efectiva y suave con todo tipo [P…" at bounding box center [869, 653] width 354 height 113
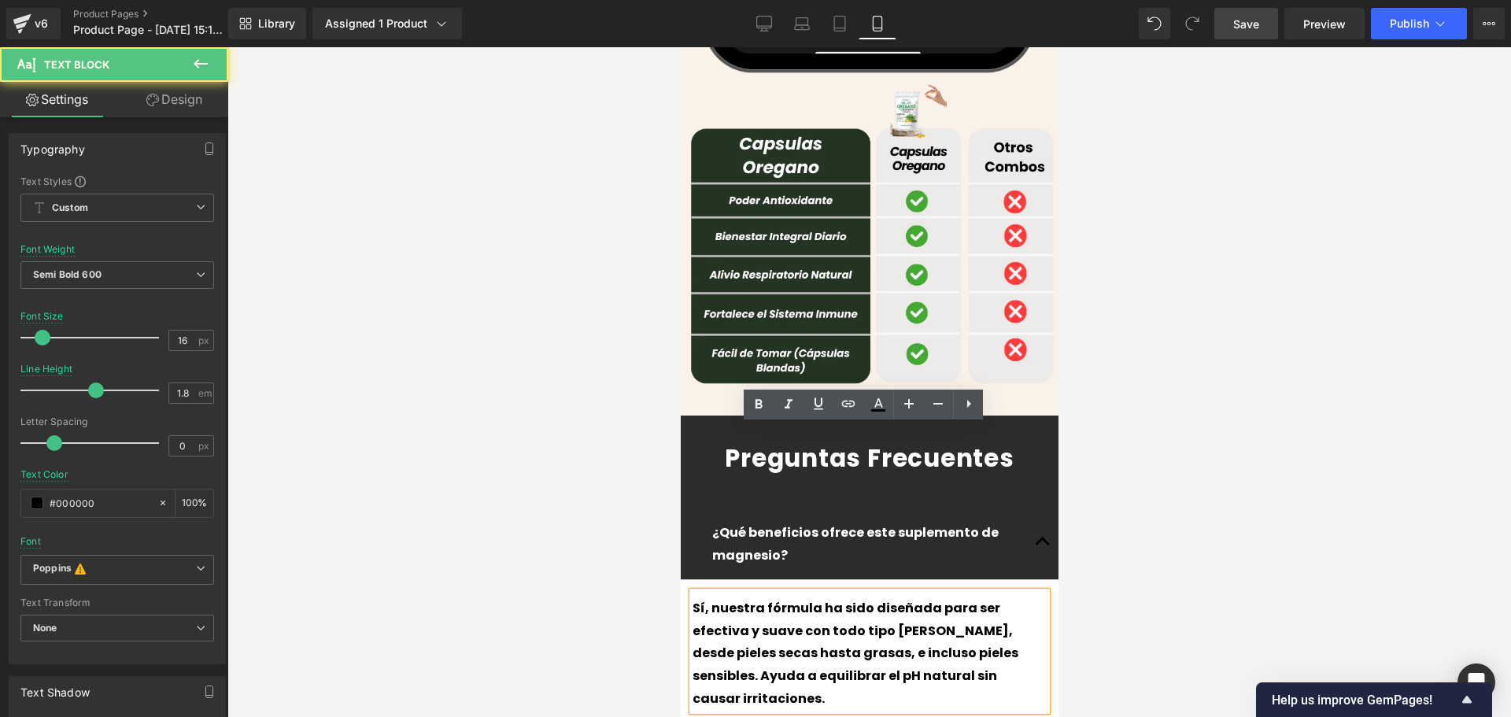
click at [711, 597] on p "Sí, nuestra fórmula ha sido diseñada para ser efectiva y suave con todo tipo [P…" at bounding box center [869, 653] width 354 height 113
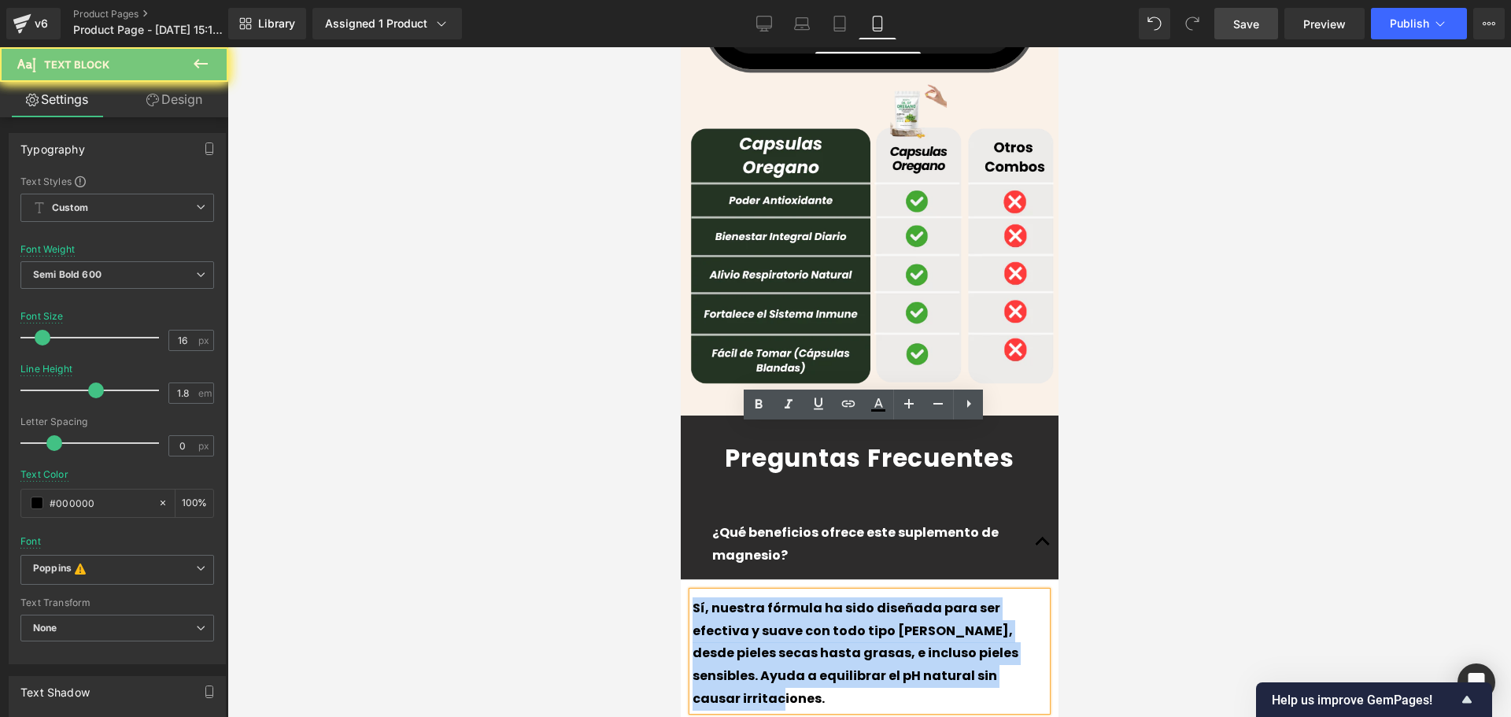
click at [711, 597] on p "Sí, nuestra fórmula ha sido diseñada para ser efectiva y suave con todo tipo [P…" at bounding box center [869, 653] width 354 height 113
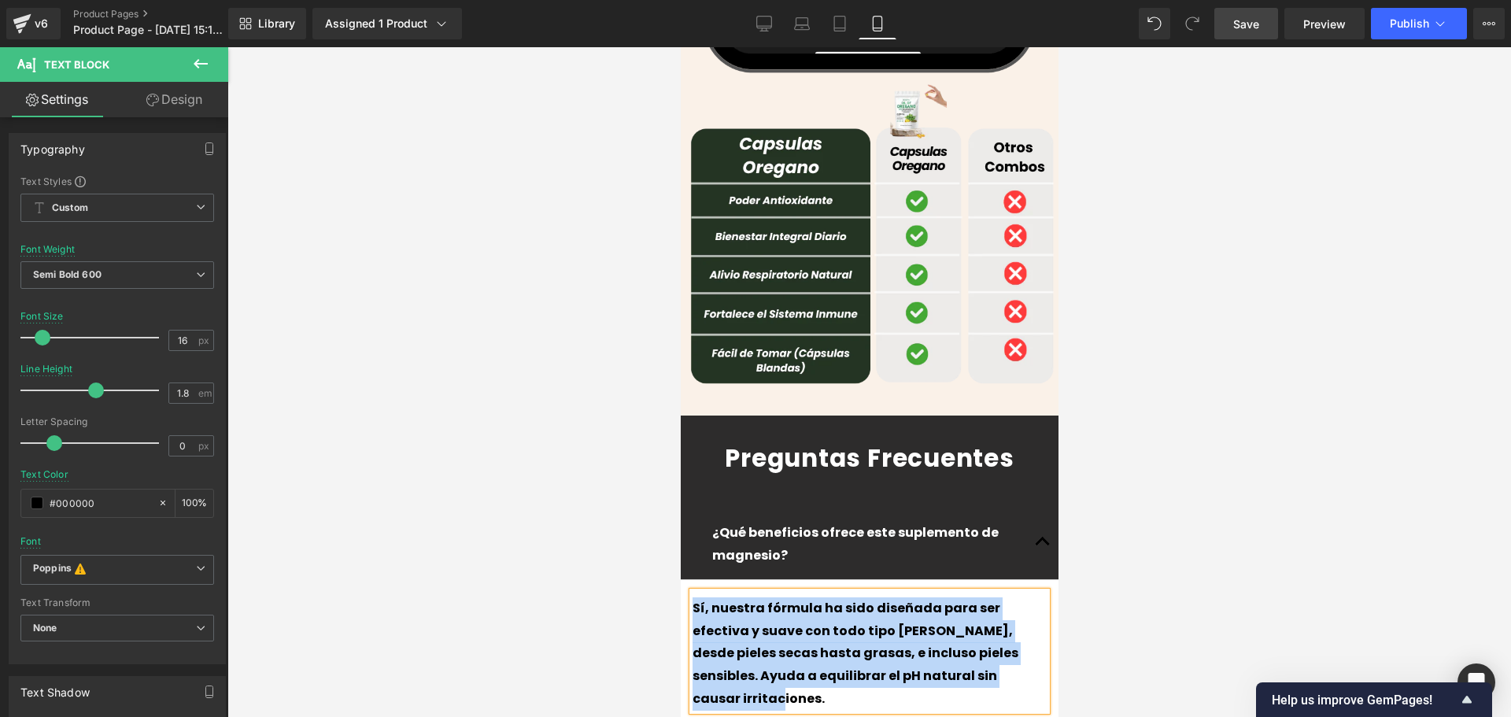
paste div
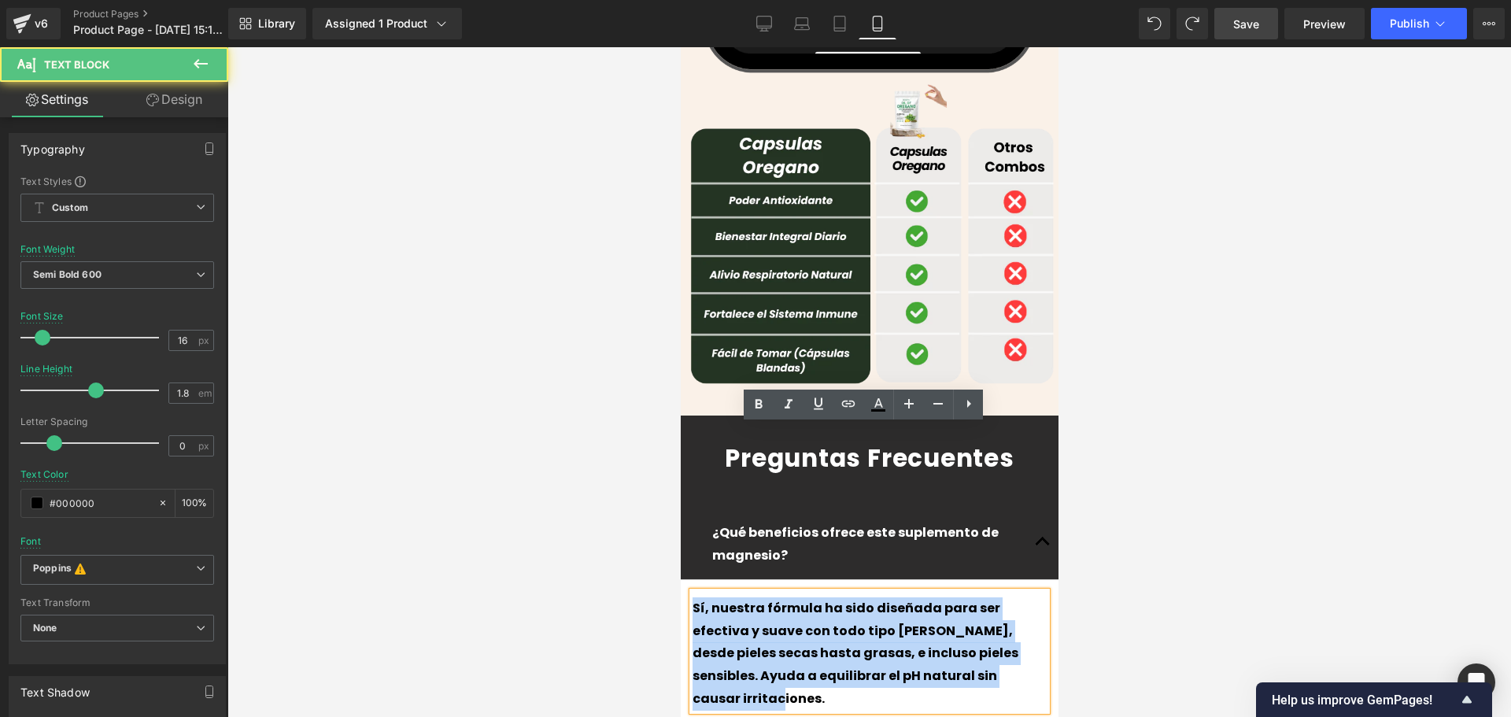
drag, startPoint x: 847, startPoint y: 508, endPoint x: 658, endPoint y: 448, distance: 198.8
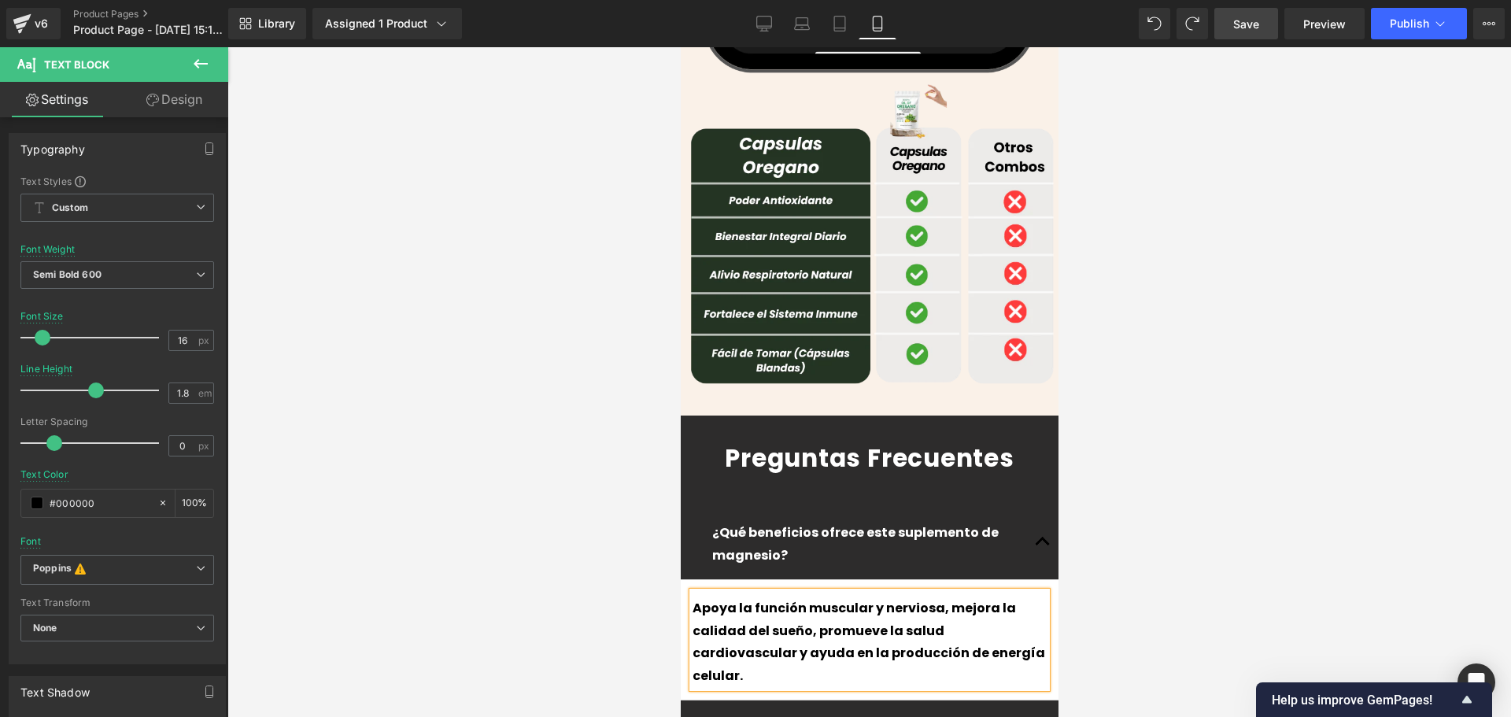
click at [680, 47] on div at bounding box center [680, 47] width 0 height 0
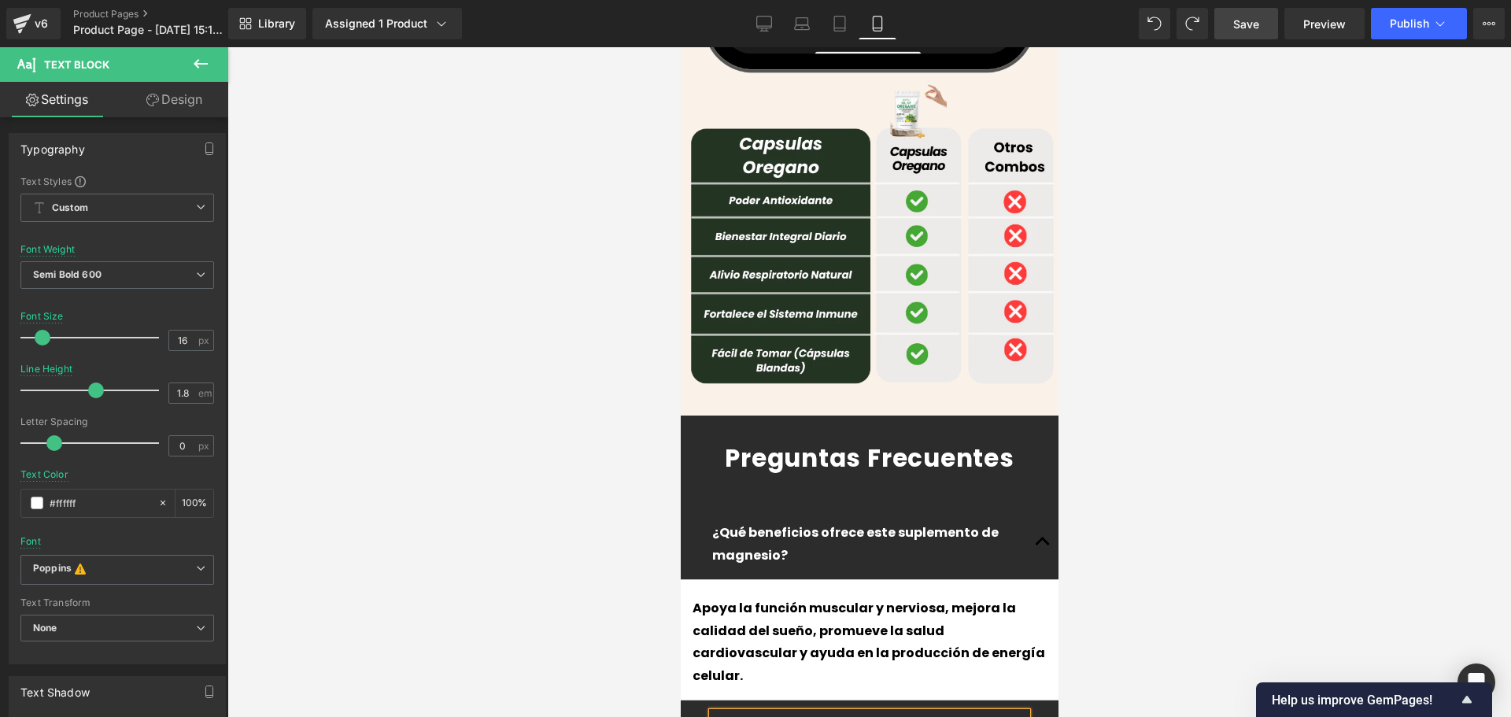
paste div
click at [1026, 700] on button "button" at bounding box center [1041, 726] width 31 height 52
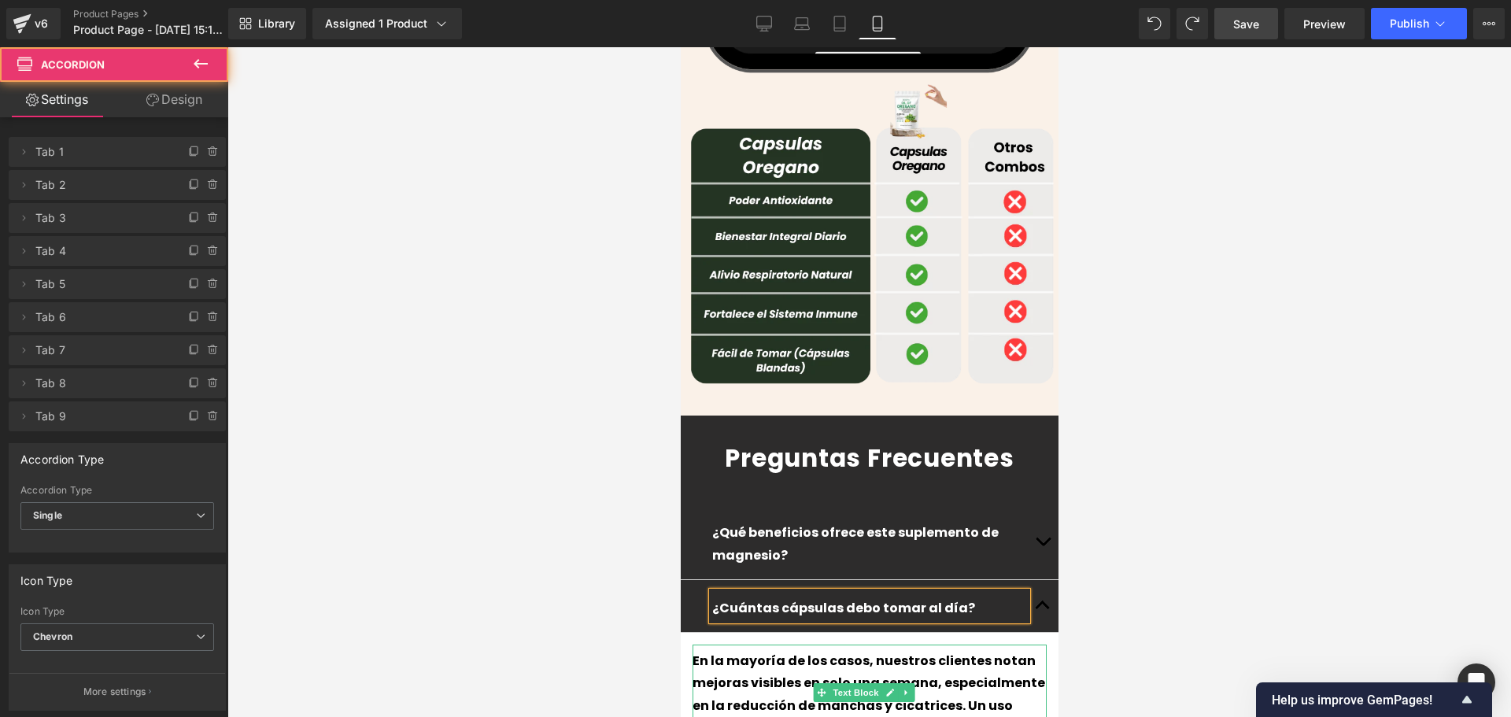
click at [783, 650] on p "En la mayoría de los casos, nuestros clientes notan mejoras visibles en solo un…" at bounding box center [869, 695] width 354 height 90
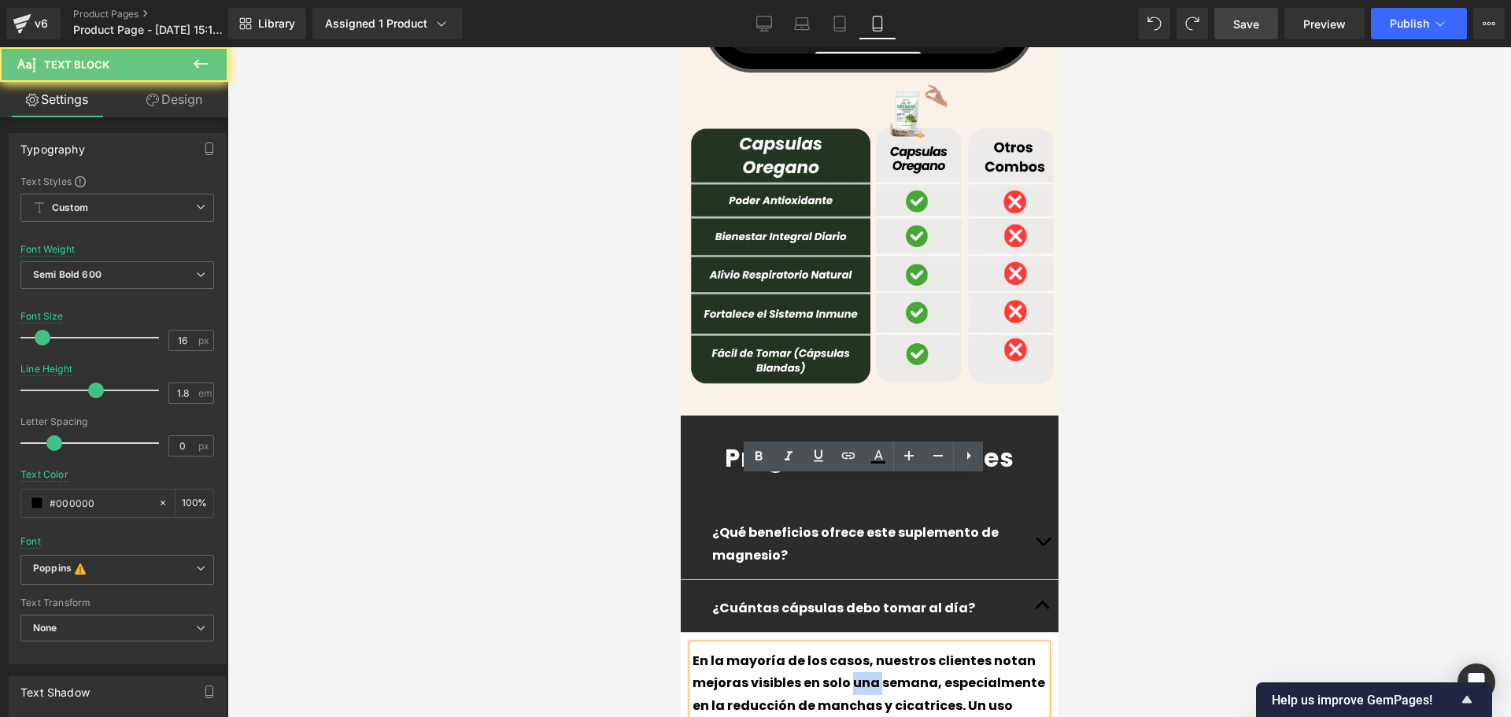
click at [783, 650] on p "En la mayoría de los casos, nuestros clientes notan mejoras visibles en solo un…" at bounding box center [869, 695] width 354 height 90
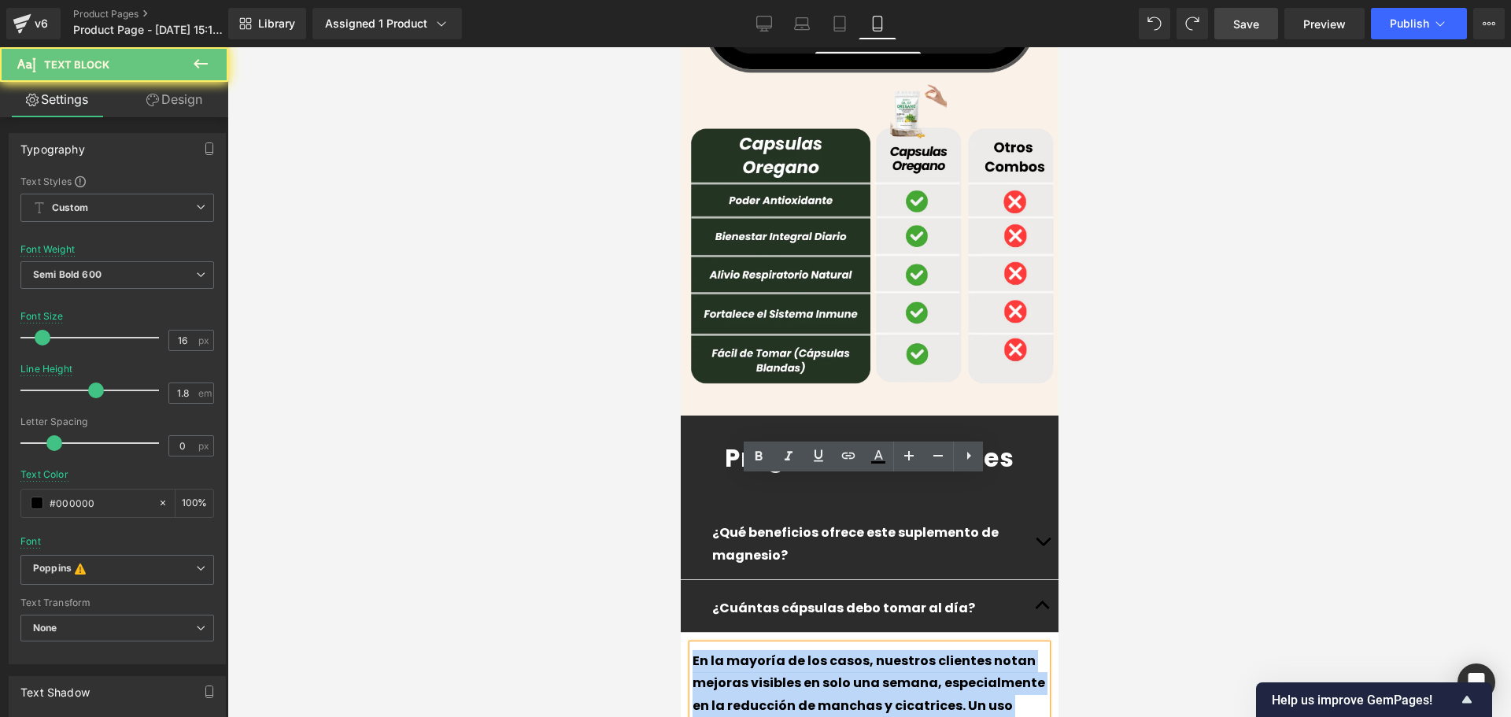
click at [783, 650] on p "En la mayoría de los casos, nuestros clientes notan mejoras visibles en solo un…" at bounding box center [869, 695] width 354 height 90
click at [746, 650] on p "En la mayoría de los casos, nuestros clientes notan mejoras visibles en solo un…" at bounding box center [869, 695] width 354 height 90
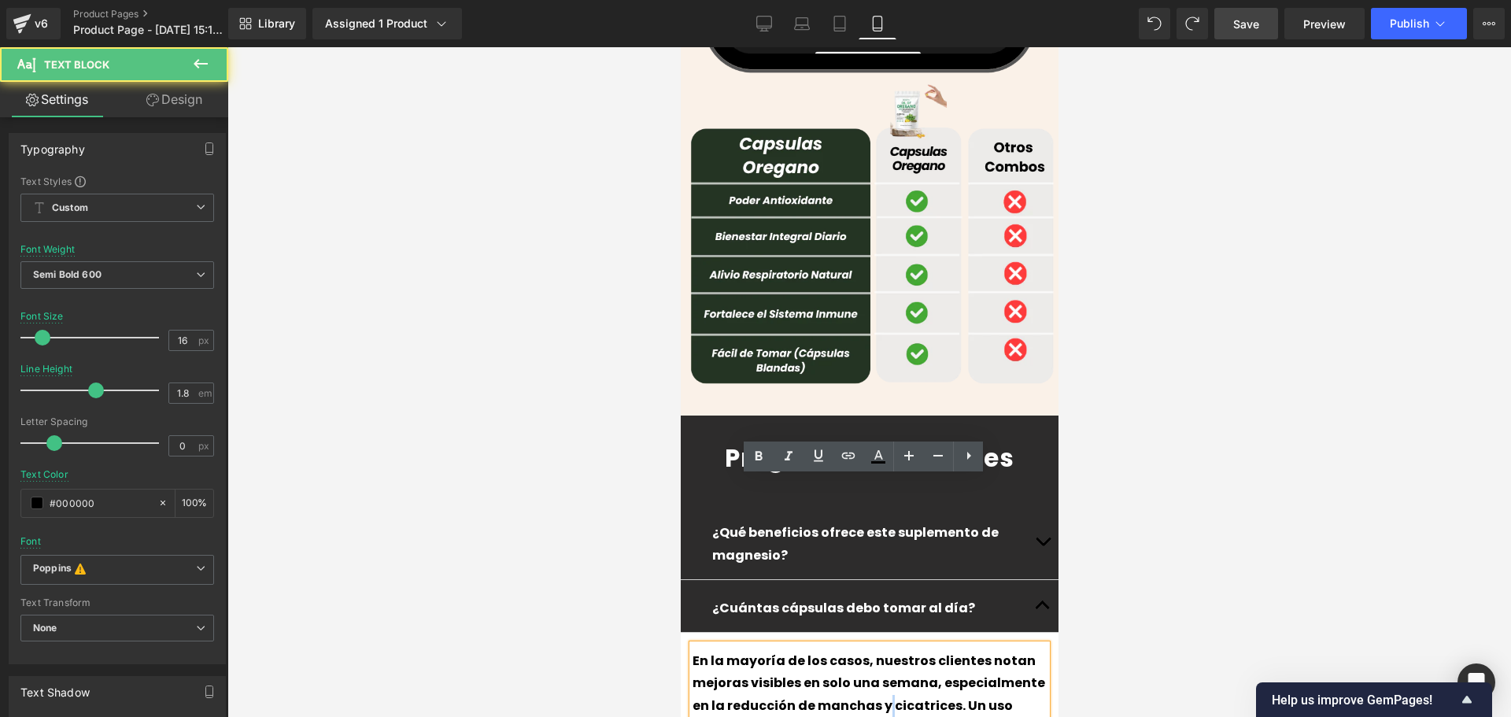
click at [746, 650] on p "En la mayoría de los casos, nuestros clientes notan mejoras visibles en solo un…" at bounding box center [869, 695] width 354 height 90
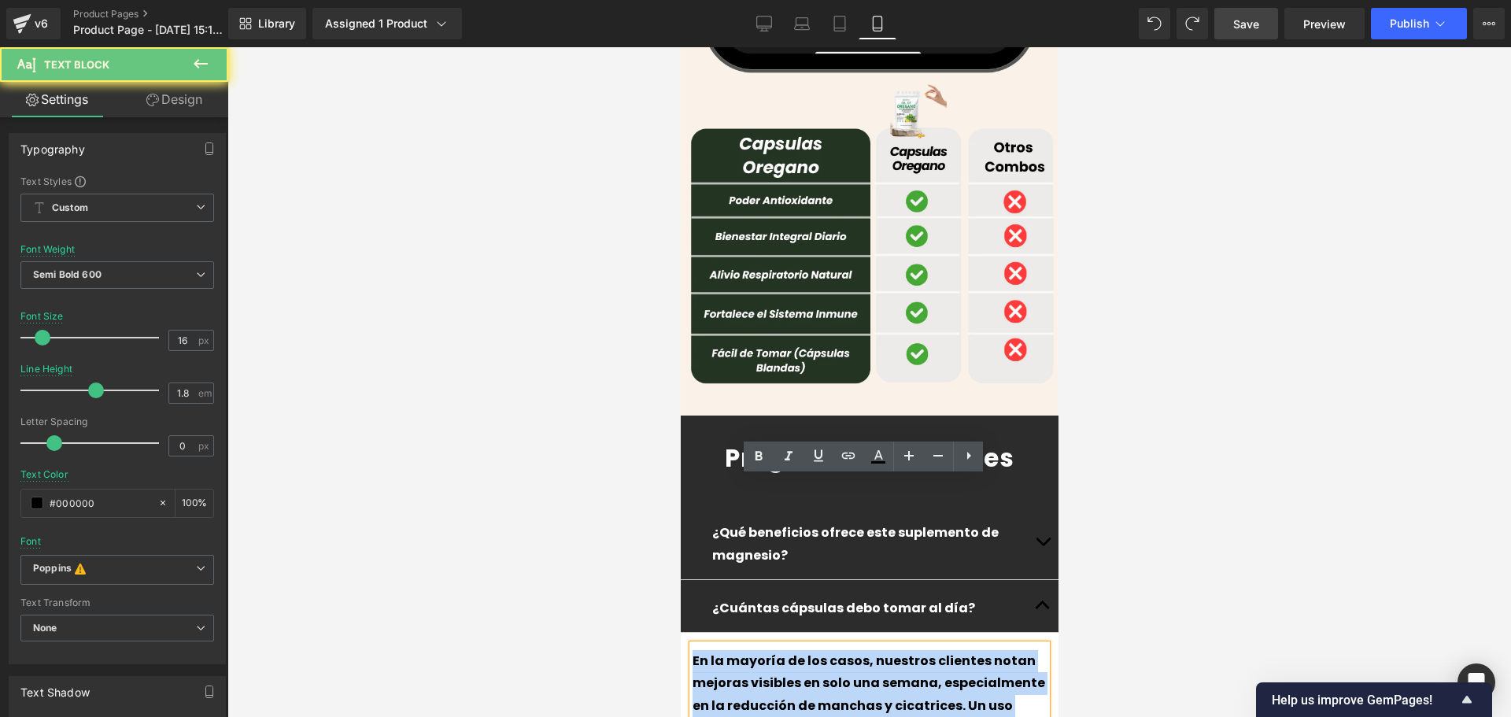
click at [746, 650] on p "En la mayoría de los casos, nuestros clientes notan mejoras visibles en solo un…" at bounding box center [869, 695] width 354 height 90
paste div
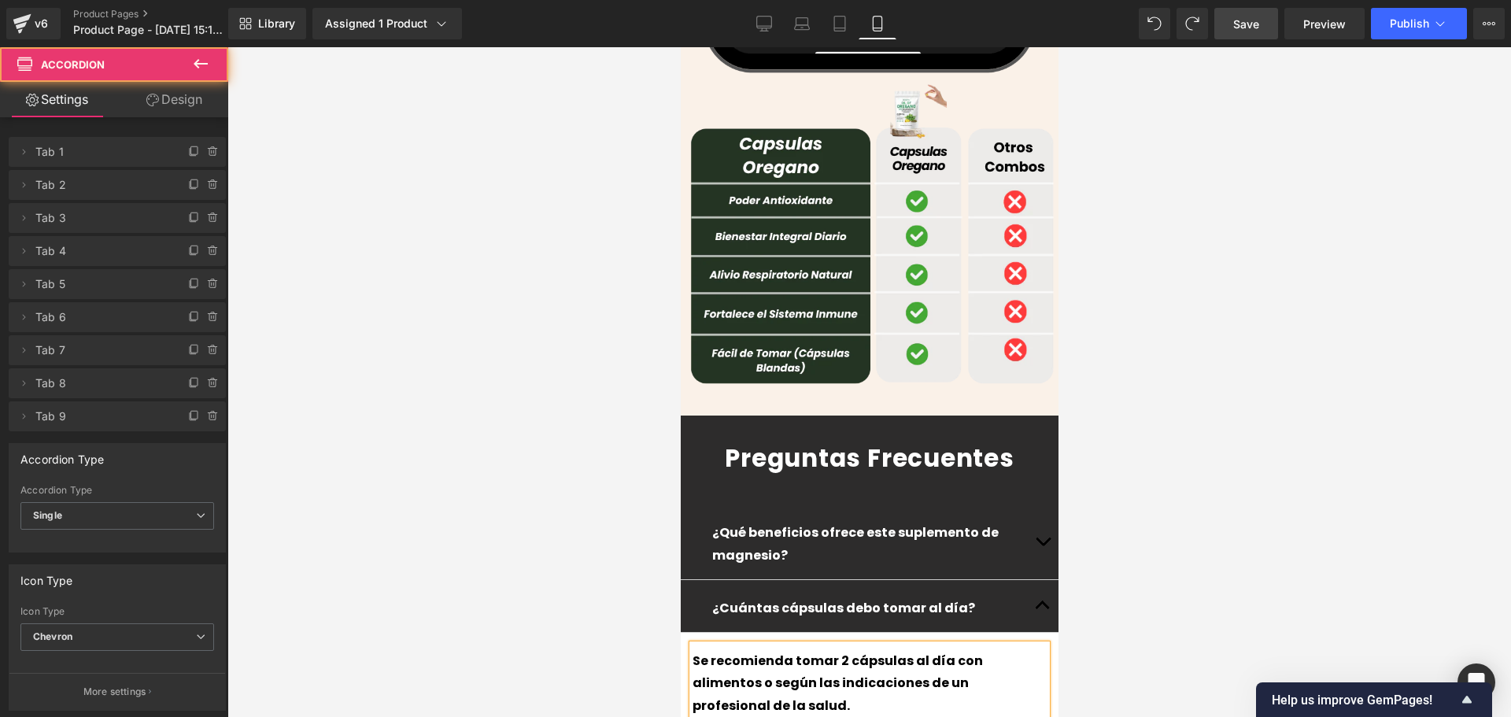
click at [1038, 580] on button "button" at bounding box center [1041, 606] width 31 height 52
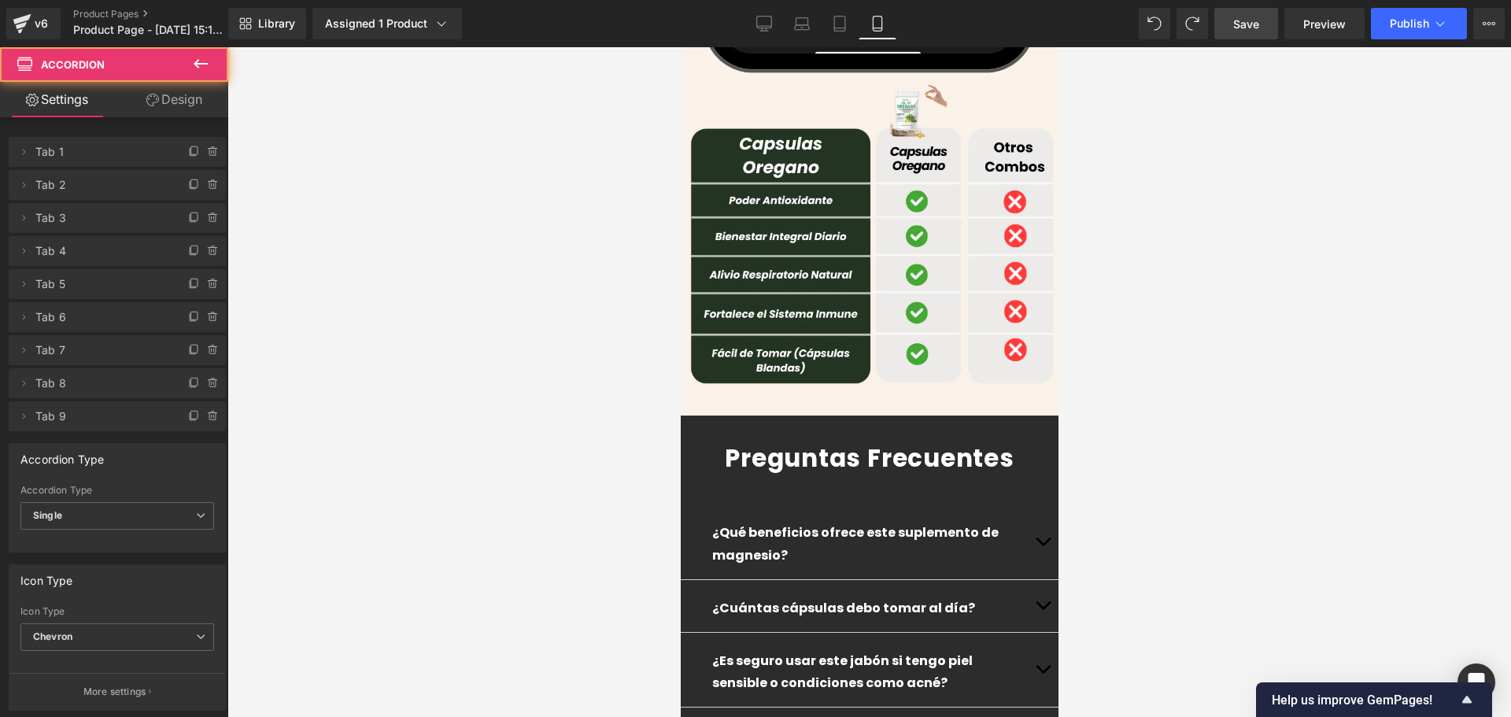
click at [1033, 633] on button "button" at bounding box center [1041, 670] width 31 height 75
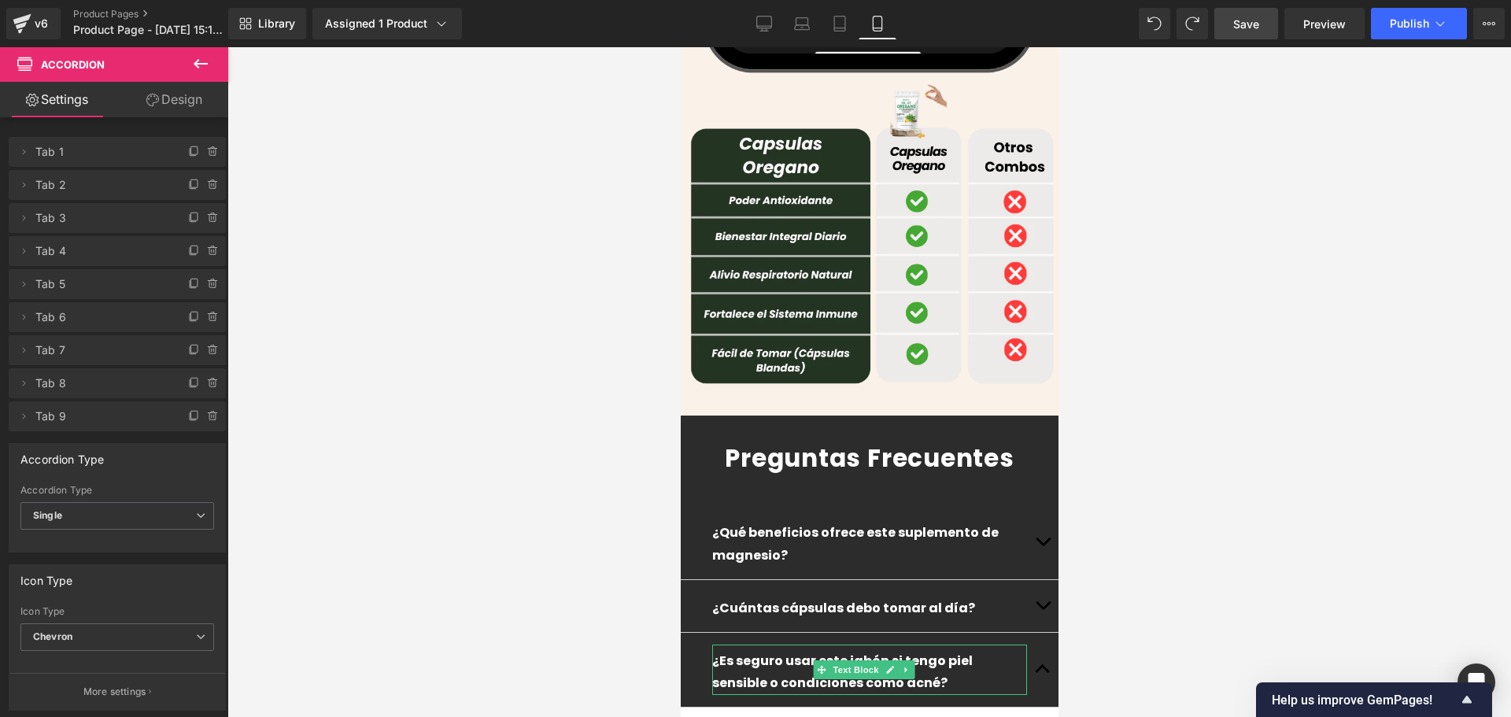
click at [839, 650] on p "¿Es seguro usar este jabón si tengo piel sensible o condiciones como acné?" at bounding box center [868, 673] width 315 height 46
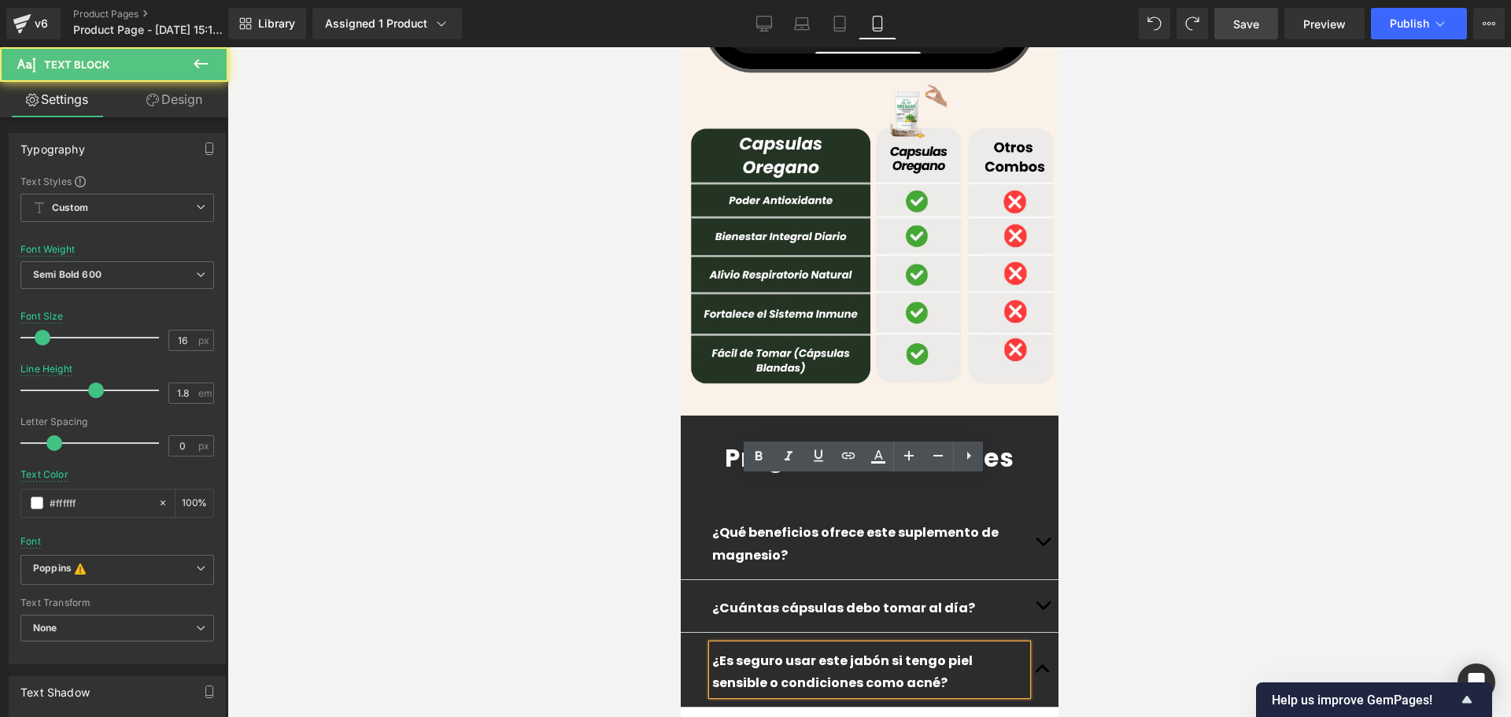
click at [839, 650] on p "¿Es seguro usar este jabón si tengo piel sensible o condiciones como acné?" at bounding box center [868, 673] width 315 height 46
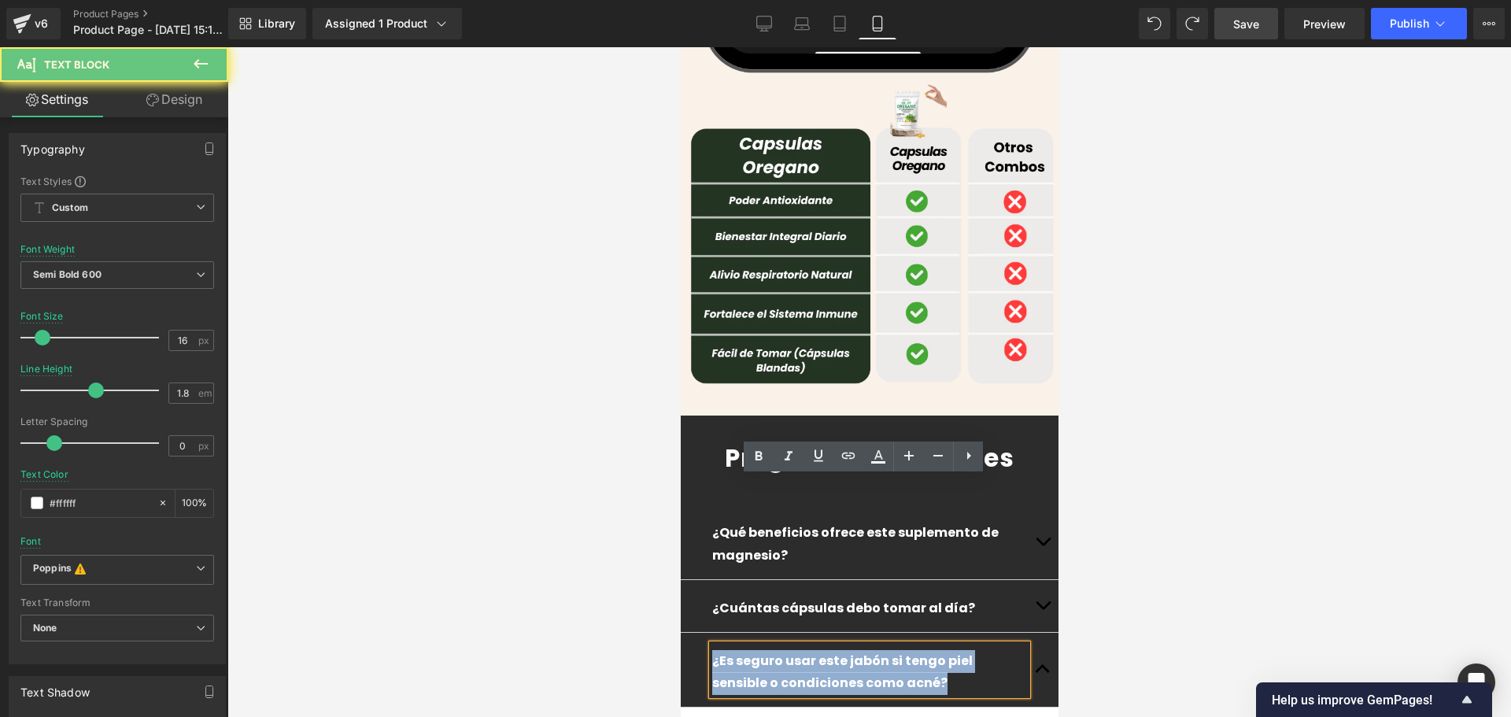
click at [839, 650] on p "¿Es seguro usar este jabón si tengo piel sensible o condiciones como acné?" at bounding box center [868, 673] width 315 height 46
click at [857, 650] on p "¿Es seguro usar este jabón si tengo piel sensible o condiciones como acné?" at bounding box center [868, 673] width 315 height 46
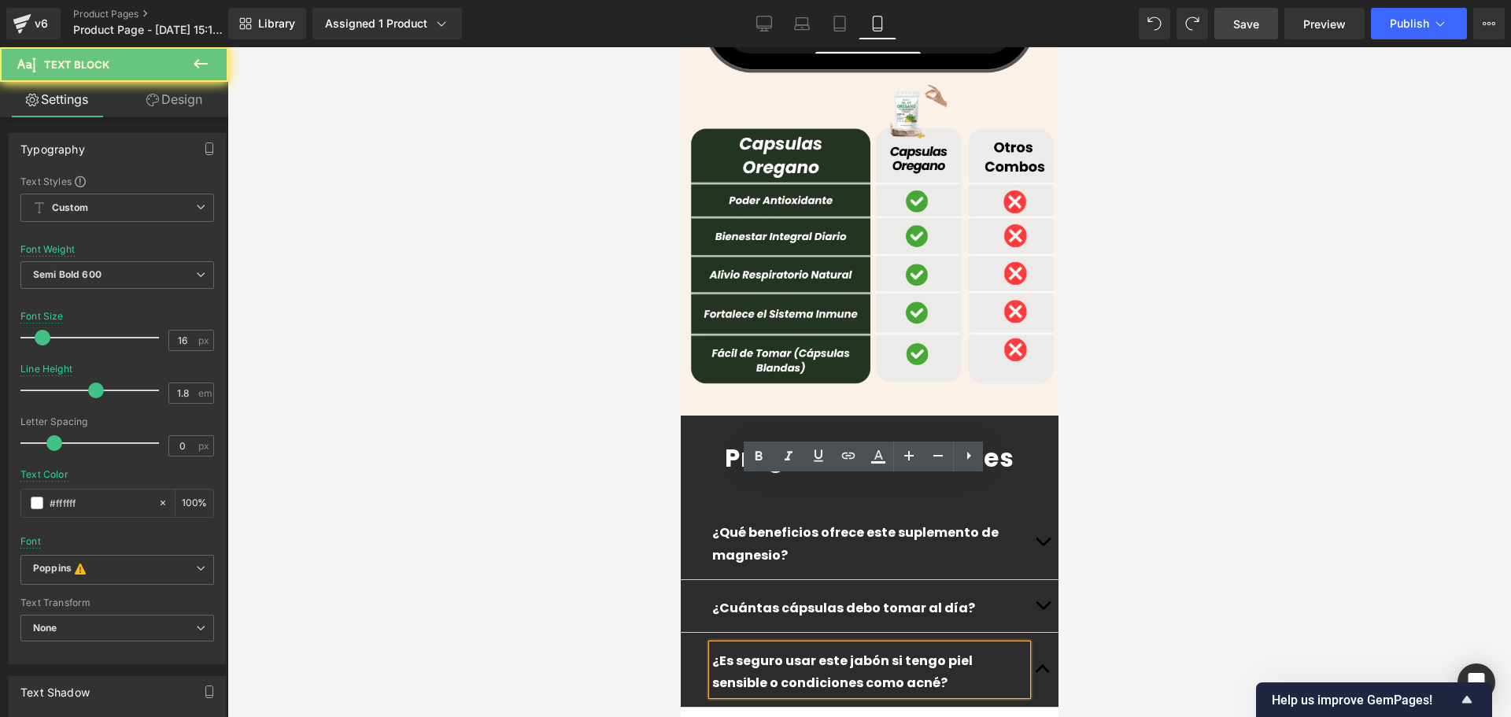
click at [857, 650] on p "¿Es seguro usar este jabón si tengo piel sensible o condiciones como acné?" at bounding box center [868, 673] width 315 height 46
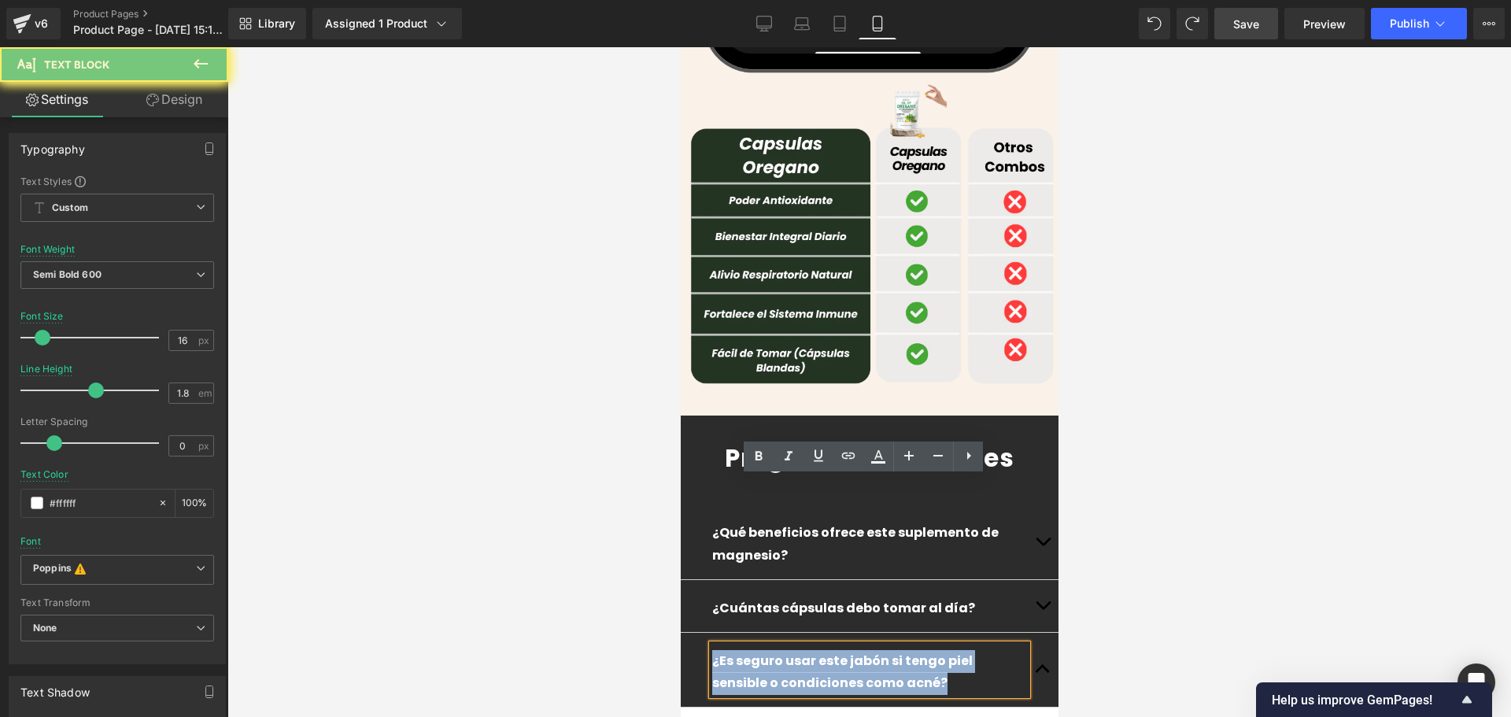
click at [857, 650] on p "¿Es seguro usar este jabón si tengo piel sensible o condiciones como acné?" at bounding box center [868, 673] width 315 height 46
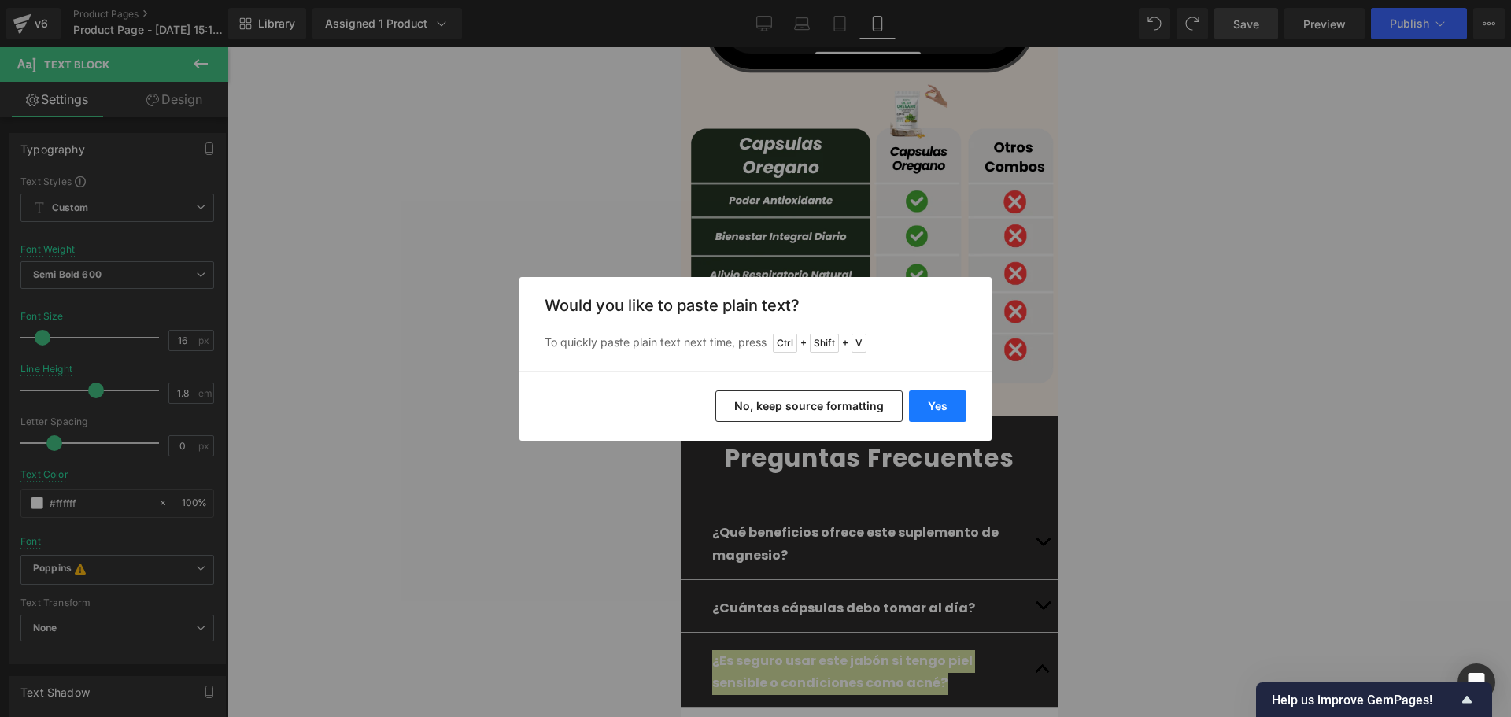
click at [953, 397] on button "Yes" at bounding box center [937, 405] width 57 height 31
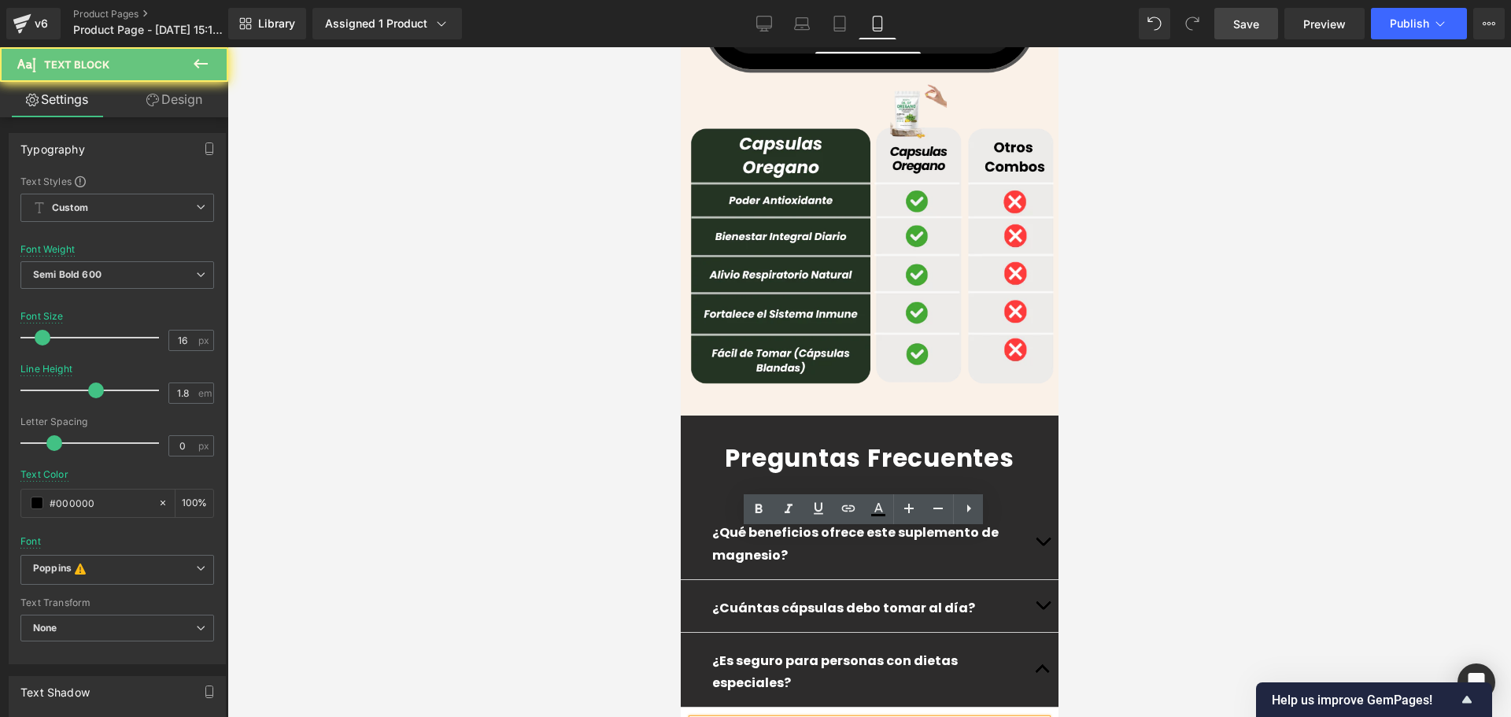
paste div
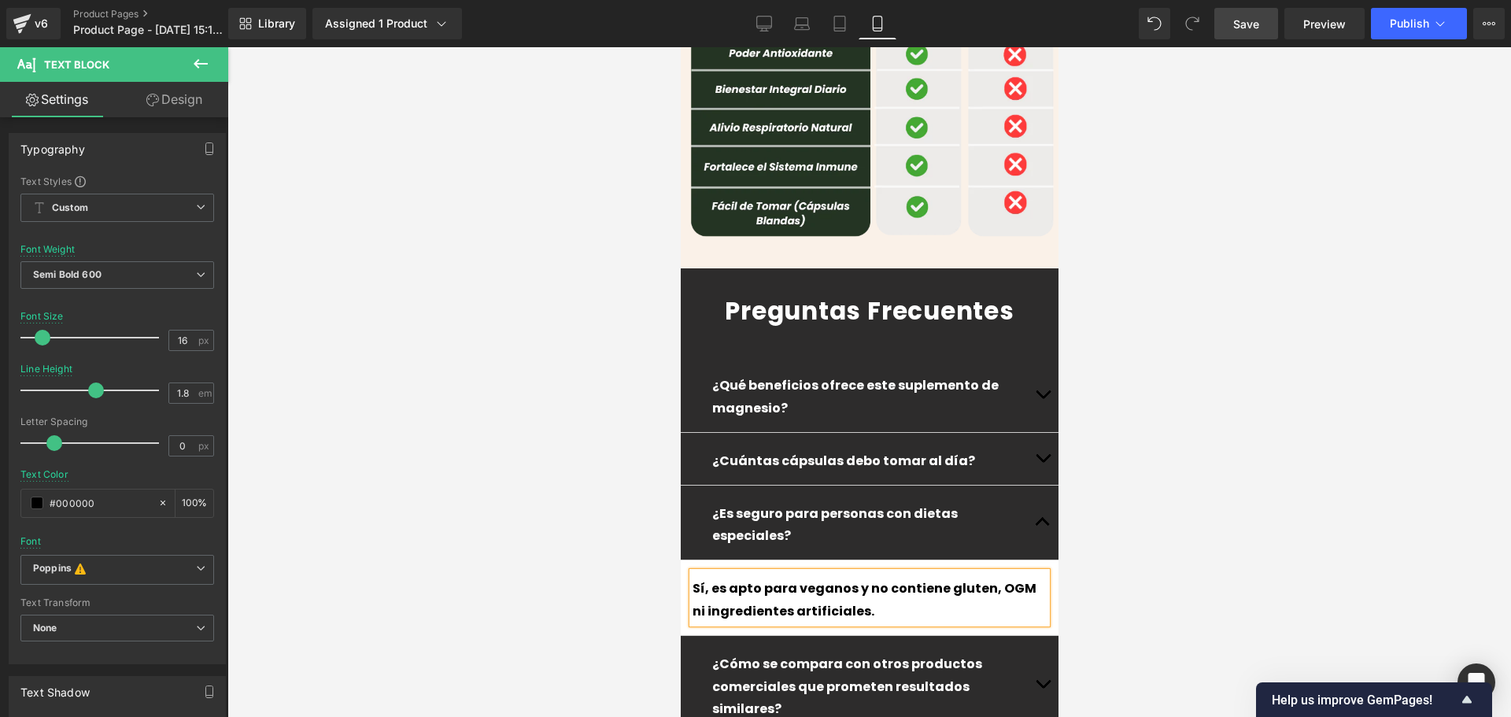
scroll to position [4443, 0]
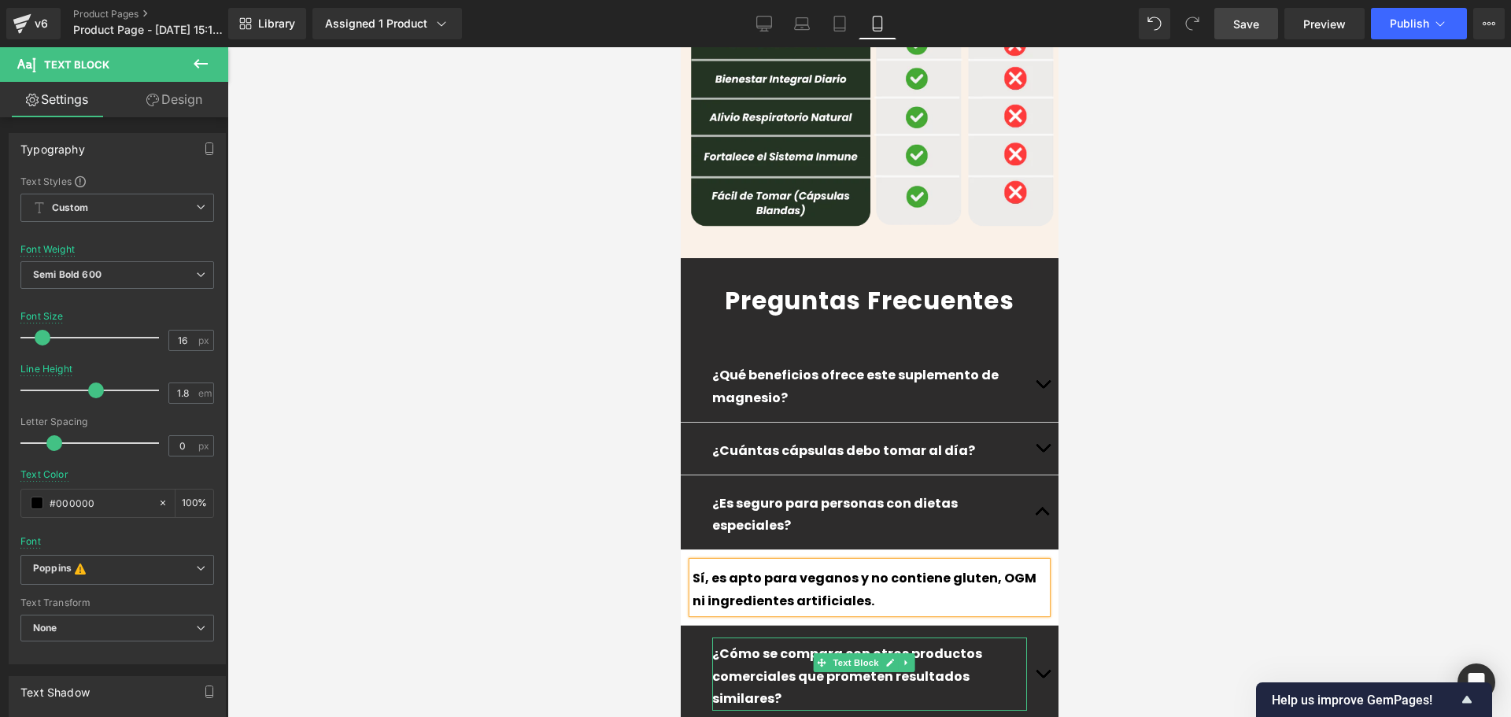
click at [954, 643] on p "¿Cómo se compara con otros productos comerciales que prometen resultados simila…" at bounding box center [868, 677] width 315 height 68
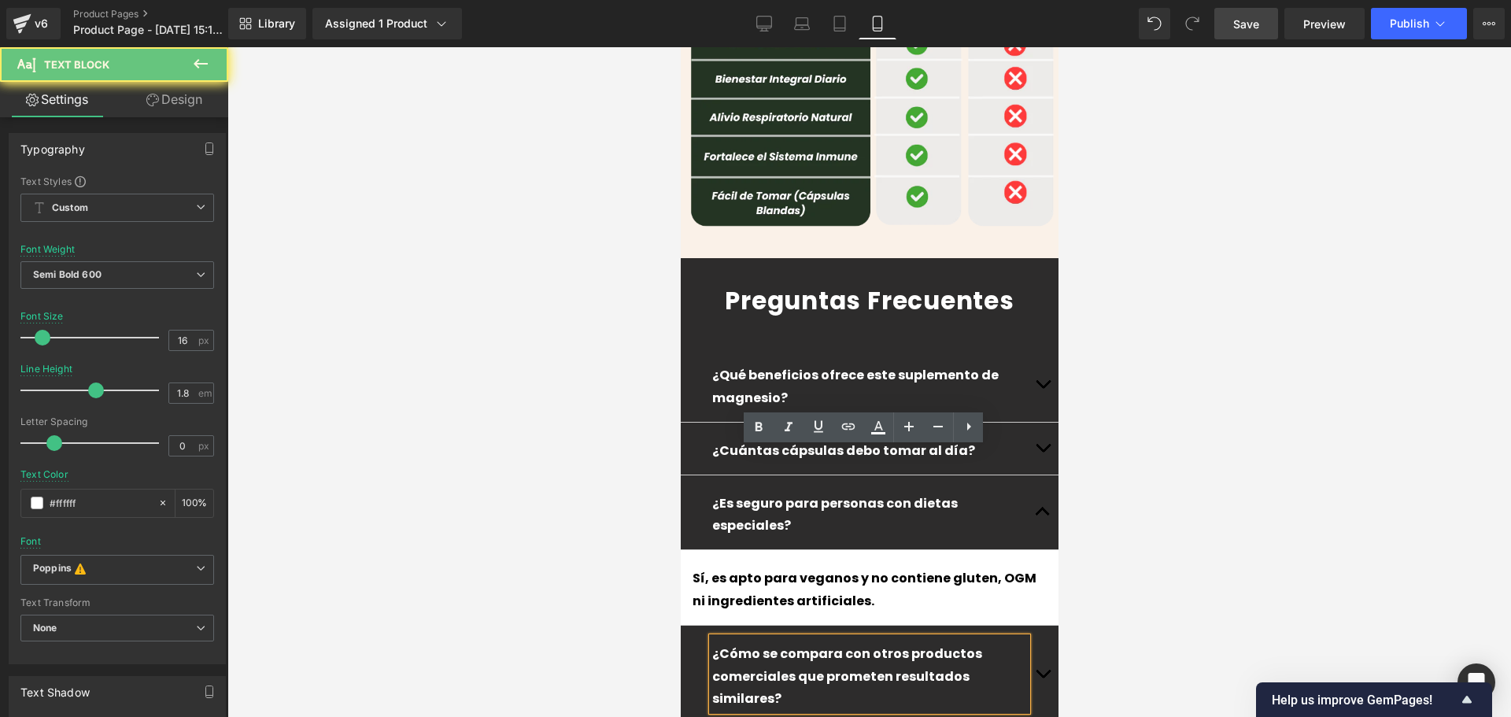
click at [917, 643] on p "¿Cómo se compara con otros productos comerciales que prometen resultados simila…" at bounding box center [868, 677] width 315 height 68
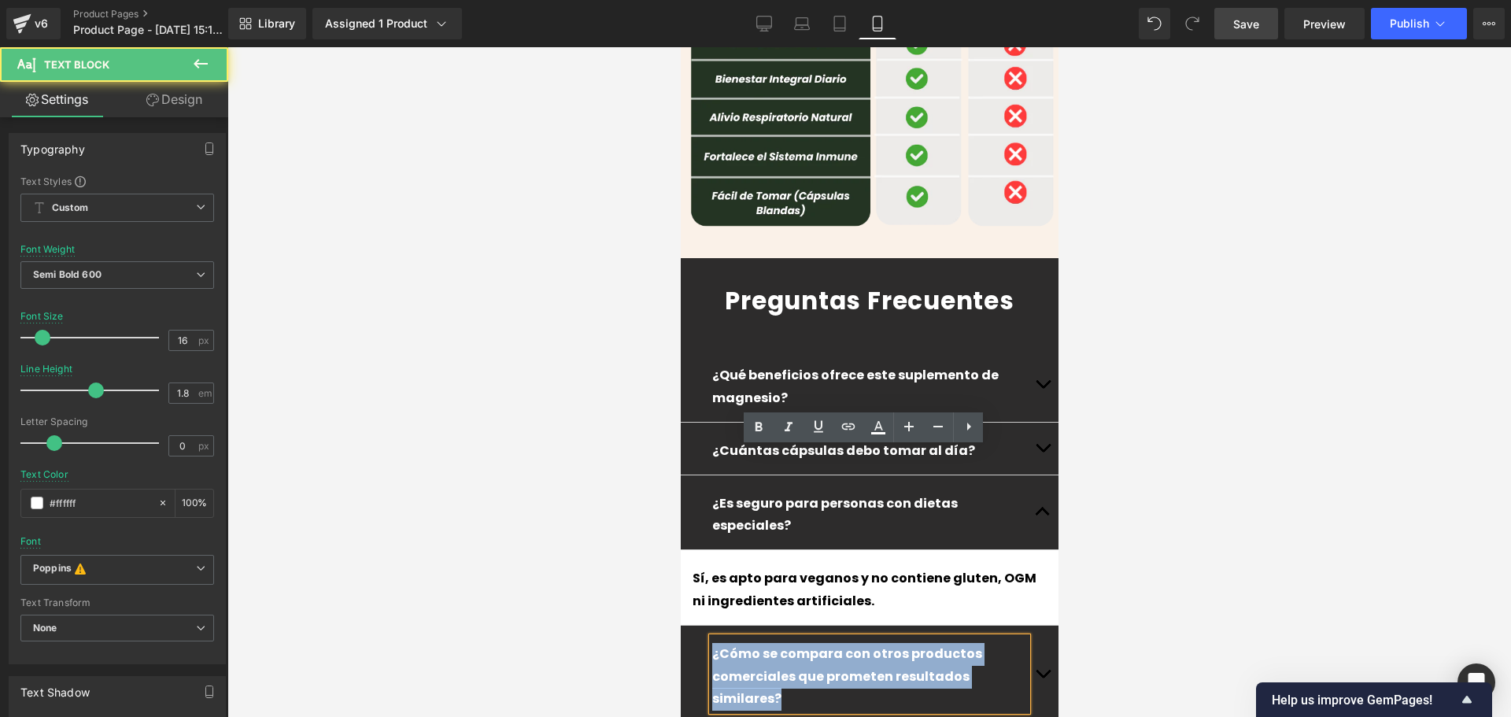
click at [917, 643] on p "¿Cómo se compara con otros productos comerciales que prometen resultados simila…" at bounding box center [868, 677] width 315 height 68
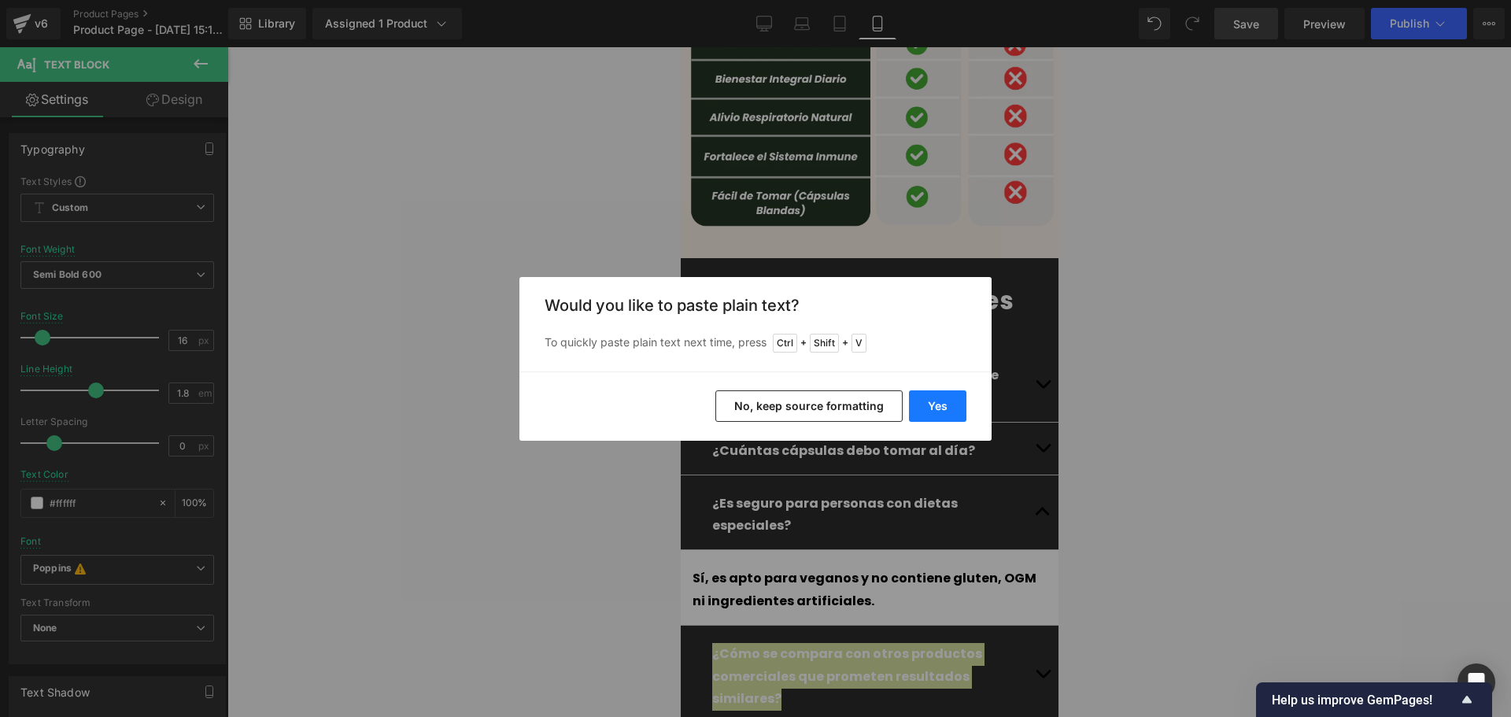
click at [939, 402] on button "Yes" at bounding box center [937, 405] width 57 height 31
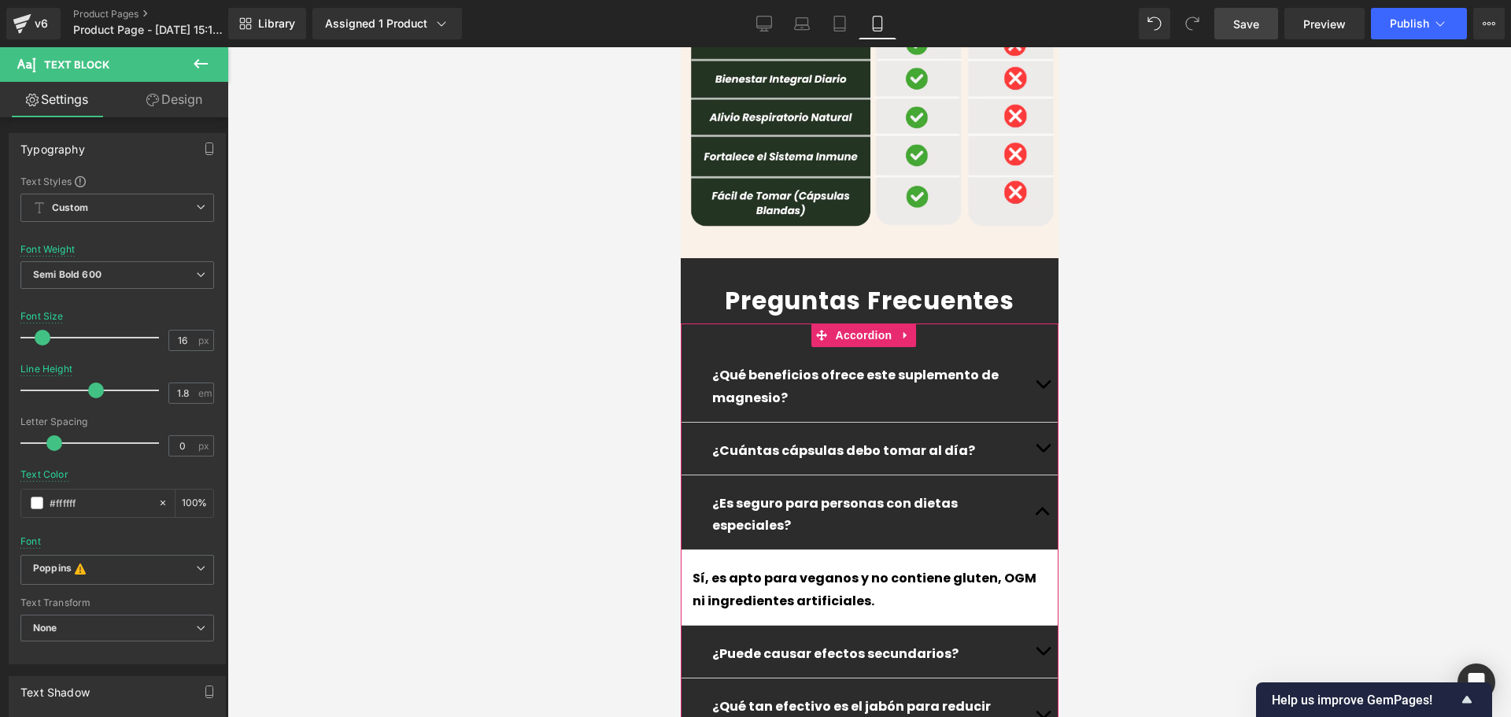
click at [1032, 626] on button "button" at bounding box center [1041, 652] width 31 height 52
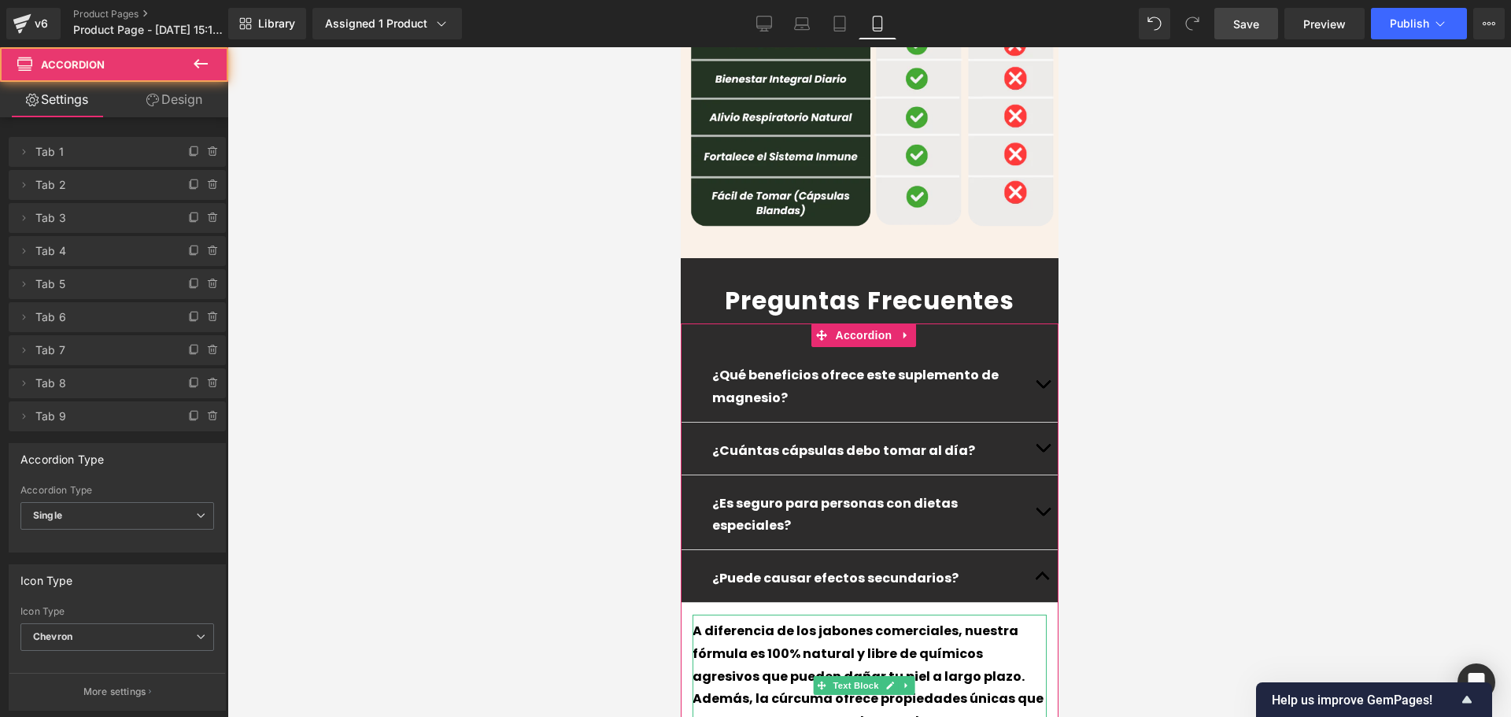
click at [932, 615] on div "A diferencia de los jabones comerciales, nuestra fórmula es 100% natural y libr…" at bounding box center [869, 708] width 354 height 186
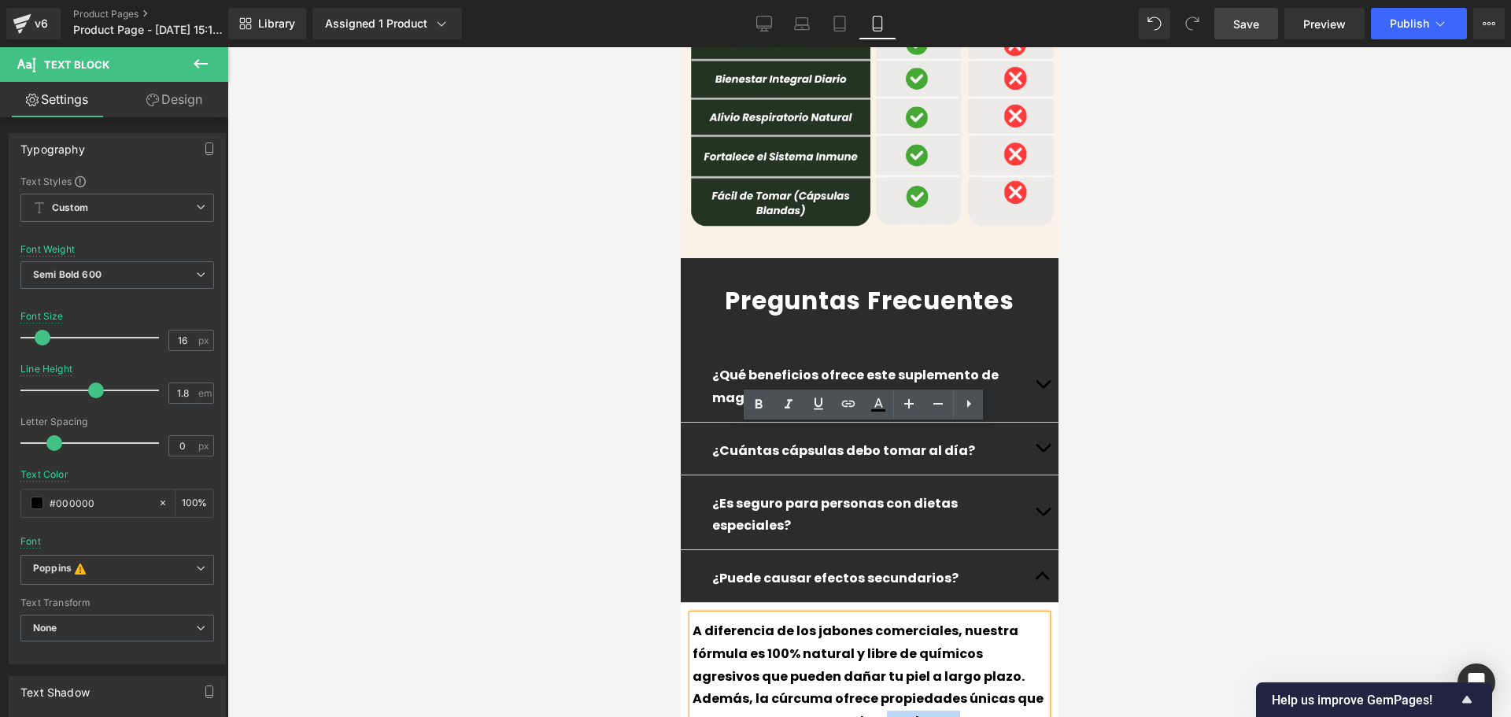
click at [932, 615] on div "A diferencia de los jabones comerciales, nuestra fórmula es 100% natural y libr…" at bounding box center [869, 708] width 354 height 186
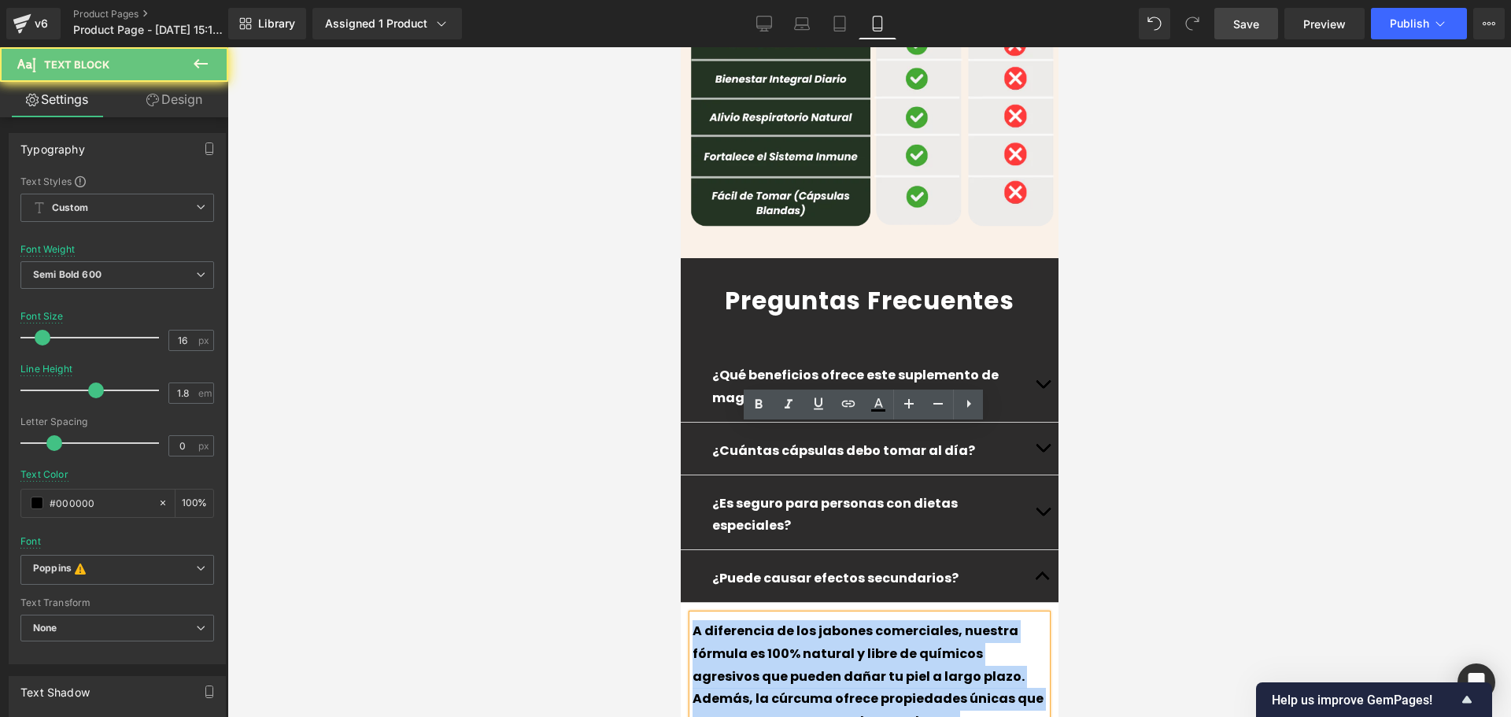
click at [932, 615] on div "A diferencia de los jabones comerciales, nuestra fórmula es 100% natural y libr…" at bounding box center [869, 708] width 354 height 186
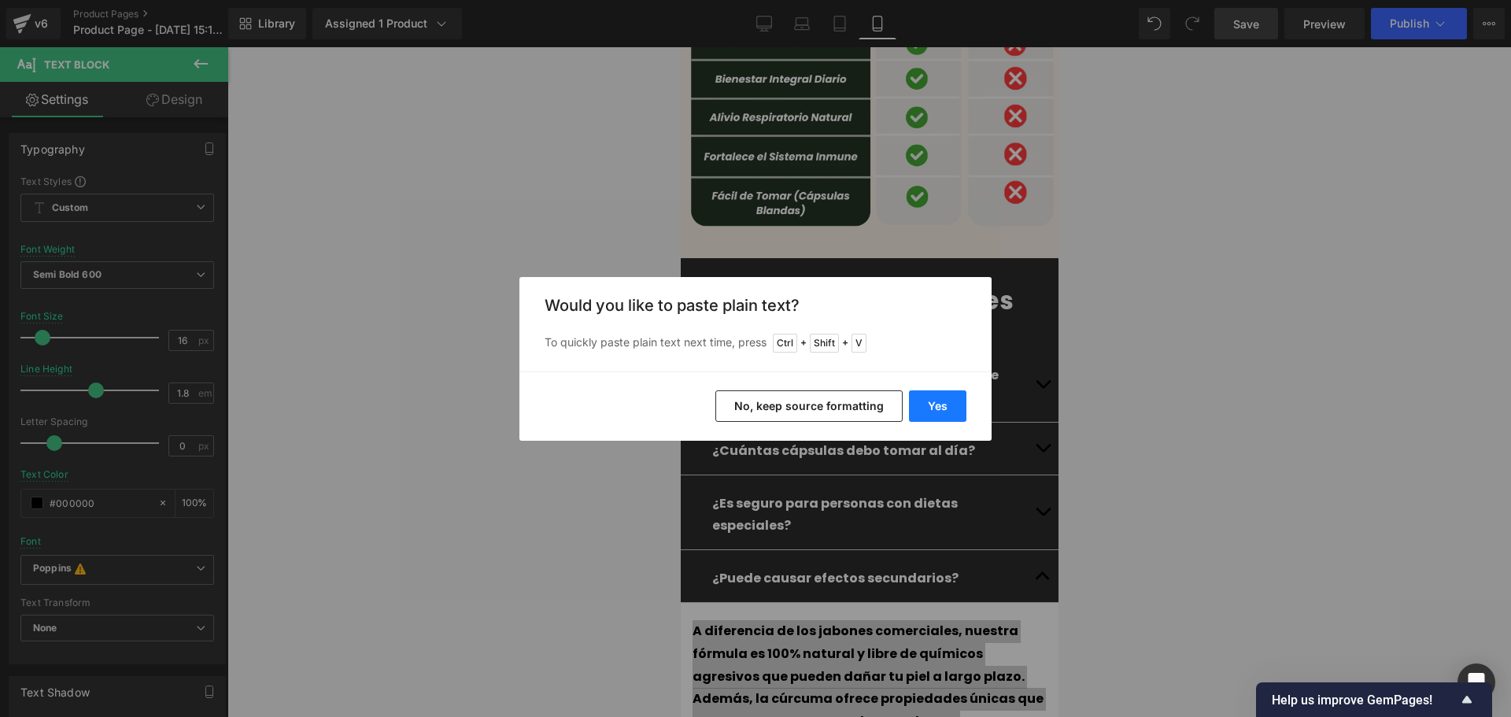
click at [932, 409] on button "Yes" at bounding box center [937, 405] width 57 height 31
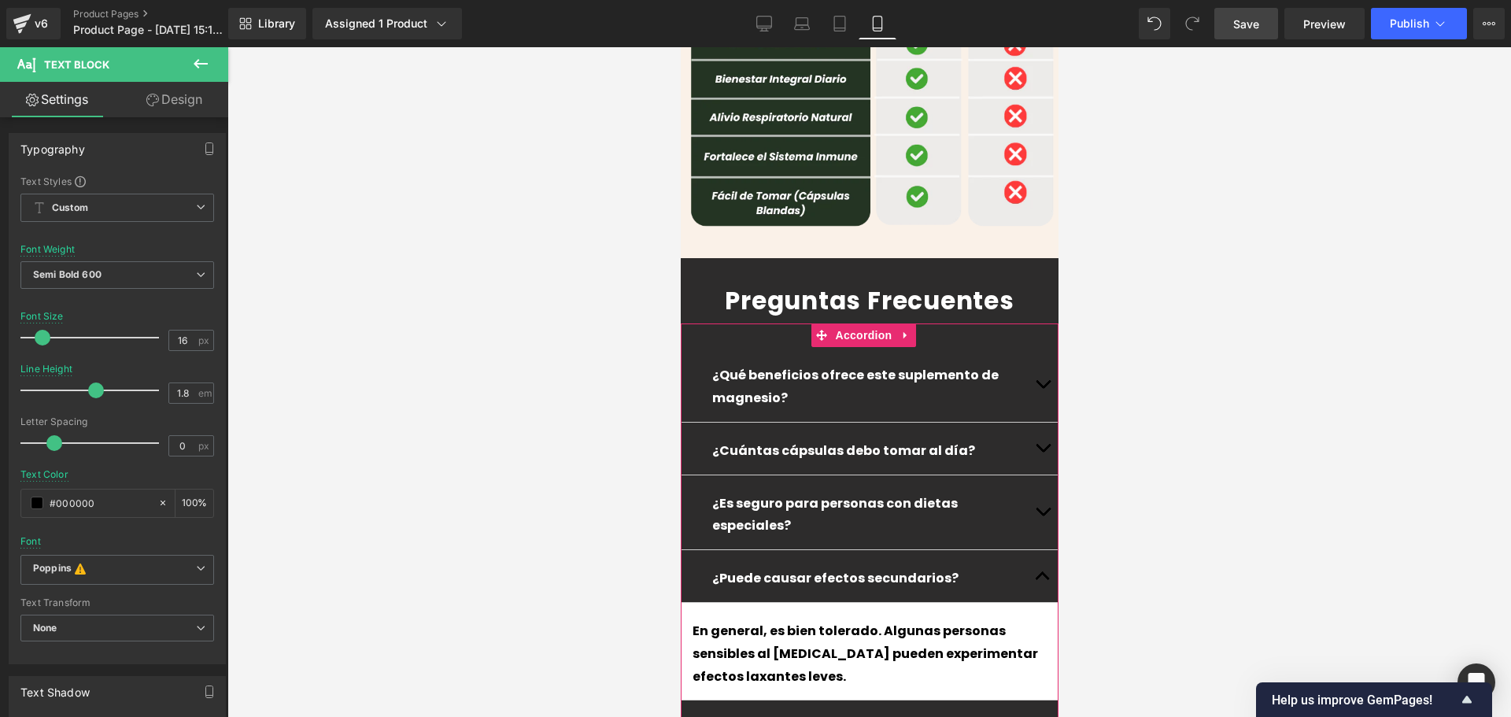
click at [1026, 550] on button "button" at bounding box center [1041, 576] width 31 height 52
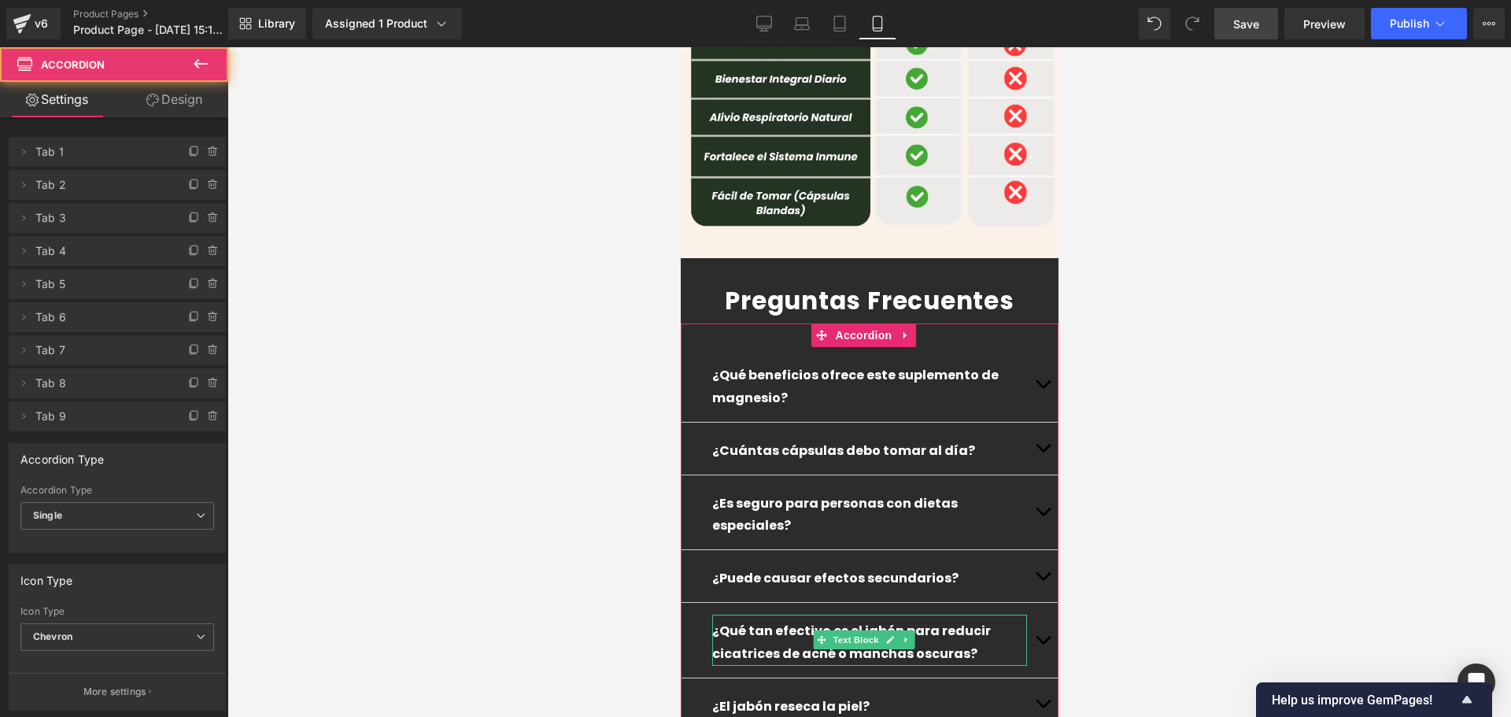
click at [960, 620] on p "¿Qué tan efectivo es el jabón para reducir cicatrices de acné o manchas oscuras?" at bounding box center [868, 643] width 315 height 46
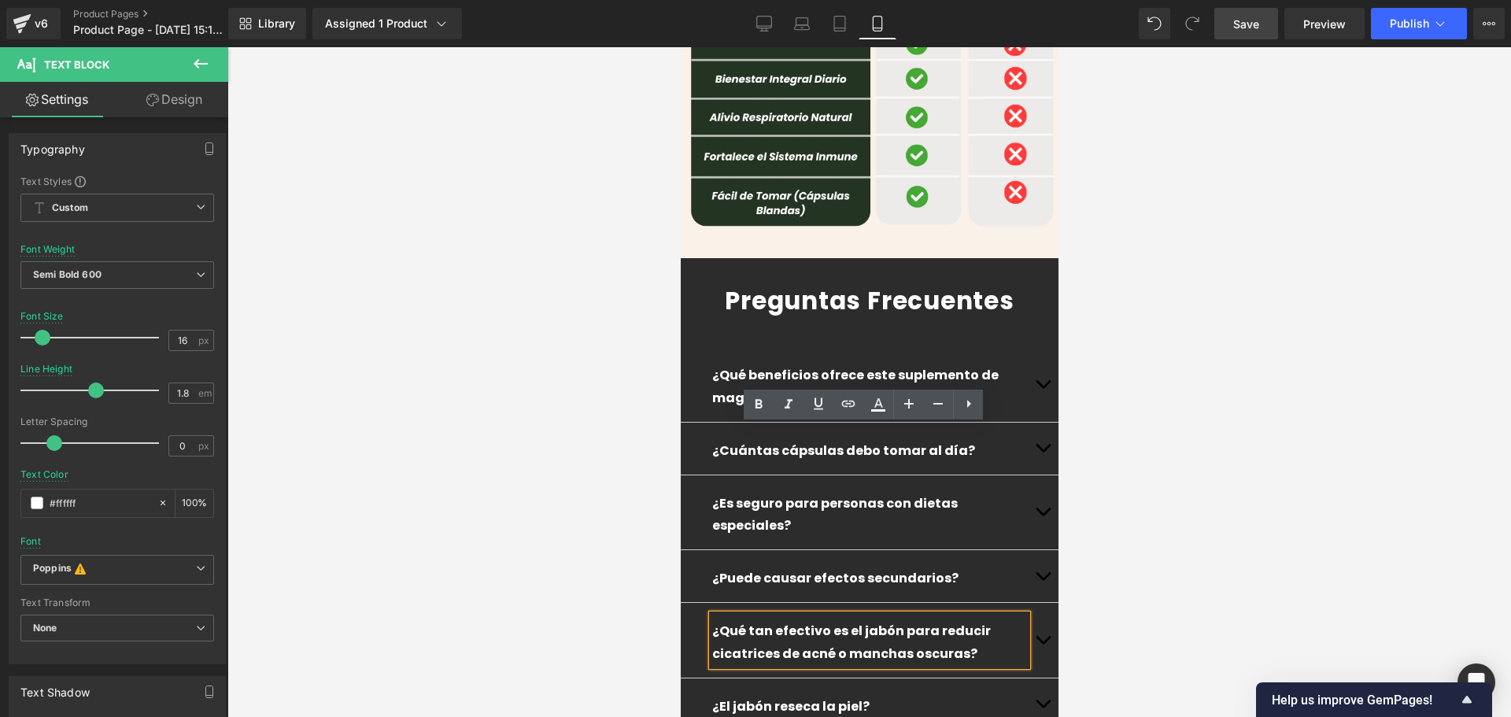
click at [951, 620] on p "¿Qué tan efectivo es el jabón para reducir cicatrices de acné o manchas oscuras?" at bounding box center [868, 643] width 315 height 46
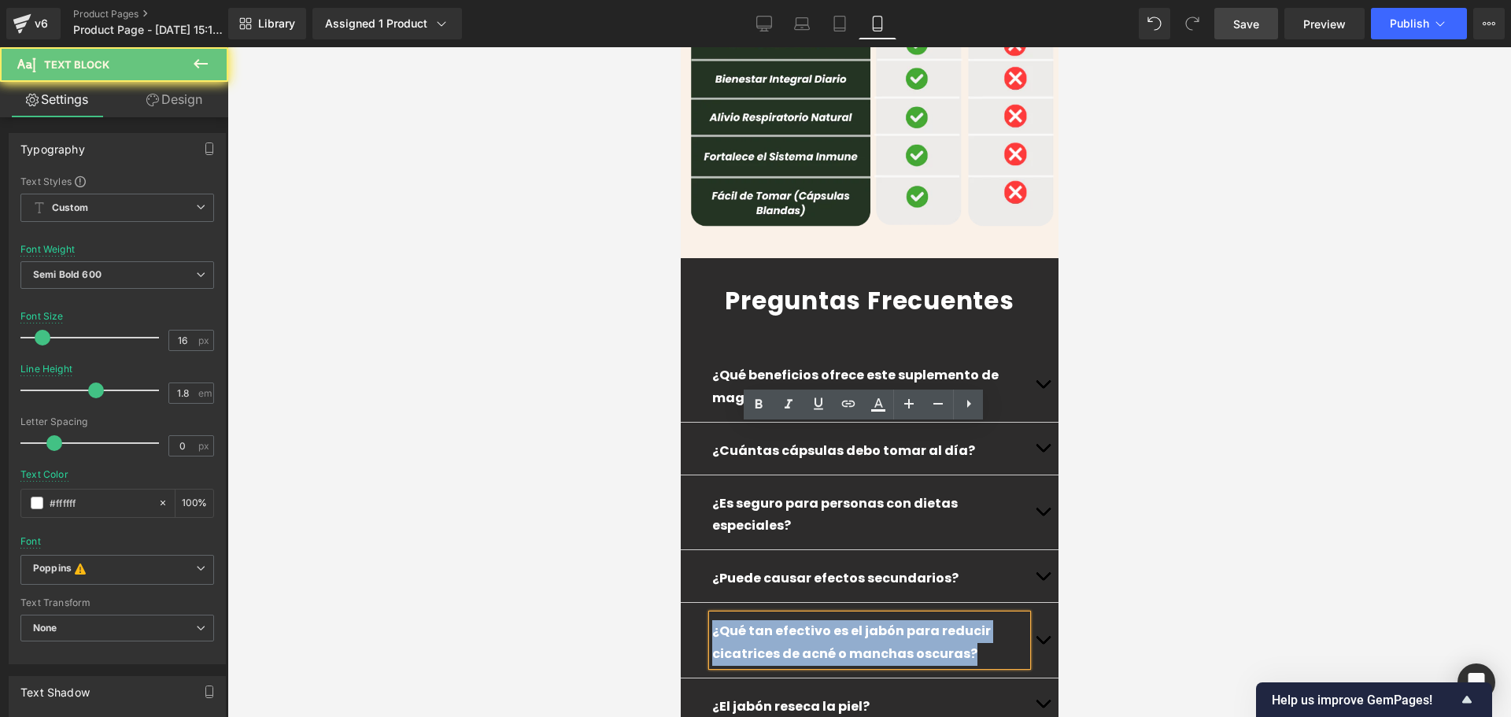
click at [951, 620] on p "¿Qué tan efectivo es el jabón para reducir cicatrices de acné o manchas oscuras?" at bounding box center [868, 643] width 315 height 46
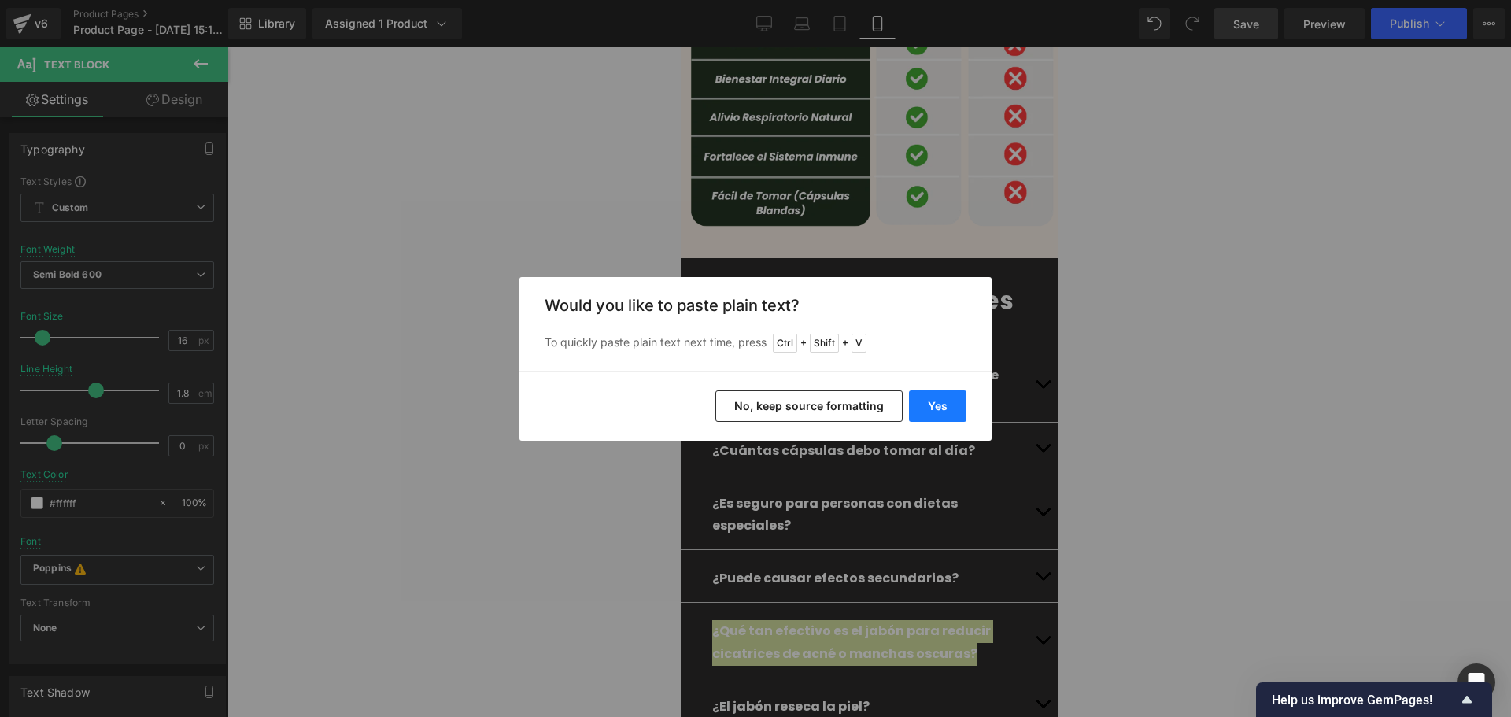
click at [947, 392] on button "Yes" at bounding box center [937, 405] width 57 height 31
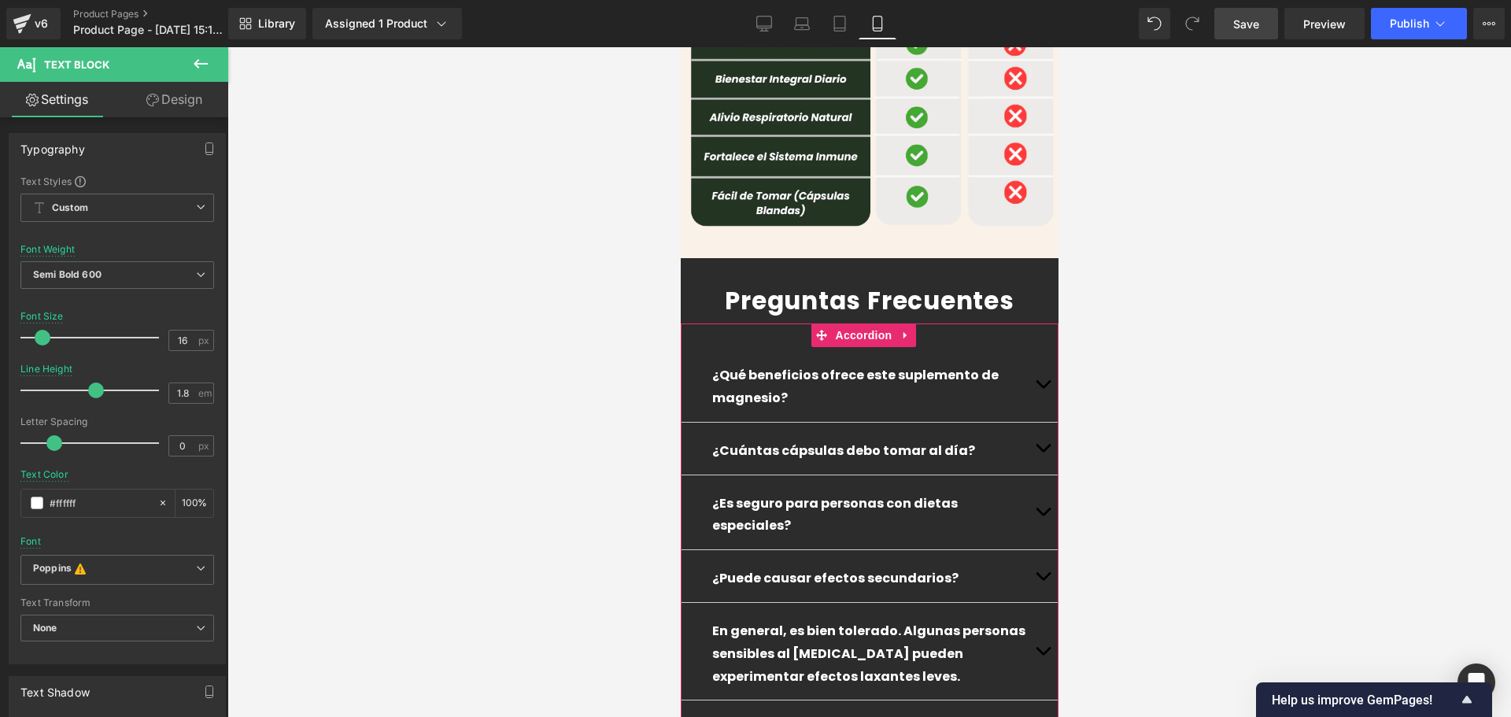
click at [1042, 655] on span "button" at bounding box center [1042, 655] width 0 height 0
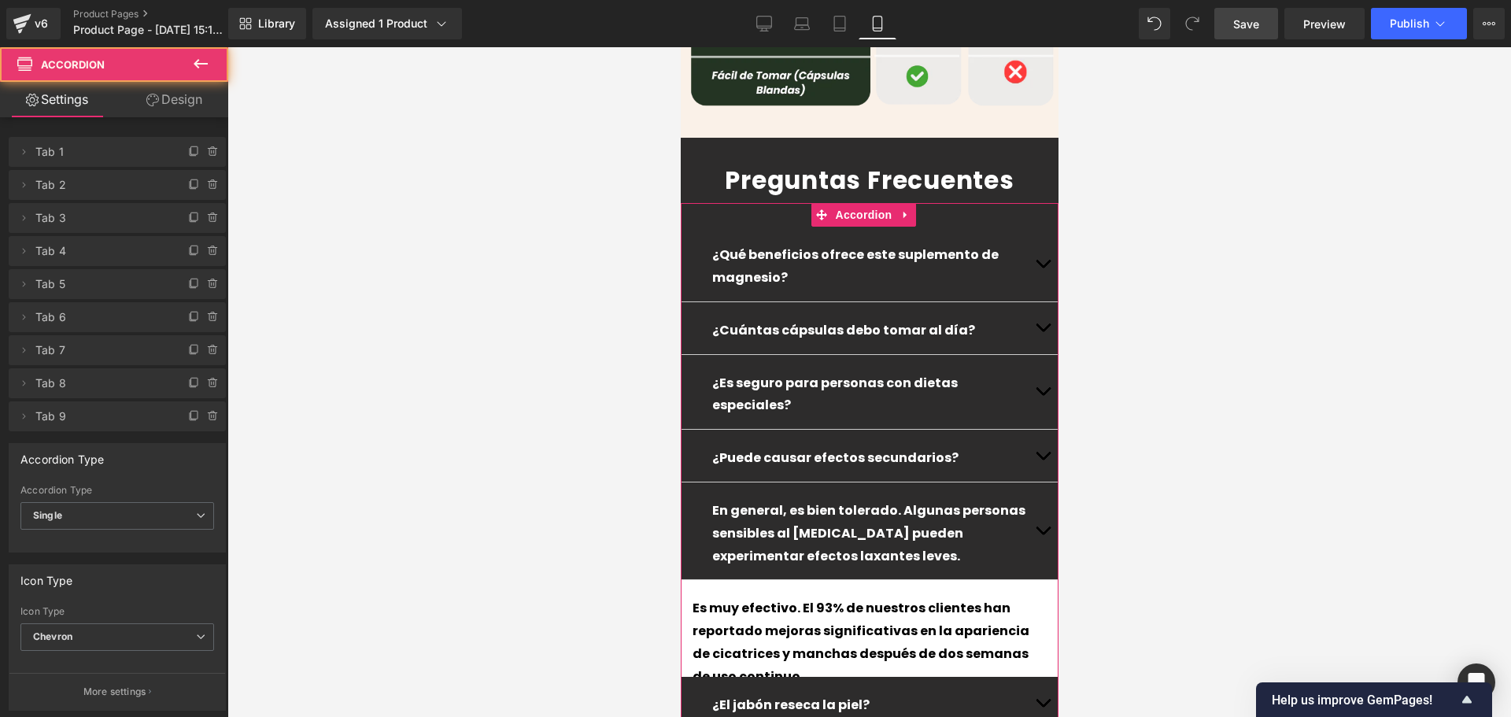
scroll to position [4601, 0]
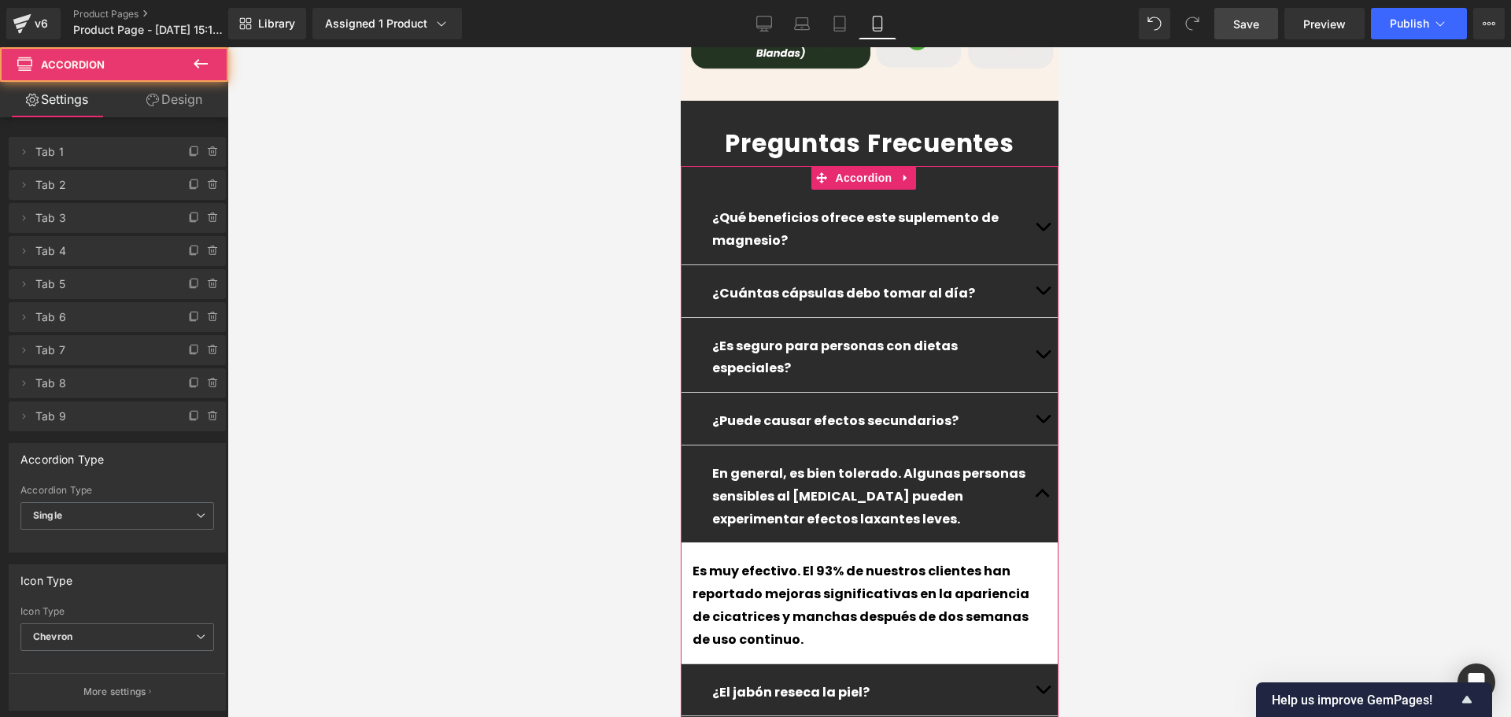
click at [858, 555] on div "Es muy efectivo. El 93% de nuestros clientes han reportado mejoras significativ…" at bounding box center [869, 603] width 354 height 96
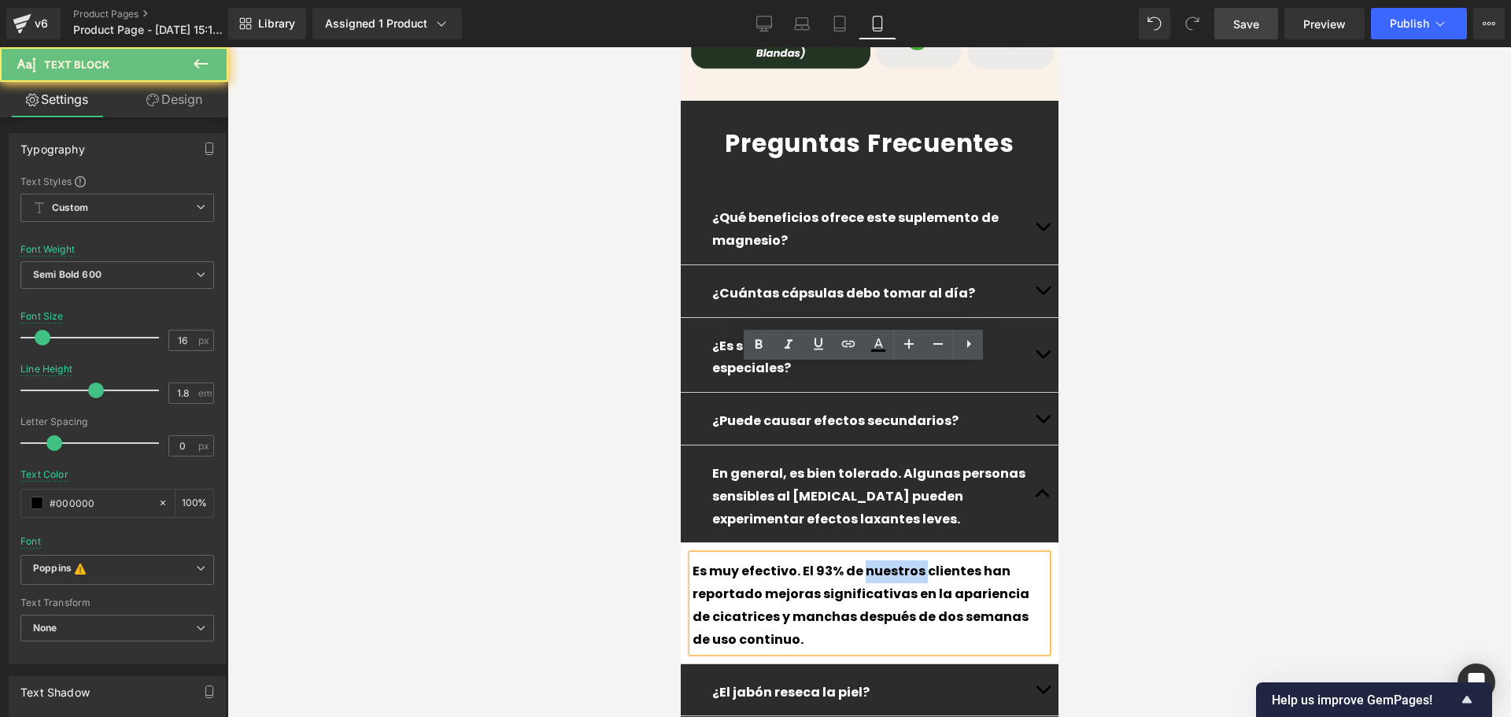
click at [858, 555] on div "Es muy efectivo. El 93% de nuestros clientes han reportado mejoras significativ…" at bounding box center [869, 603] width 354 height 96
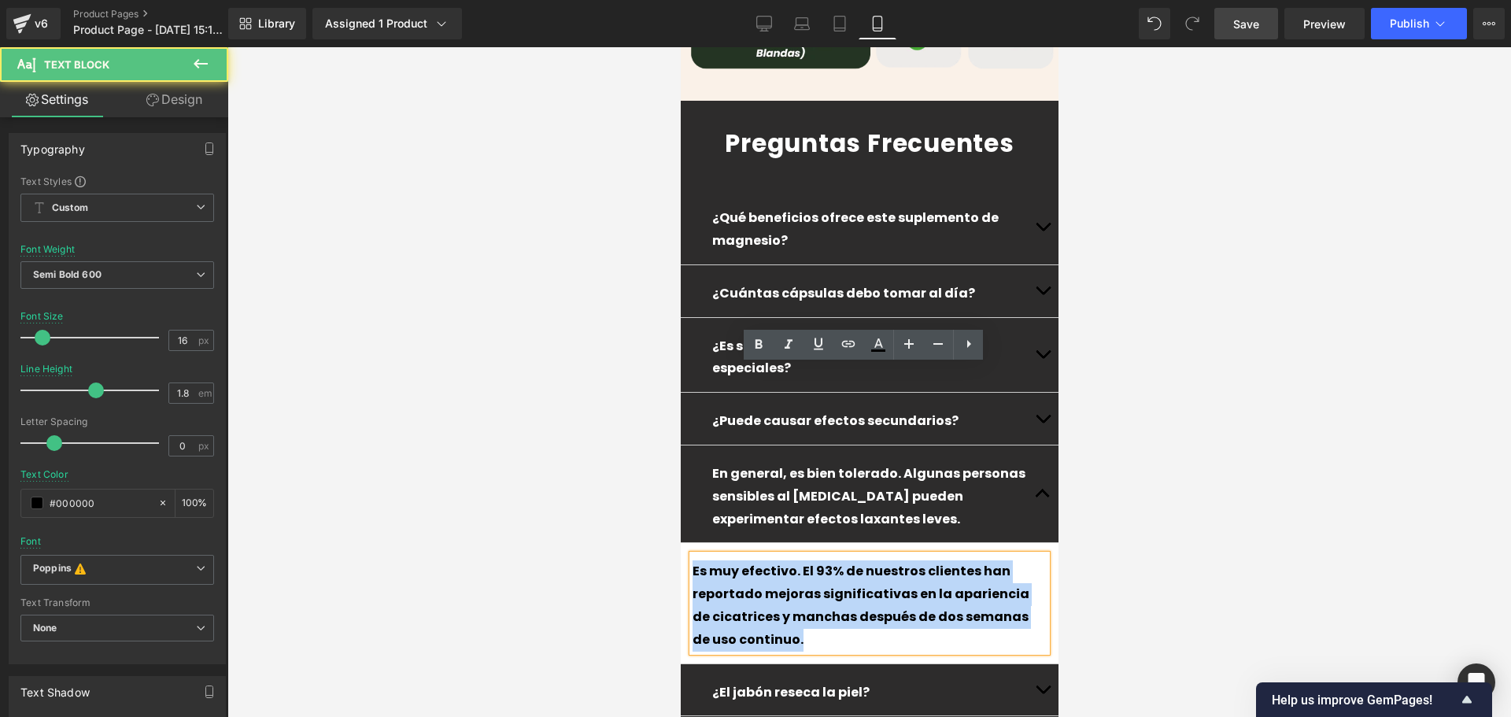
click at [858, 555] on div "Es muy efectivo. El 93% de nuestros clientes han reportado mejoras significativ…" at bounding box center [869, 603] width 354 height 96
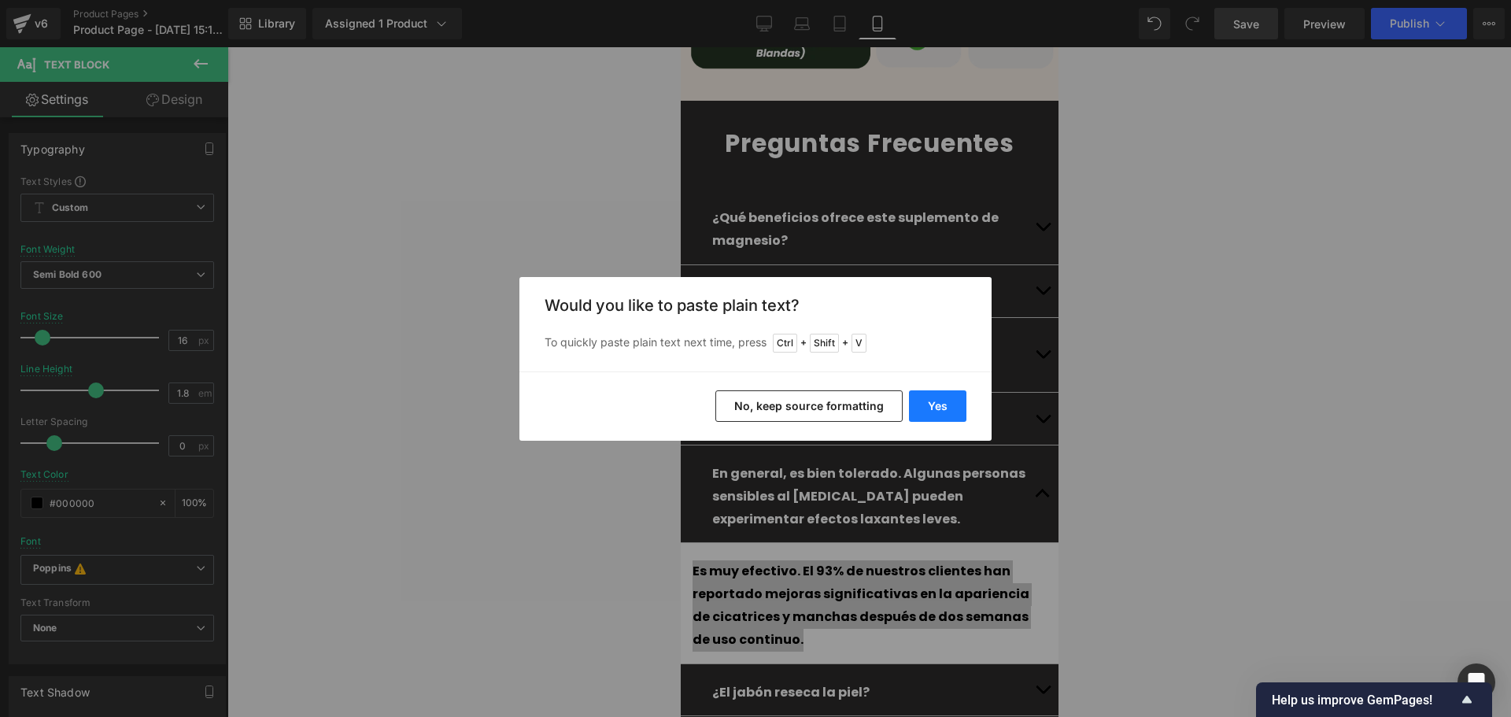
click at [940, 399] on button "Yes" at bounding box center [937, 405] width 57 height 31
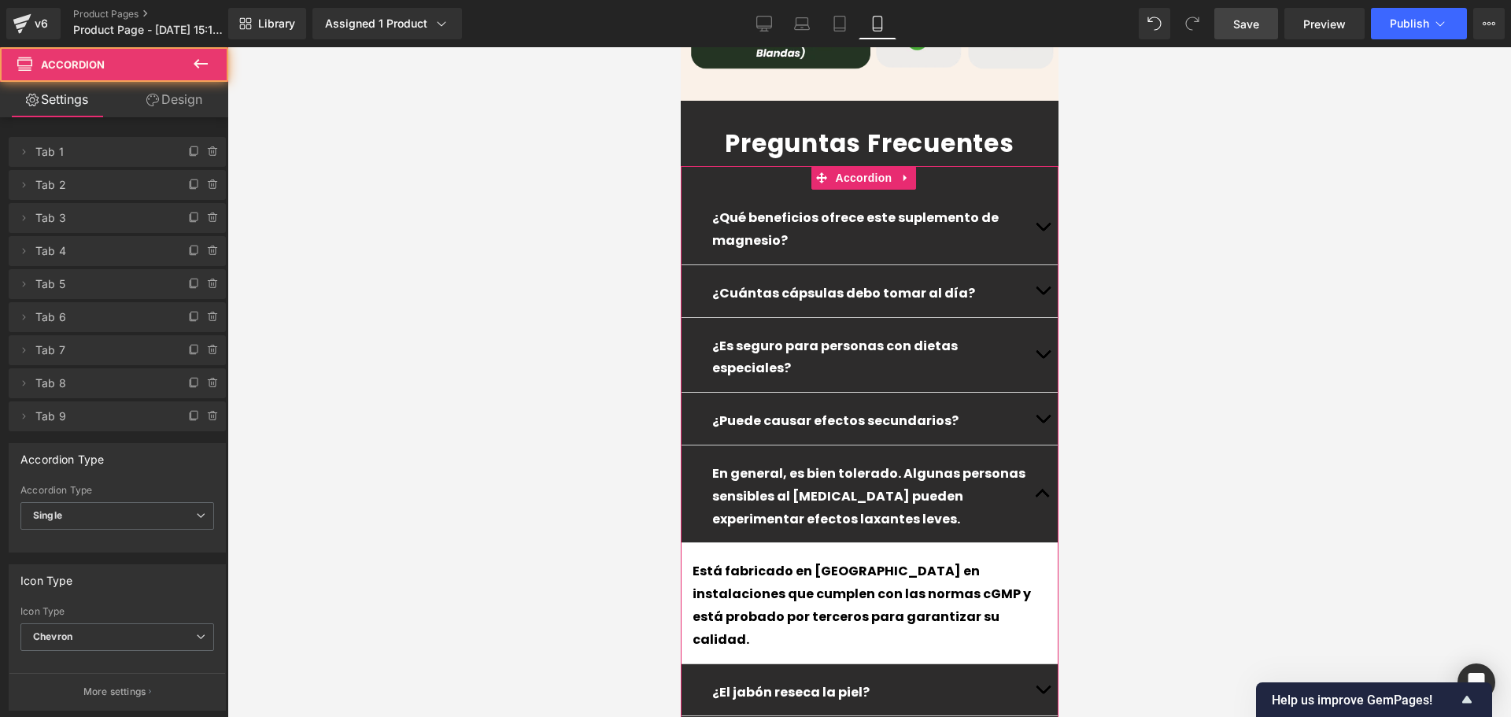
click at [1032, 445] on button "button" at bounding box center [1041, 493] width 31 height 97
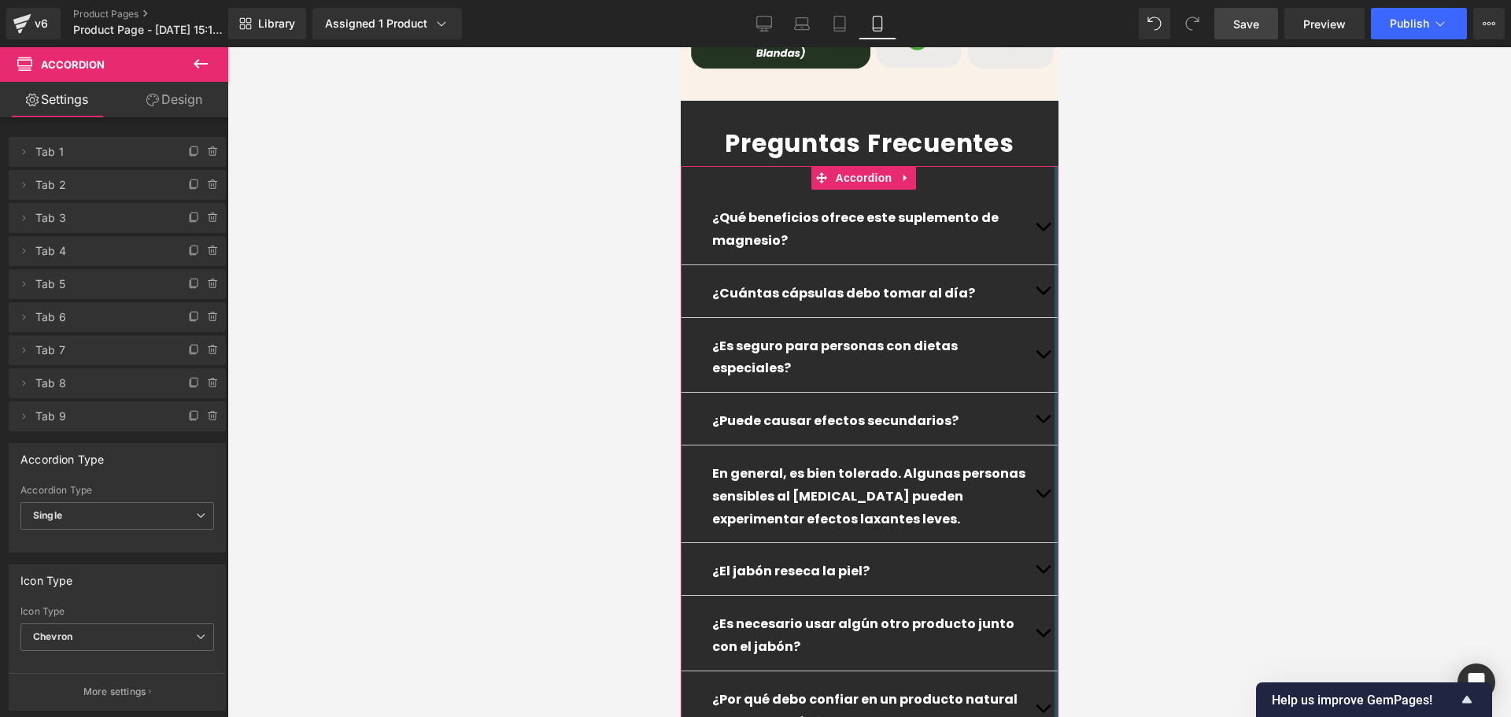
click at [1054, 375] on div at bounding box center [1056, 505] width 4 height 679
click at [955, 560] on p "¿El jabón reseca la piel?" at bounding box center [868, 571] width 315 height 23
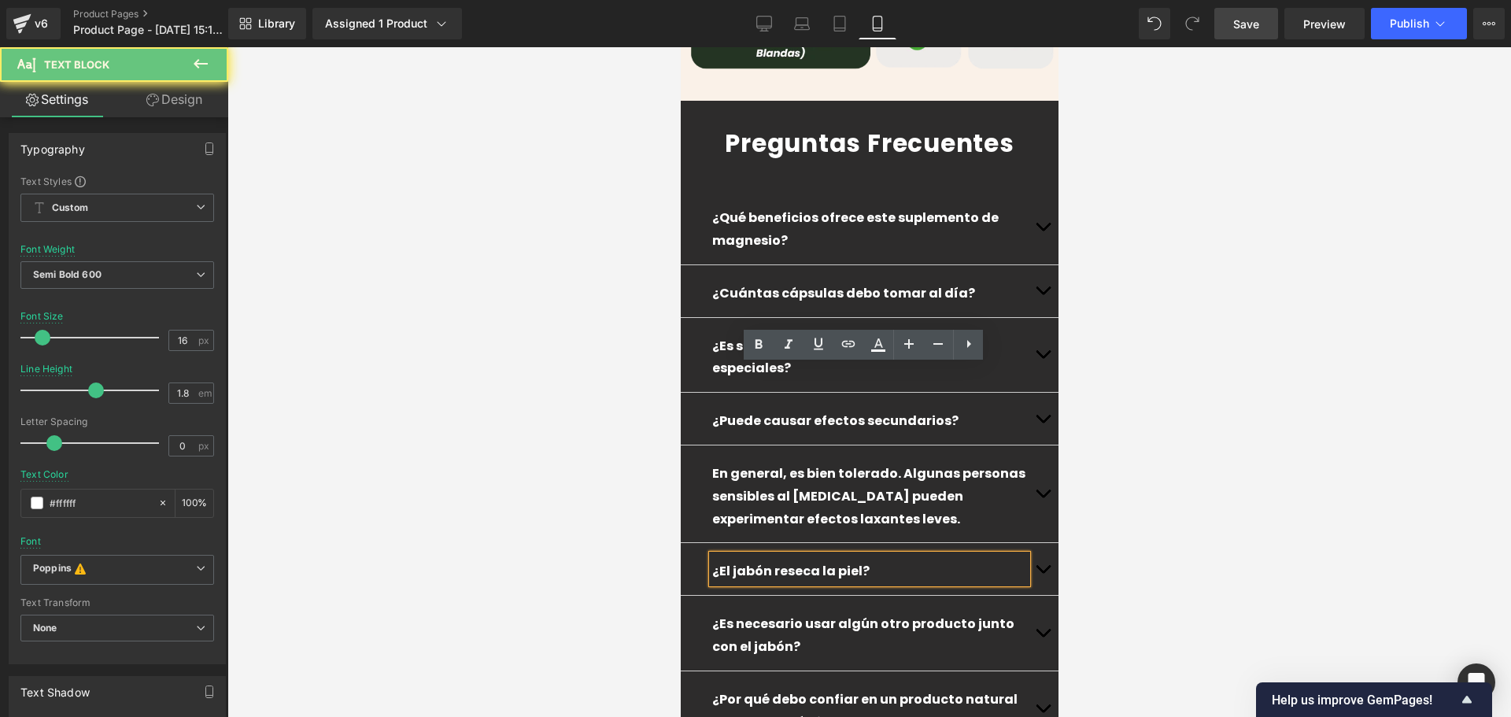
click at [955, 560] on p "¿El jabón reseca la piel?" at bounding box center [868, 571] width 315 height 23
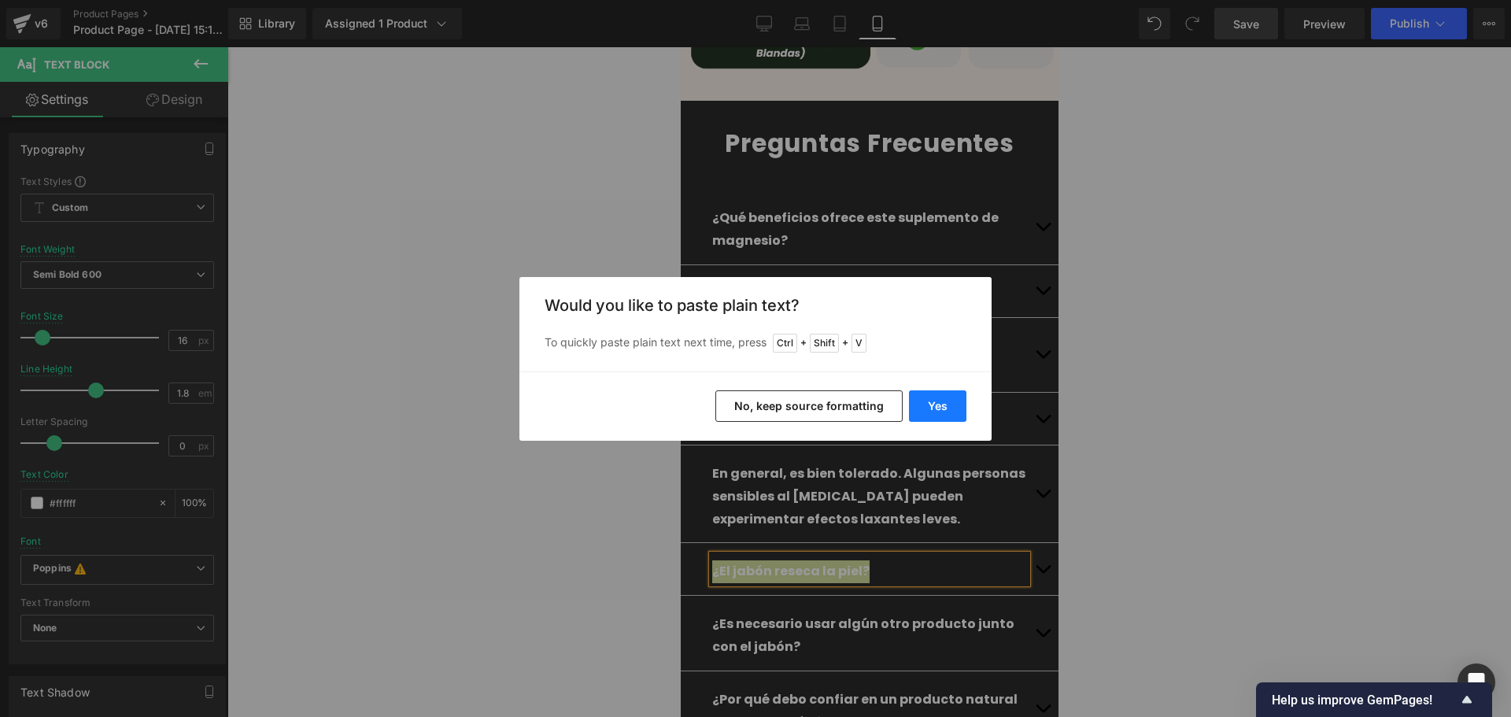
click at [954, 405] on button "Yes" at bounding box center [937, 405] width 57 height 31
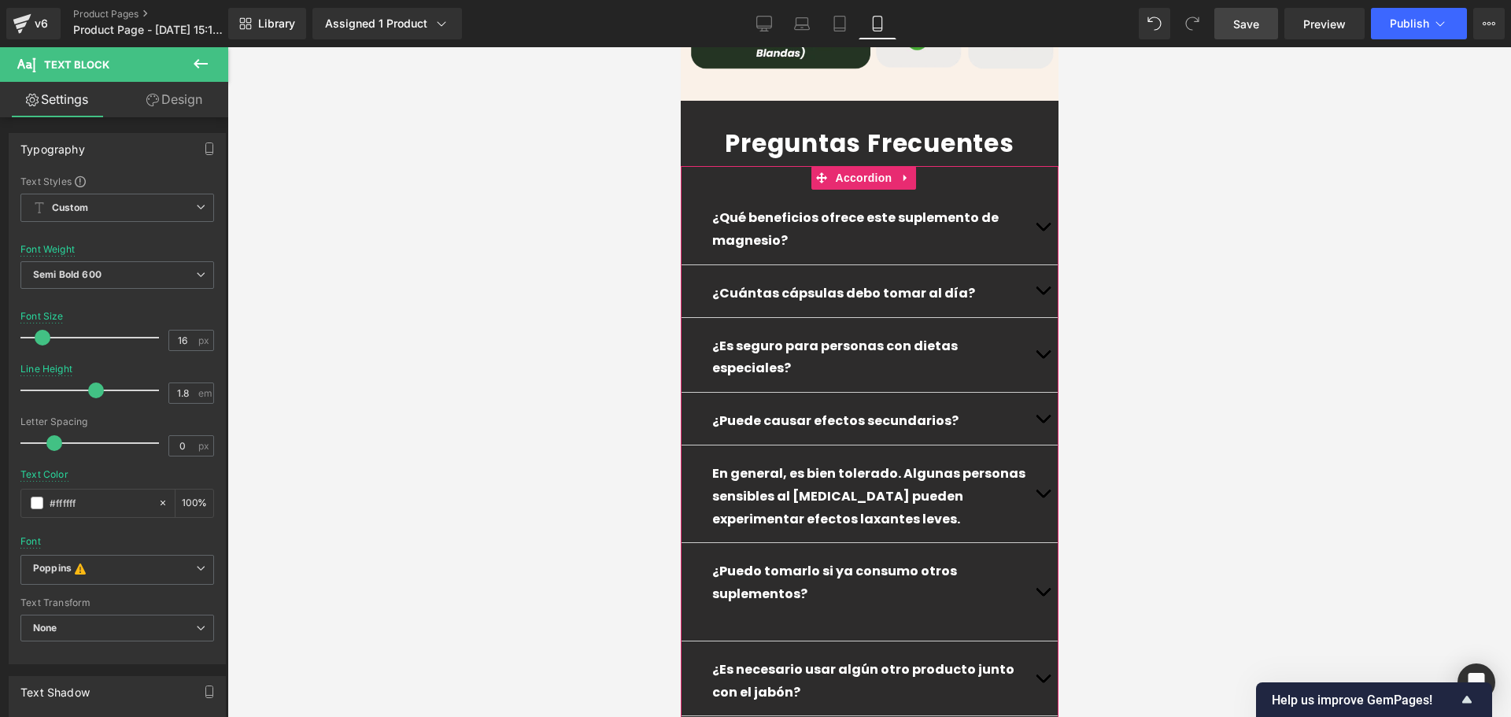
click at [1042, 596] on span "button" at bounding box center [1042, 596] width 0 height 0
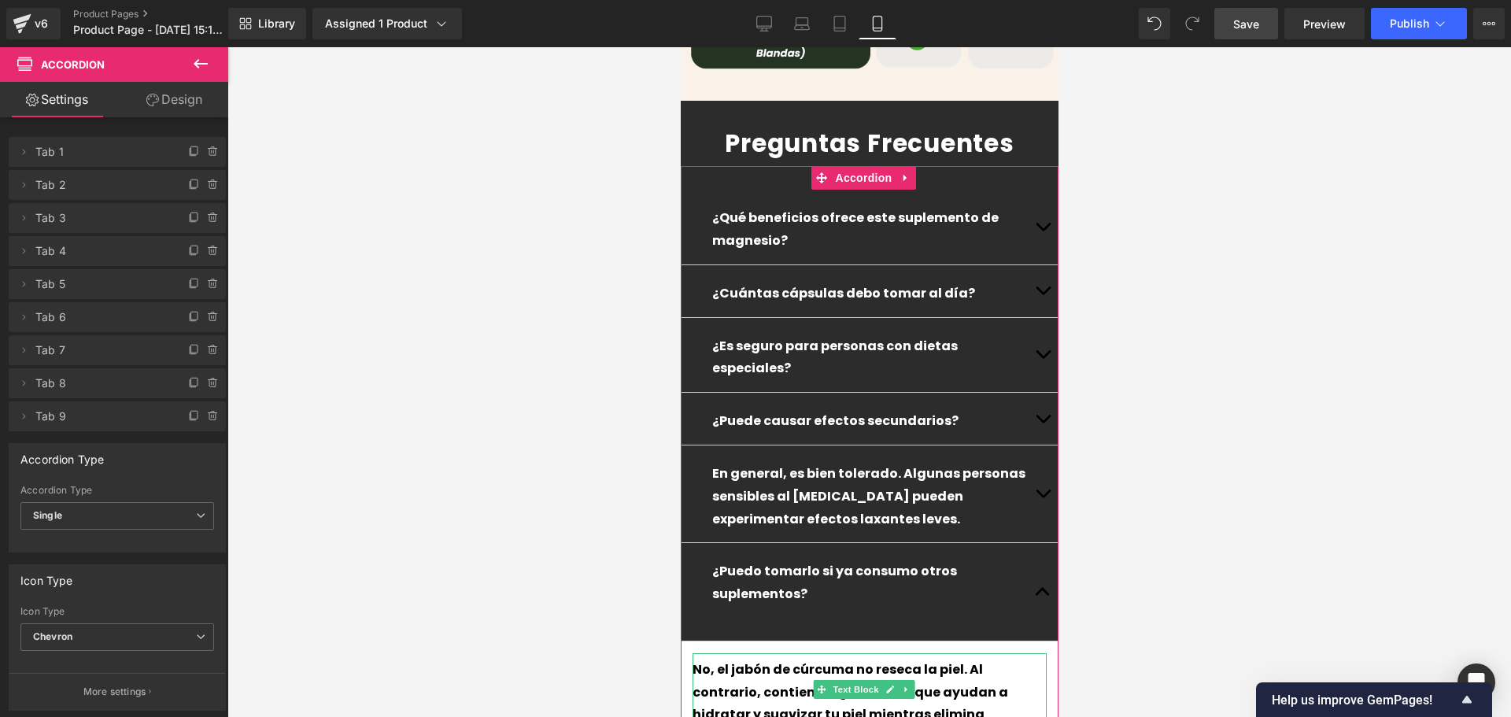
click at [741, 653] on div "No, el jabón de cúrcuma no reseca la piel. Al contrario, contiene ingredientes …" at bounding box center [869, 701] width 354 height 96
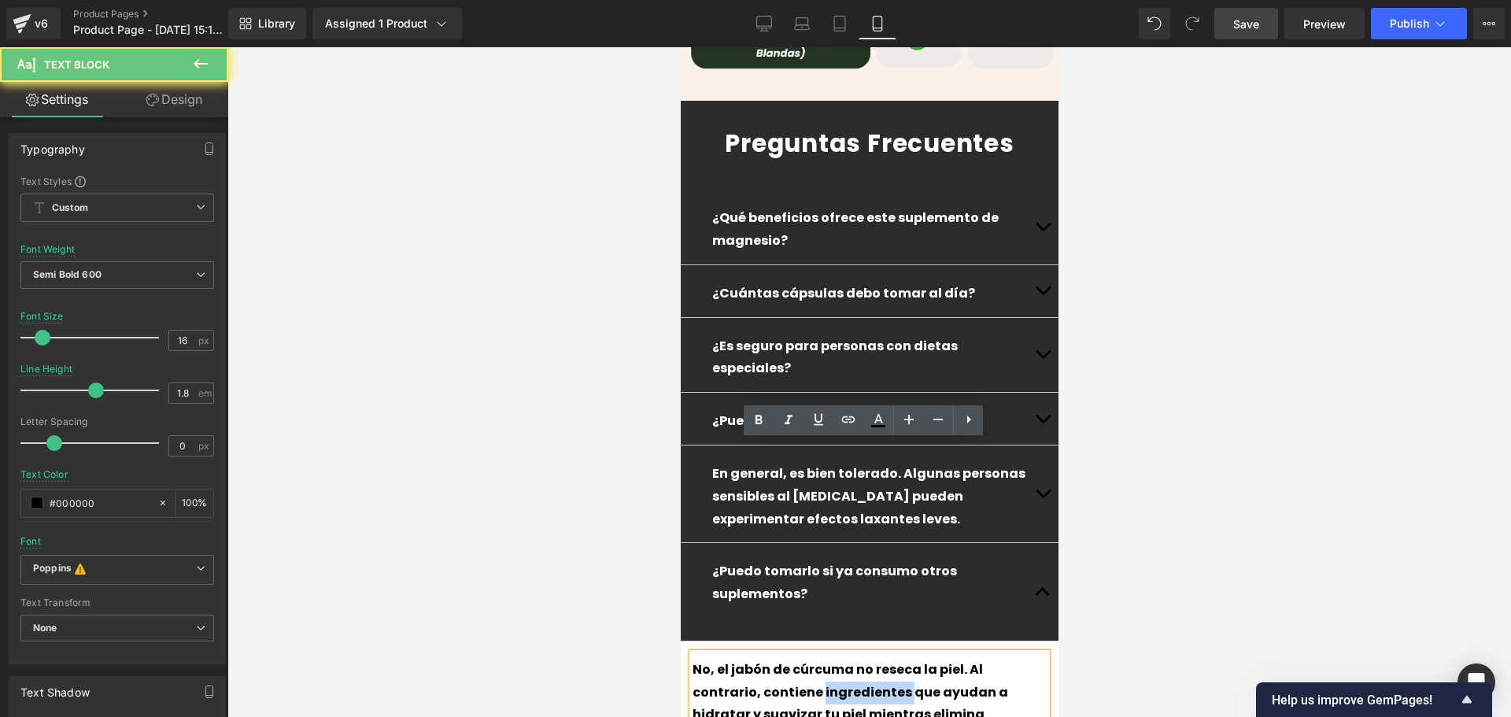
click at [741, 653] on div "No, el jabón de cúrcuma no reseca la piel. Al contrario, contiene ingredientes …" at bounding box center [869, 701] width 354 height 96
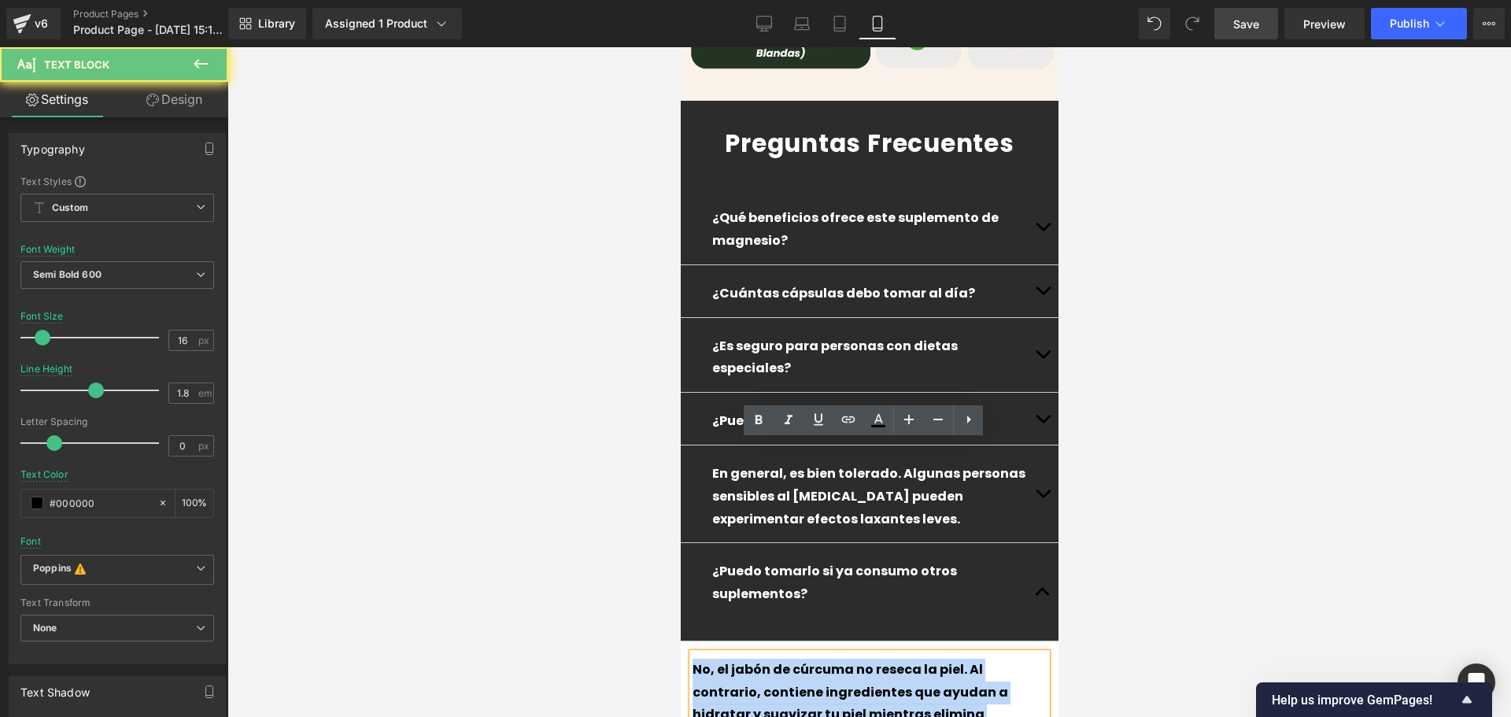
click at [741, 653] on div "No, el jabón de cúrcuma no reseca la piel. Al contrario, contiene ingredientes …" at bounding box center [869, 701] width 354 height 96
click at [755, 653] on div "No, el jabón de cúrcuma no reseca la piel. Al contrario, contiene ingredientes …" at bounding box center [869, 701] width 354 height 96
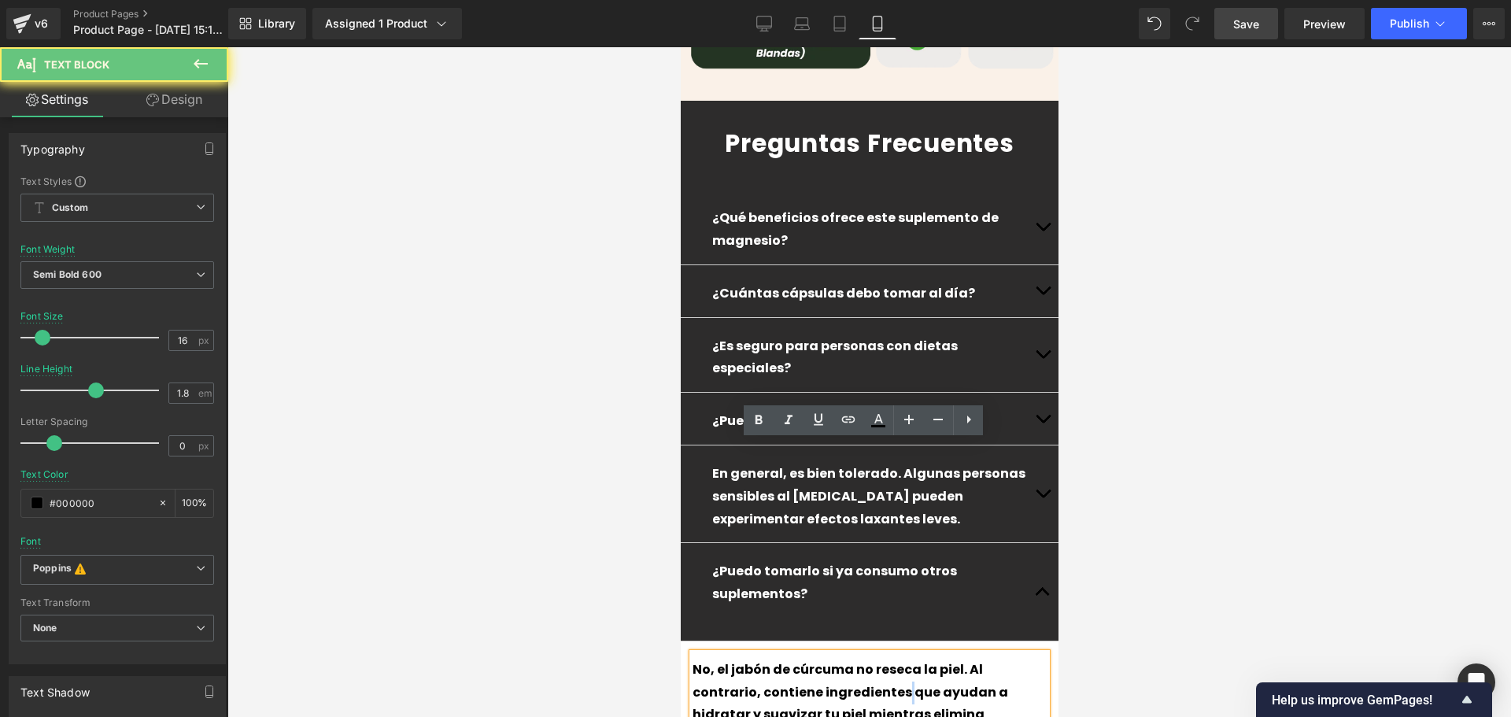
click at [755, 653] on div "No, el jabón de cúrcuma no reseca la piel. Al contrario, contiene ingredientes …" at bounding box center [869, 701] width 354 height 96
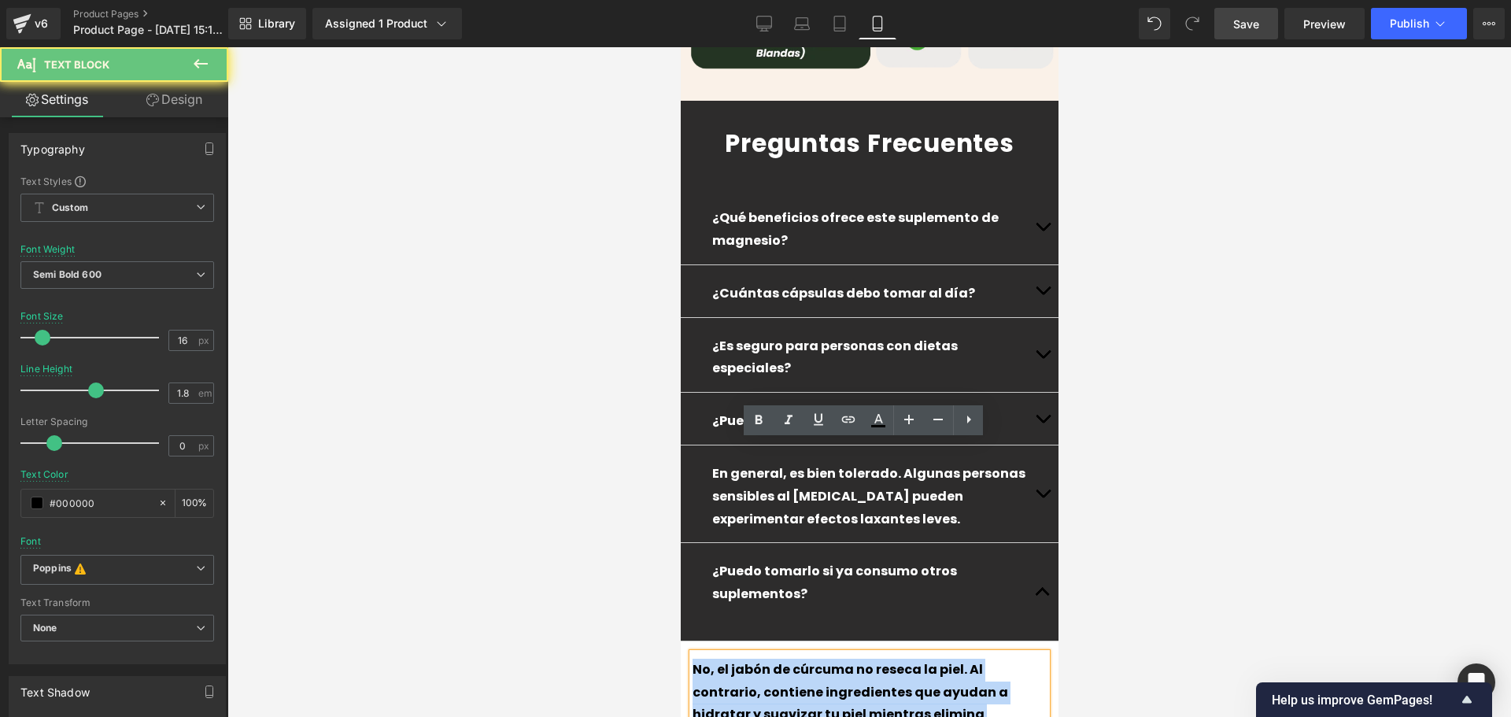
click at [755, 653] on div "No, el jabón de cúrcuma no reseca la piel. Al contrario, contiene ingredientes …" at bounding box center [869, 701] width 354 height 96
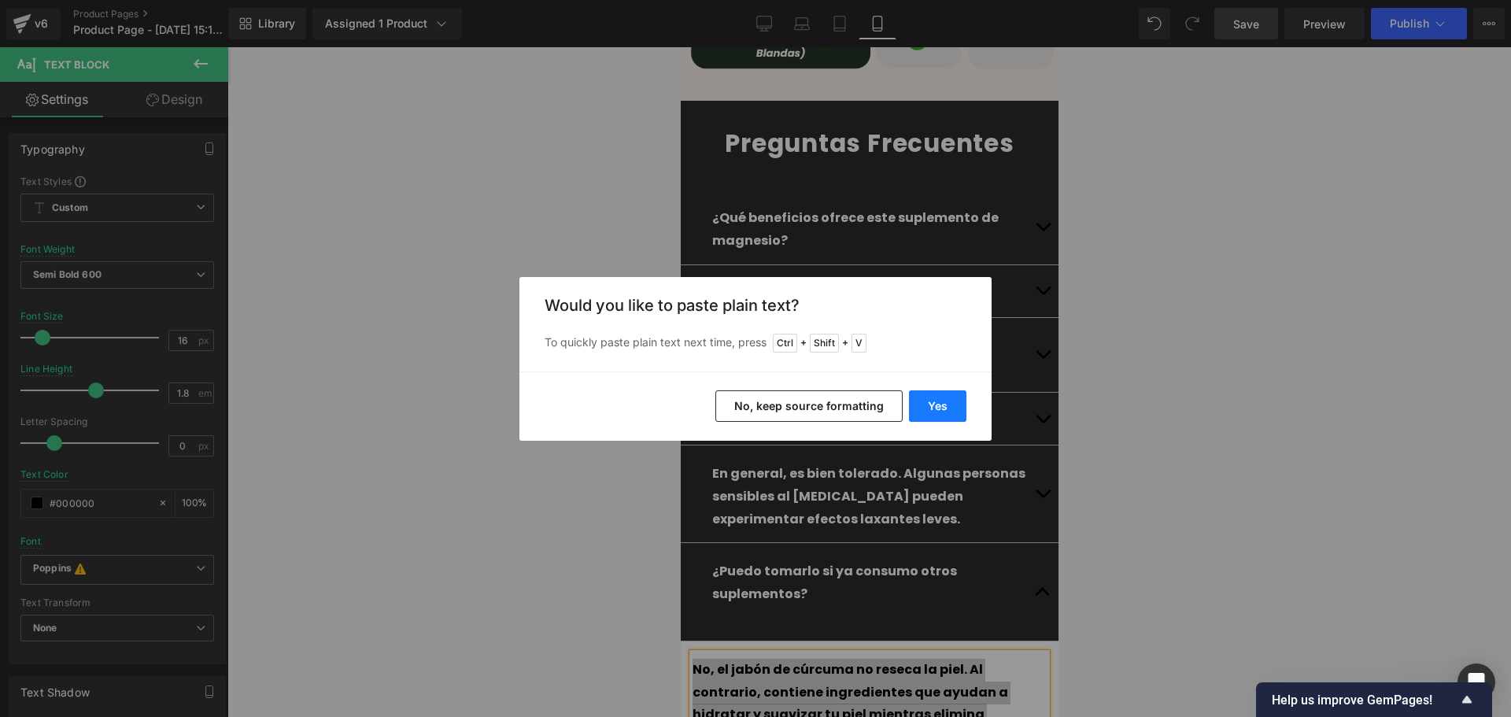
click at [941, 407] on button "Yes" at bounding box center [937, 405] width 57 height 31
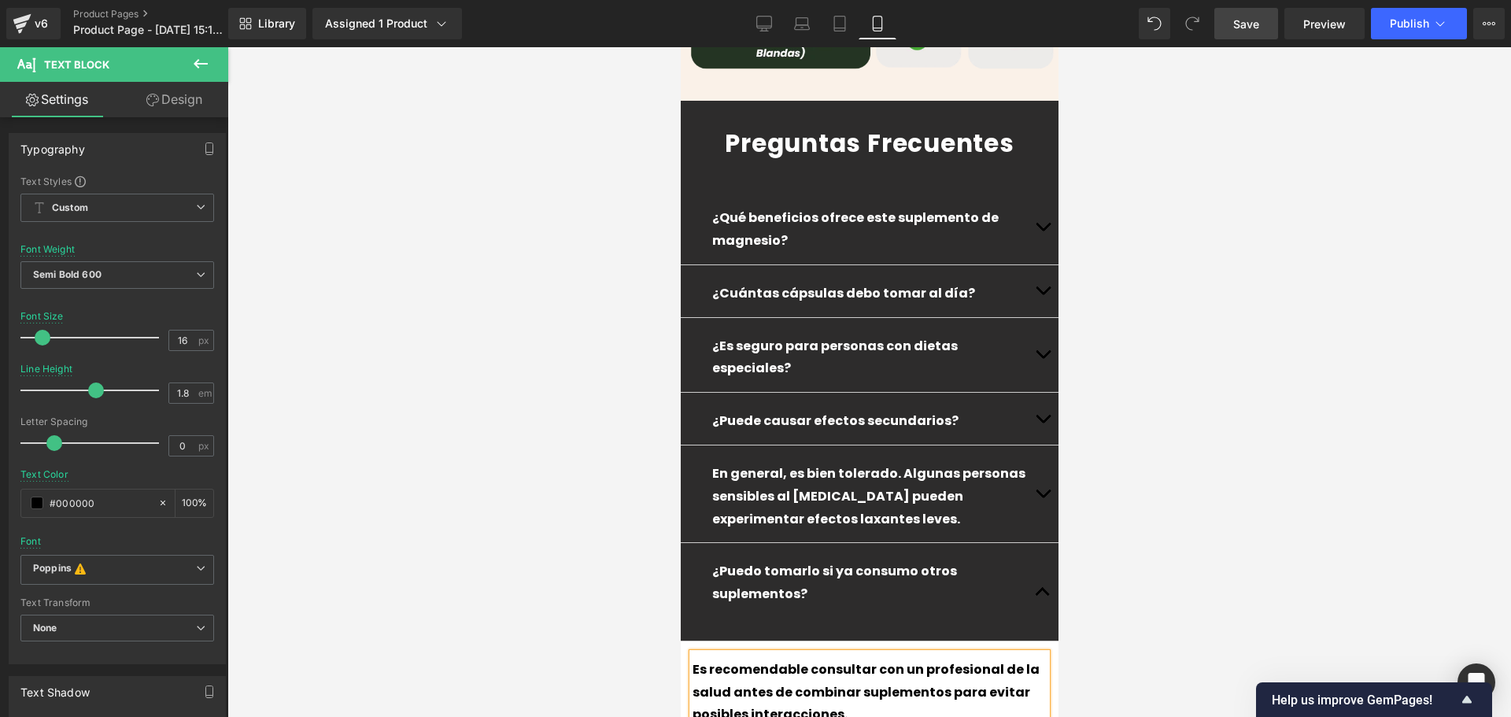
click at [973, 555] on div "¿Puedo tomarlo si ya consumo otros suplementos?  Text Block" at bounding box center [868, 591] width 315 height 73
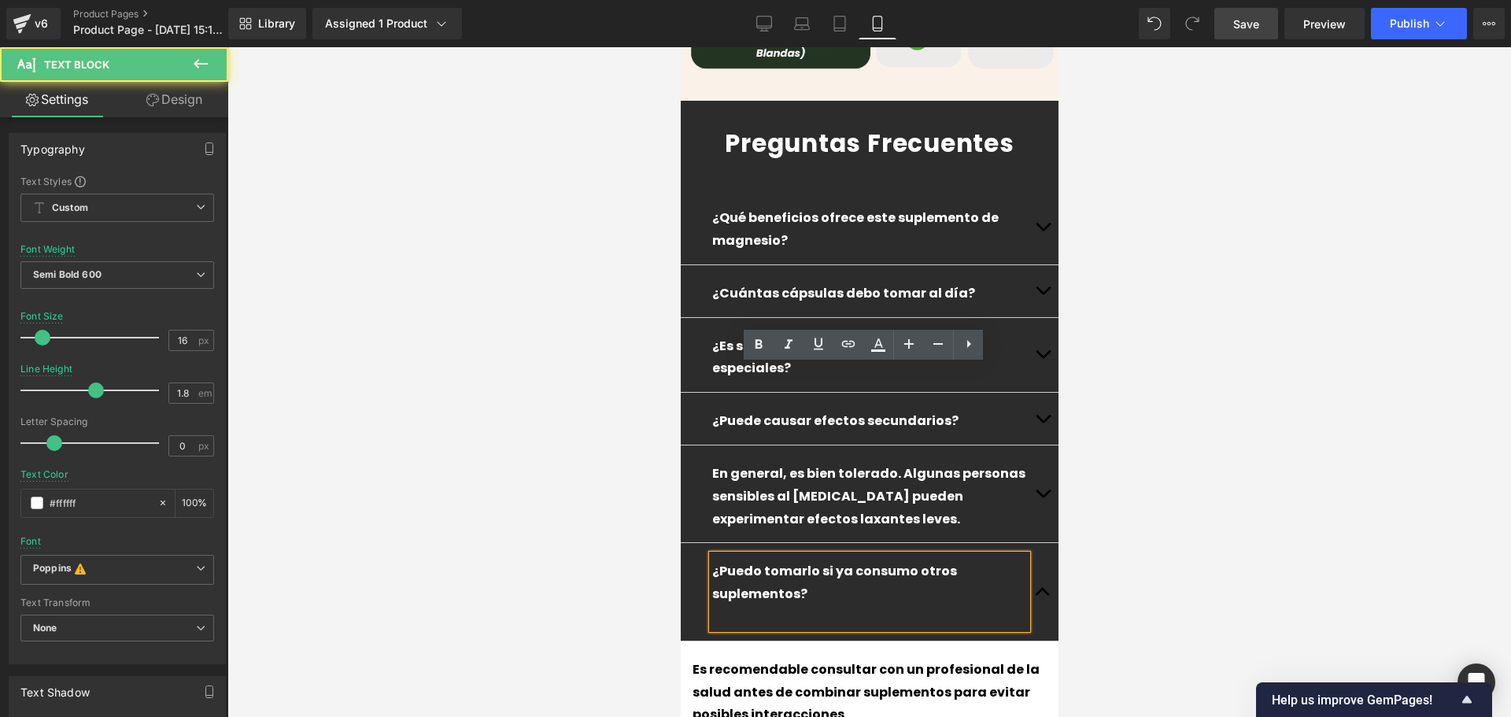
click at [966, 606] on p at bounding box center [868, 617] width 315 height 23
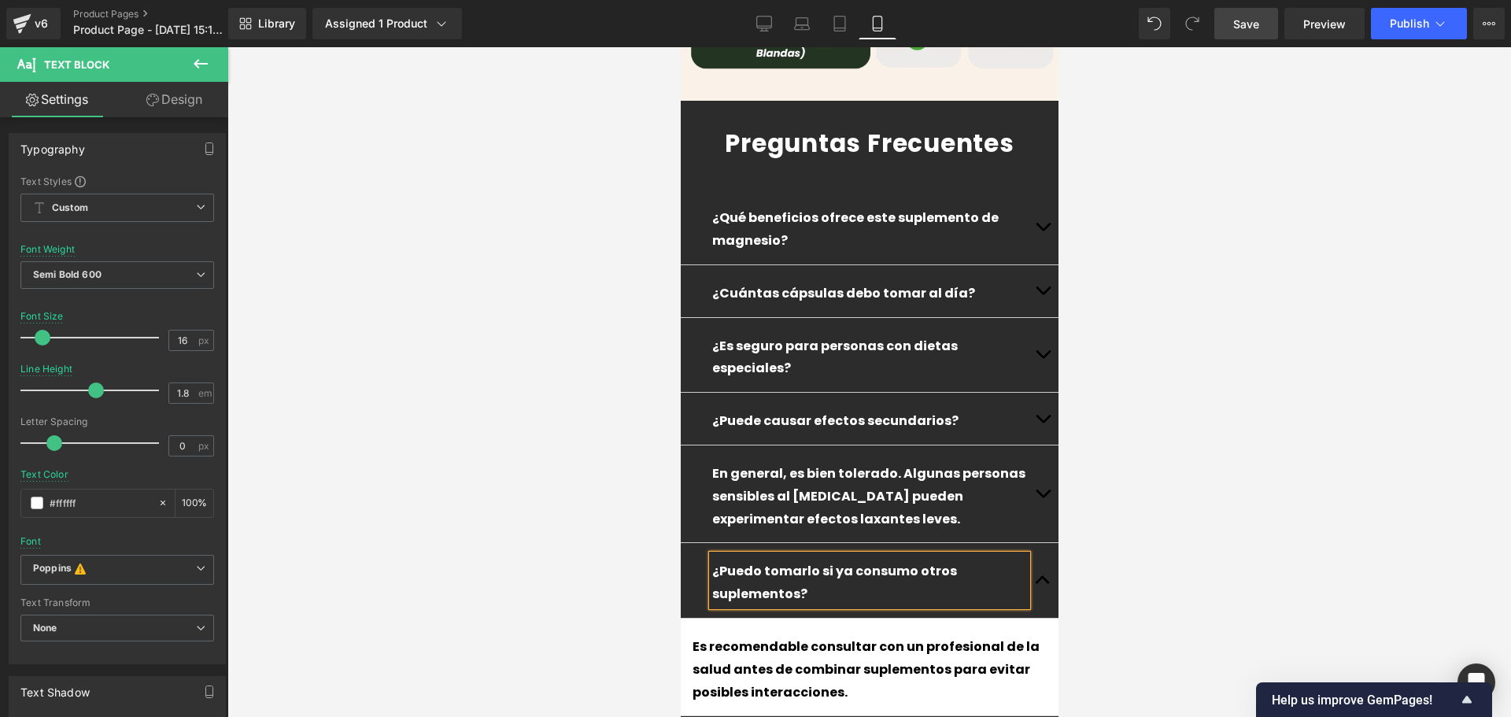
click at [1042, 584] on span "button" at bounding box center [1042, 584] width 0 height 0
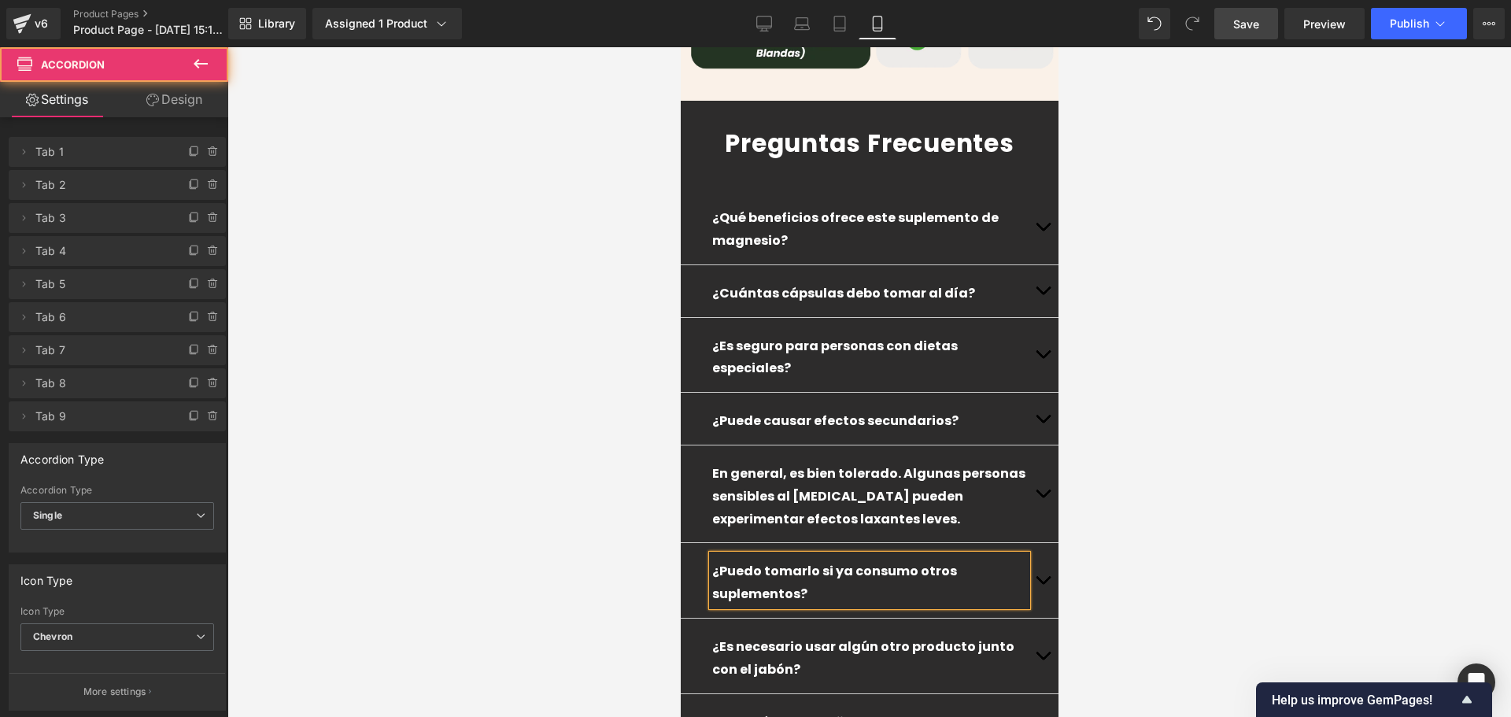
click at [1027, 618] on button "button" at bounding box center [1041, 655] width 31 height 75
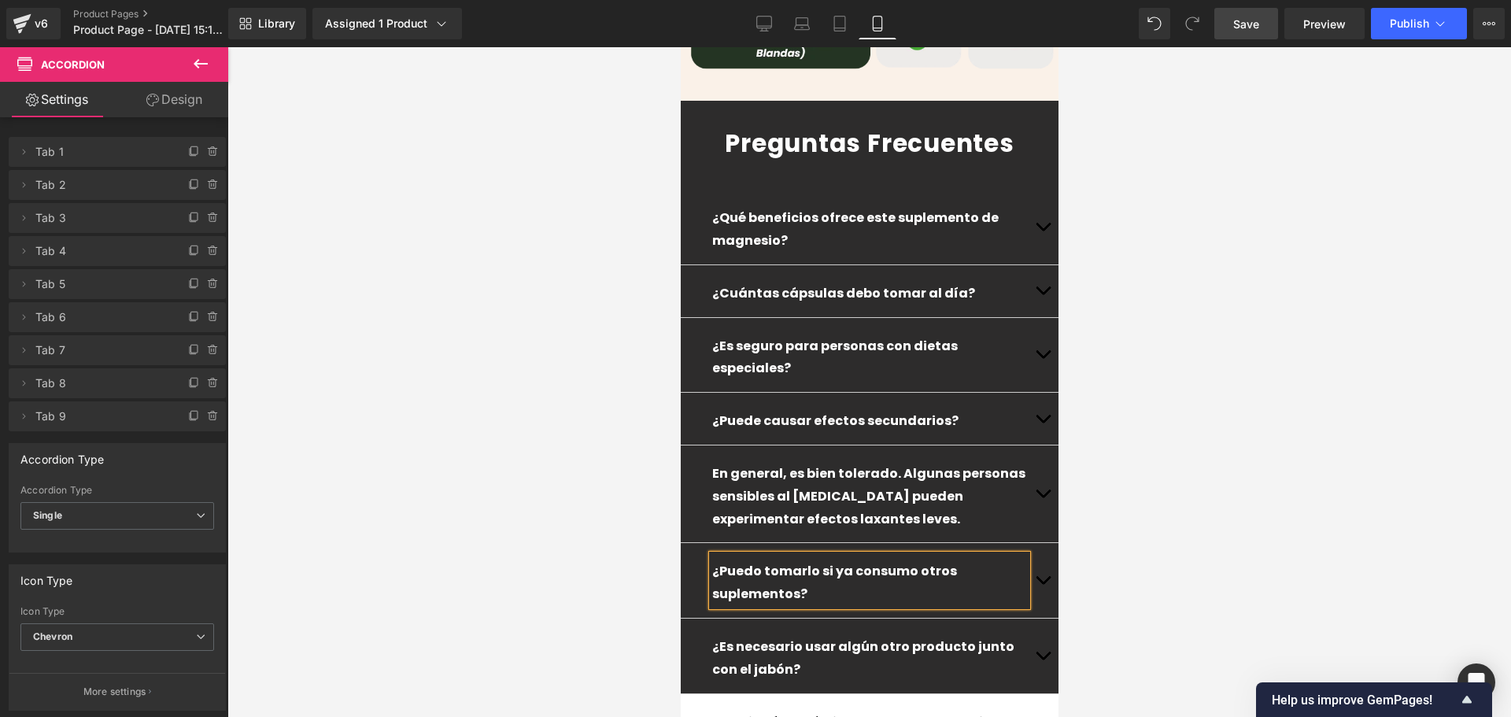
click at [980, 636] on p "¿Es necesario usar algún otro producto junto con el jabón?" at bounding box center [868, 659] width 315 height 46
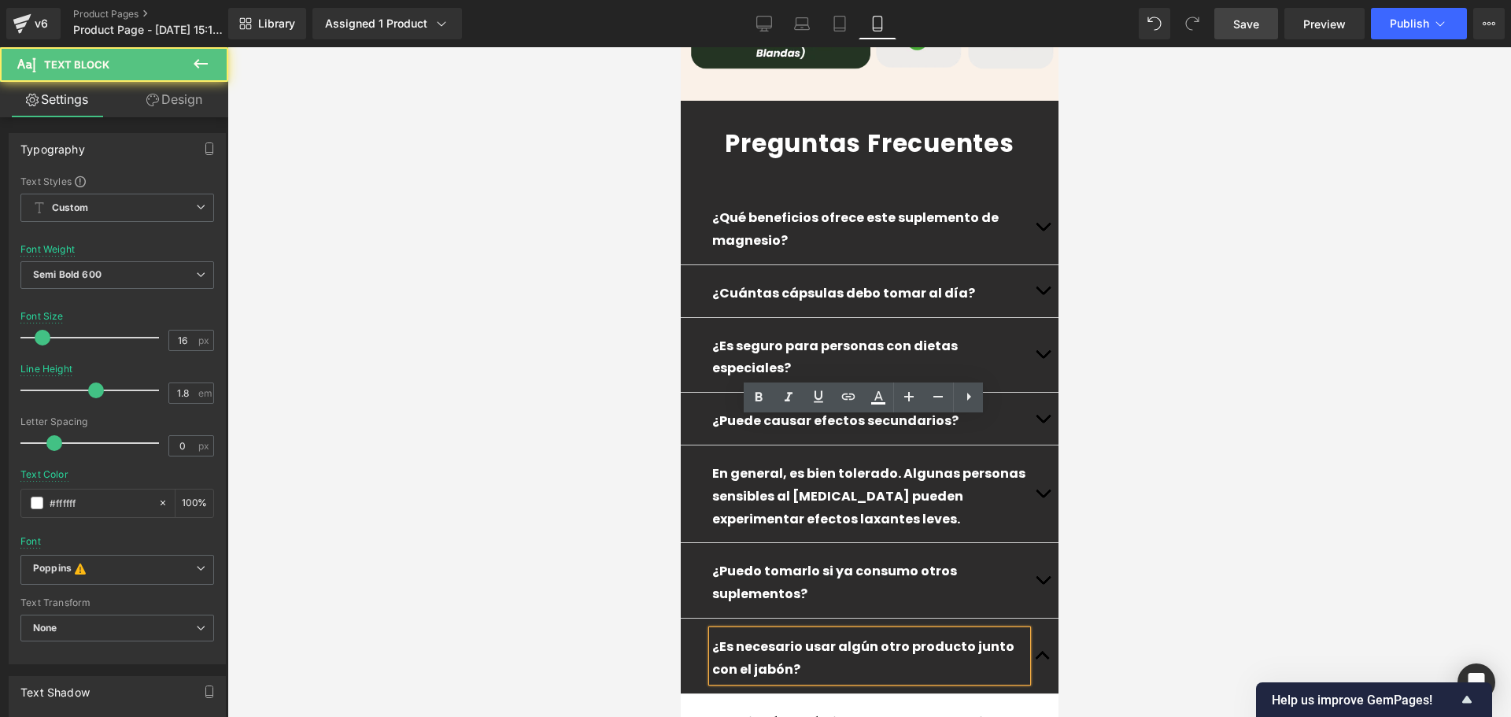
click at [980, 636] on p "¿Es necesario usar algún otro producto junto con el jabón?" at bounding box center [868, 659] width 315 height 46
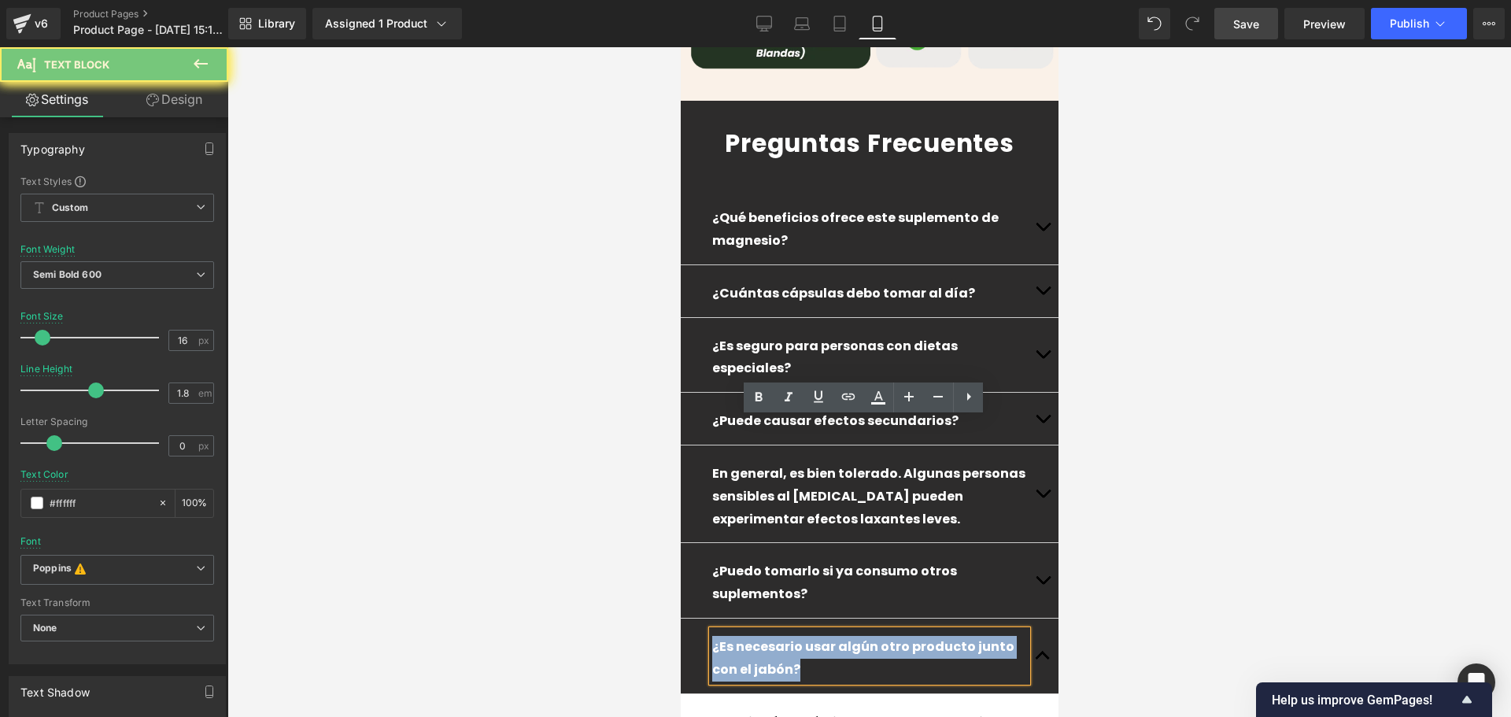
click at [980, 636] on p "¿Es necesario usar algún otro producto junto con el jabón?" at bounding box center [868, 659] width 315 height 46
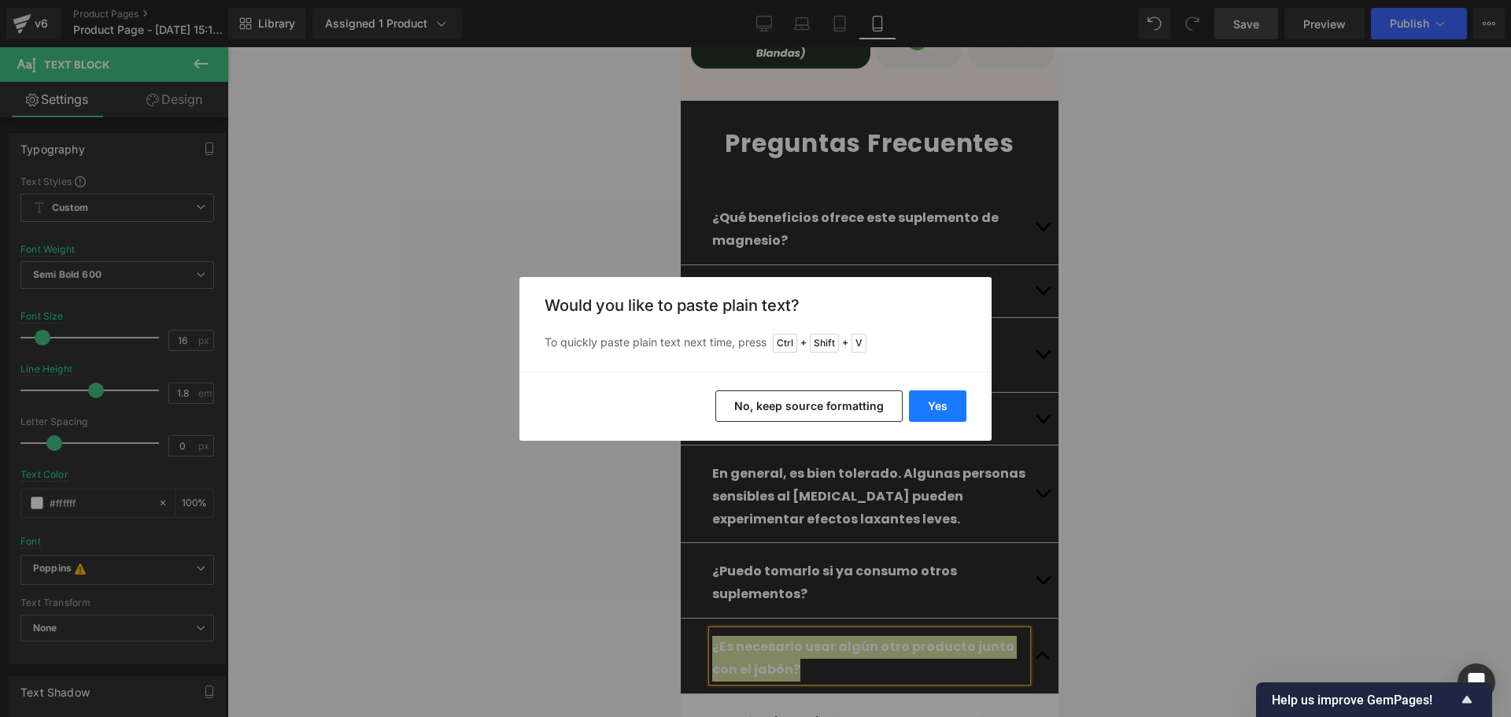
click at [951, 398] on button "Yes" at bounding box center [937, 405] width 57 height 31
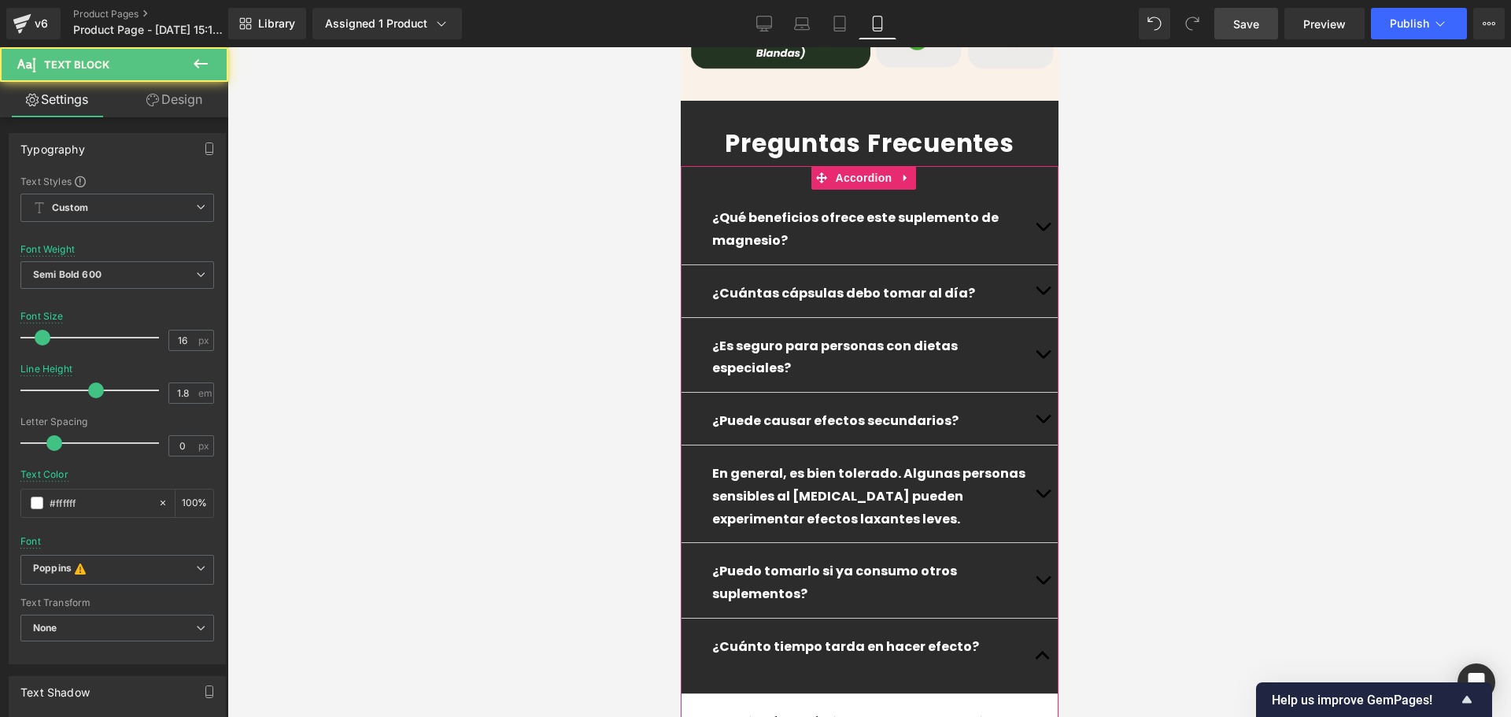
click at [939, 659] on p at bounding box center [868, 670] width 315 height 23
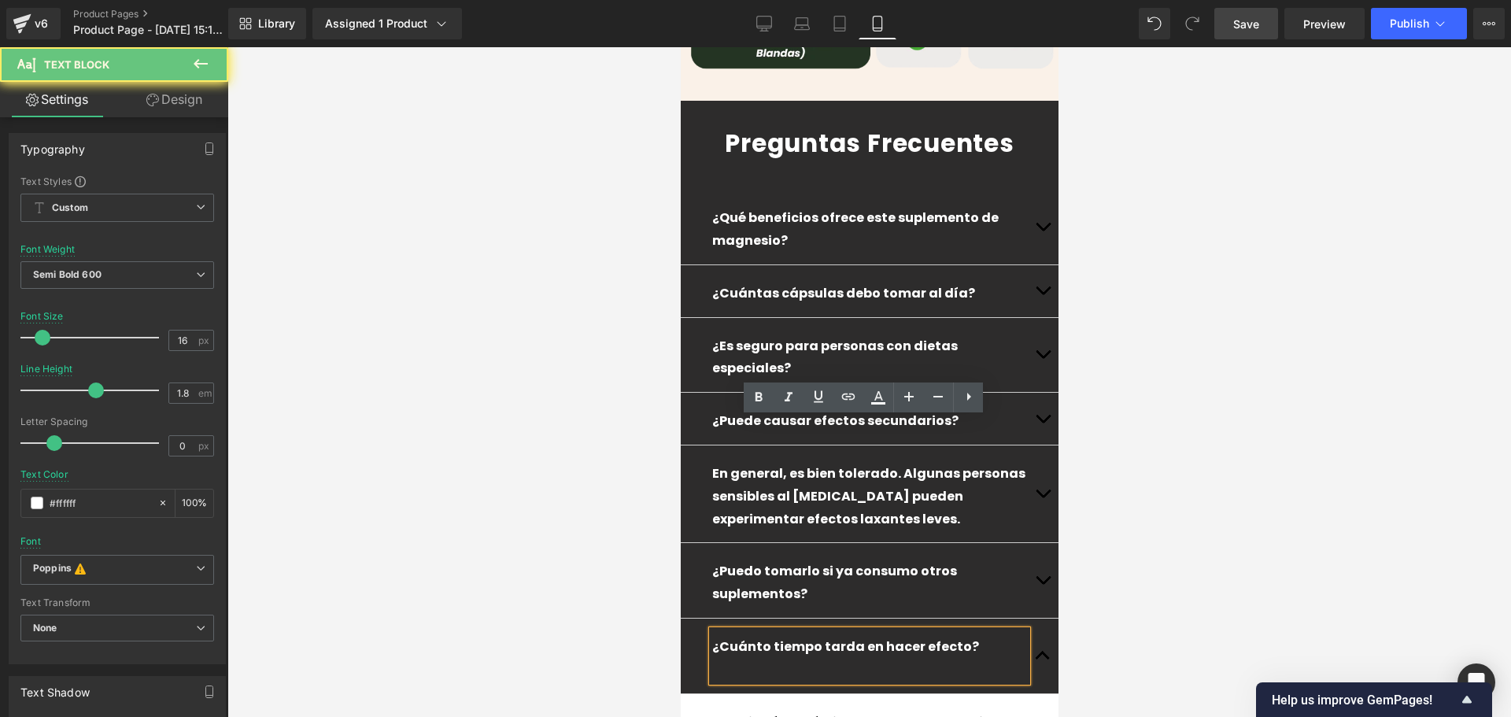
click at [939, 659] on p at bounding box center [868, 670] width 315 height 23
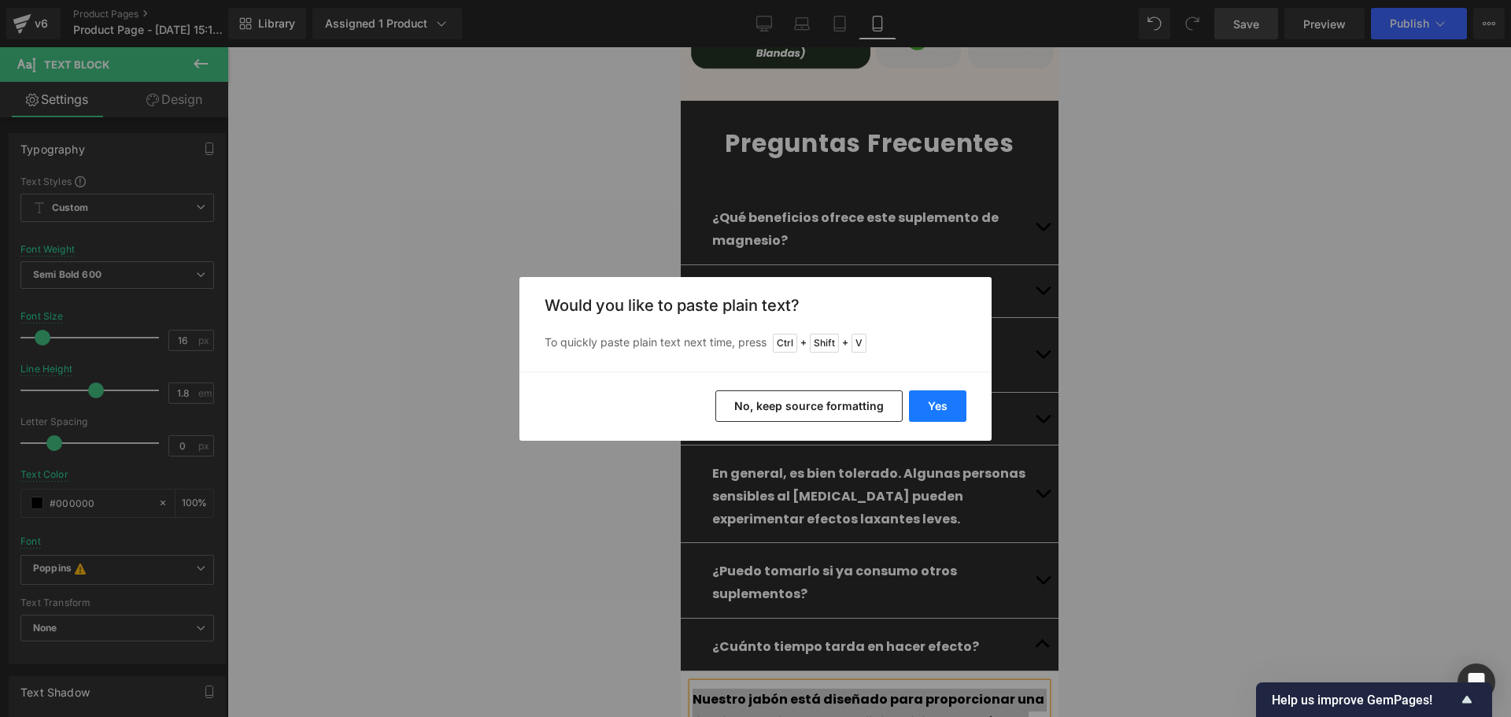
click at [947, 414] on button "Yes" at bounding box center [937, 405] width 57 height 31
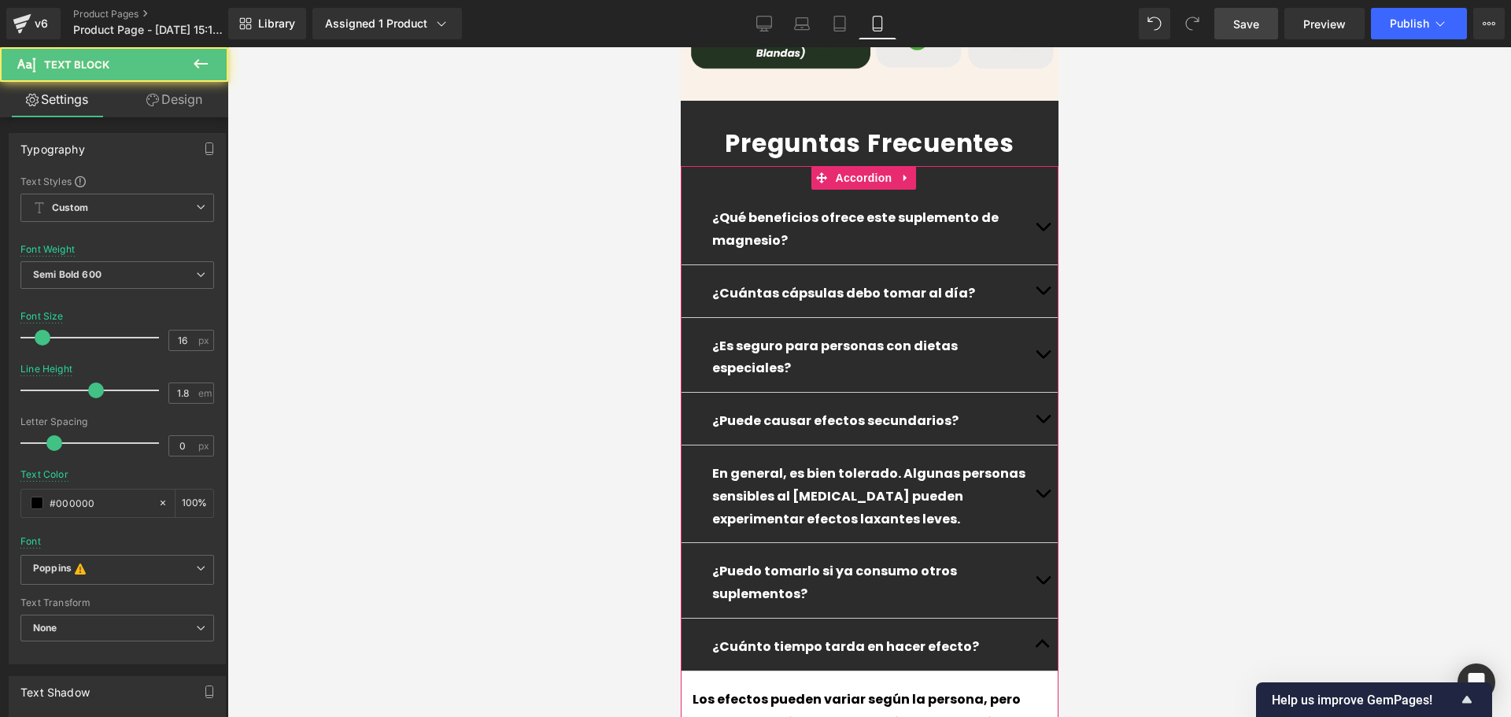
click at [784, 683] on div "Los efectos pueden variar según la persona, pero muchos usuarios reportan mejor…" at bounding box center [869, 731] width 354 height 96
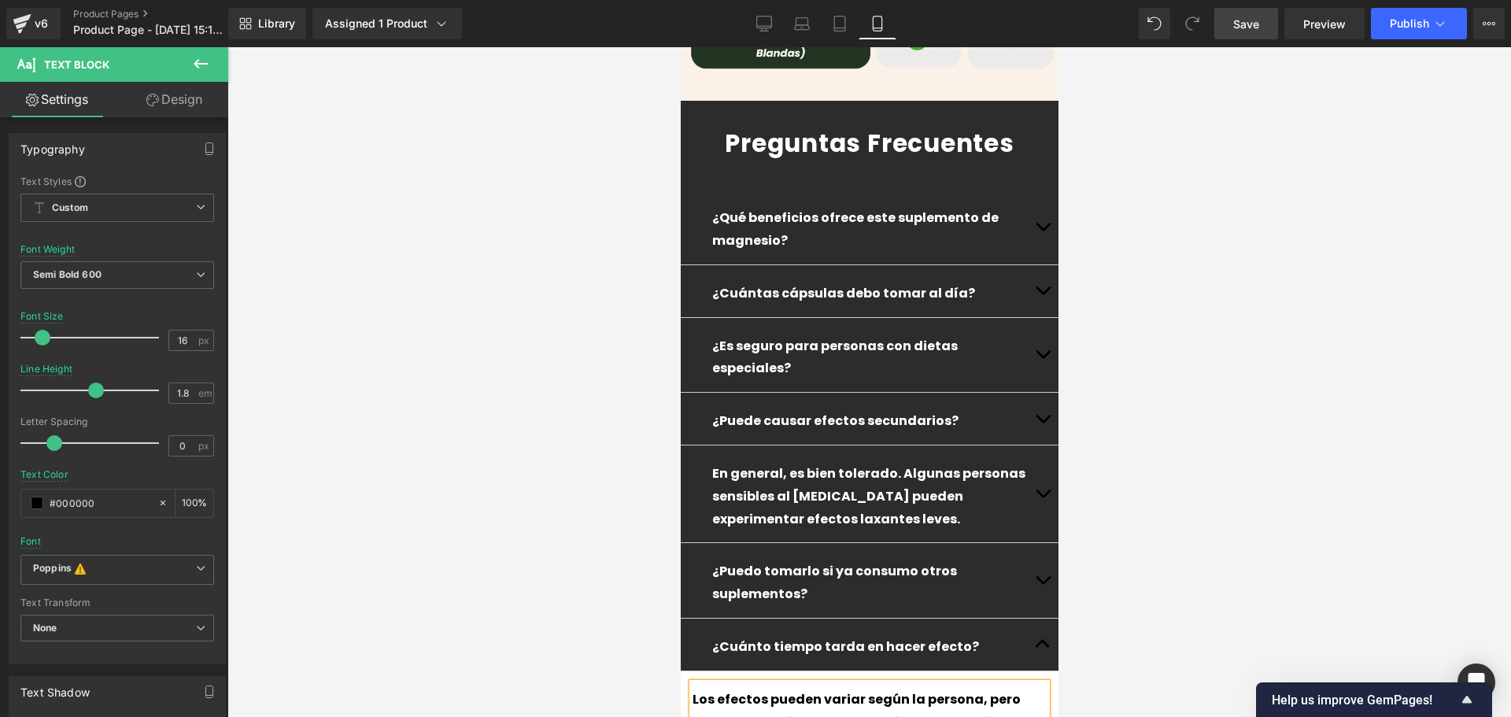
click at [1042, 648] on span "button" at bounding box center [1042, 648] width 0 height 0
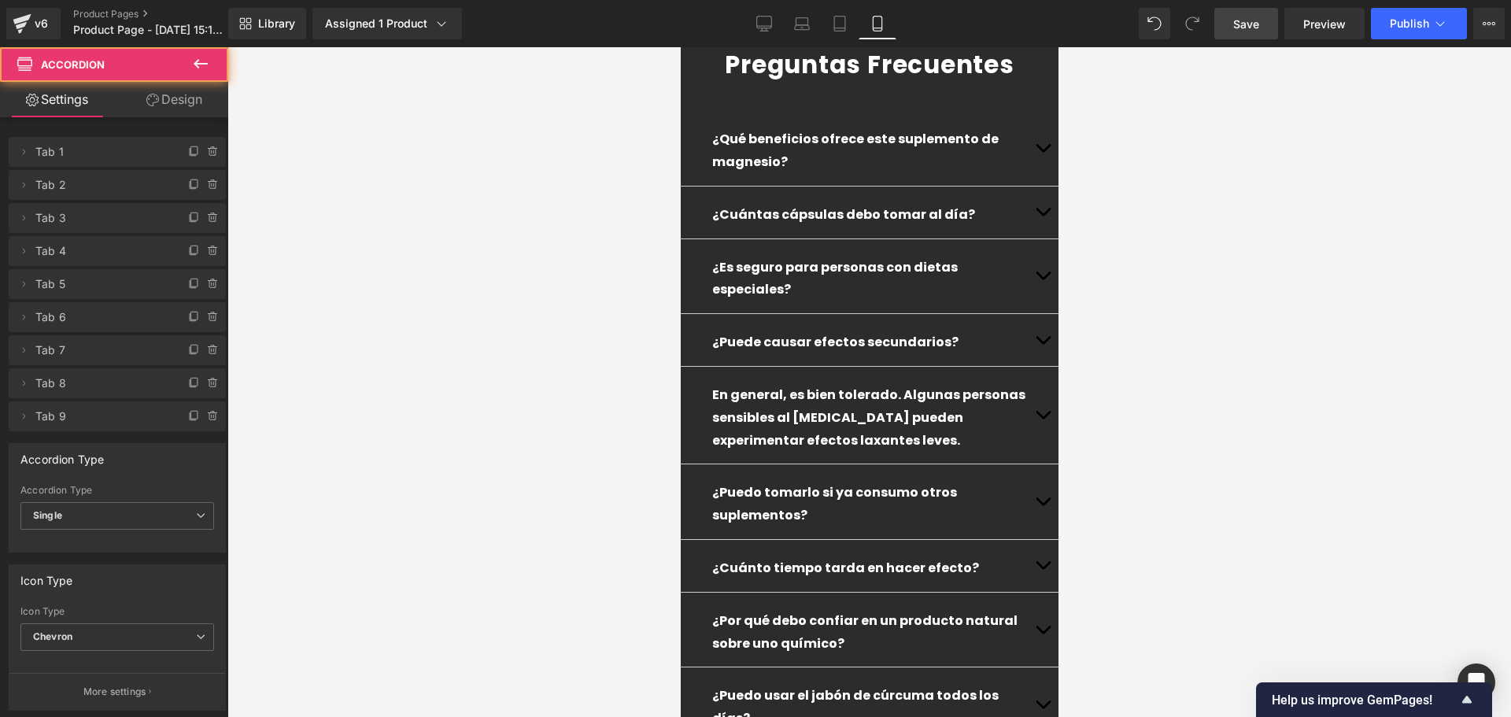
click at [1032, 592] on button "button" at bounding box center [1041, 629] width 31 height 75
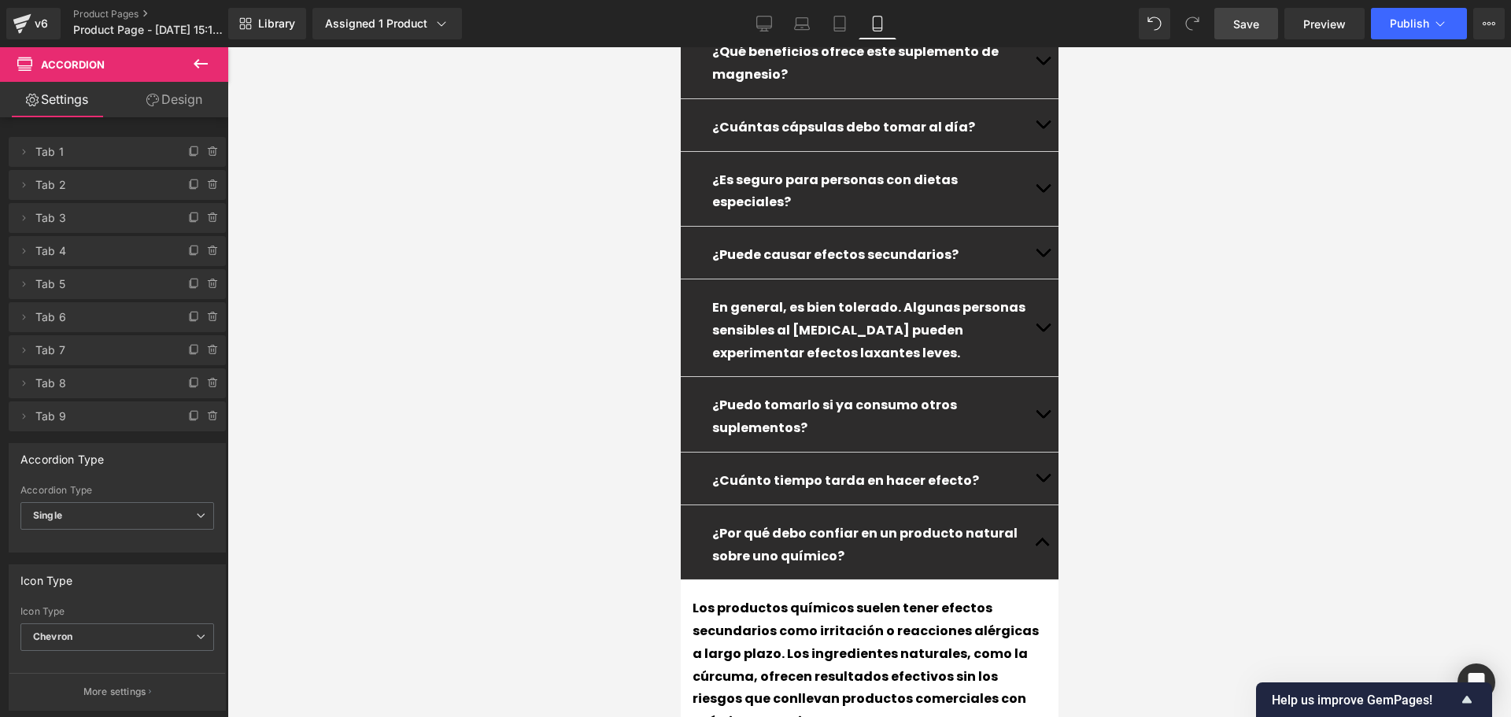
scroll to position [4758, 0]
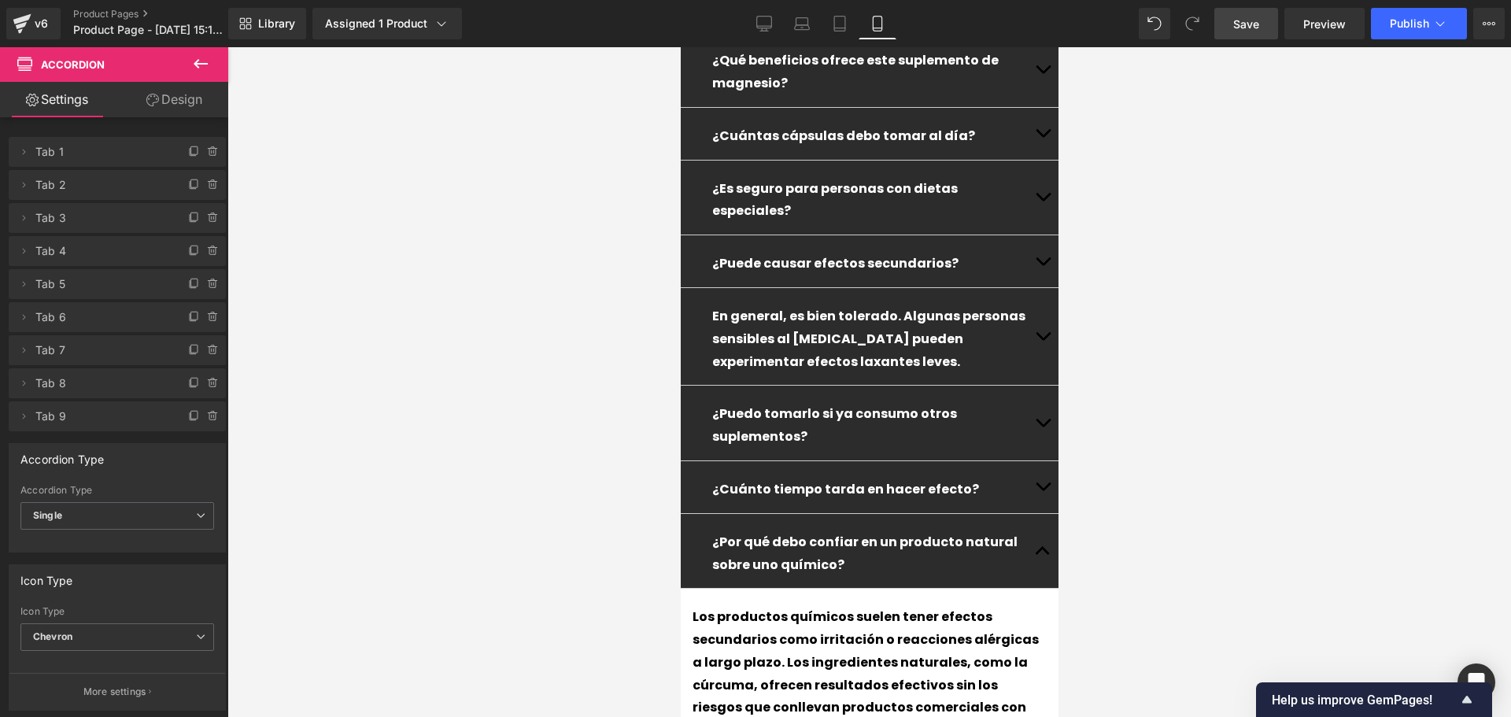
click at [814, 526] on div "¿Por qué debo confiar en un producto natural sobre uno químico? Text Block" at bounding box center [868, 551] width 315 height 51
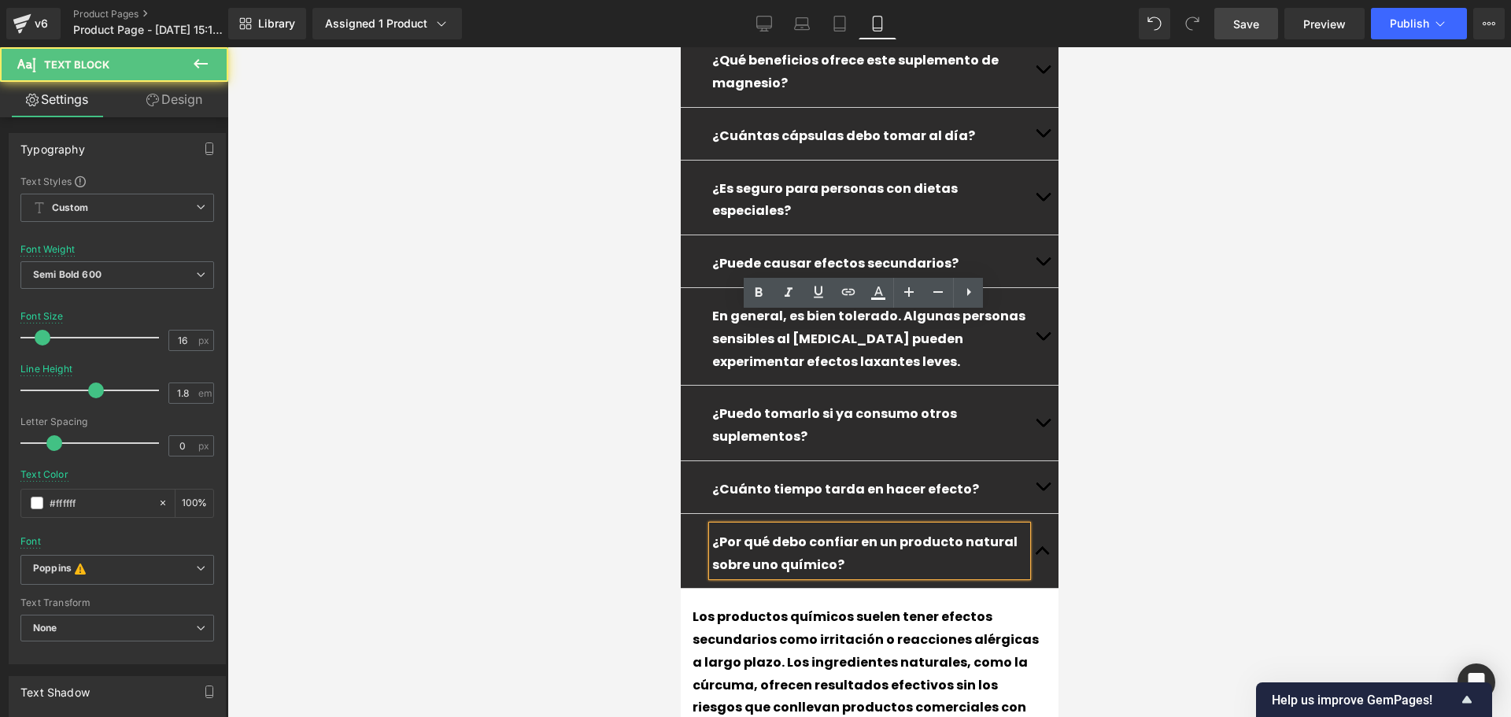
click at [799, 531] on p "¿Por qué debo confiar en un producto natural sobre uno químico?" at bounding box center [868, 554] width 315 height 46
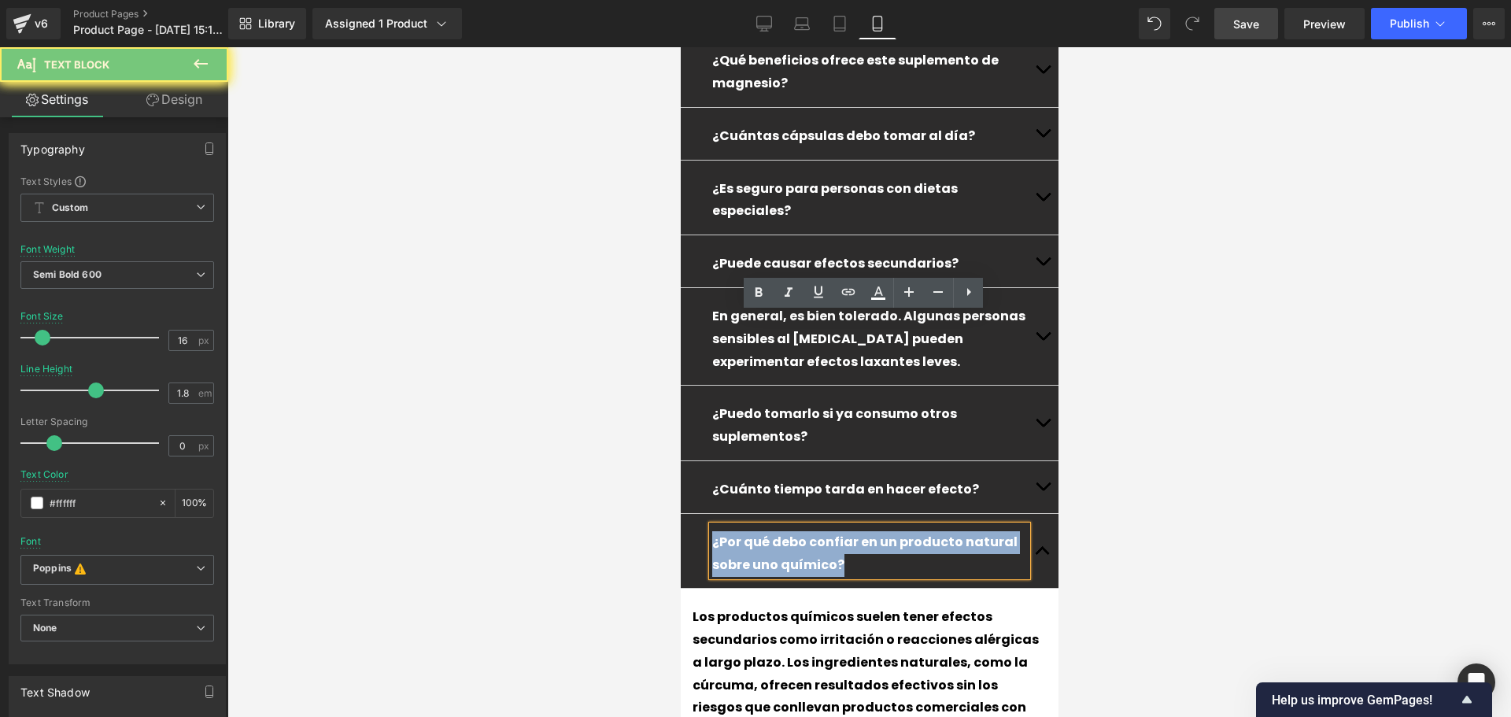
click at [799, 531] on p "¿Por qué debo confiar en un producto natural sobre uno químico?" at bounding box center [868, 554] width 315 height 46
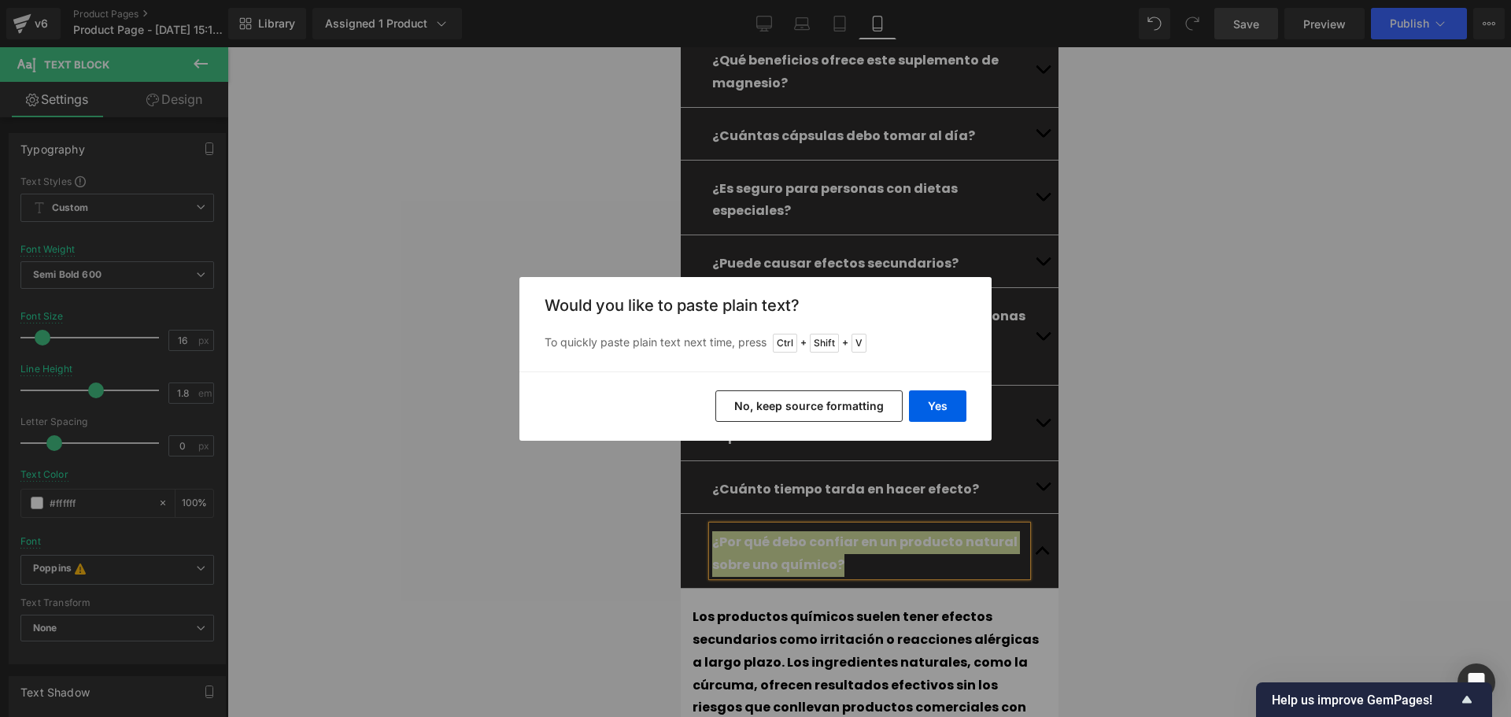
click at [938, 388] on div "Yes No, keep source formatting" at bounding box center [755, 405] width 472 height 69
click at [926, 410] on button "Yes" at bounding box center [937, 405] width 57 height 31
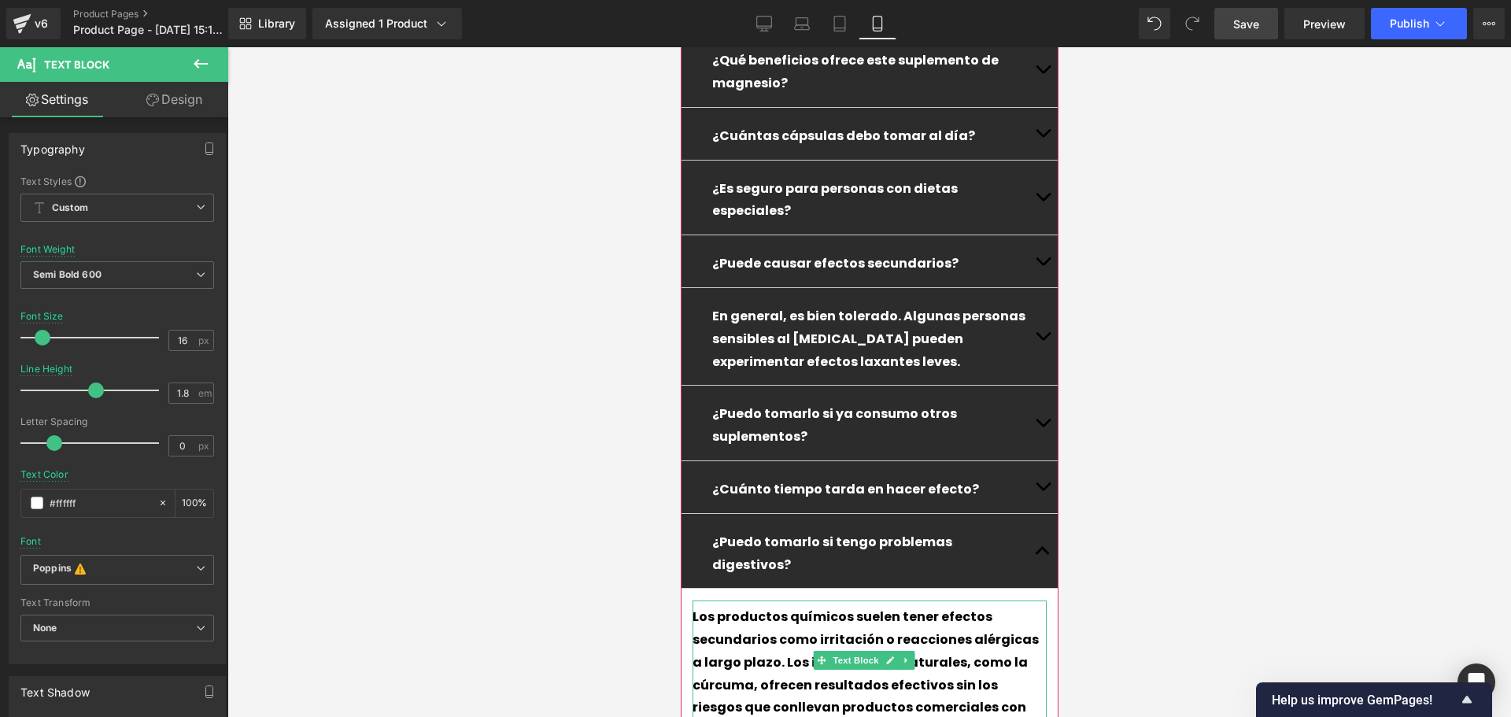
click at [957, 600] on div "Los productos químicos suelen tener efectos secundarios como irritación o reacc…" at bounding box center [869, 671] width 354 height 142
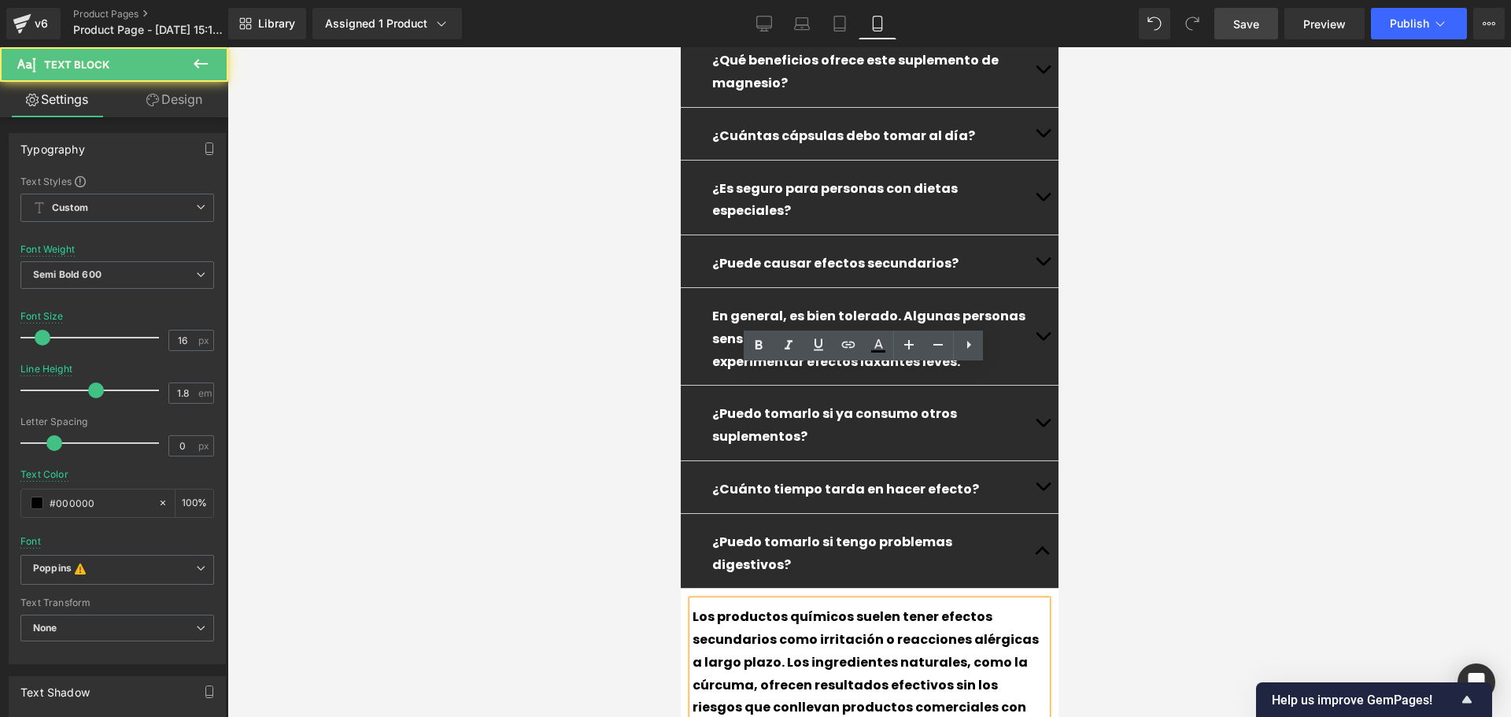
click at [955, 600] on div "Los productos químicos suelen tener efectos secundarios como irritación o reacc…" at bounding box center [869, 671] width 354 height 142
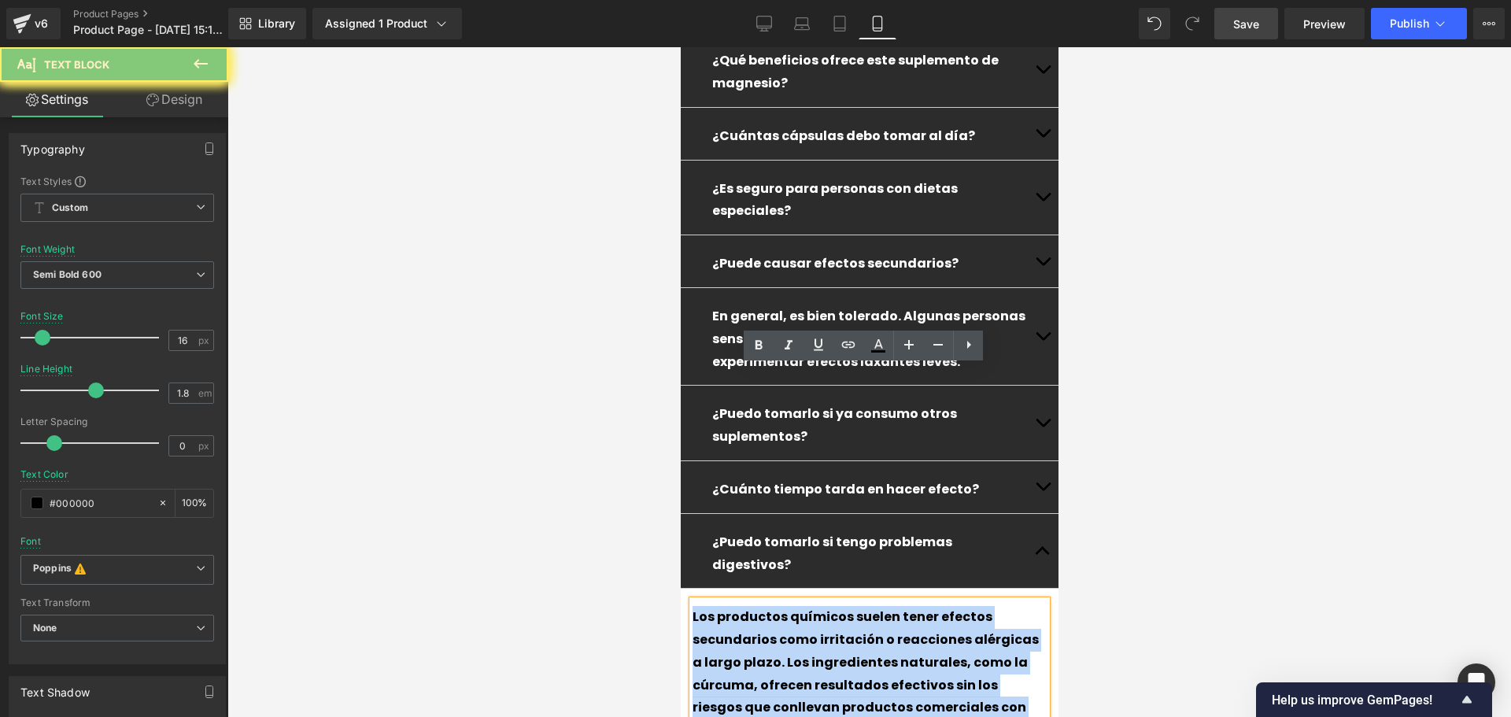
click at [955, 600] on div "Los productos químicos suelen tener efectos secundarios como irritación o reacc…" at bounding box center [869, 671] width 354 height 142
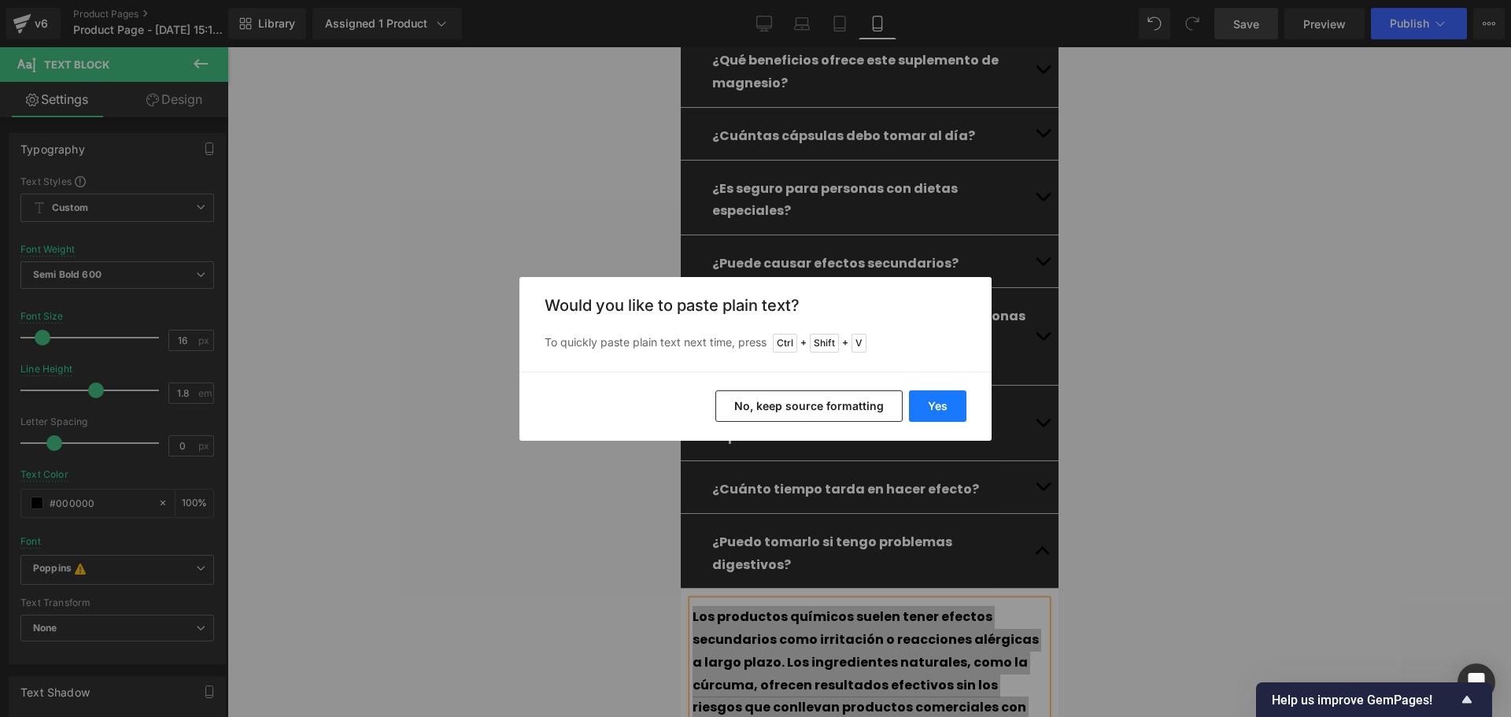
drag, startPoint x: 946, startPoint y: 399, endPoint x: 161, endPoint y: 392, distance: 784.5
click at [946, 399] on button "Yes" at bounding box center [937, 405] width 57 height 31
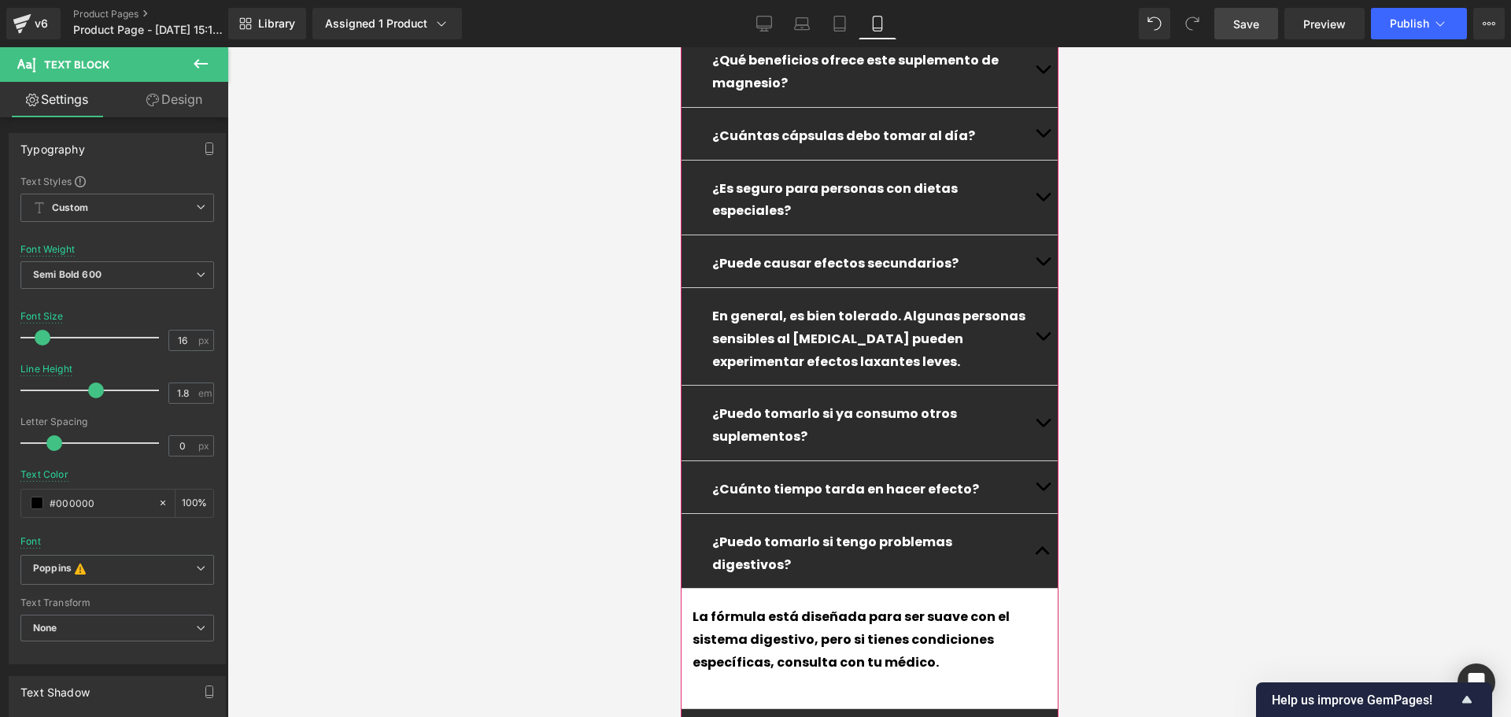
click at [729, 674] on div at bounding box center [869, 685] width 354 height 23
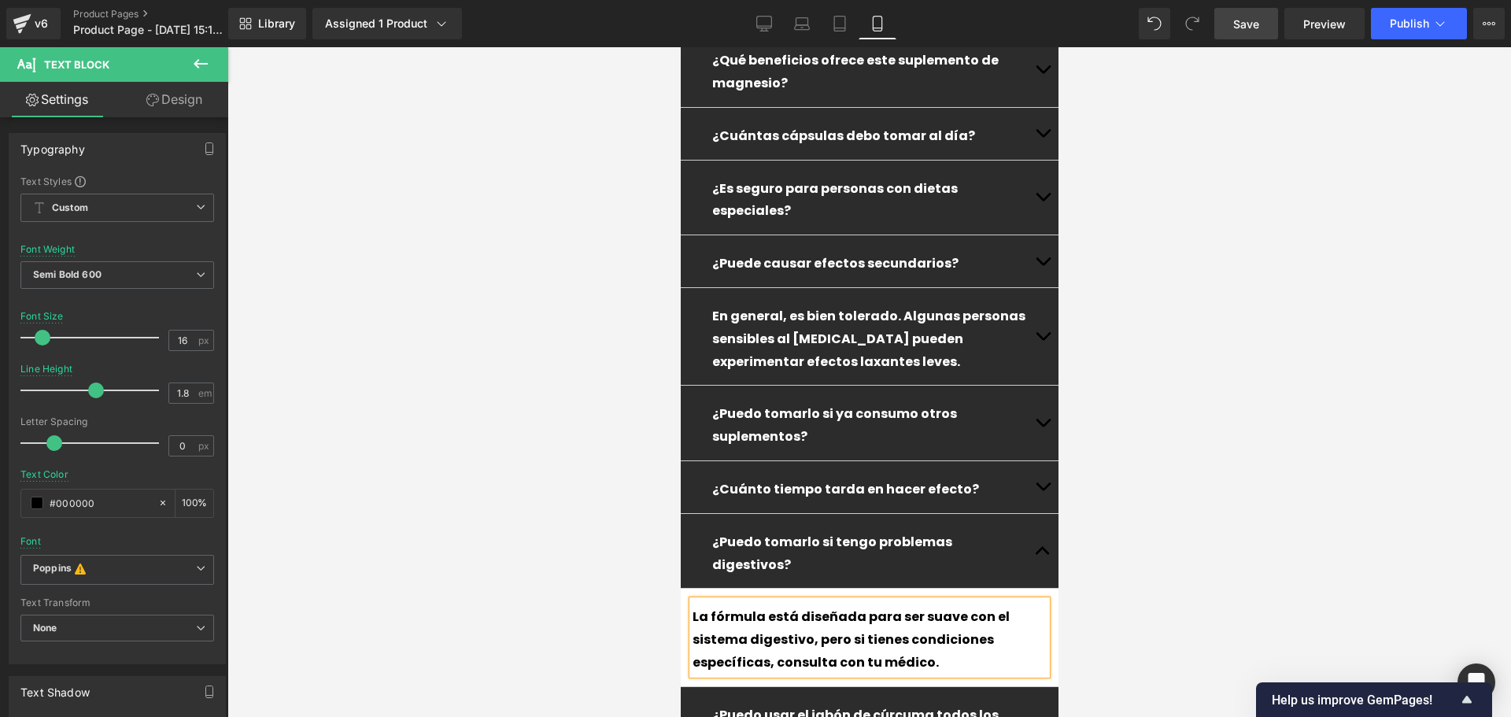
click at [1026, 514] on button "button" at bounding box center [1041, 551] width 31 height 75
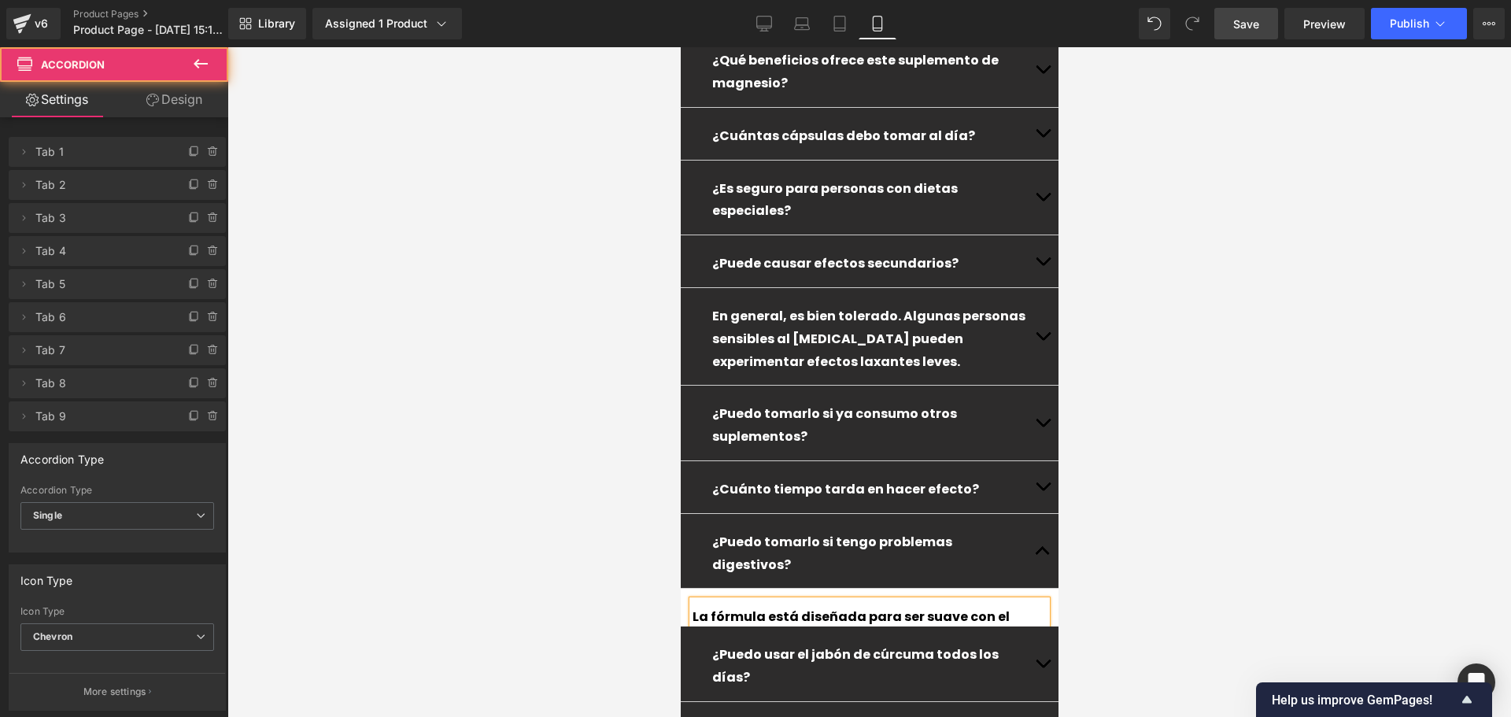
scroll to position [4748, 0]
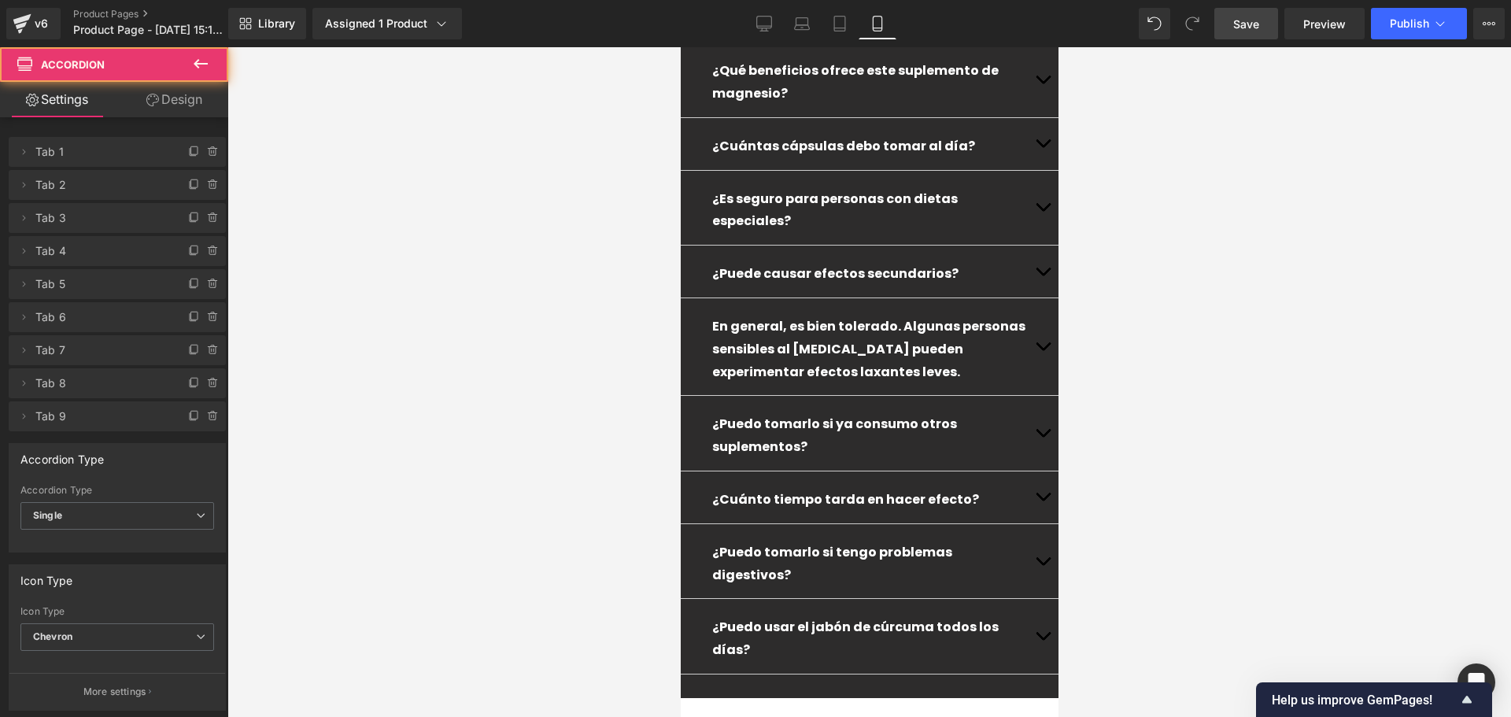
click at [1026, 599] on button "button" at bounding box center [1041, 636] width 31 height 75
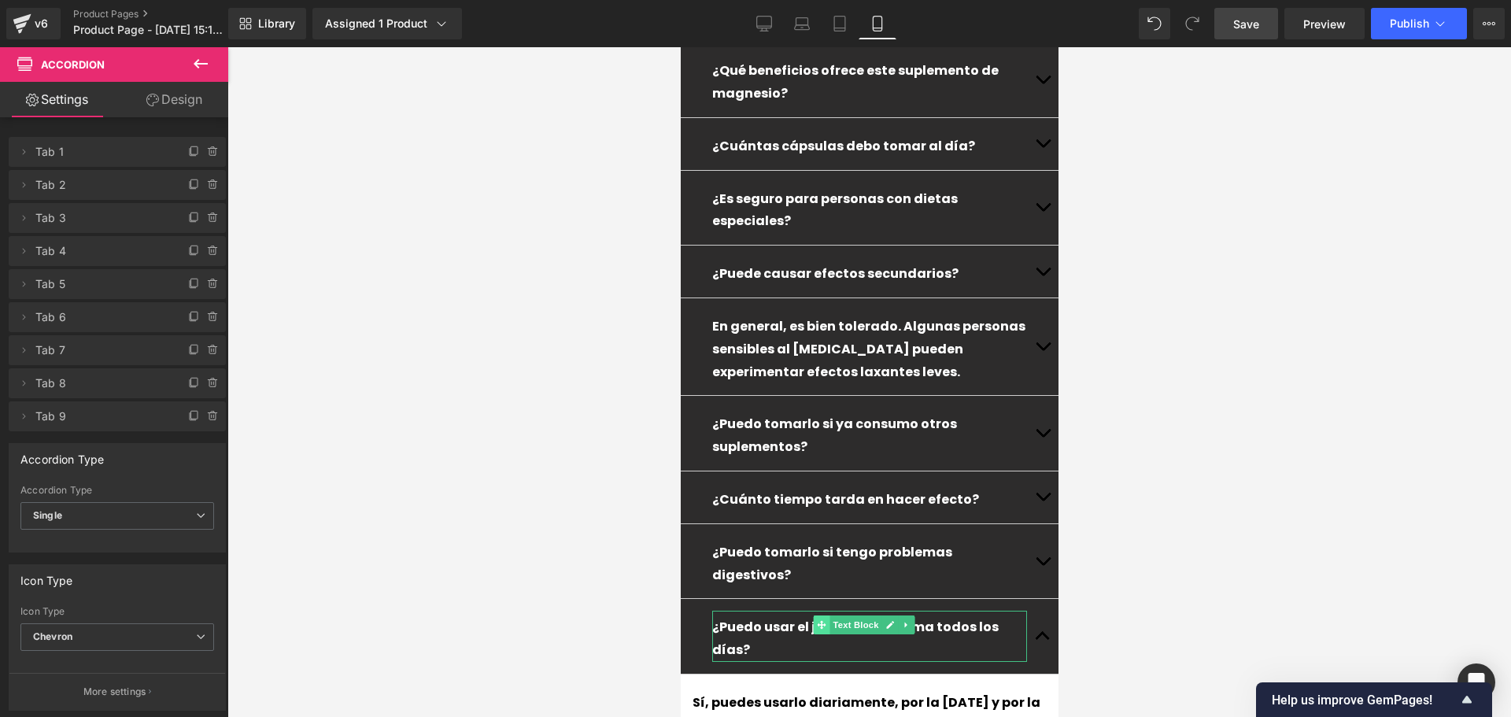
click at [822, 615] on span at bounding box center [820, 624] width 17 height 19
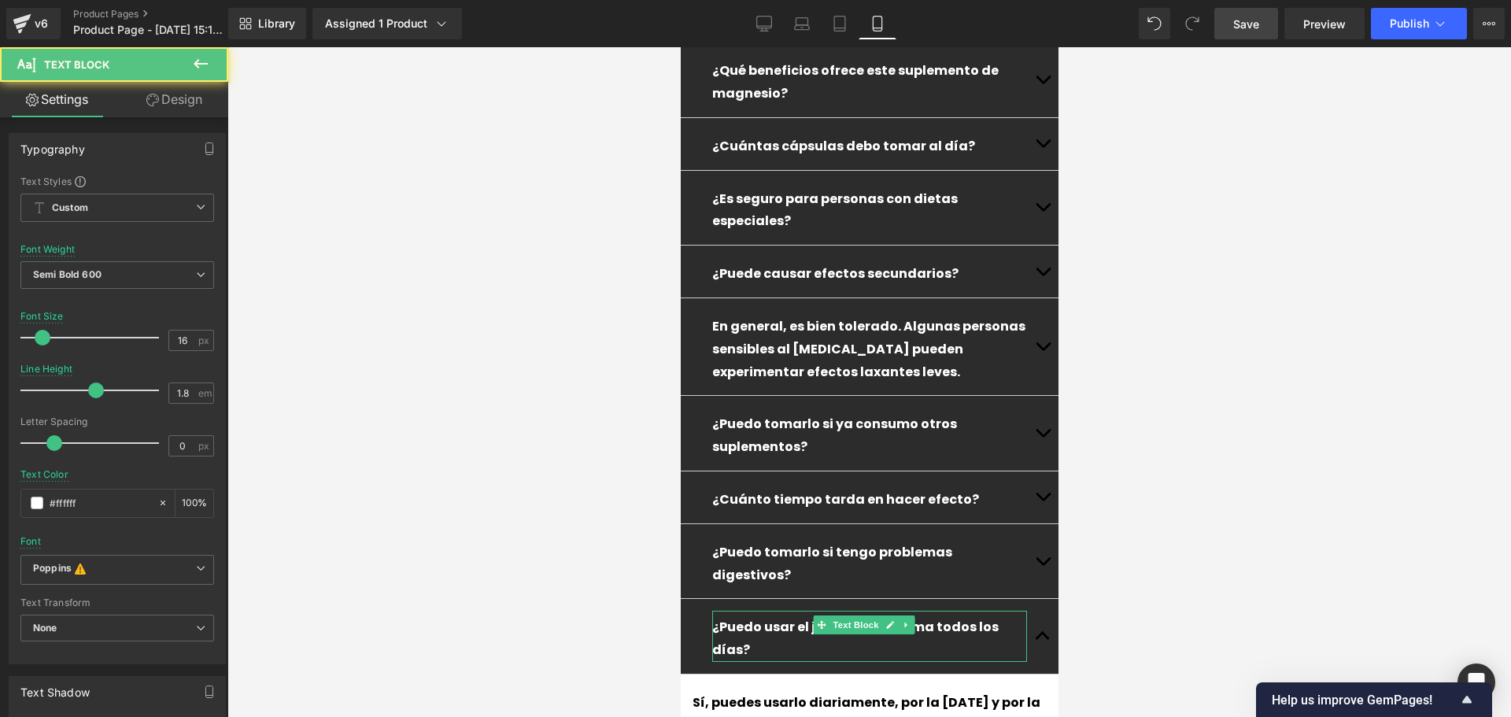
click at [766, 616] on p "¿Puedo usar el jabón de cúrcuma todos los días?" at bounding box center [868, 639] width 315 height 46
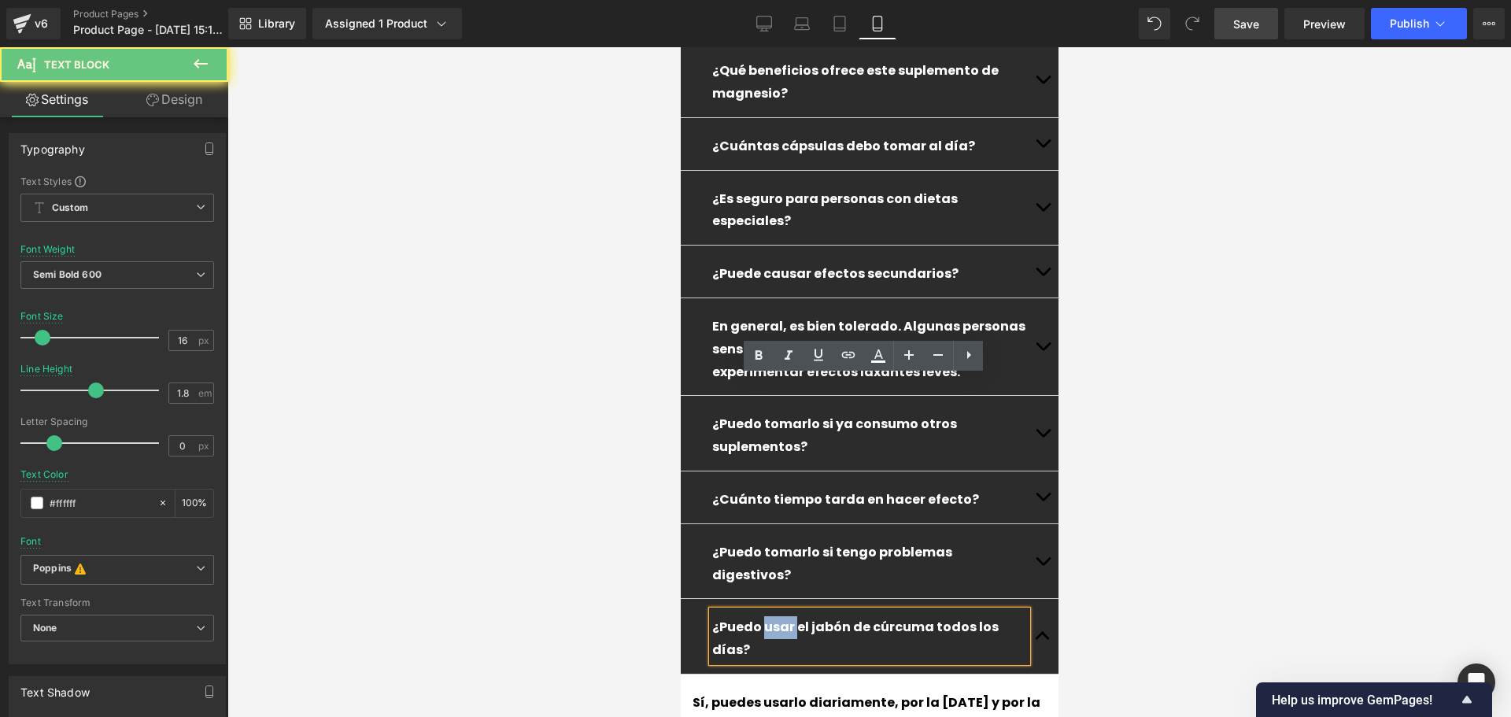
click at [766, 616] on p "¿Puedo usar el jabón de cúrcuma todos los días?" at bounding box center [868, 639] width 315 height 46
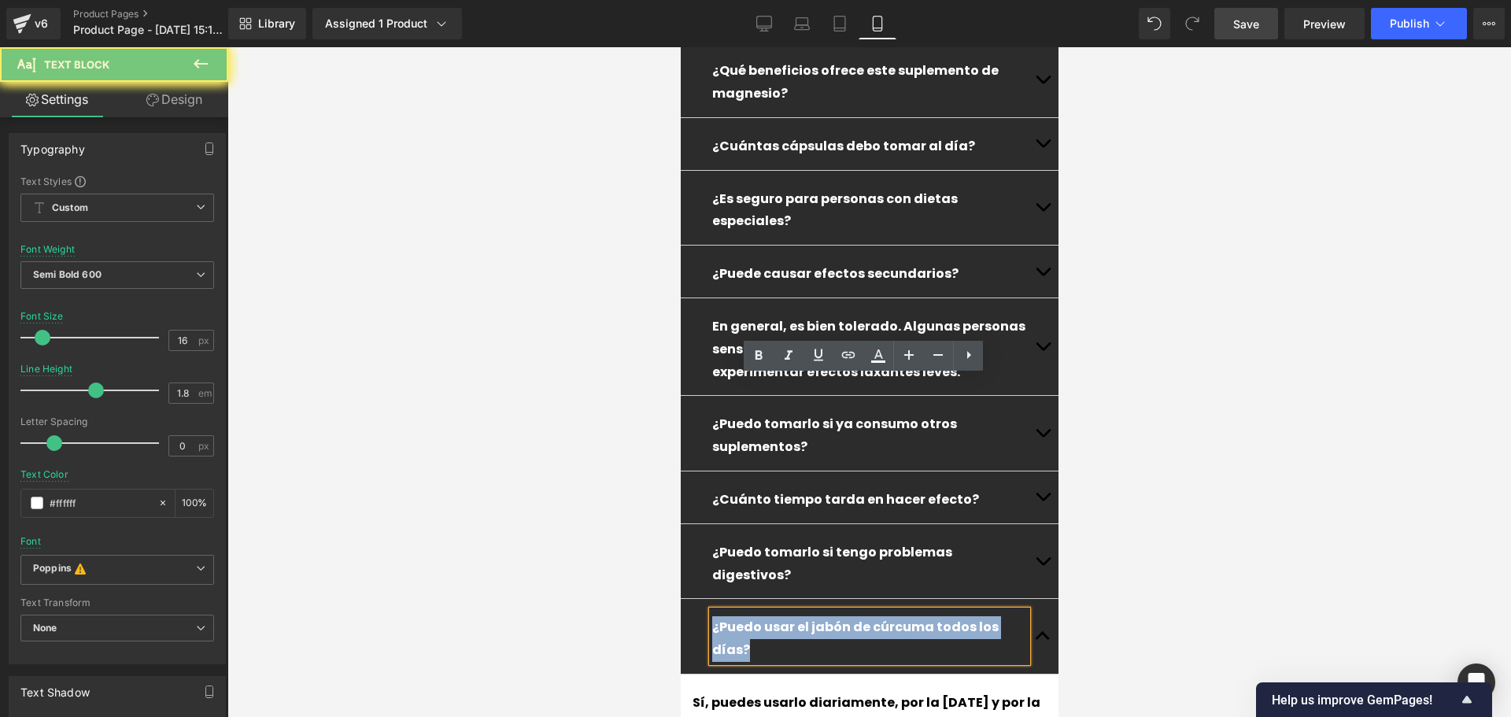
click at [766, 616] on p "¿Puedo usar el jabón de cúrcuma todos los días?" at bounding box center [868, 639] width 315 height 46
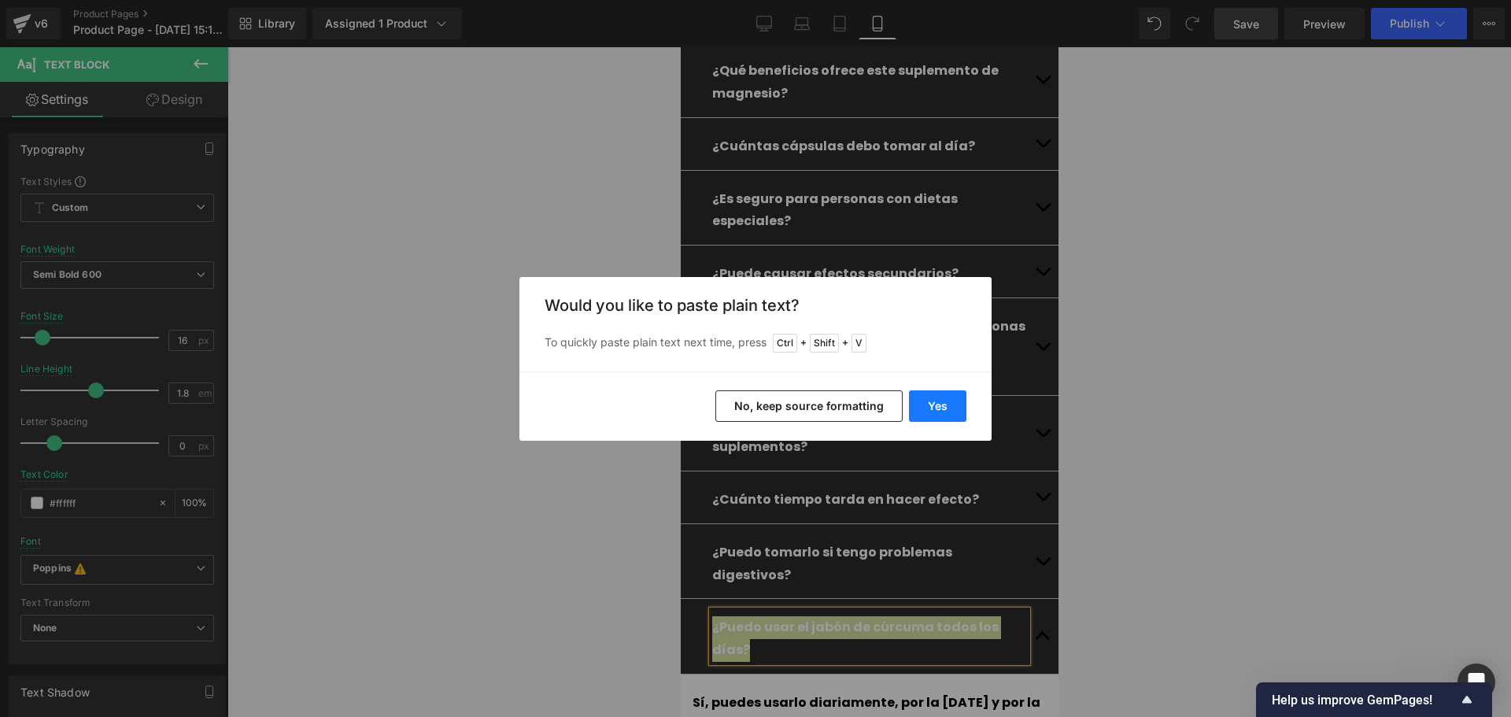
click at [957, 401] on button "Yes" at bounding box center [937, 405] width 57 height 31
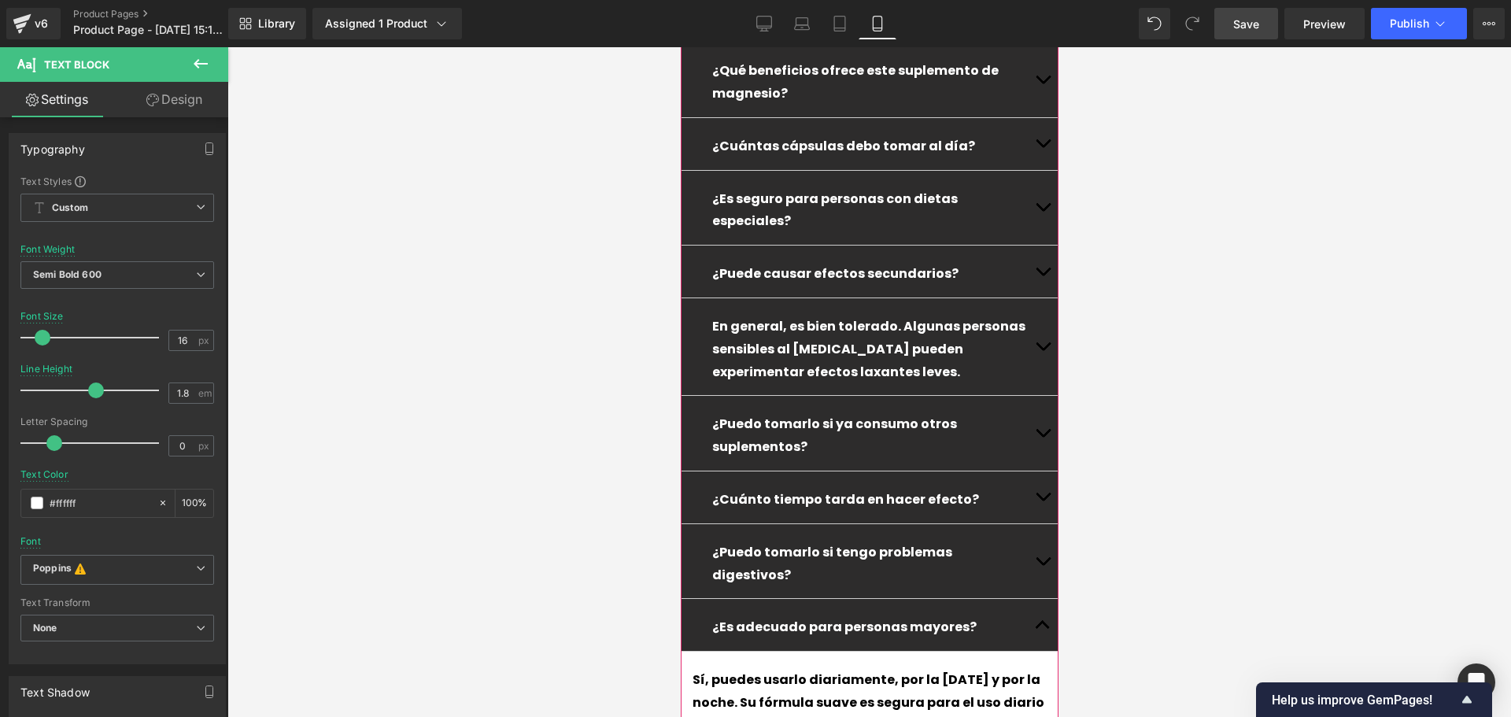
click at [966, 663] on div "Sí, puedes usarlo diariamente, por la [DATE] y por la noche. Su fórmula suave e…" at bounding box center [869, 711] width 354 height 96
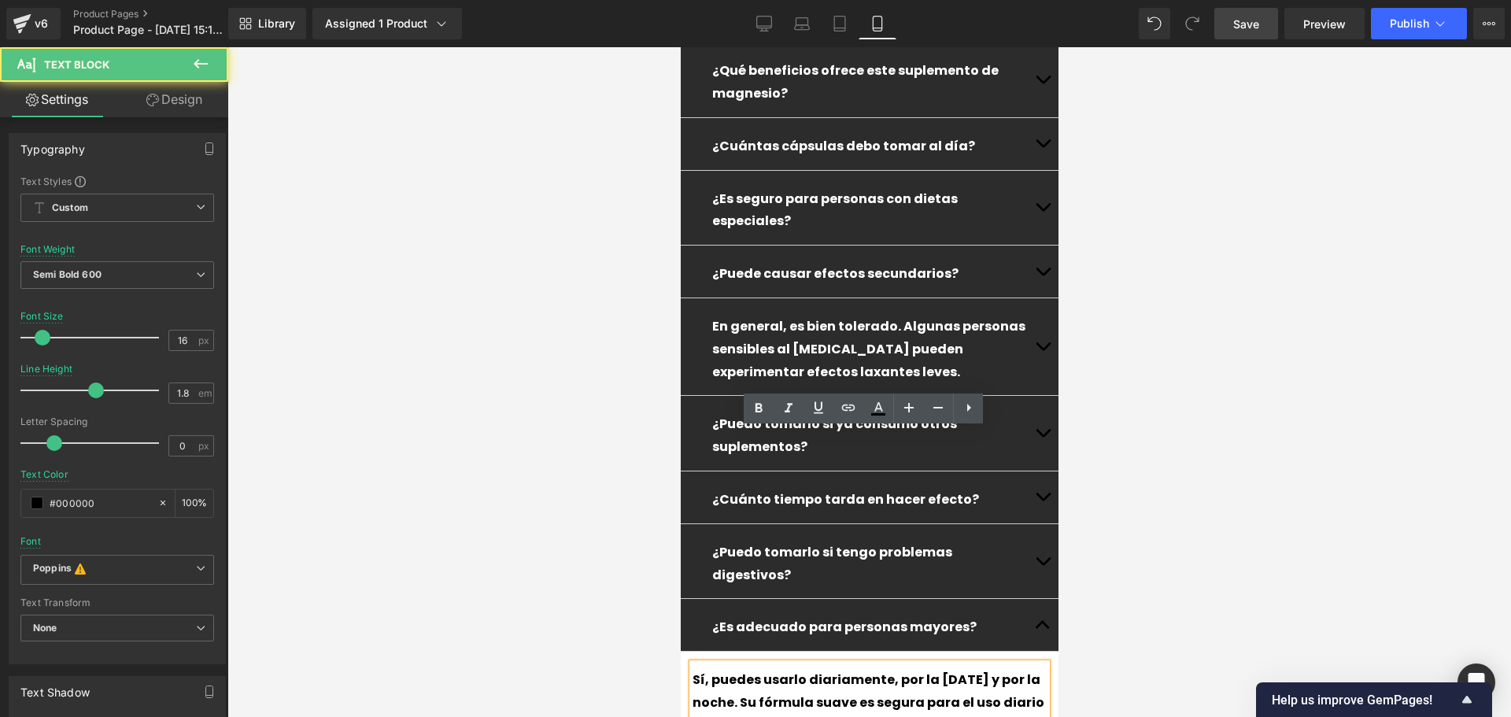
click at [969, 663] on div "Sí, puedes usarlo diariamente, por la [DATE] y por la noche. Su fórmula suave e…" at bounding box center [869, 711] width 354 height 96
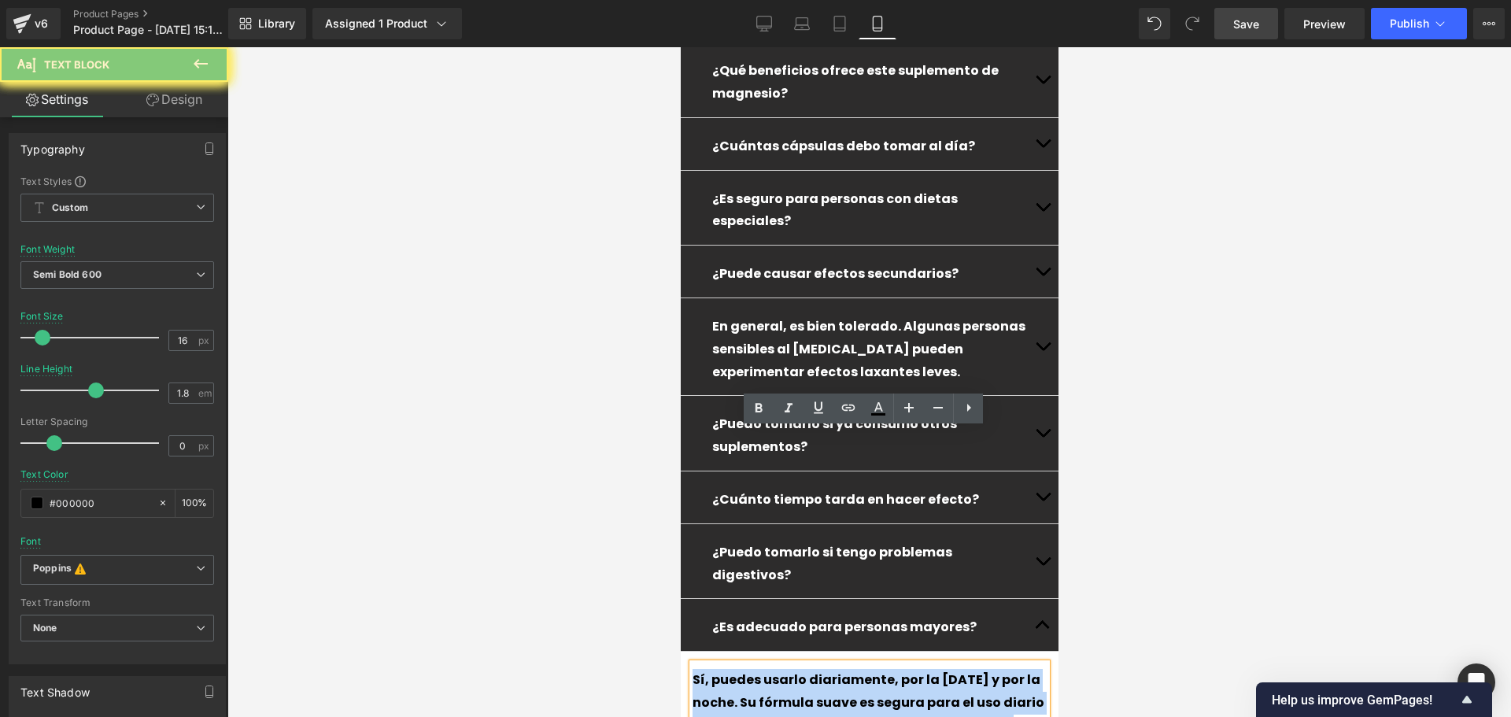
click at [969, 663] on div "Sí, puedes usarlo diariamente, por la [DATE] y por la noche. Su fórmula suave e…" at bounding box center [869, 711] width 354 height 96
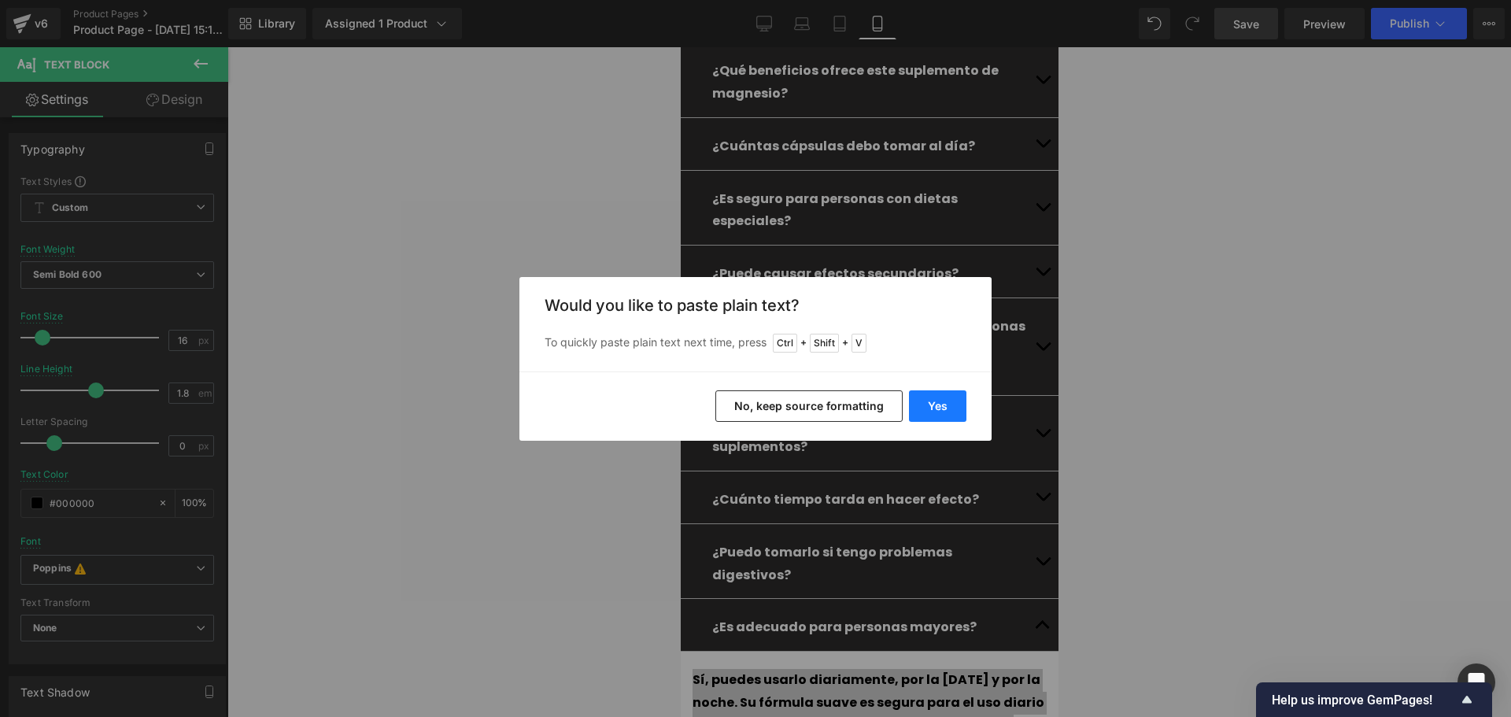
click at [939, 402] on button "Yes" at bounding box center [937, 405] width 57 height 31
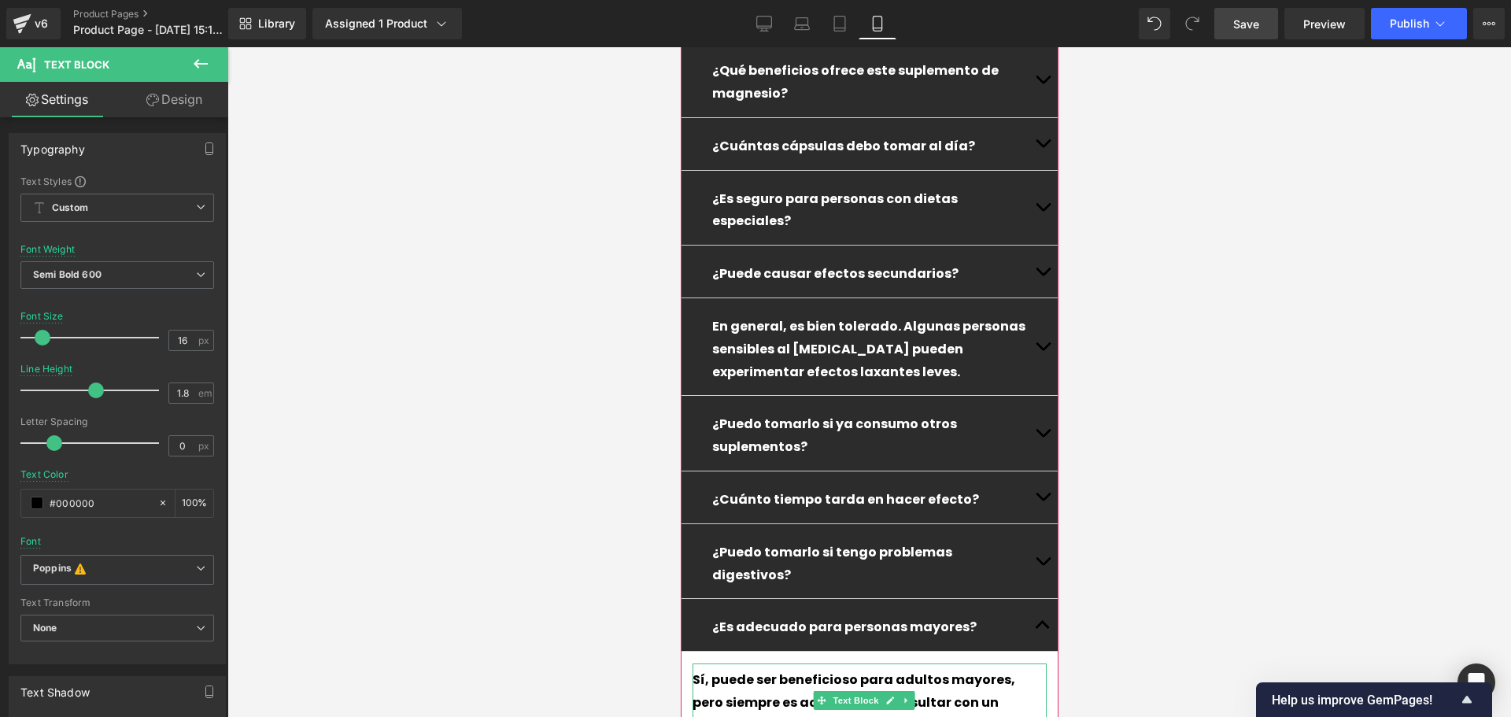
click at [953, 663] on div "Sí, puede ser beneficioso para adultos mayores, pero siempre es aconsejable con…" at bounding box center [869, 711] width 354 height 96
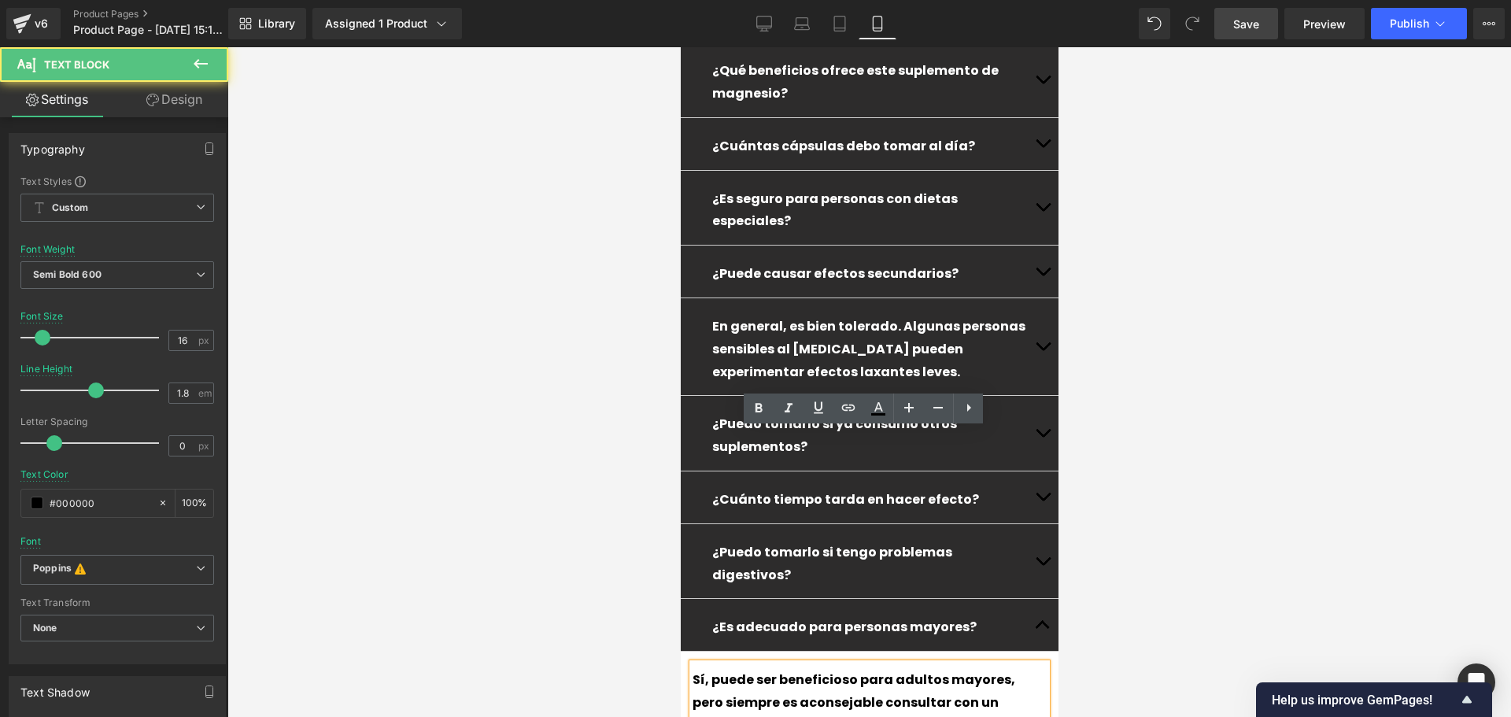
click at [1031, 599] on button "button" at bounding box center [1041, 625] width 31 height 52
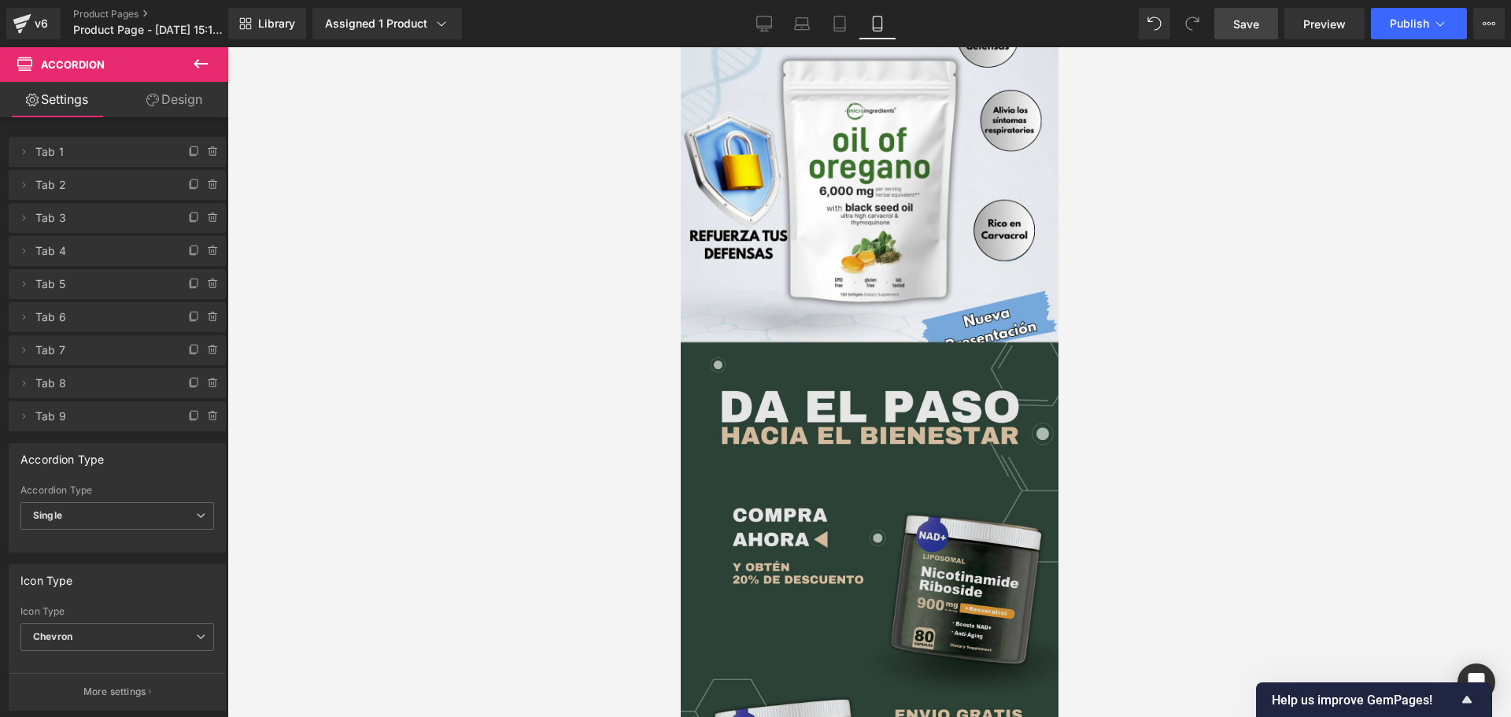
scroll to position [2781, 0]
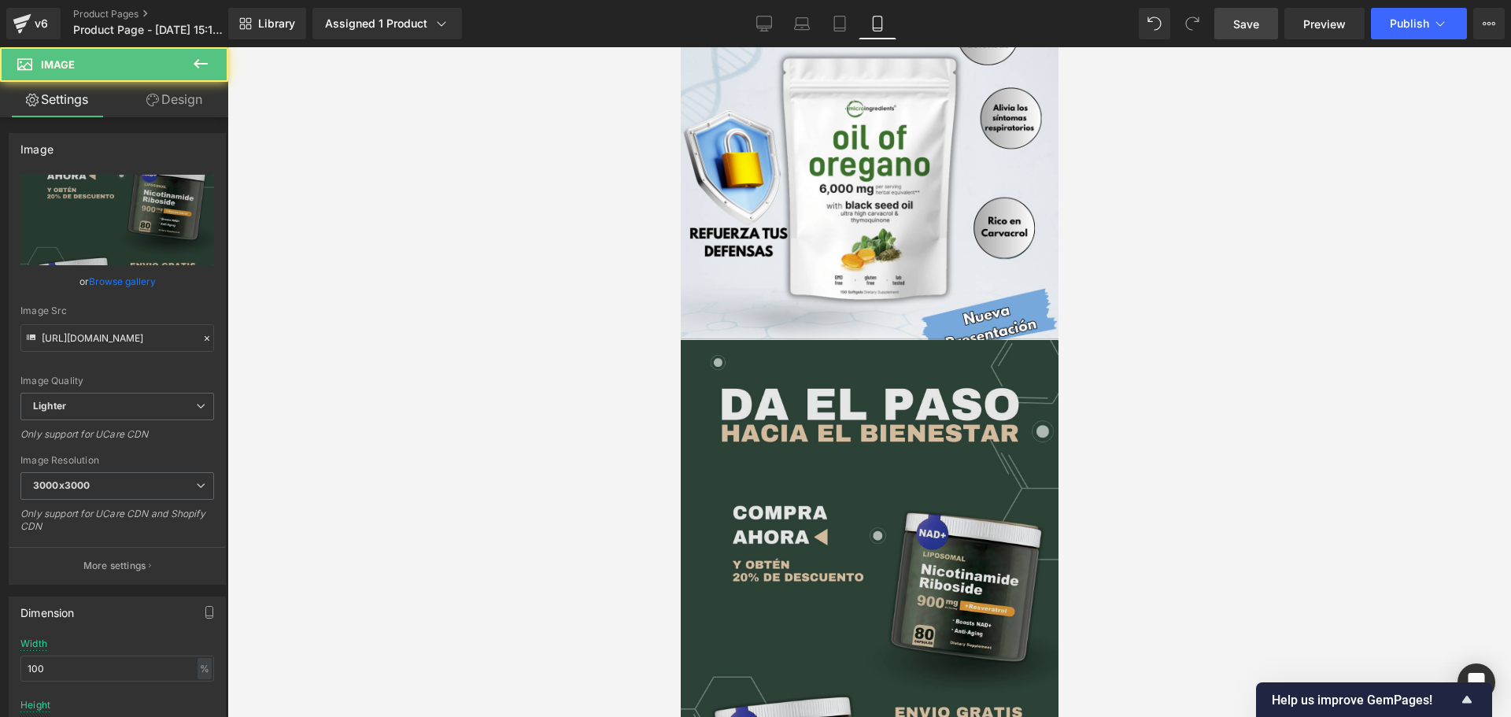
click at [878, 471] on img at bounding box center [869, 623] width 378 height 567
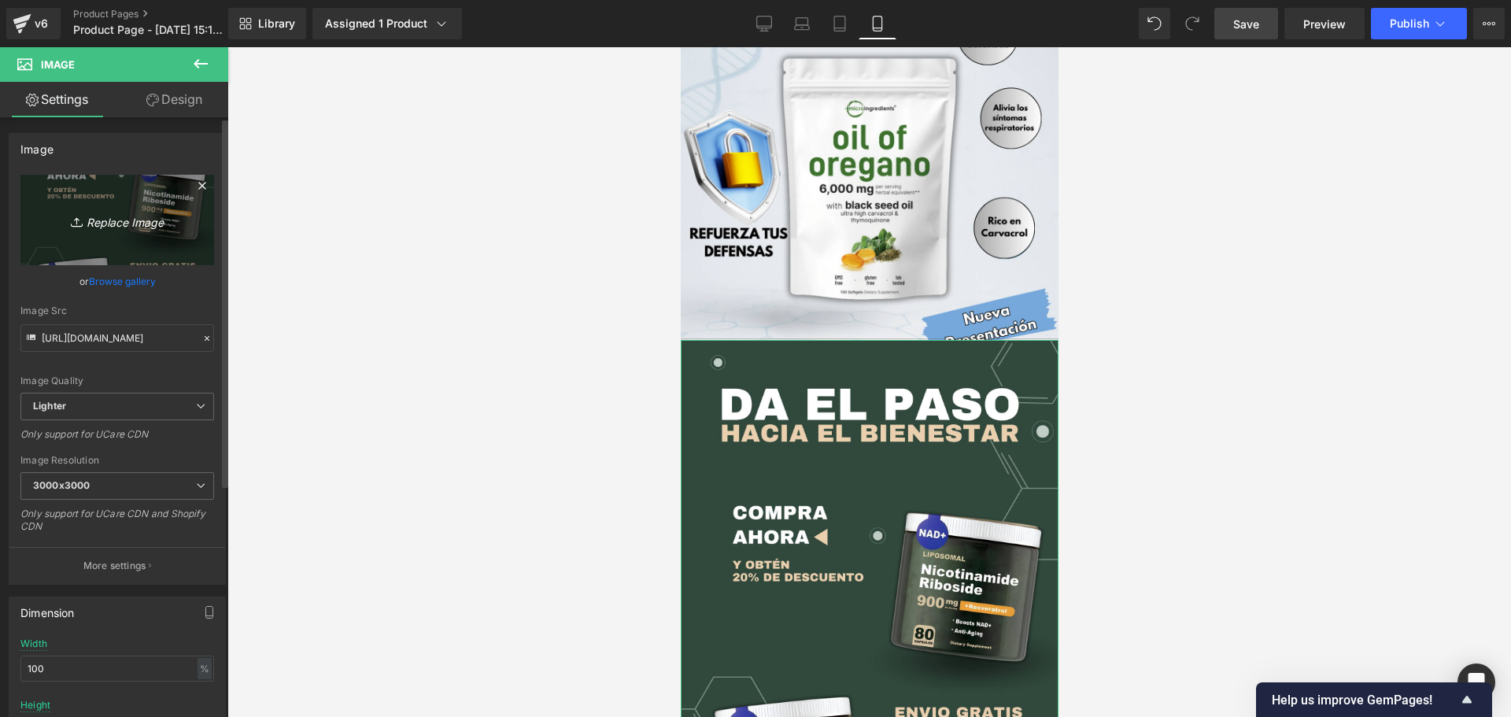
click at [131, 219] on icon "Replace Image" at bounding box center [117, 220] width 126 height 20
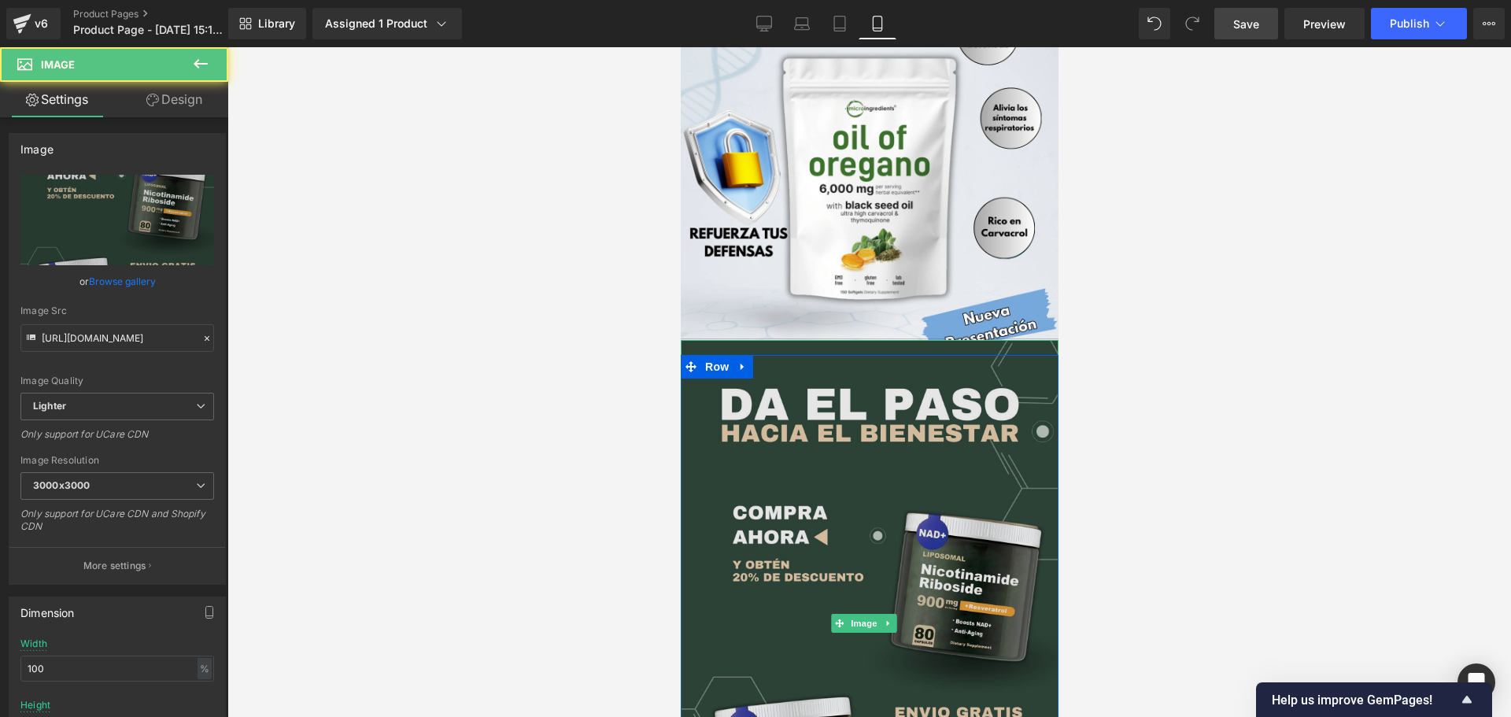
click at [792, 411] on img at bounding box center [869, 623] width 378 height 567
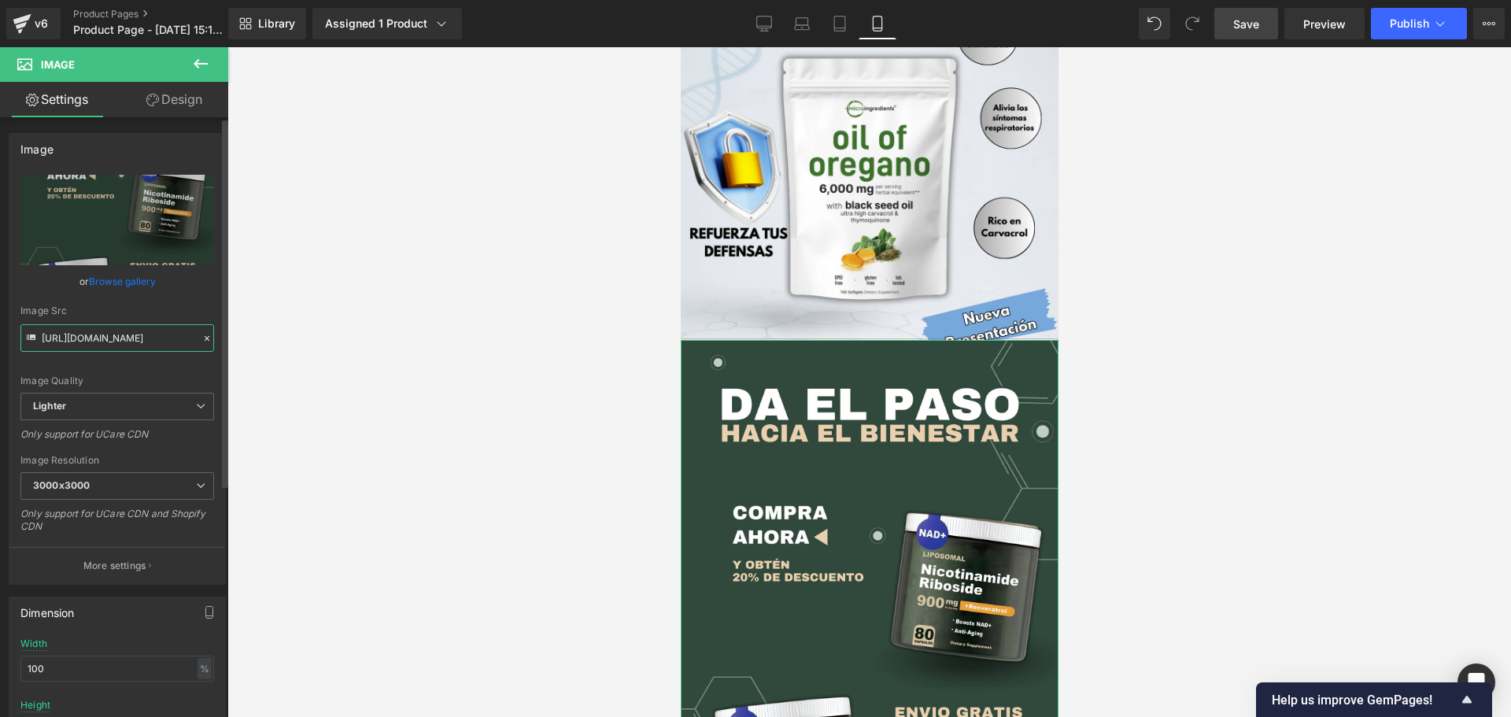
click at [93, 345] on input "[URL][DOMAIN_NAME]" at bounding box center [117, 338] width 194 height 28
paste input "[DOMAIN_NAME]/cdn/shop/files/kSBmcfT5F3rRWDE_a2c1cfa2-77b5-4068-851a-ae075d45ec…"
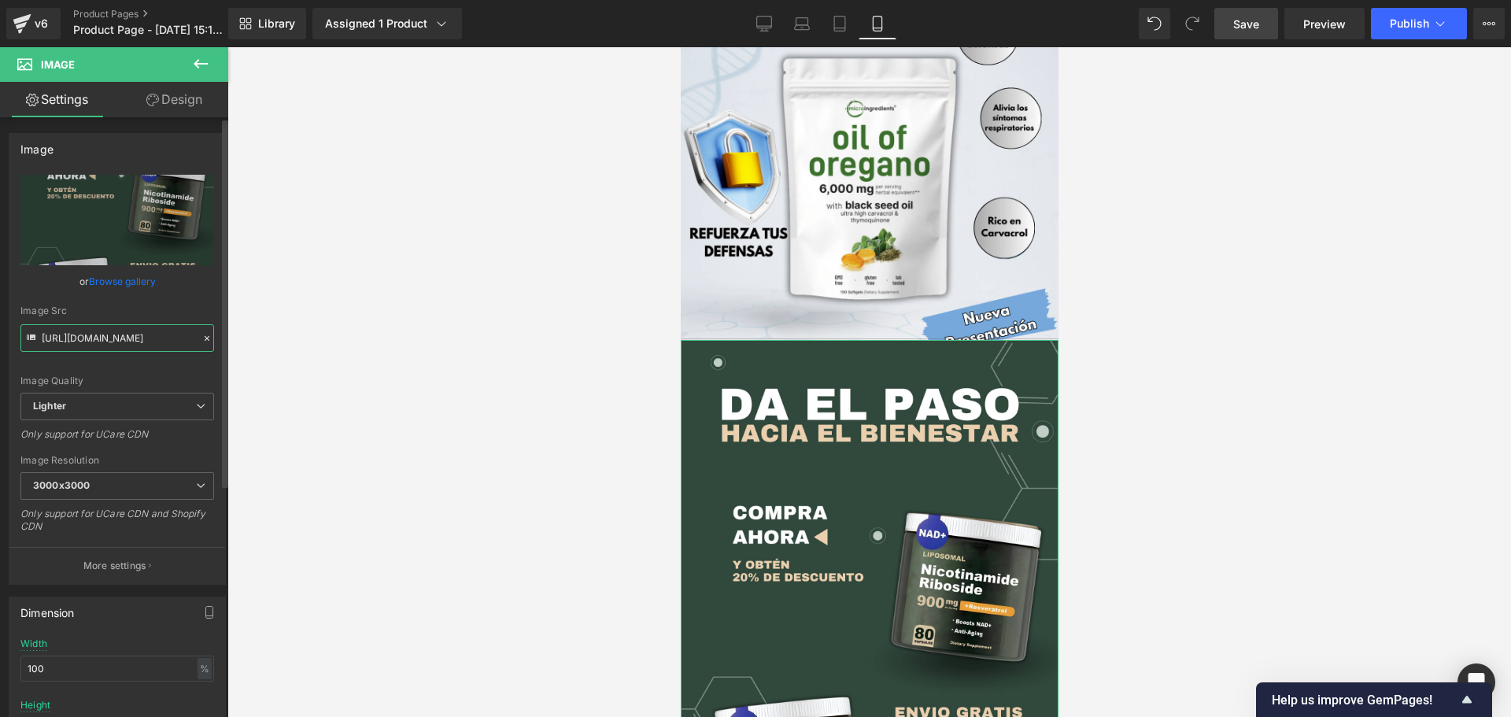
type input "[URL][DOMAIN_NAME]"
click at [124, 368] on div "Image Quality Lighter Lightest Lighter Lighter Lightest Only support for UCare …" at bounding box center [117, 284] width 194 height 218
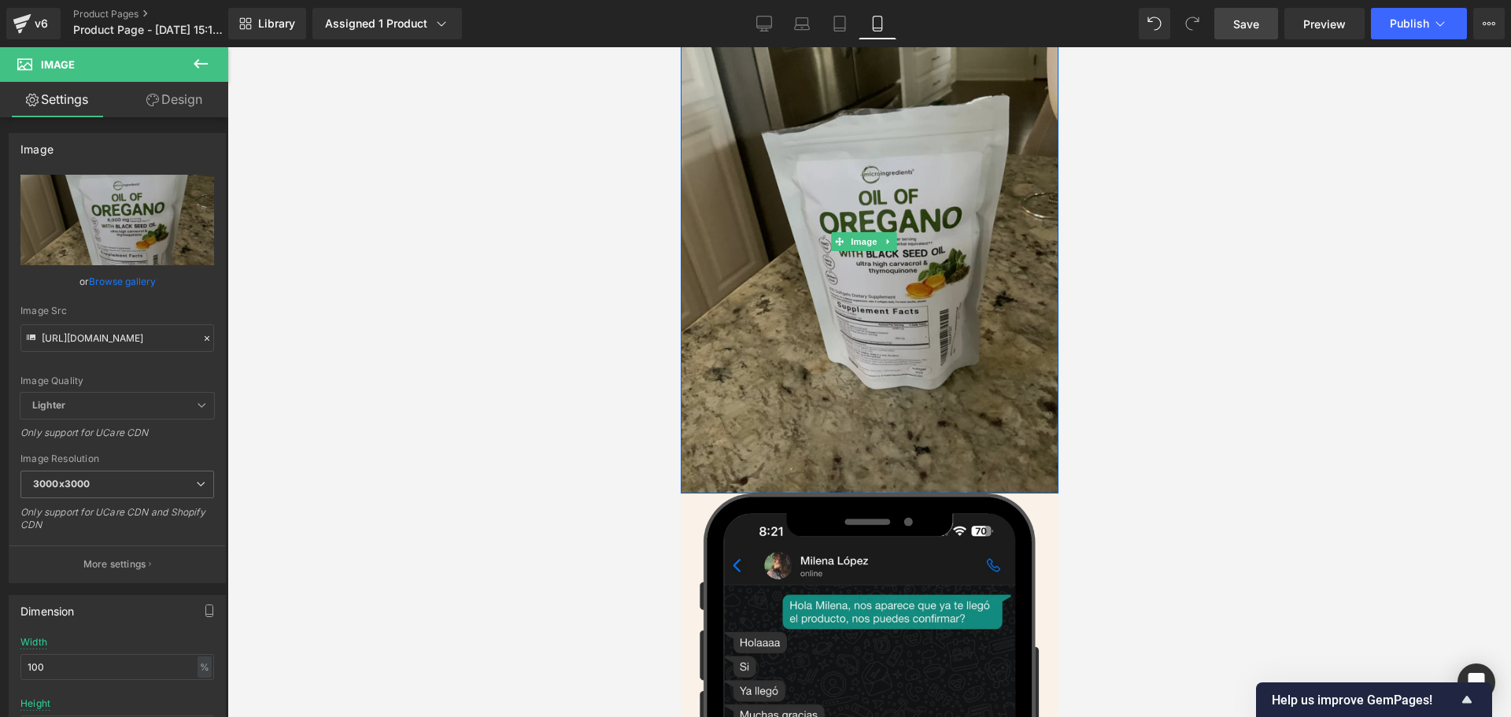
scroll to position [3174, 0]
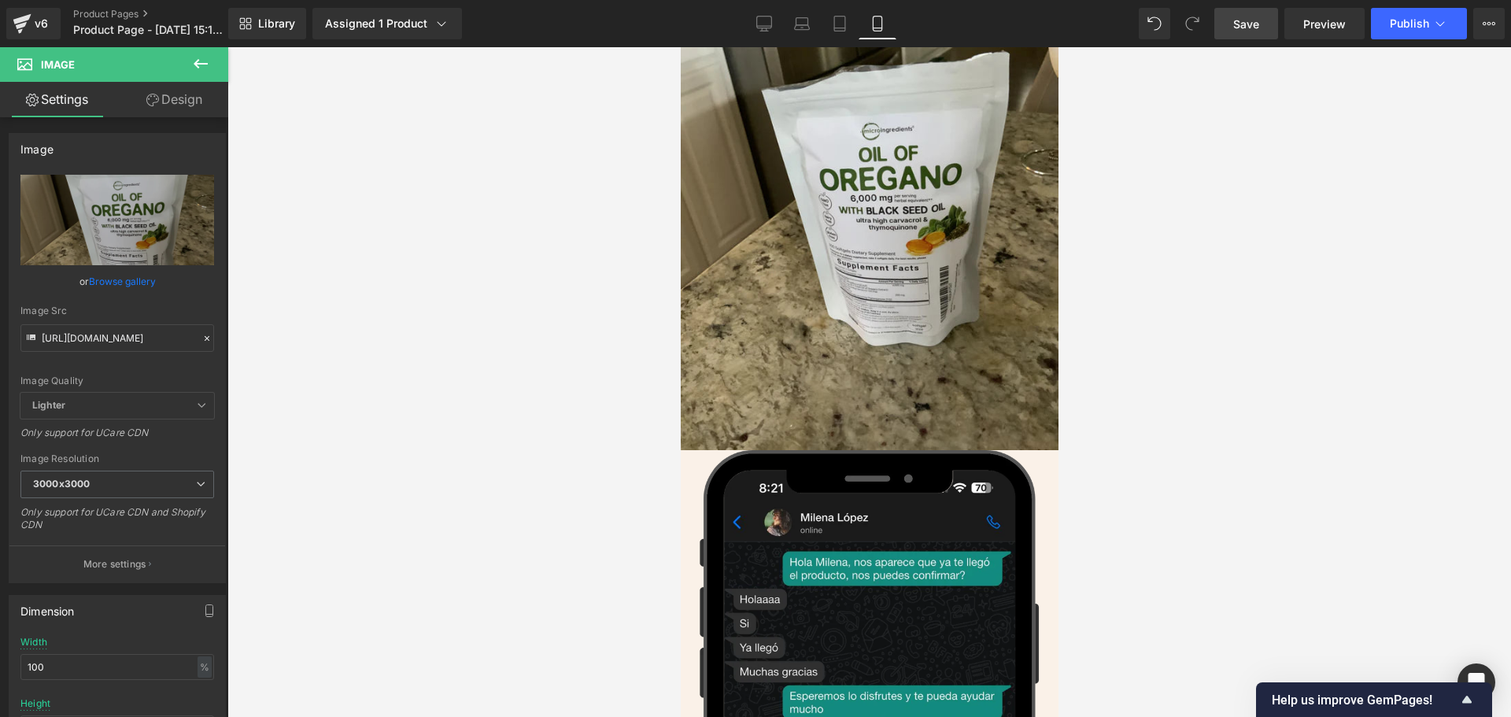
click at [1242, 16] on span "Save" at bounding box center [1246, 24] width 26 height 17
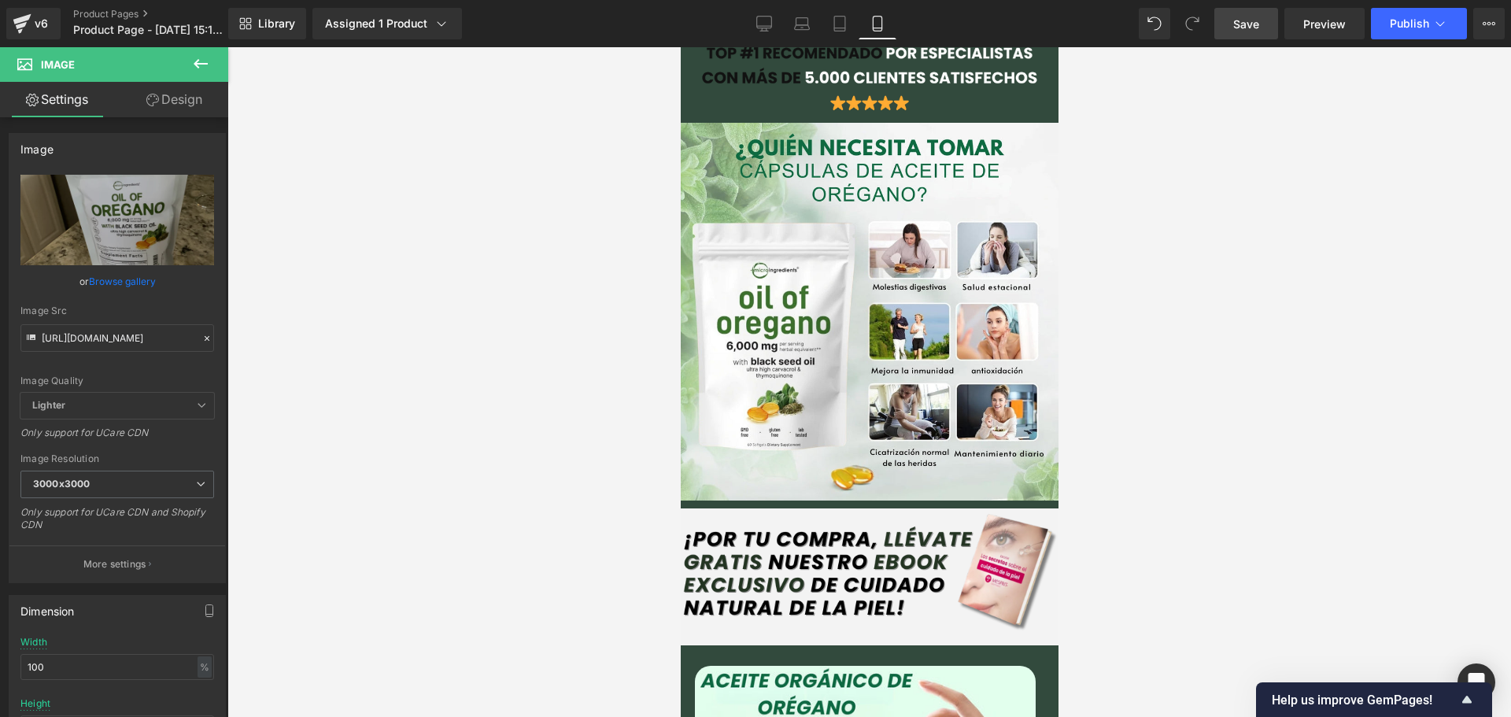
scroll to position [0, 0]
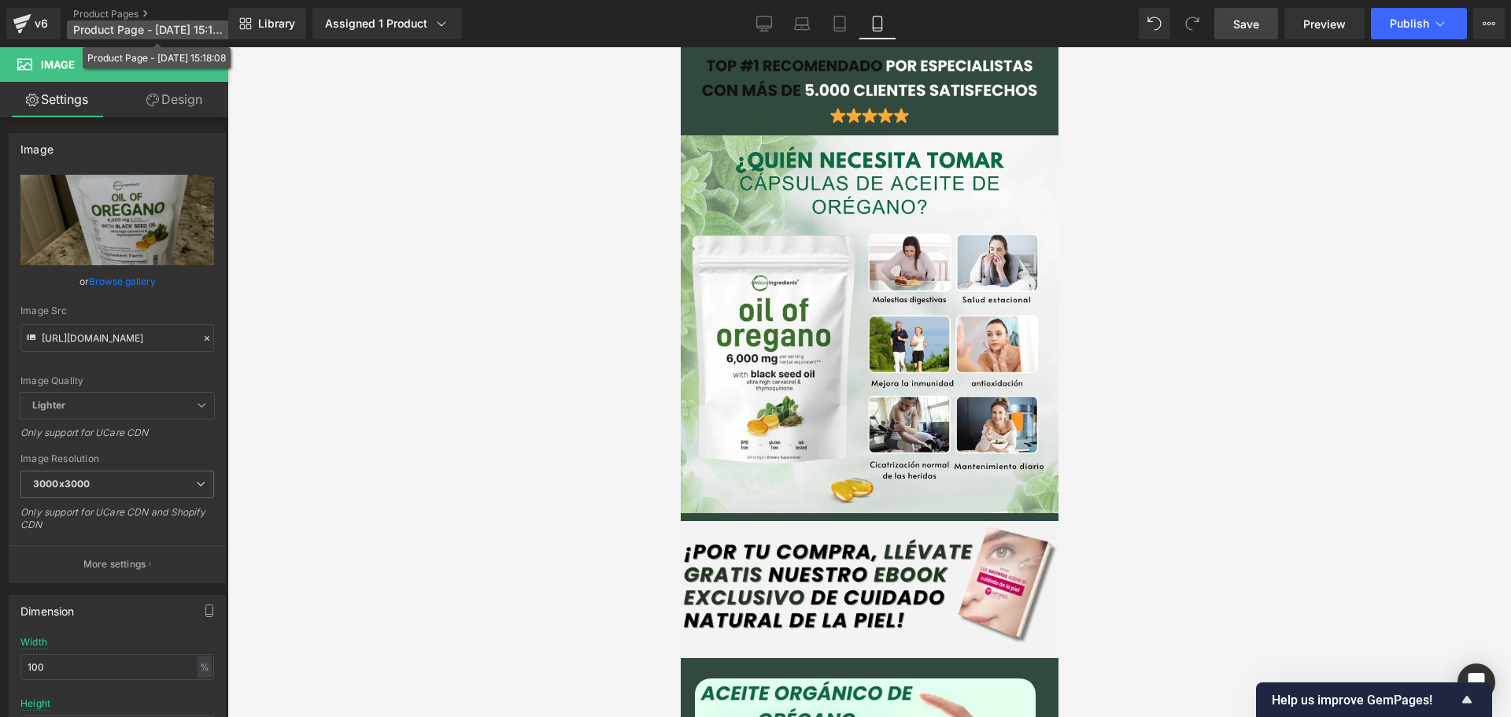
click at [120, 31] on span "Product Page - [DATE] 15:18:08" at bounding box center [148, 30] width 151 height 13
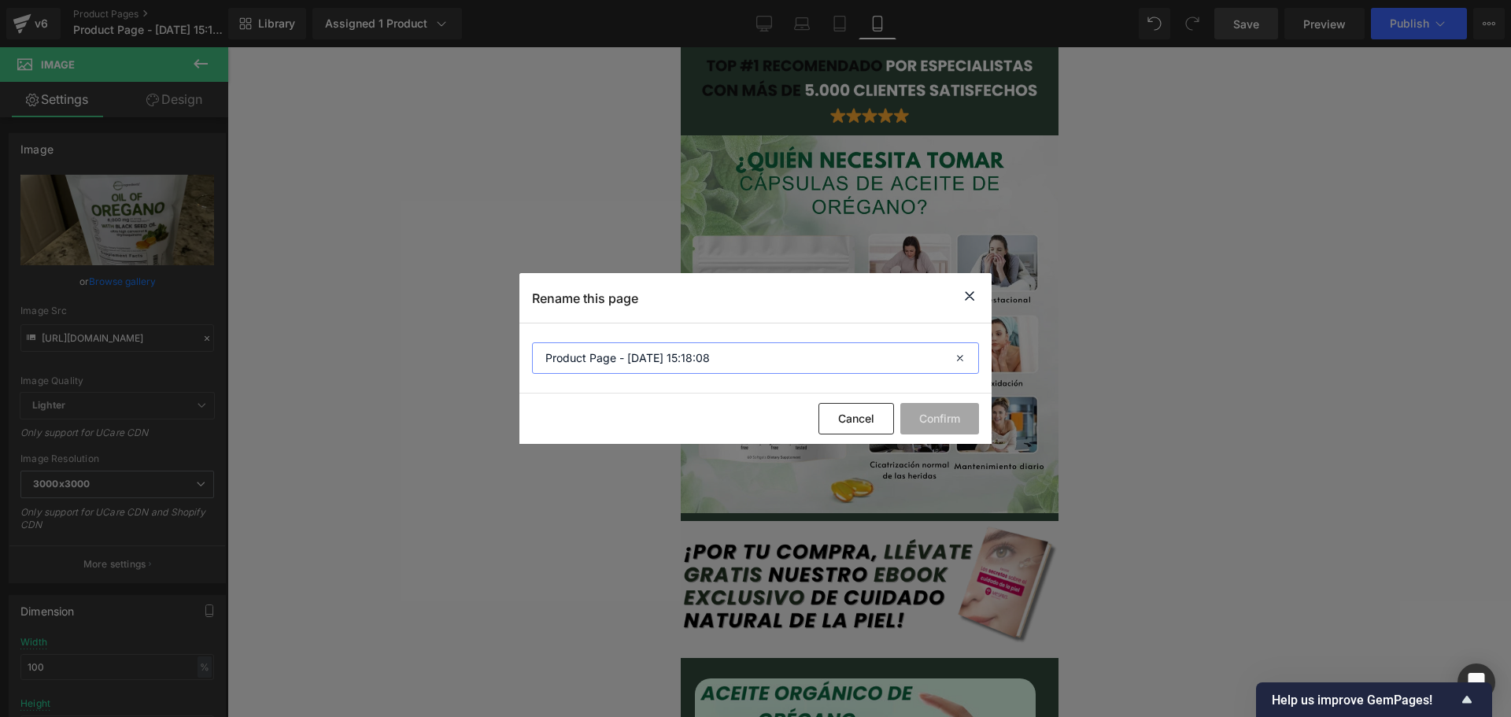
drag, startPoint x: 614, startPoint y: 356, endPoint x: 477, endPoint y: 346, distance: 137.3
click at [477, 346] on div "Rename this page Product Page - [DATE] 15:18:08 Cancel Confirm" at bounding box center [755, 358] width 1511 height 717
type input "OREGANO - [DATE] 15:18:08"
click at [932, 423] on button "Confirm" at bounding box center [939, 418] width 79 height 31
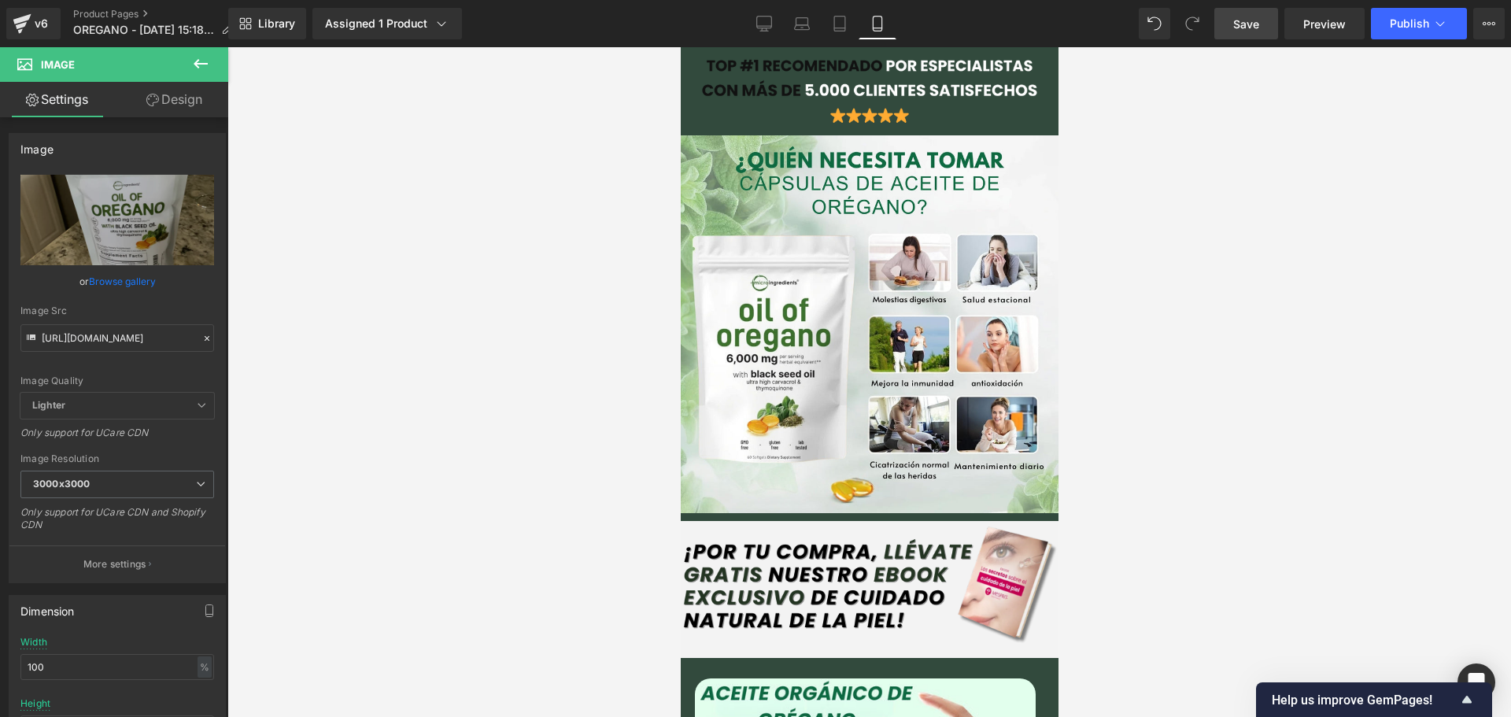
click at [1236, 20] on span "Save" at bounding box center [1246, 24] width 26 height 17
click at [1203, 257] on div at bounding box center [868, 382] width 1283 height 670
click at [1231, 21] on span "Saving" at bounding box center [1219, 23] width 40 height 13
click at [1242, 232] on div at bounding box center [868, 382] width 1283 height 670
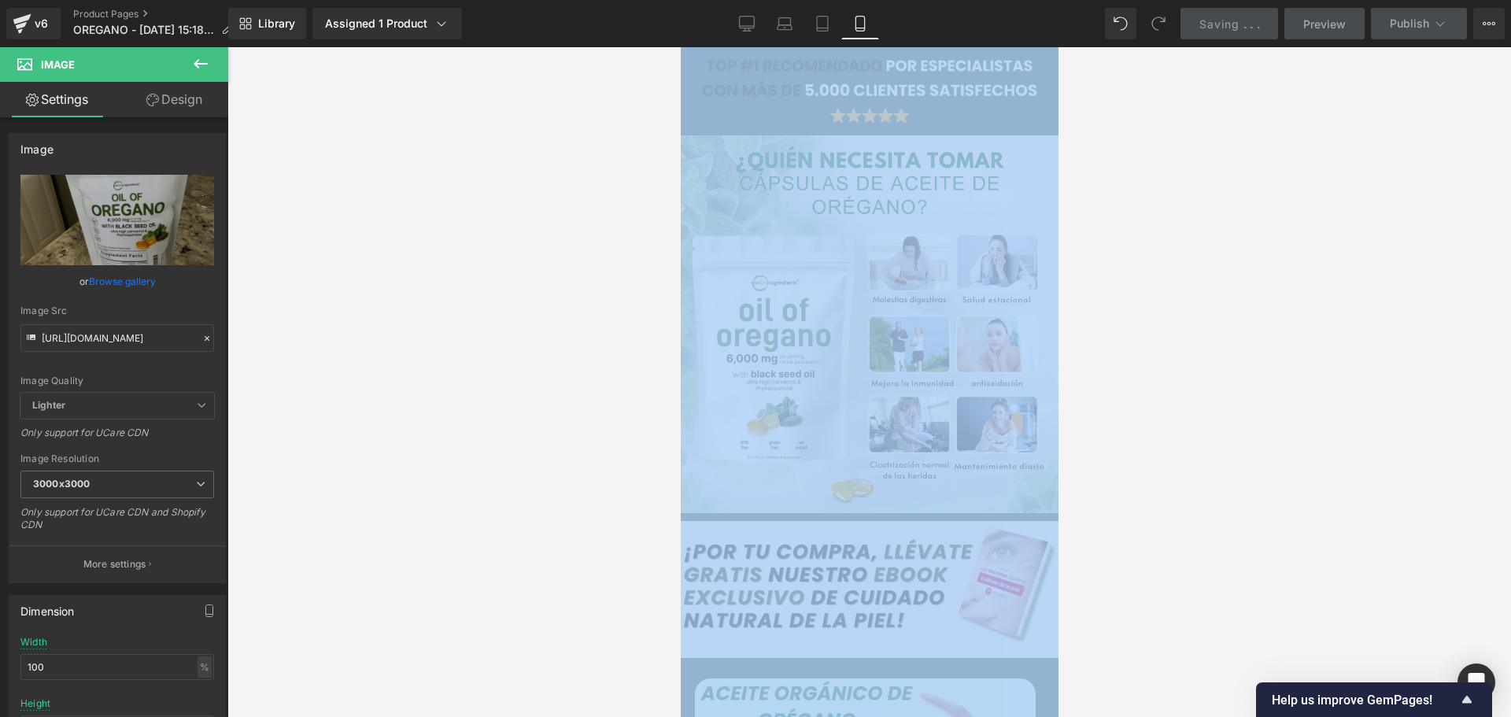
click at [1242, 232] on div at bounding box center [868, 382] width 1283 height 670
click at [1115, 271] on div at bounding box center [868, 382] width 1283 height 670
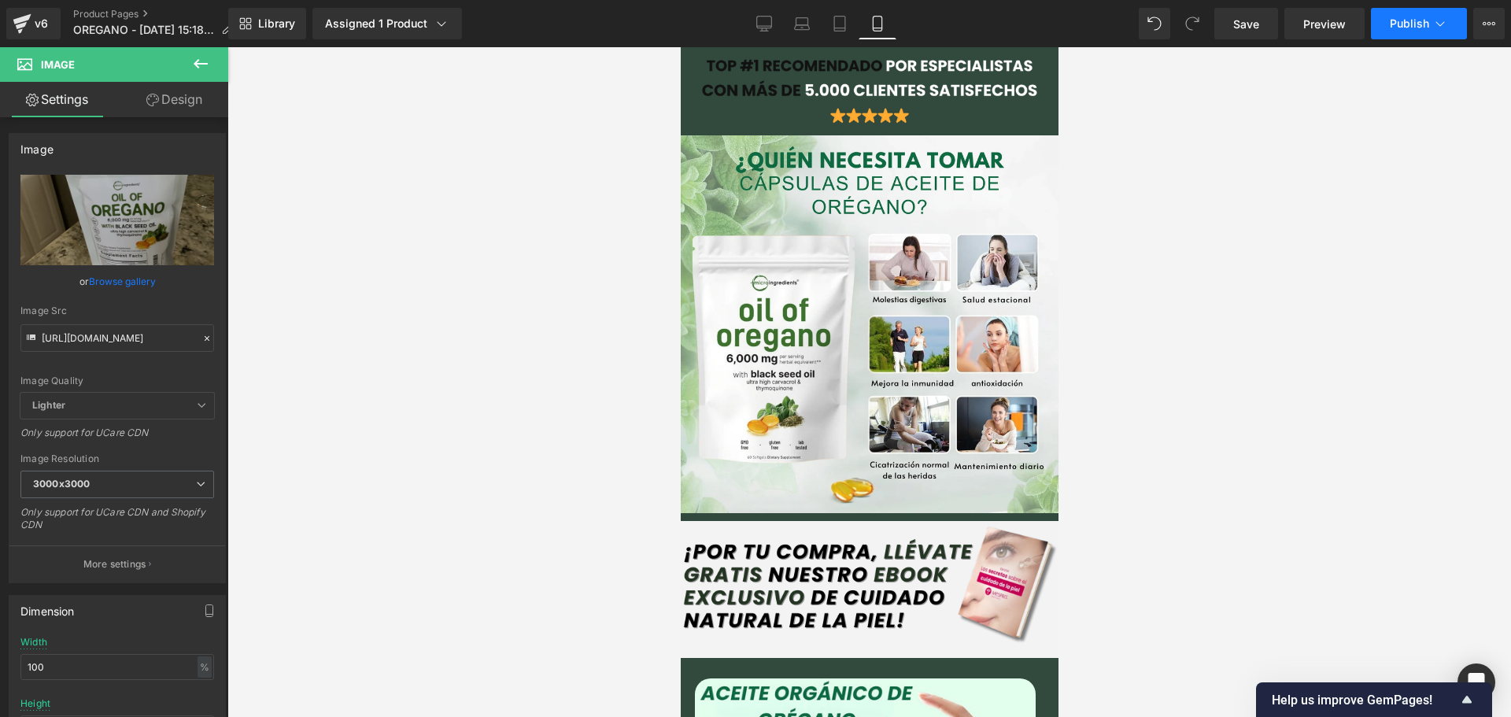
click at [1397, 19] on span "Publish" at bounding box center [1409, 23] width 39 height 13
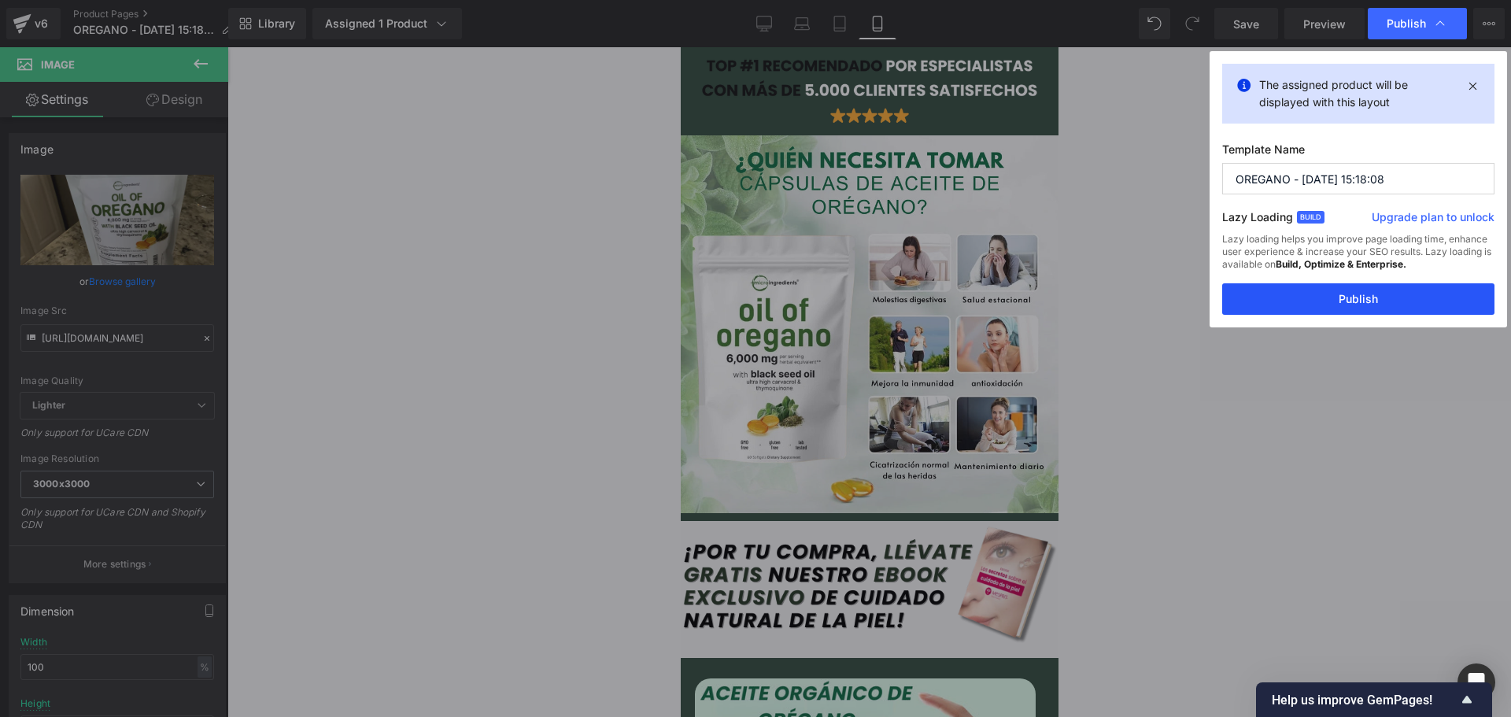
click at [1316, 299] on button "Publish" at bounding box center [1358, 298] width 272 height 31
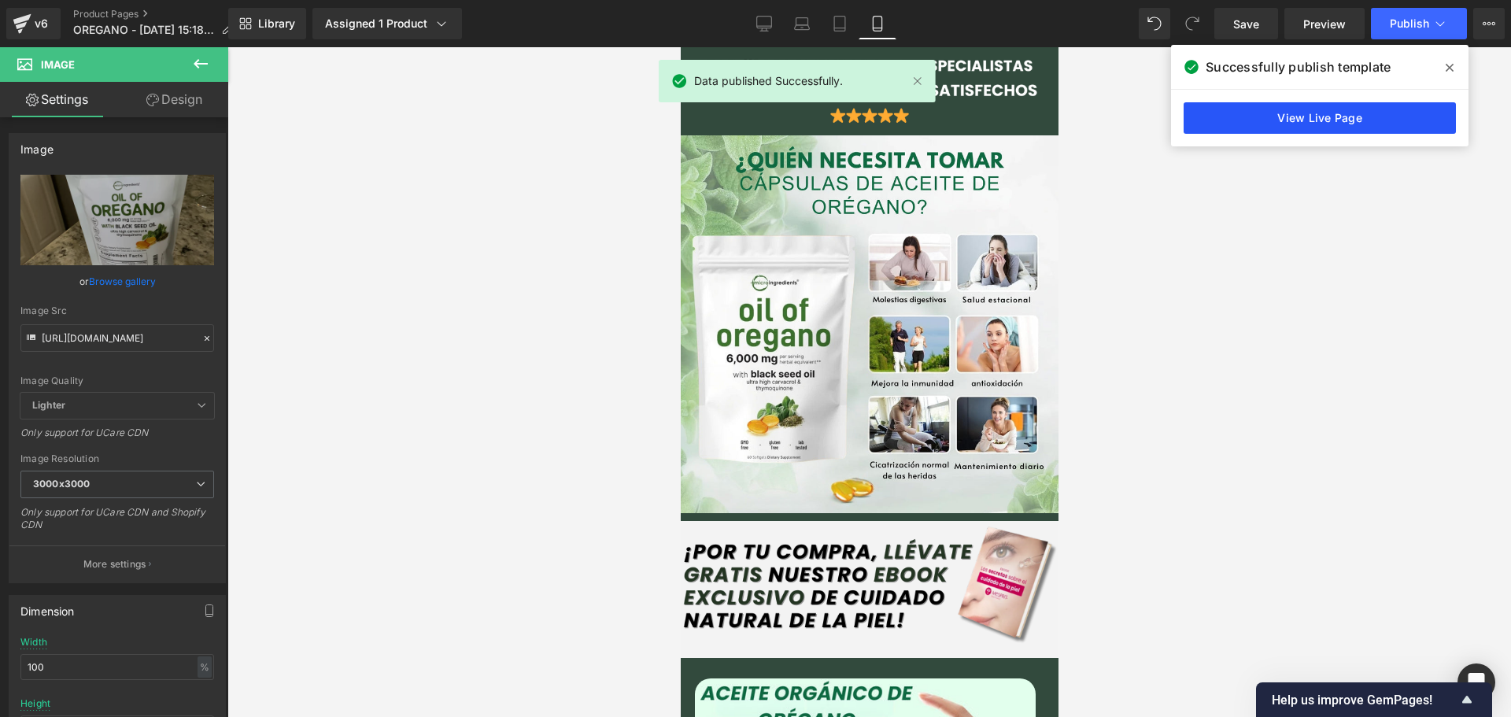
click at [1314, 127] on link "View Live Page" at bounding box center [1319, 117] width 272 height 31
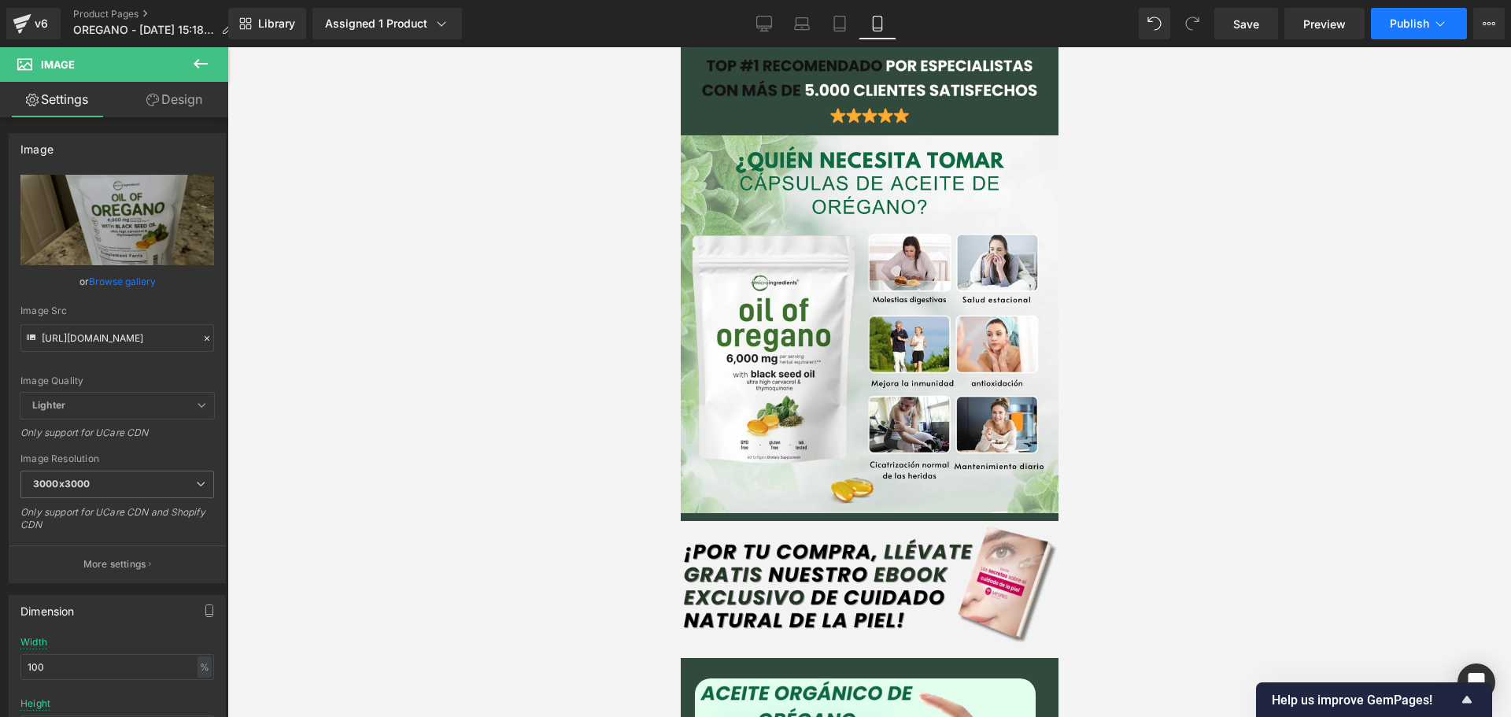
click at [1438, 23] on icon at bounding box center [1440, 24] width 16 height 16
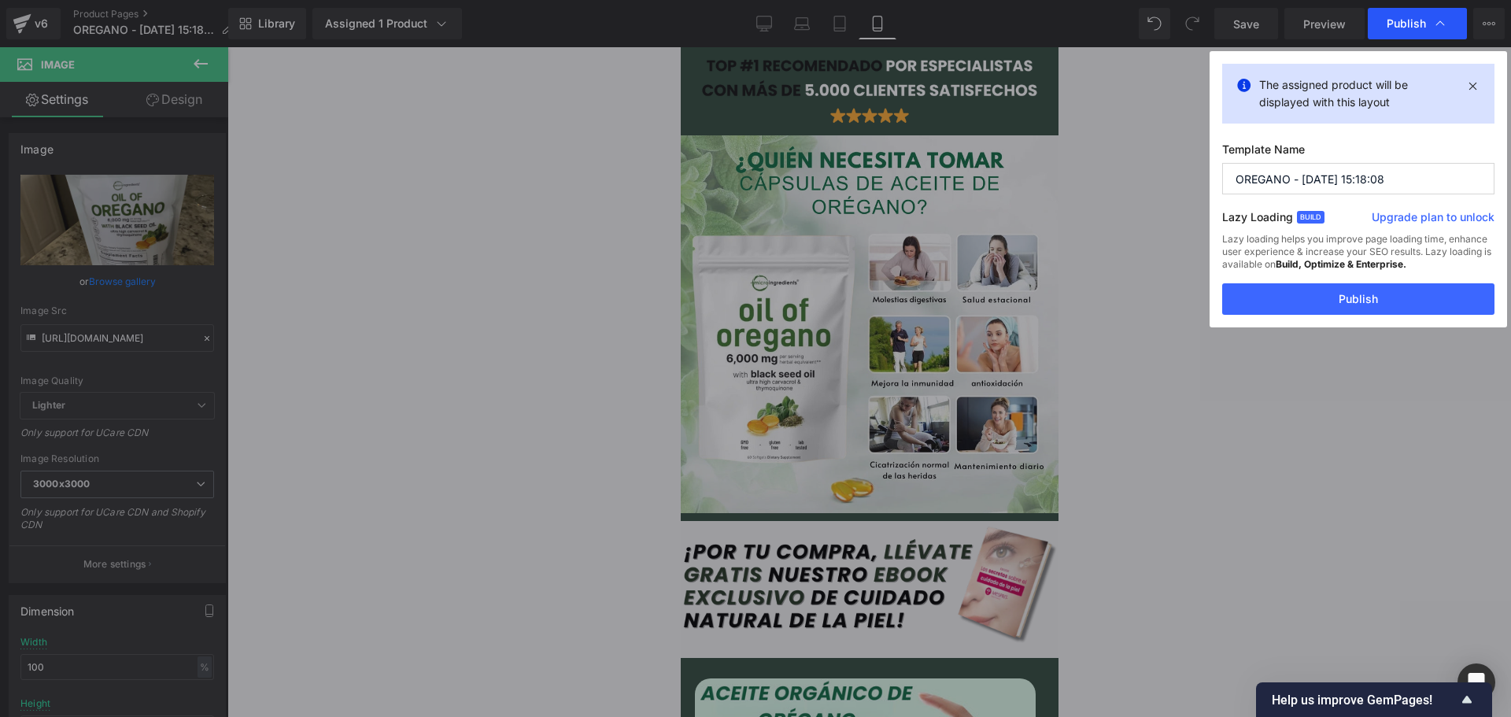
click at [1439, 21] on icon at bounding box center [1440, 24] width 16 height 16
